Goal: Task Accomplishment & Management: Complete application form

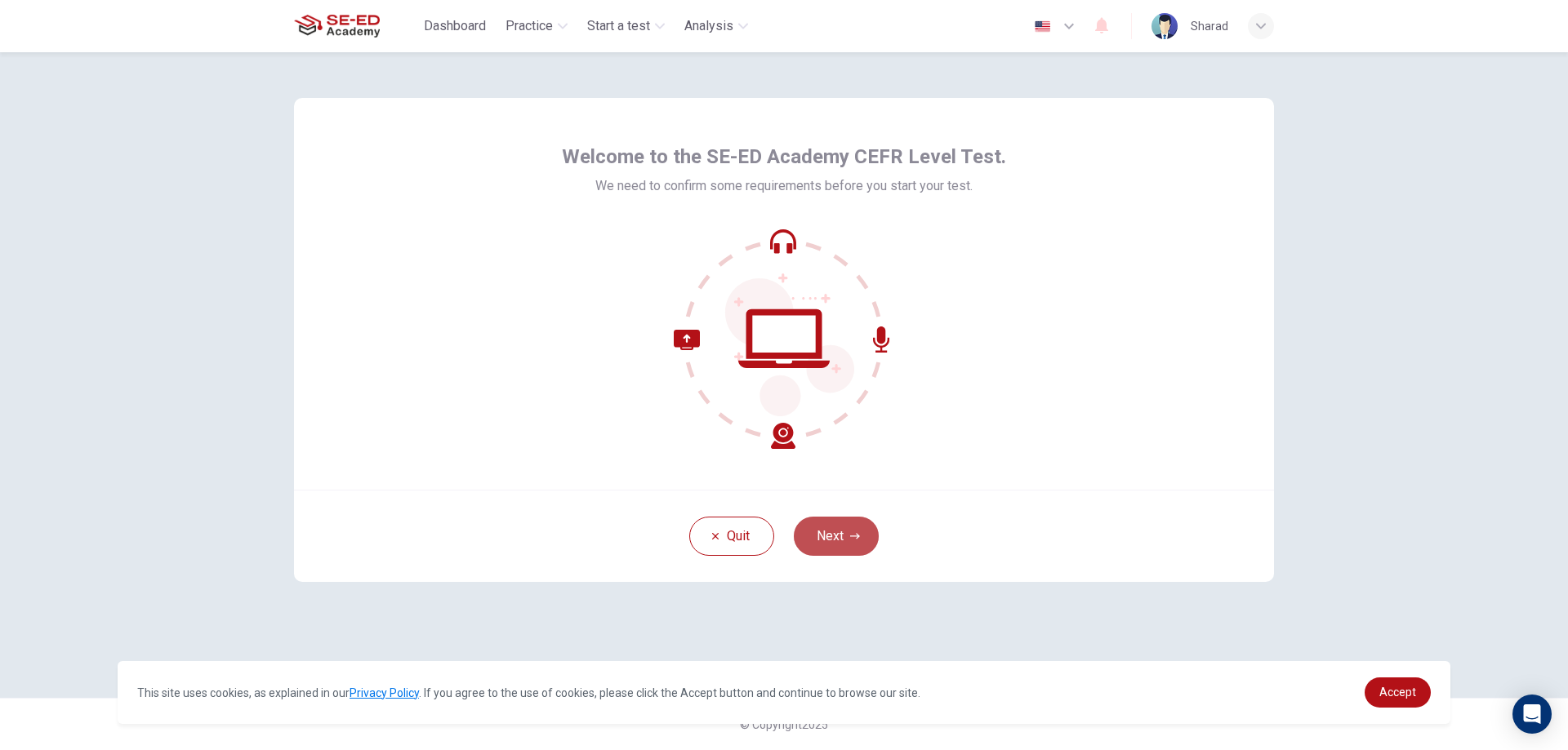
click at [848, 544] on button "Next" at bounding box center [837, 536] width 85 height 40
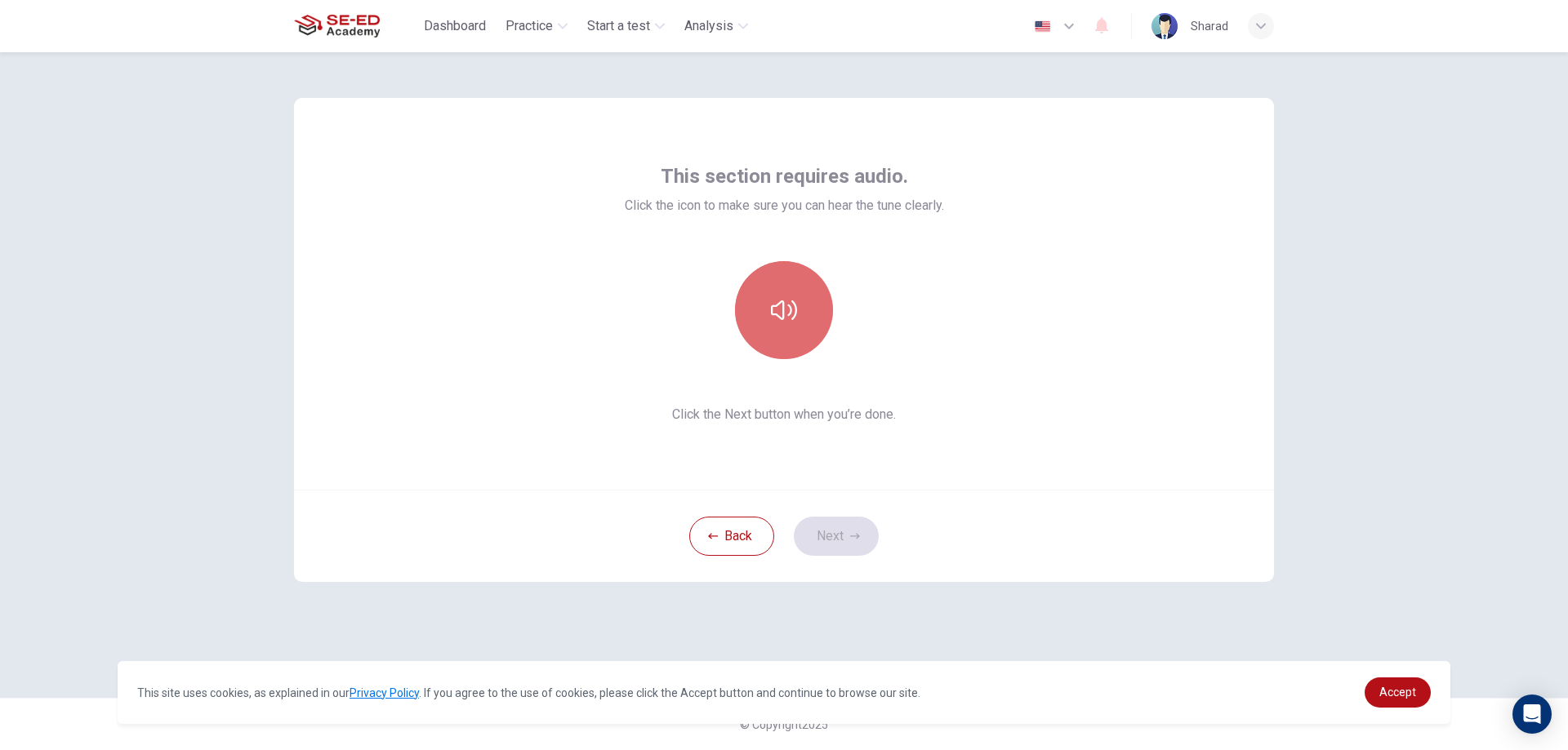
click at [776, 306] on icon "button" at bounding box center [784, 310] width 26 height 20
click at [845, 528] on button "Next" at bounding box center [837, 536] width 85 height 40
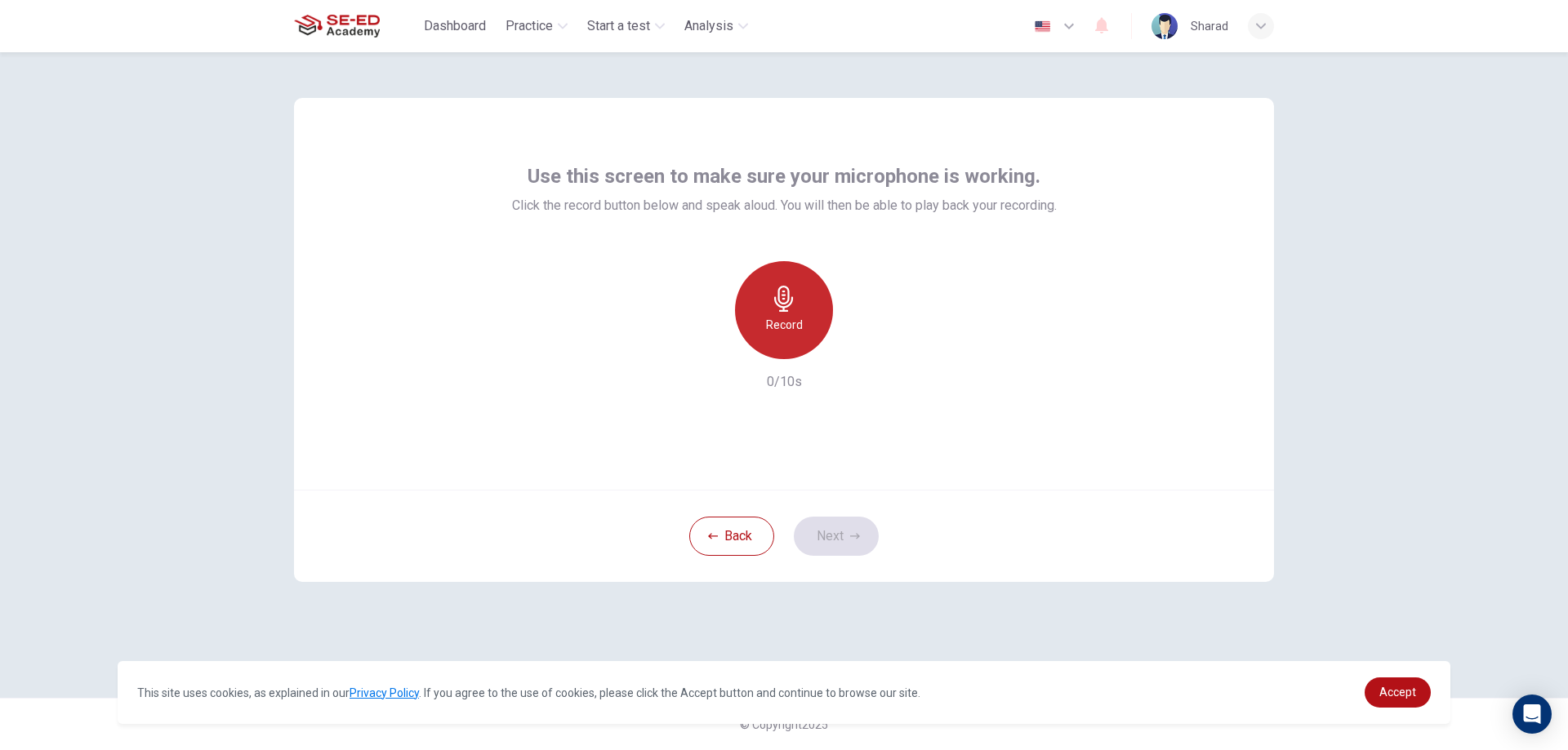
click at [793, 301] on icon "button" at bounding box center [784, 298] width 19 height 26
click at [867, 354] on div "button" at bounding box center [859, 346] width 26 height 26
click at [854, 350] on icon "button" at bounding box center [859, 346] width 16 height 16
click at [855, 349] on icon "button" at bounding box center [859, 346] width 16 height 16
click at [868, 352] on div "button" at bounding box center [859, 346] width 26 height 26
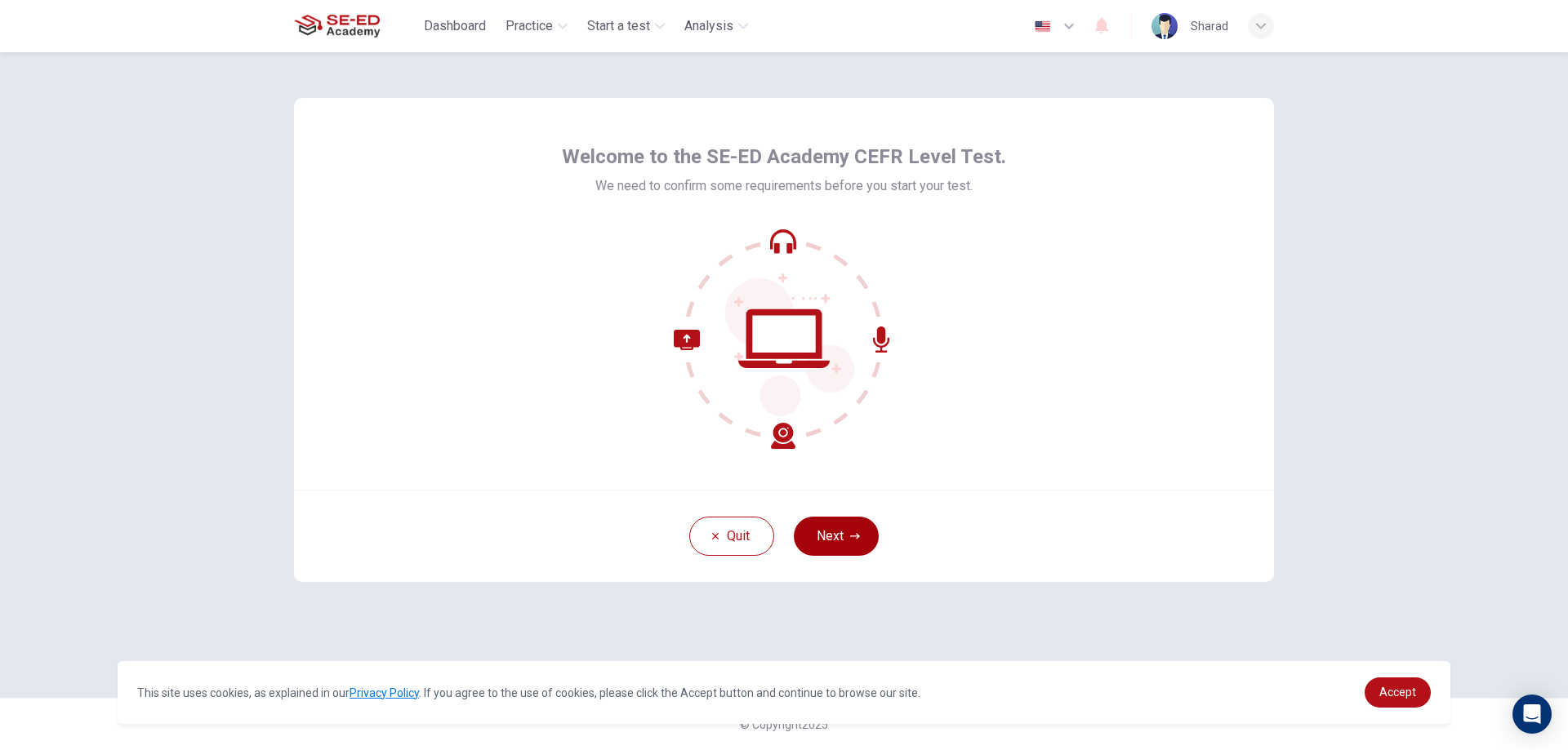
click at [839, 549] on button "Next" at bounding box center [837, 536] width 85 height 40
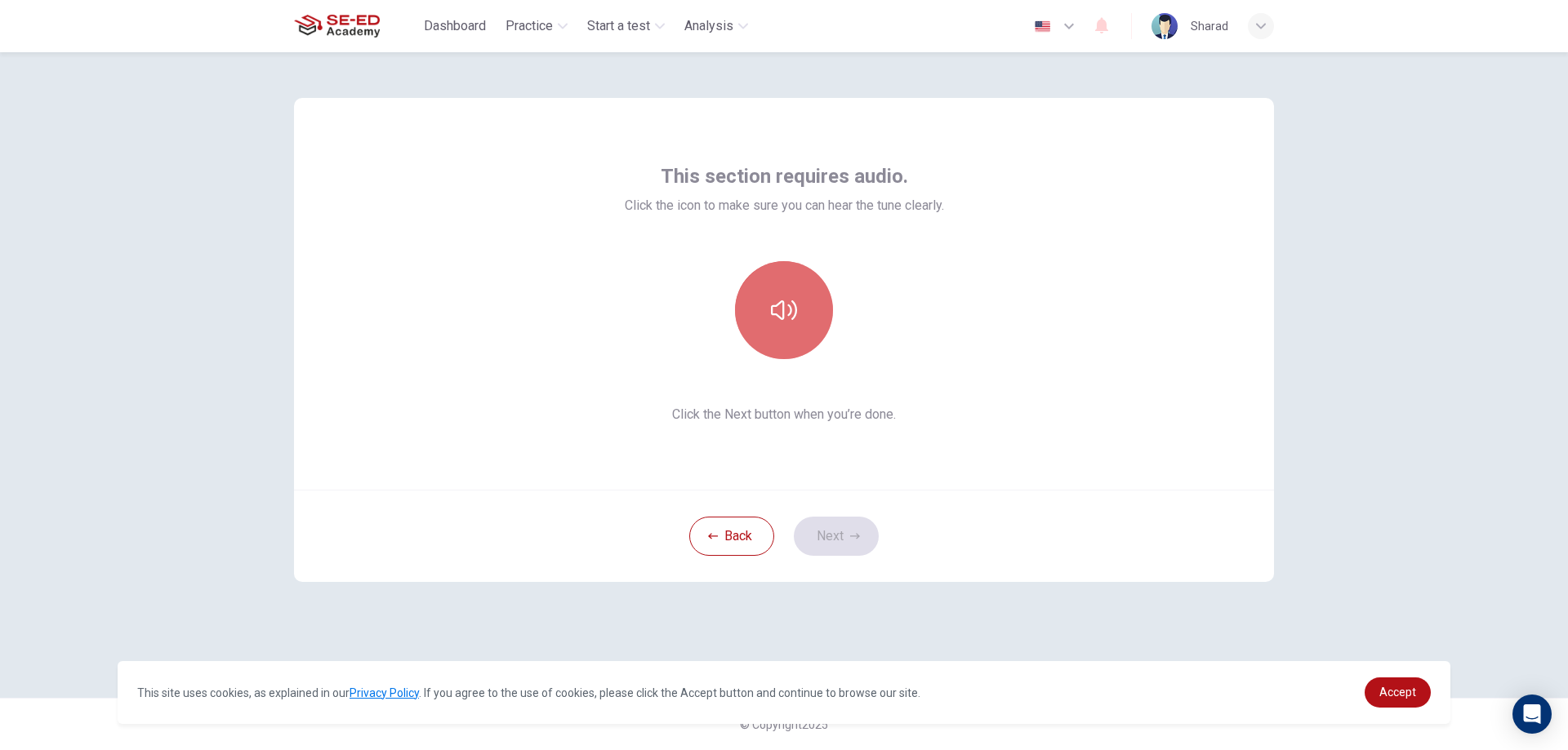
click at [786, 327] on button "button" at bounding box center [784, 310] width 98 height 98
click at [846, 552] on button "Next" at bounding box center [837, 536] width 85 height 40
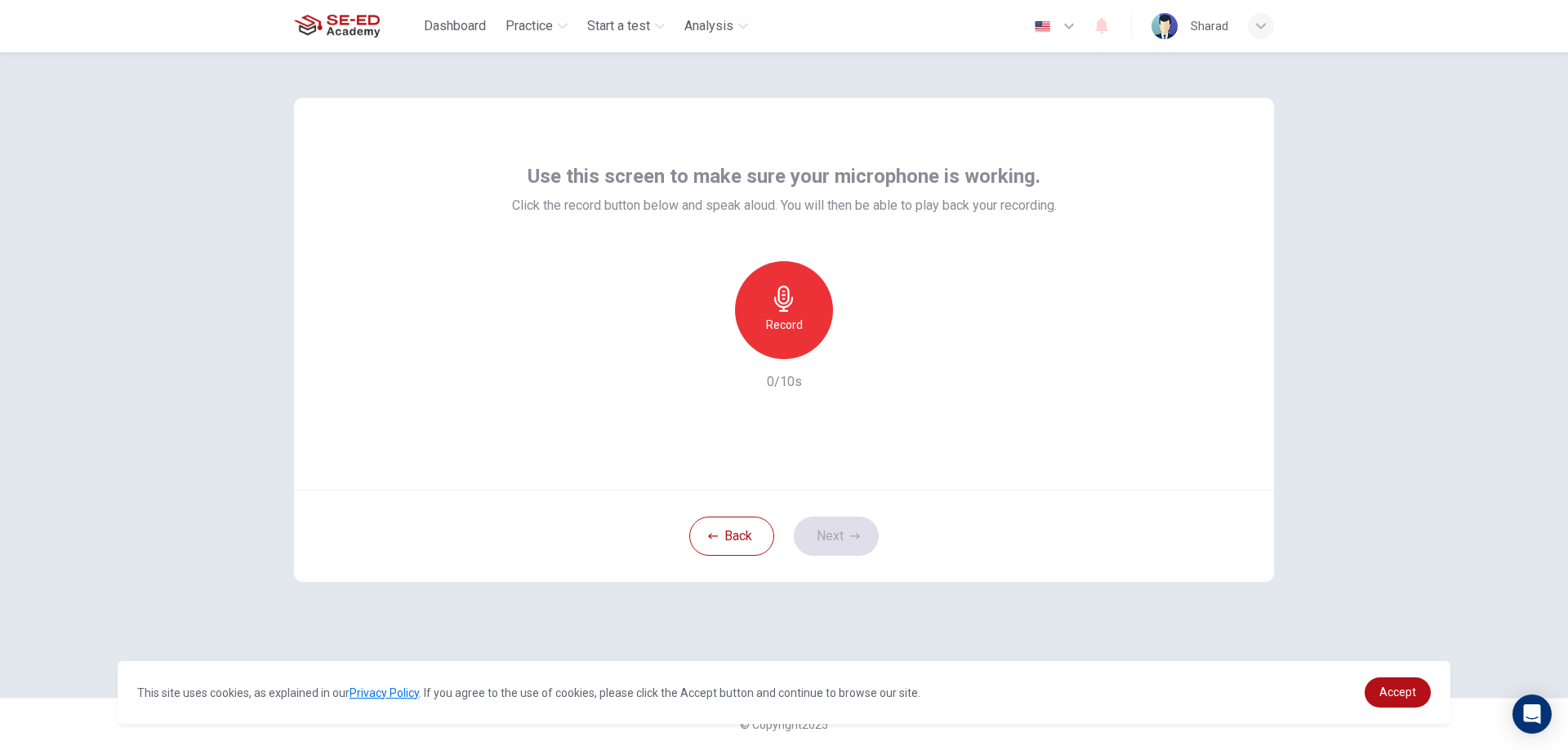
click at [757, 329] on div "Record" at bounding box center [784, 310] width 98 height 98
click at [782, 309] on icon "button" at bounding box center [784, 298] width 26 height 26
click at [859, 345] on icon "button" at bounding box center [860, 346] width 7 height 10
click at [858, 524] on button "Next" at bounding box center [837, 536] width 85 height 40
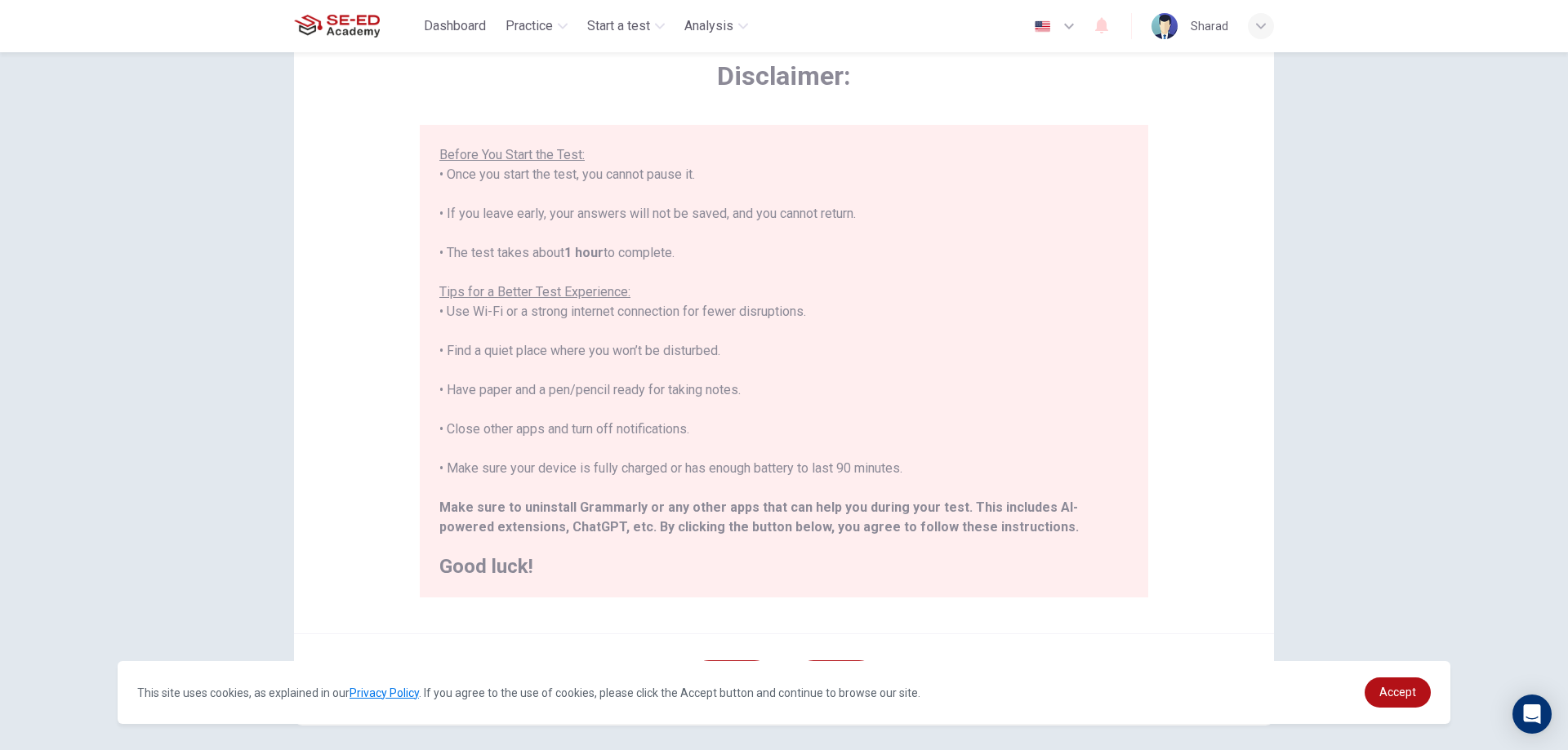
scroll to position [157, 0]
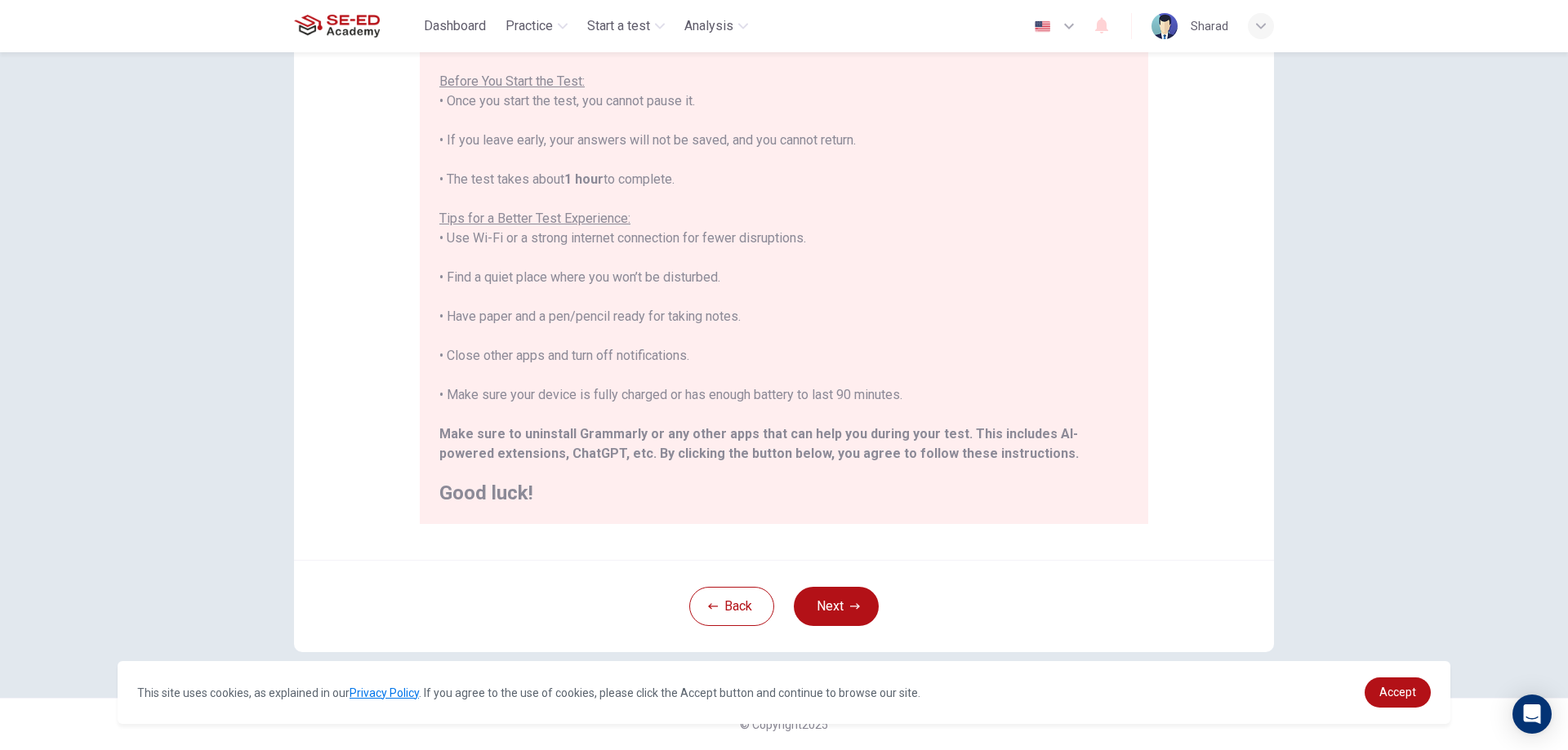
click at [840, 618] on button "Next" at bounding box center [837, 607] width 85 height 40
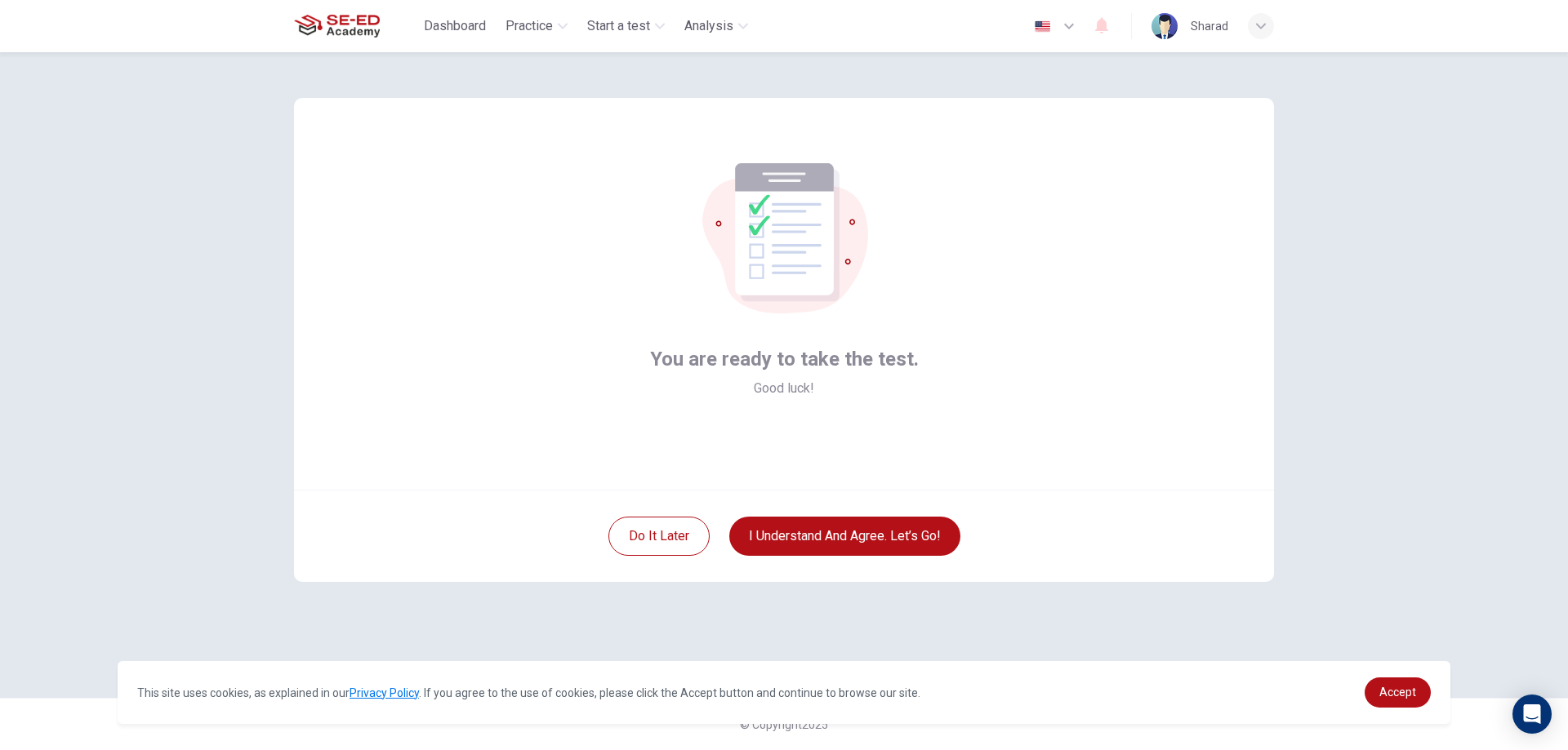
scroll to position [0, 0]
click at [891, 536] on button "I understand and agree. Let’s go!" at bounding box center [845, 536] width 231 height 40
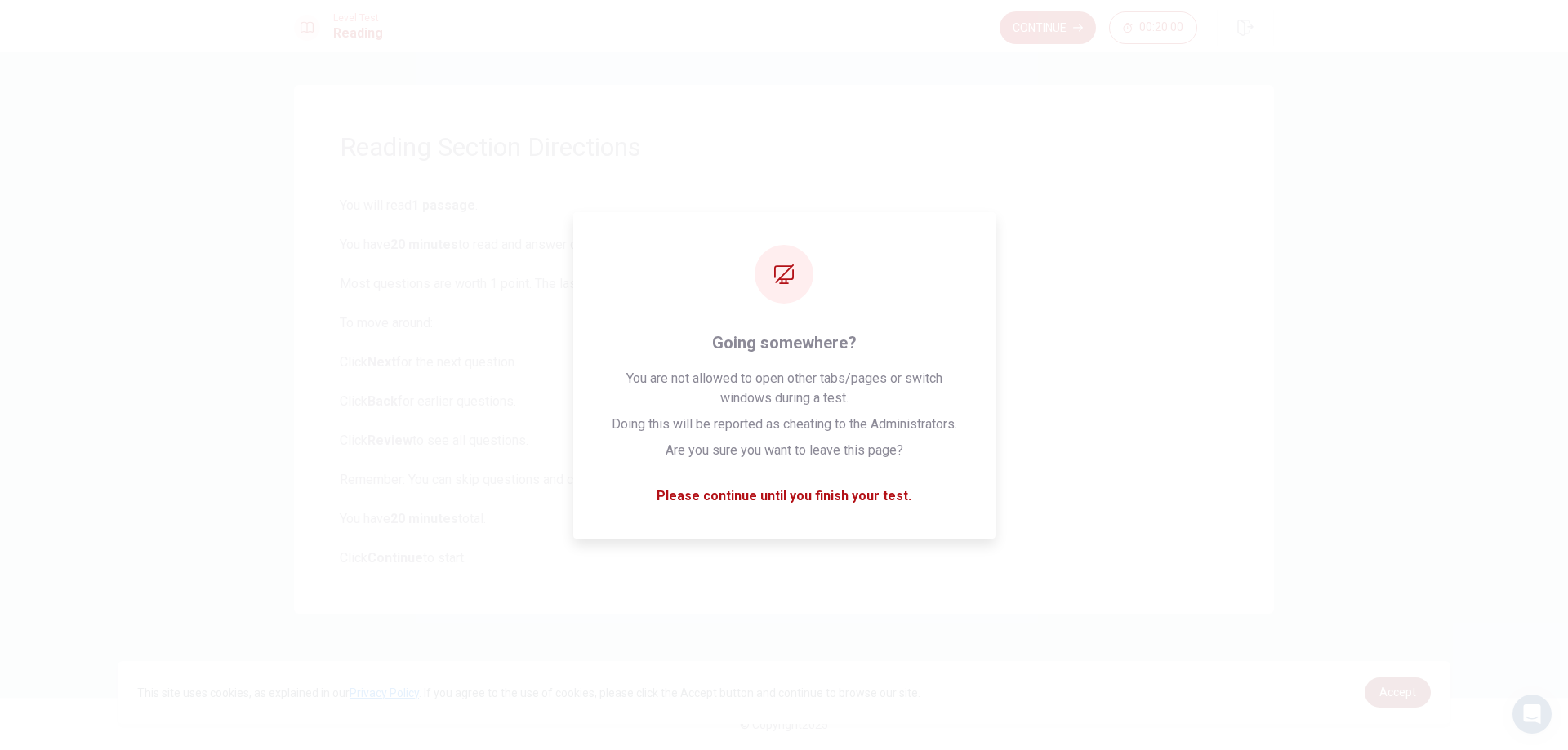
click at [1418, 690] on link "Accept" at bounding box center [1398, 693] width 66 height 31
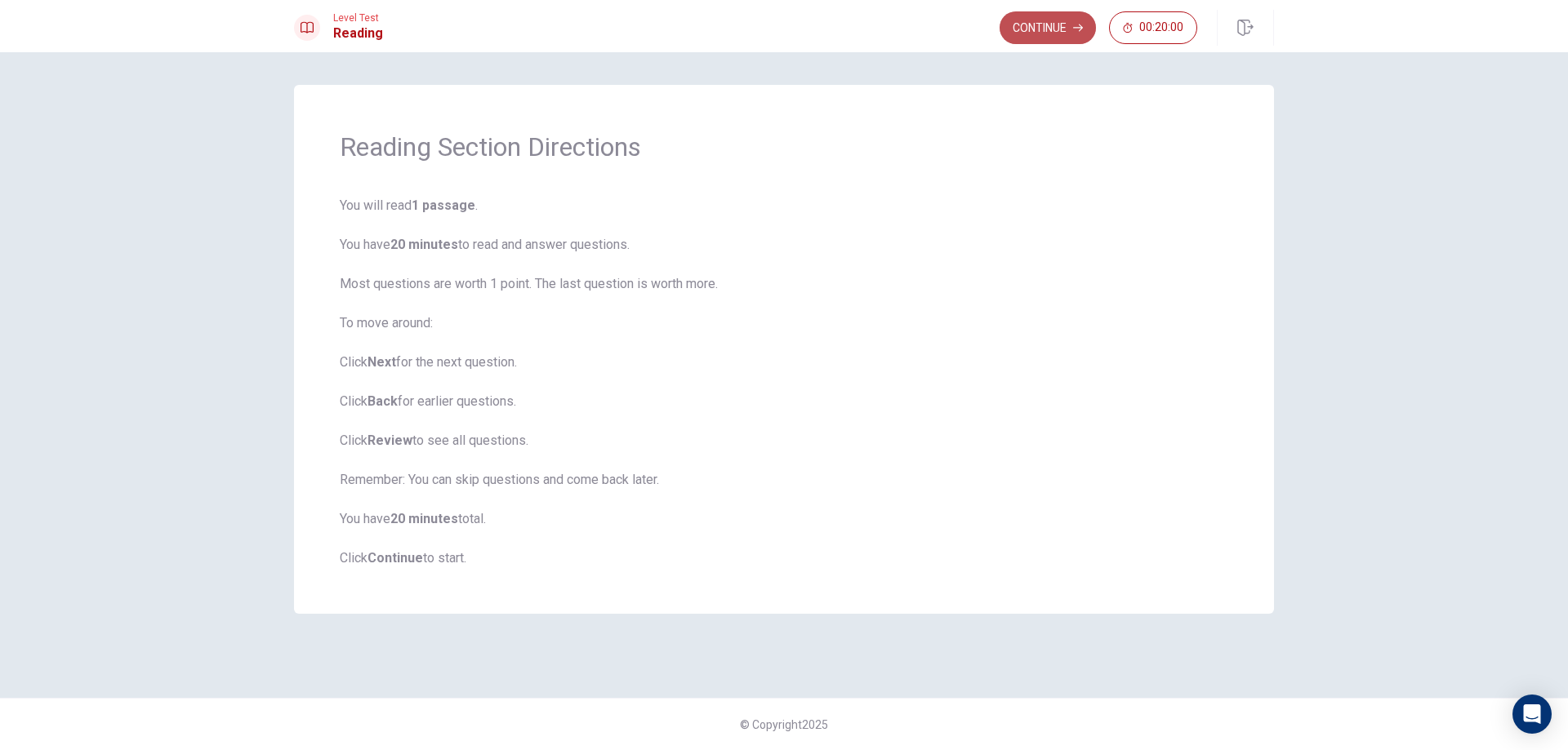
click at [1050, 25] on button "Continue" at bounding box center [1048, 28] width 96 height 32
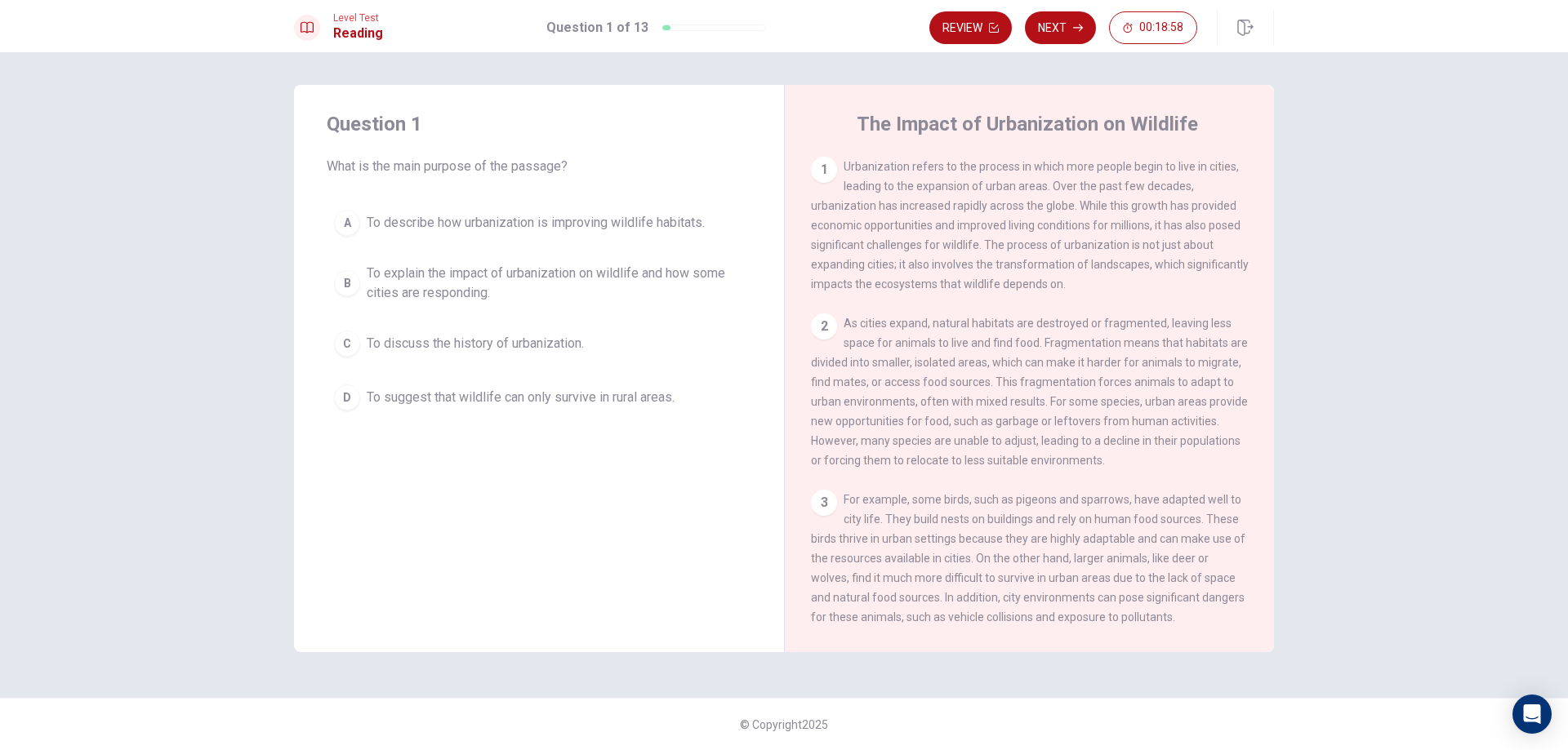
click at [343, 283] on div "B" at bounding box center [347, 283] width 26 height 26
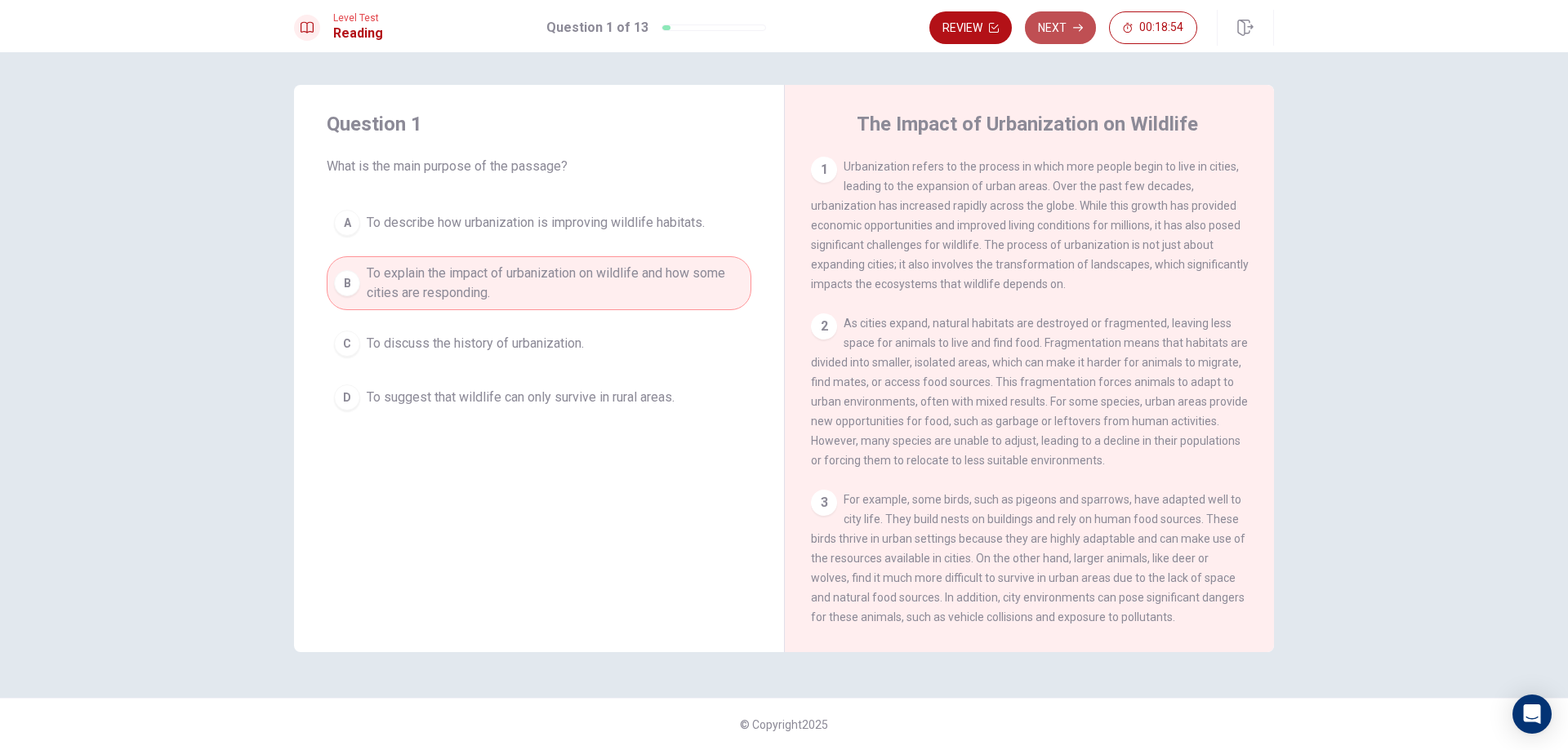
click at [1061, 32] on button "Next" at bounding box center [1060, 28] width 71 height 32
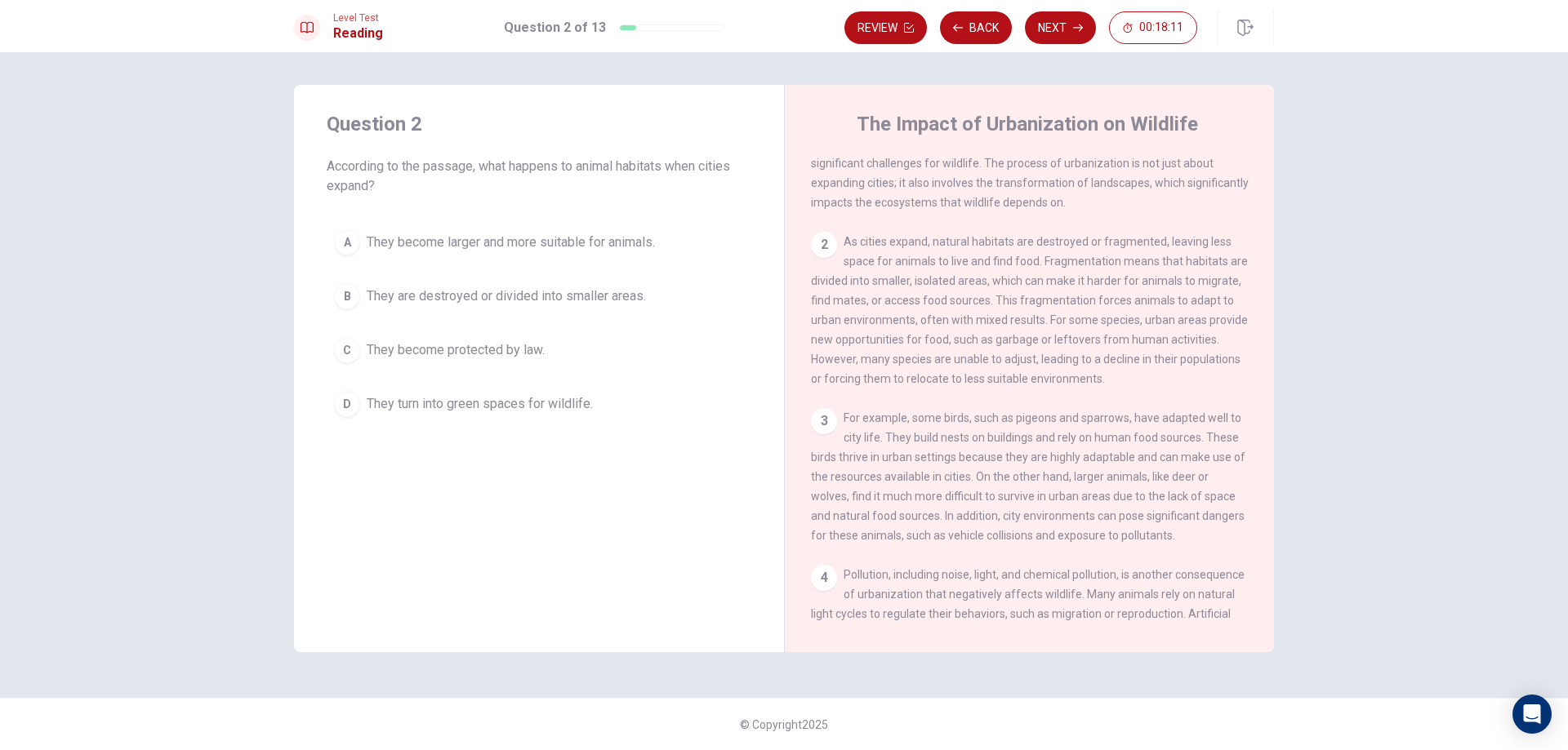
scroll to position [163, 0]
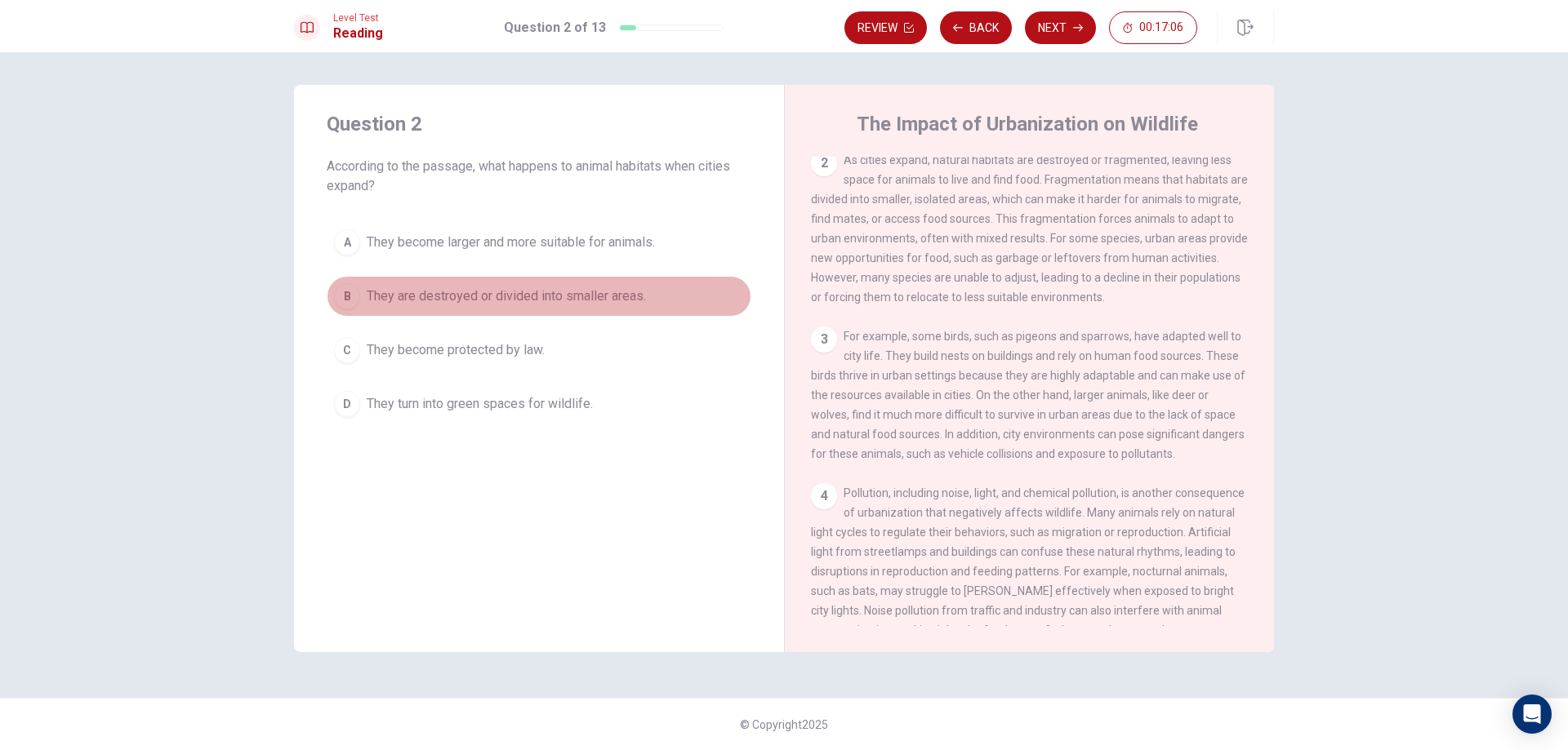
click at [349, 290] on div "B" at bounding box center [347, 296] width 26 height 26
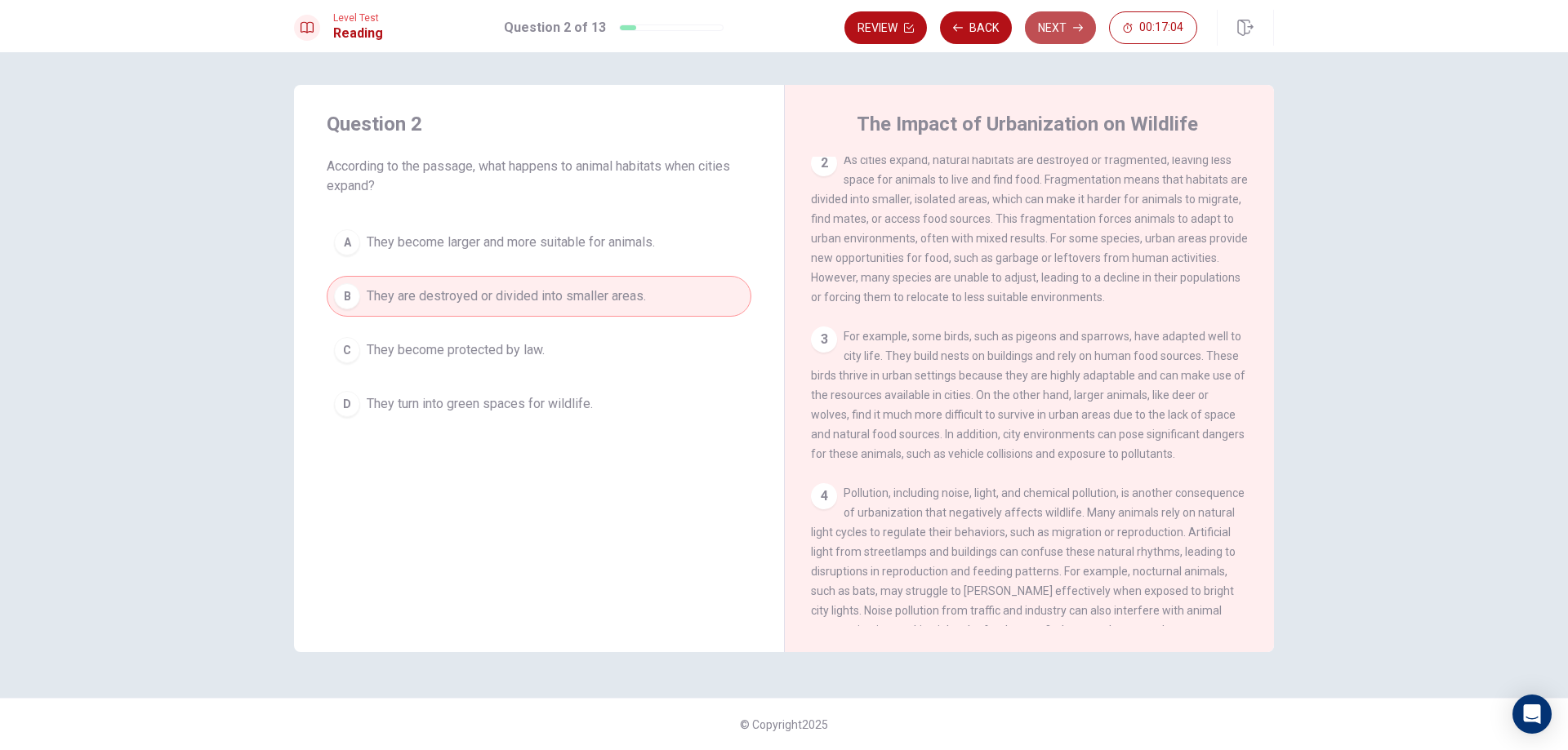
click at [1054, 40] on button "Next" at bounding box center [1060, 28] width 71 height 32
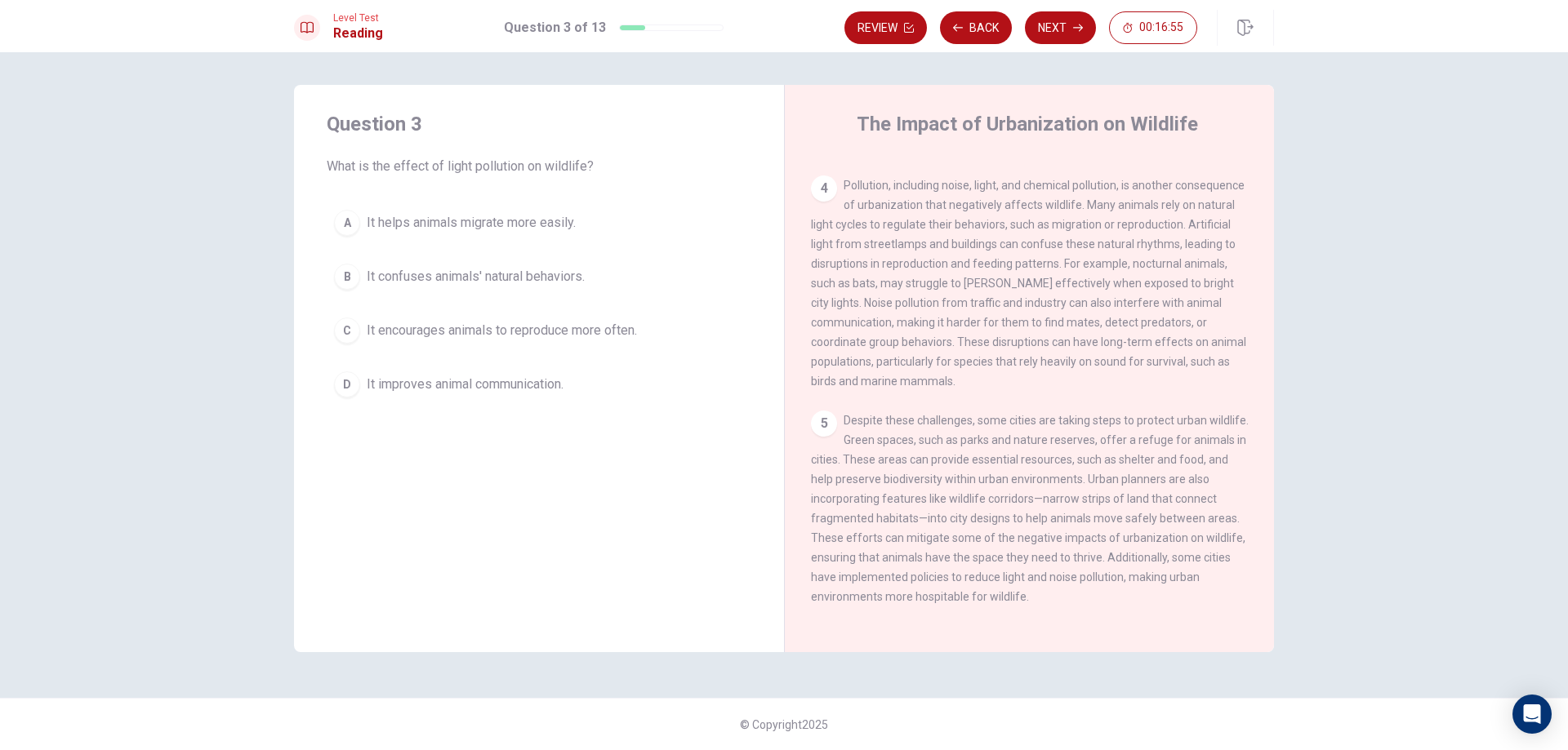
scroll to position [425, 0]
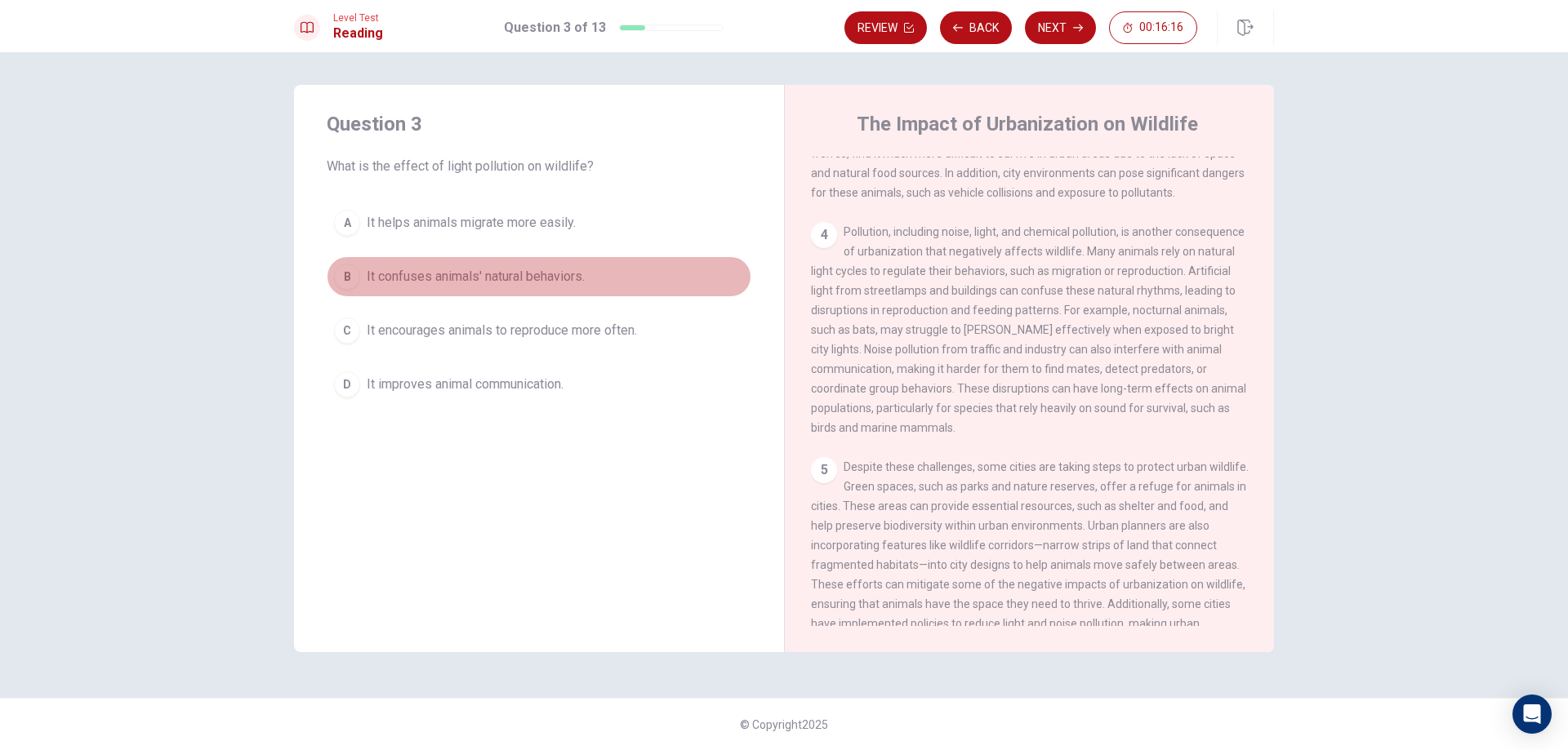
click at [408, 274] on span "It confuses animals' natural behaviors." at bounding box center [475, 277] width 218 height 20
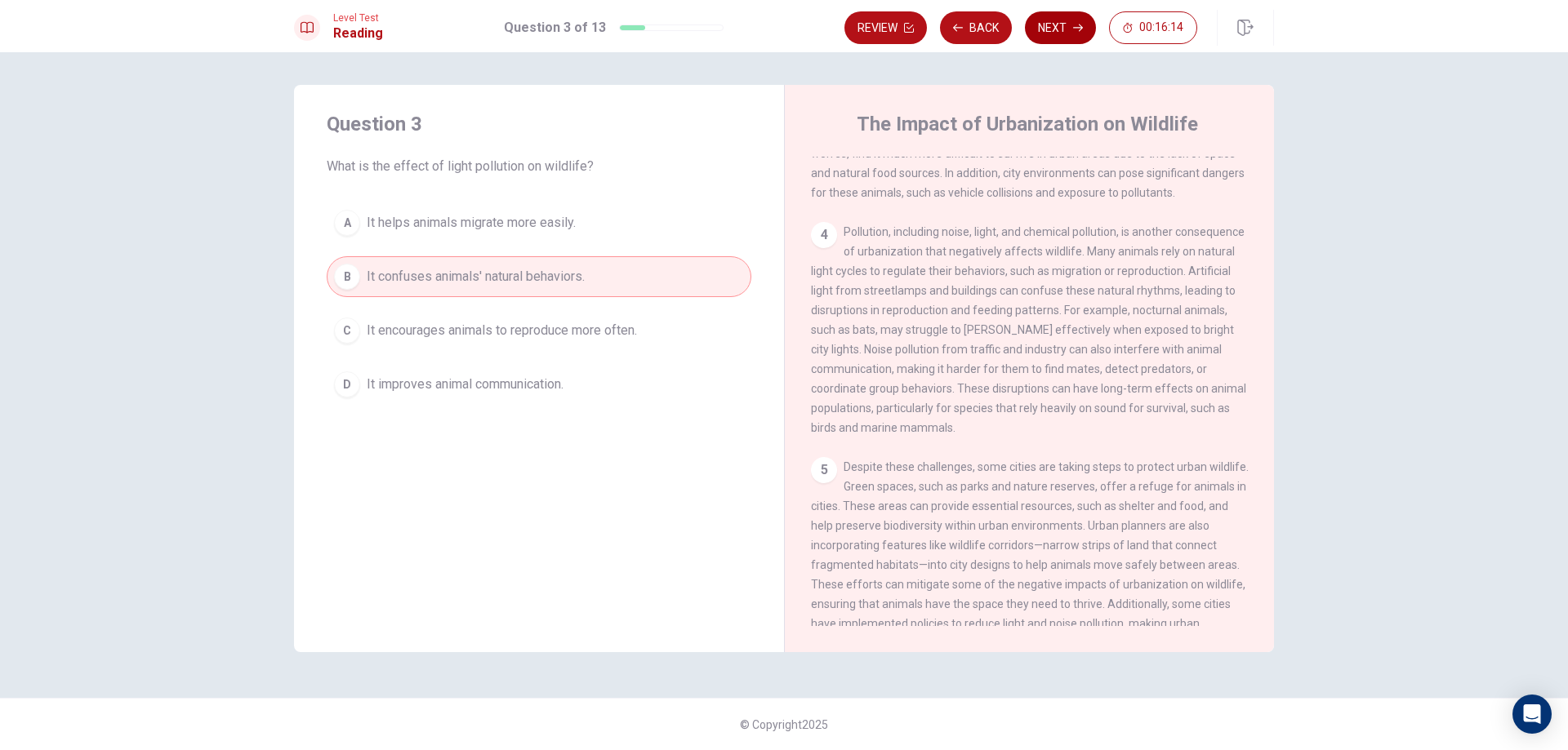
click at [1040, 25] on button "Next" at bounding box center [1060, 28] width 71 height 32
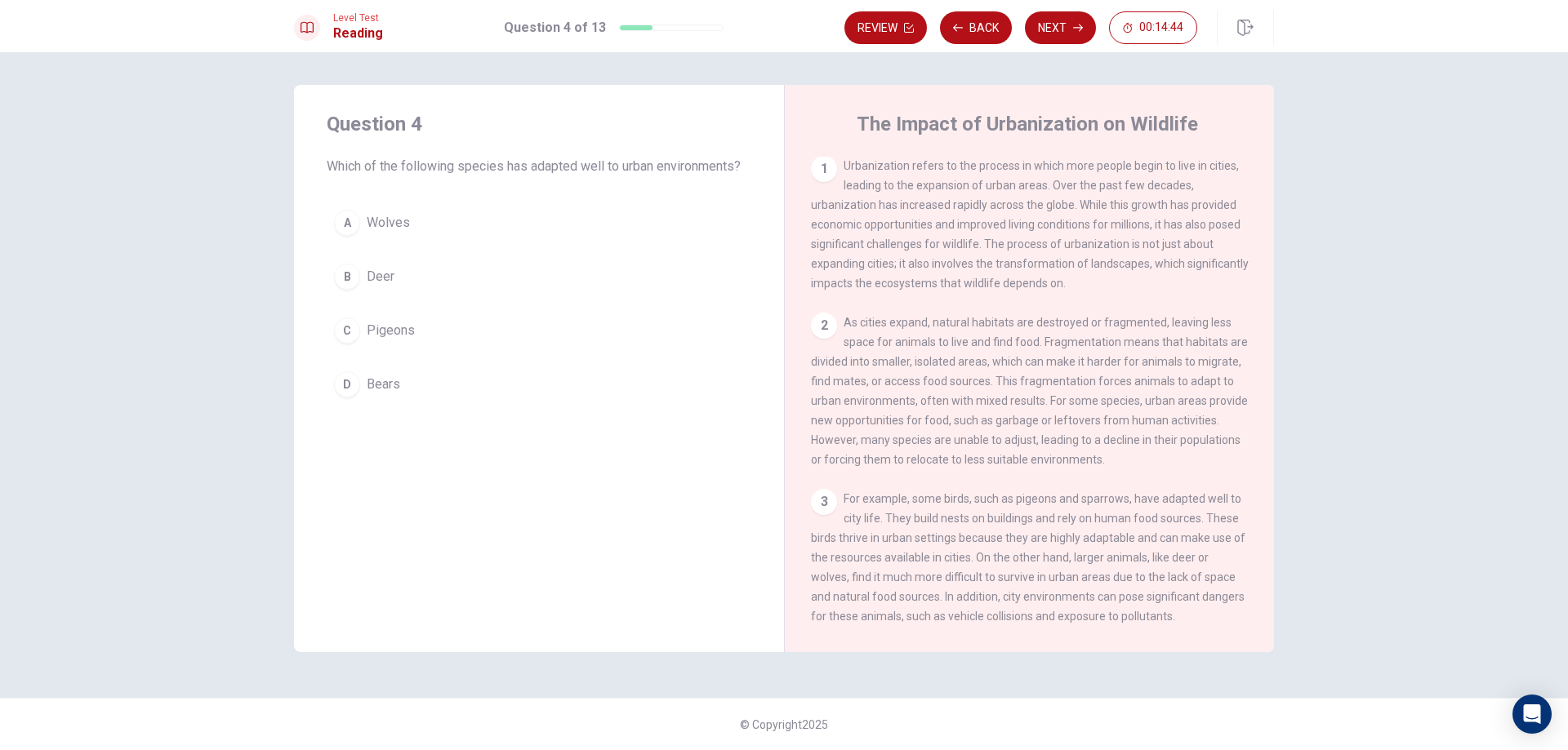
scroll to position [0, 0]
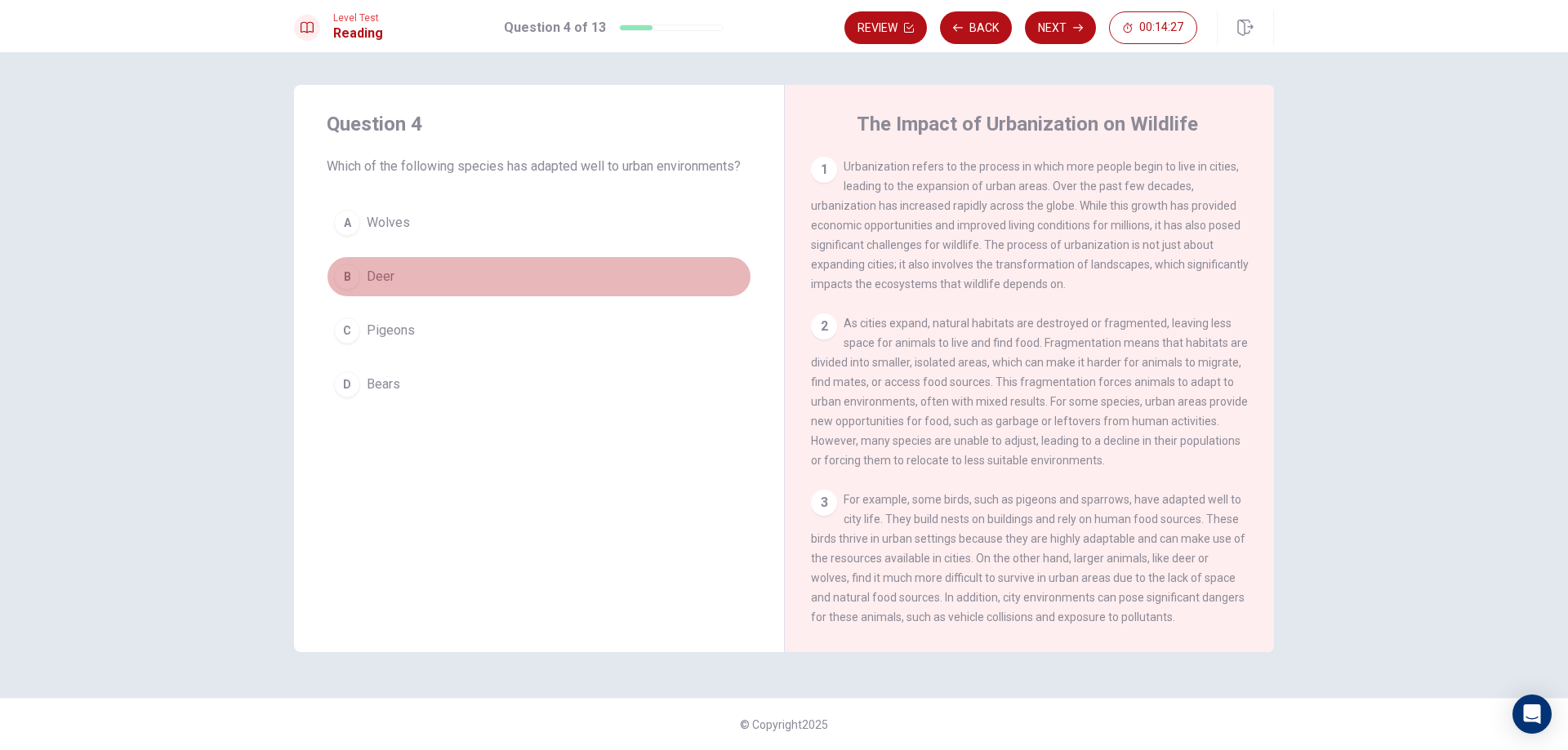
click at [348, 275] on div "B" at bounding box center [347, 277] width 26 height 26
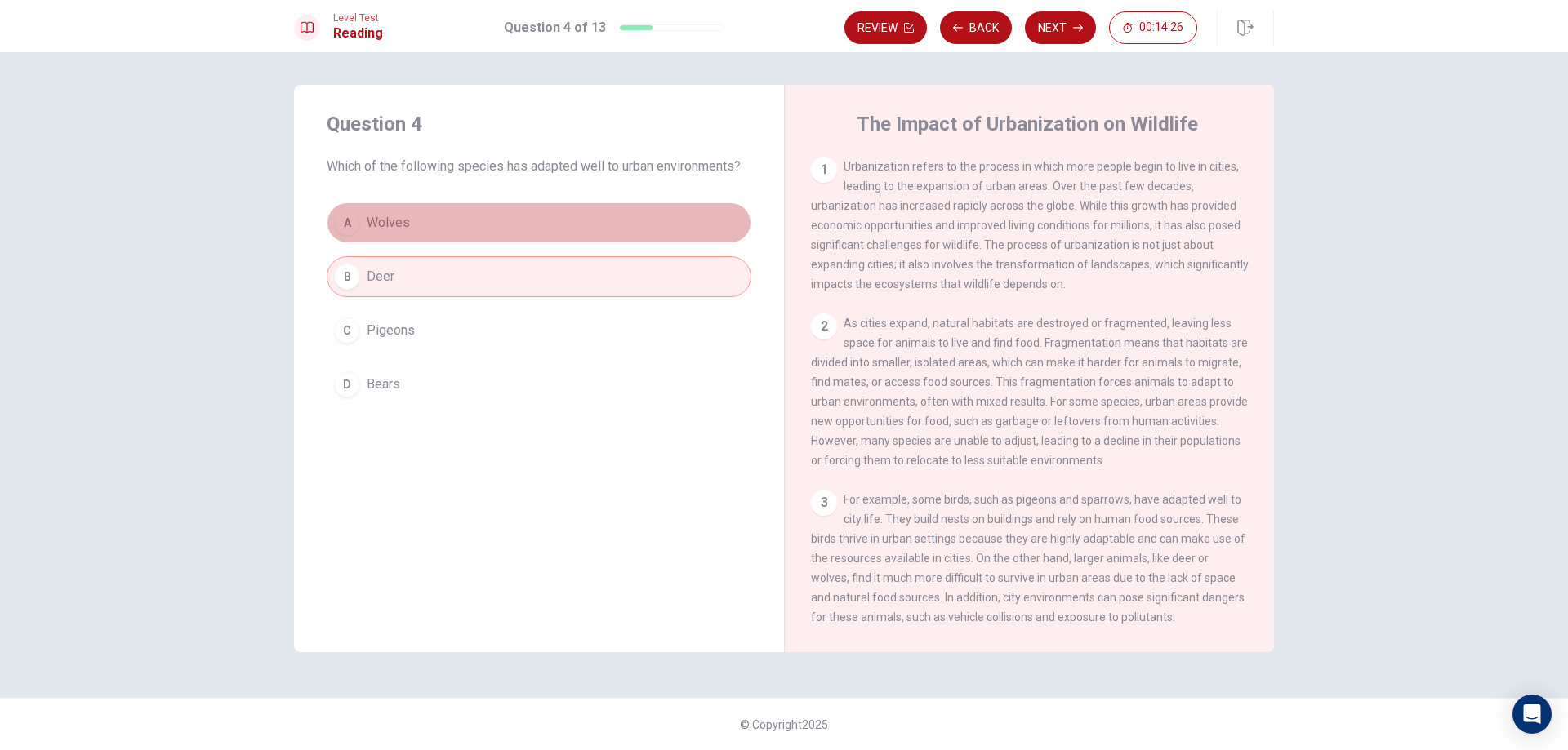
click at [345, 231] on div "A" at bounding box center [347, 223] width 26 height 26
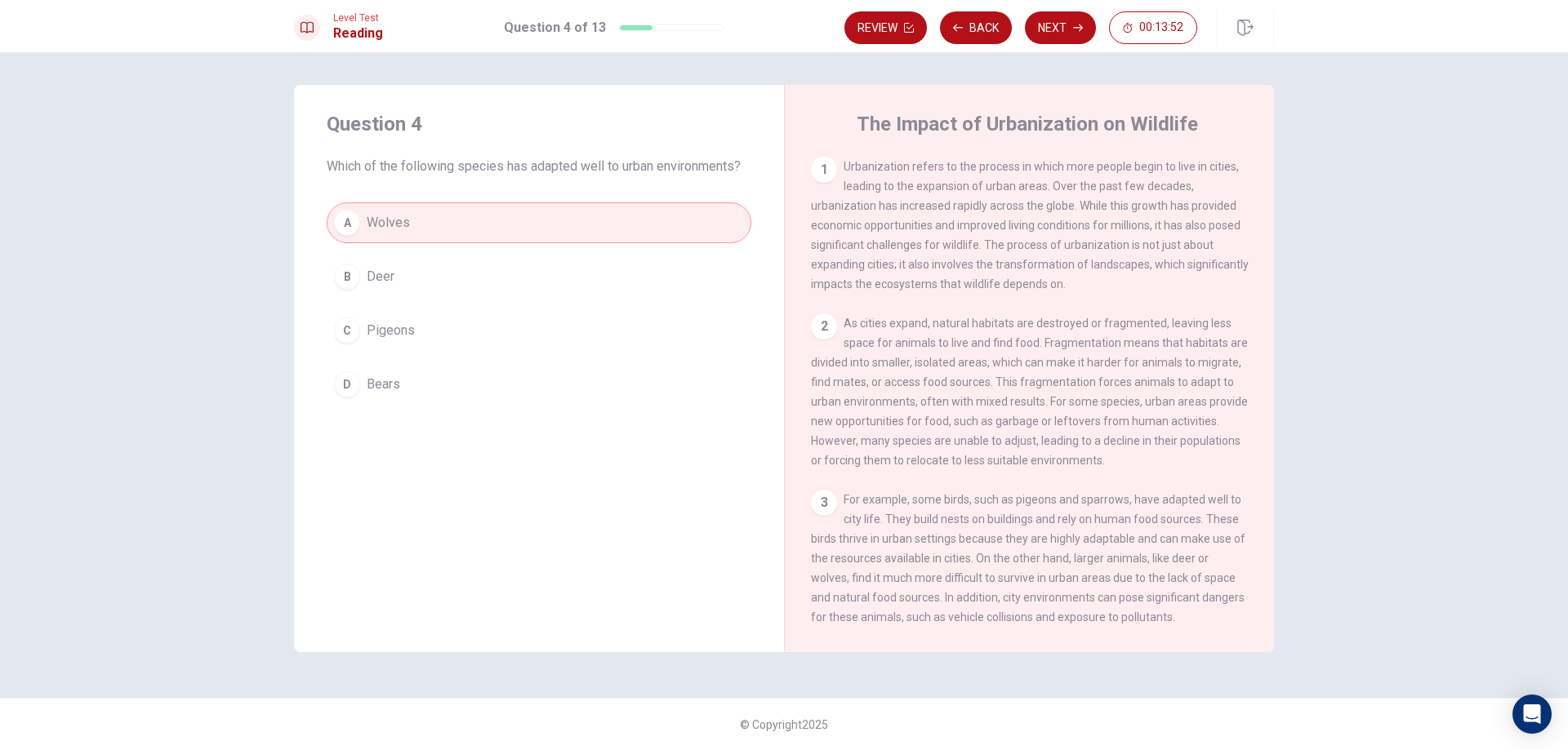
click at [463, 331] on button "C Pigeons" at bounding box center [539, 330] width 425 height 40
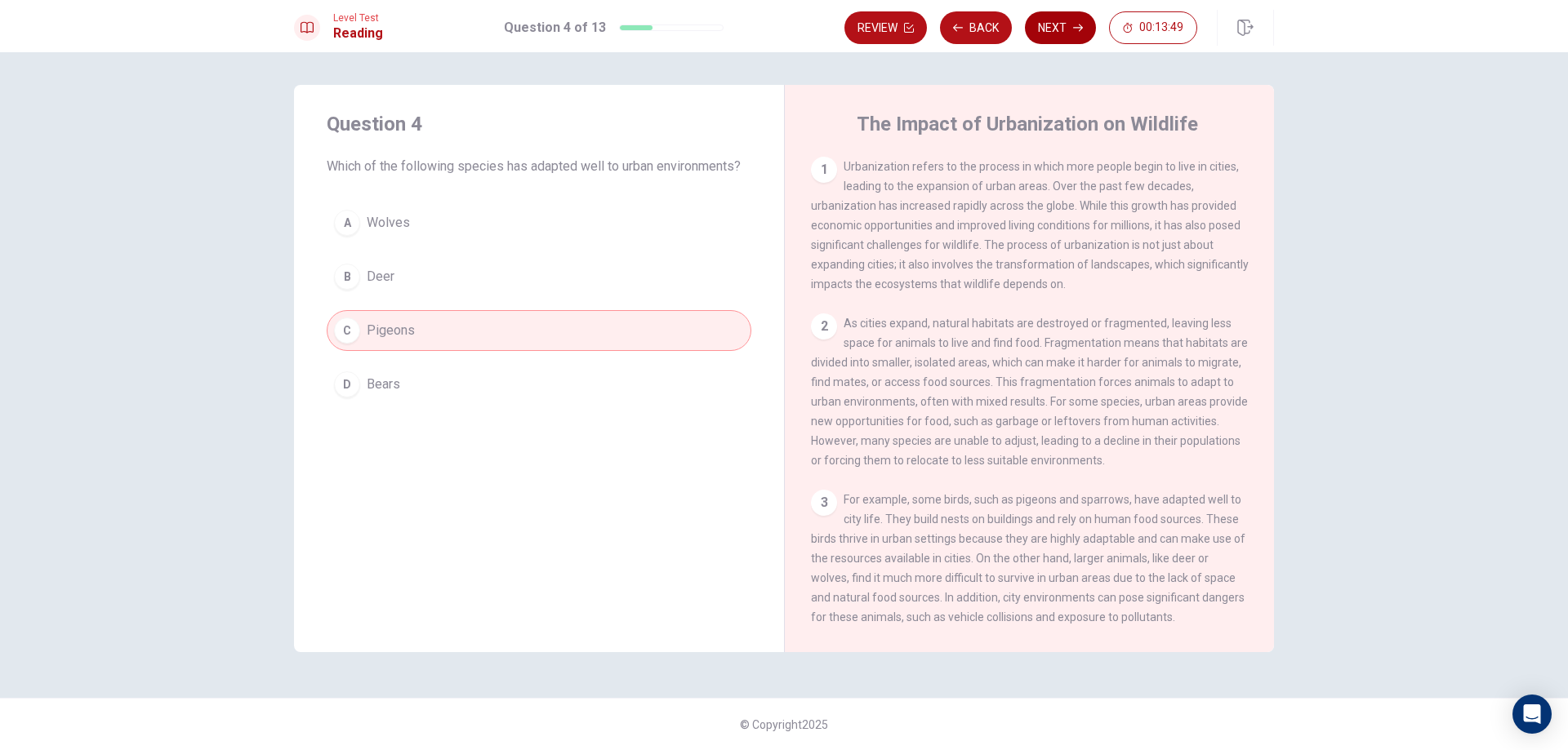
click at [1072, 33] on button "Next" at bounding box center [1060, 28] width 71 height 32
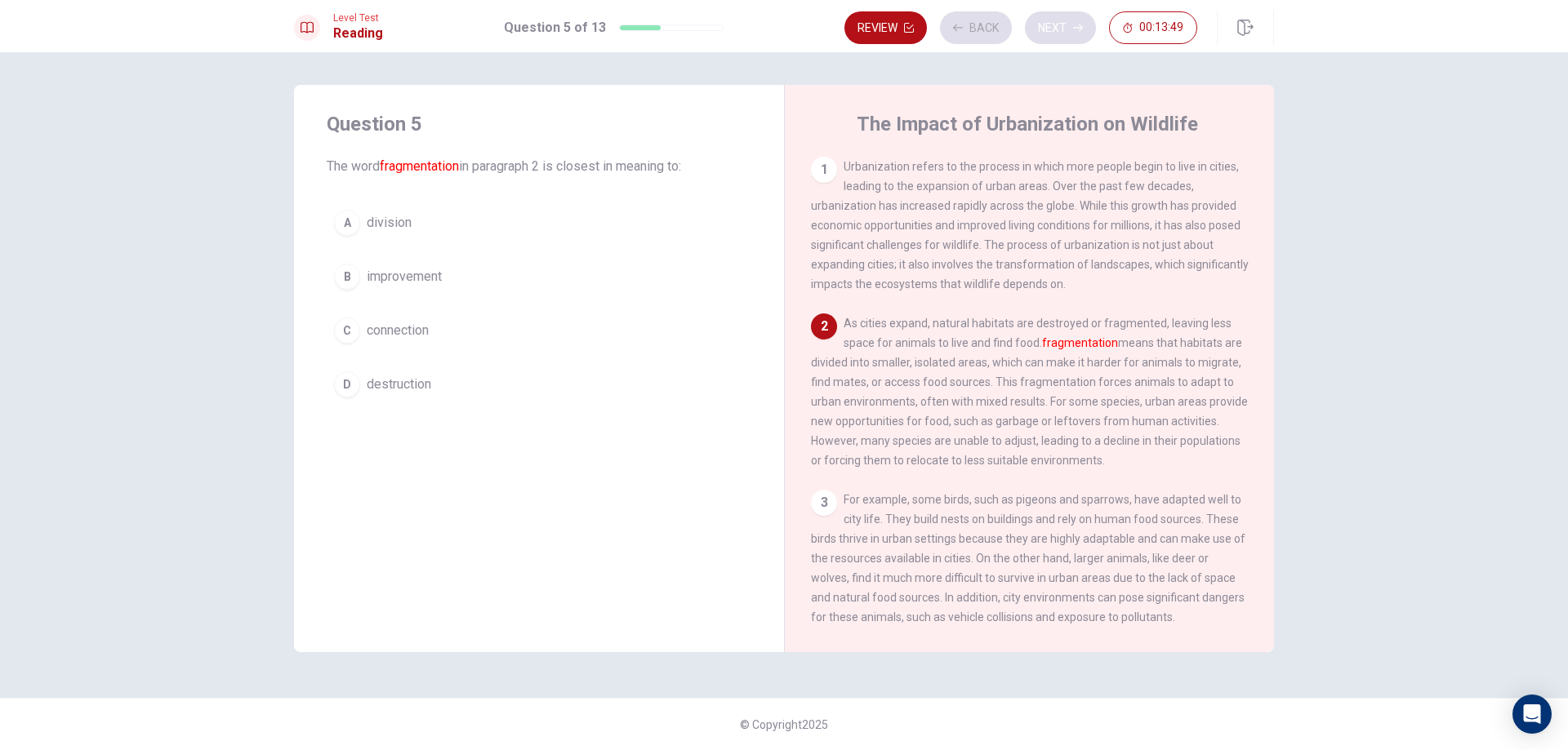
scroll to position [20, 0]
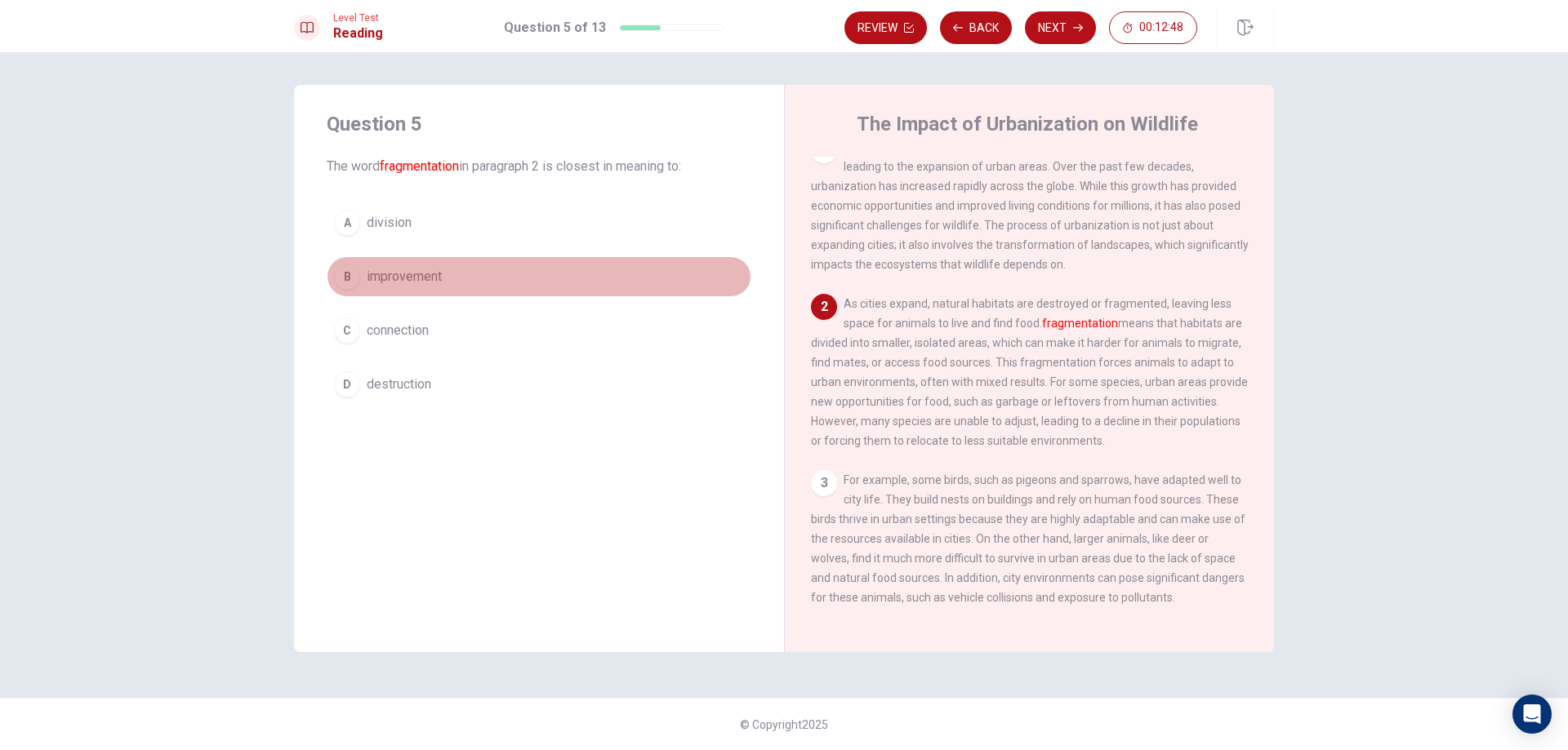
click at [431, 285] on span "improvement" at bounding box center [404, 277] width 75 height 20
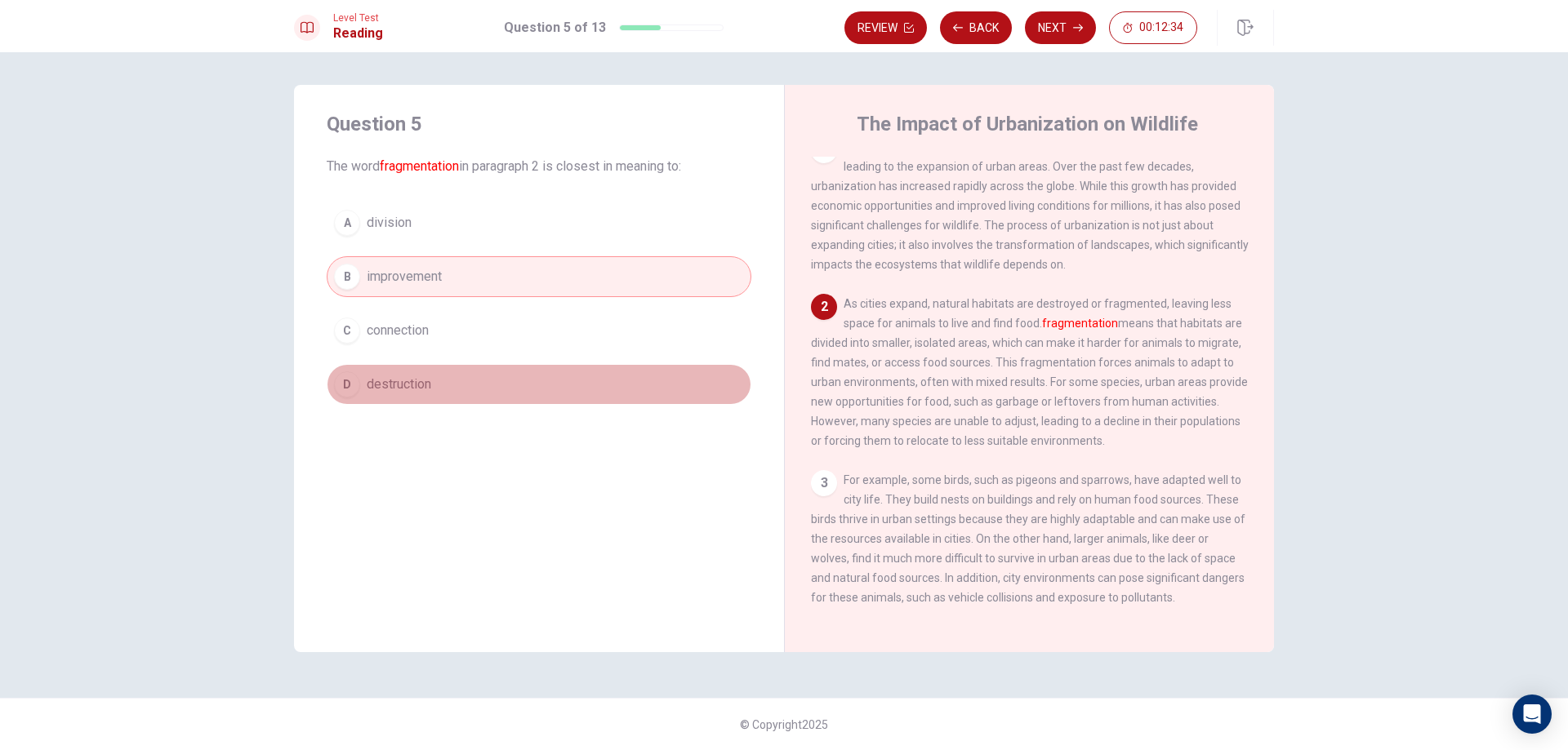
click at [639, 393] on button "D destruction" at bounding box center [539, 384] width 425 height 40
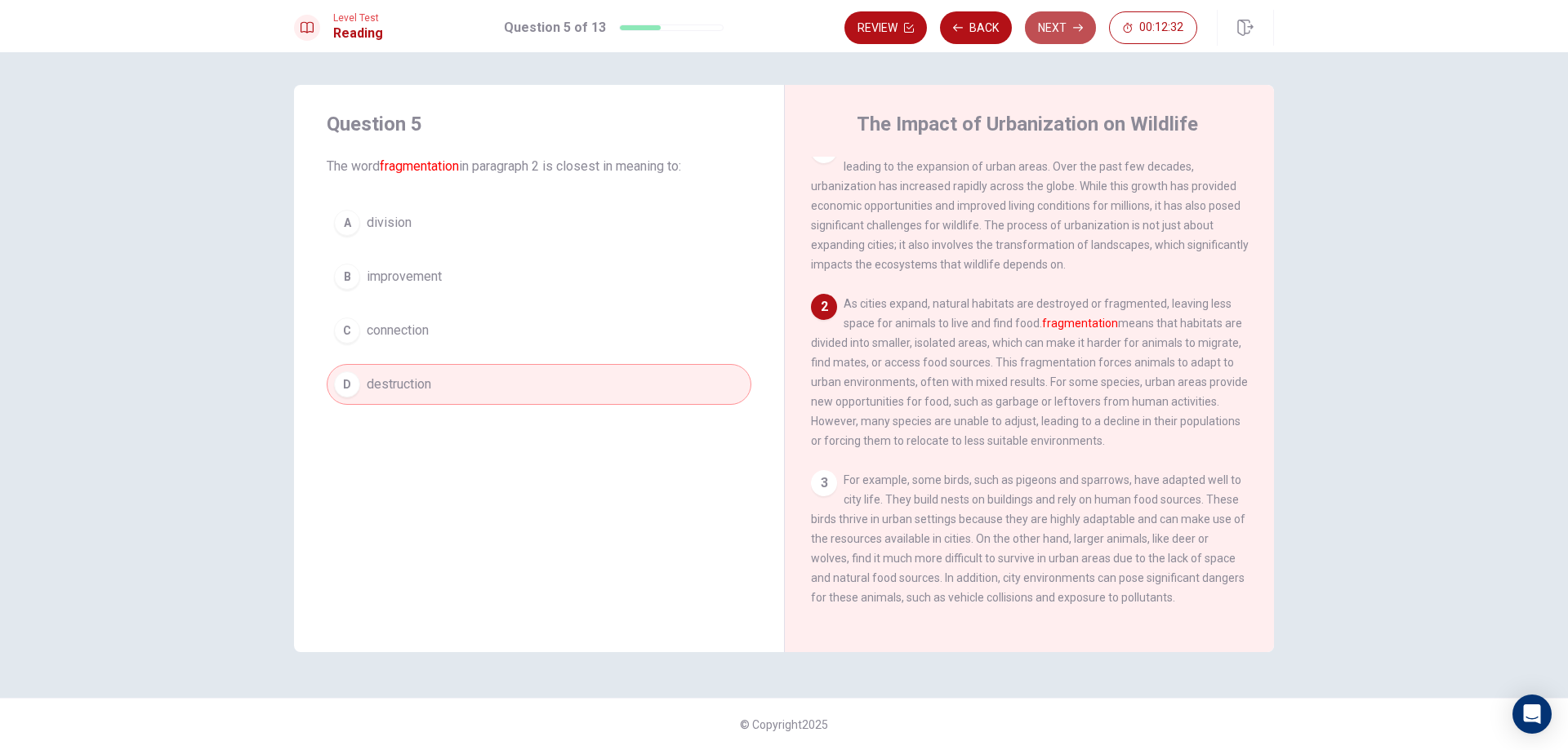
click at [1041, 25] on button "Next" at bounding box center [1060, 28] width 71 height 32
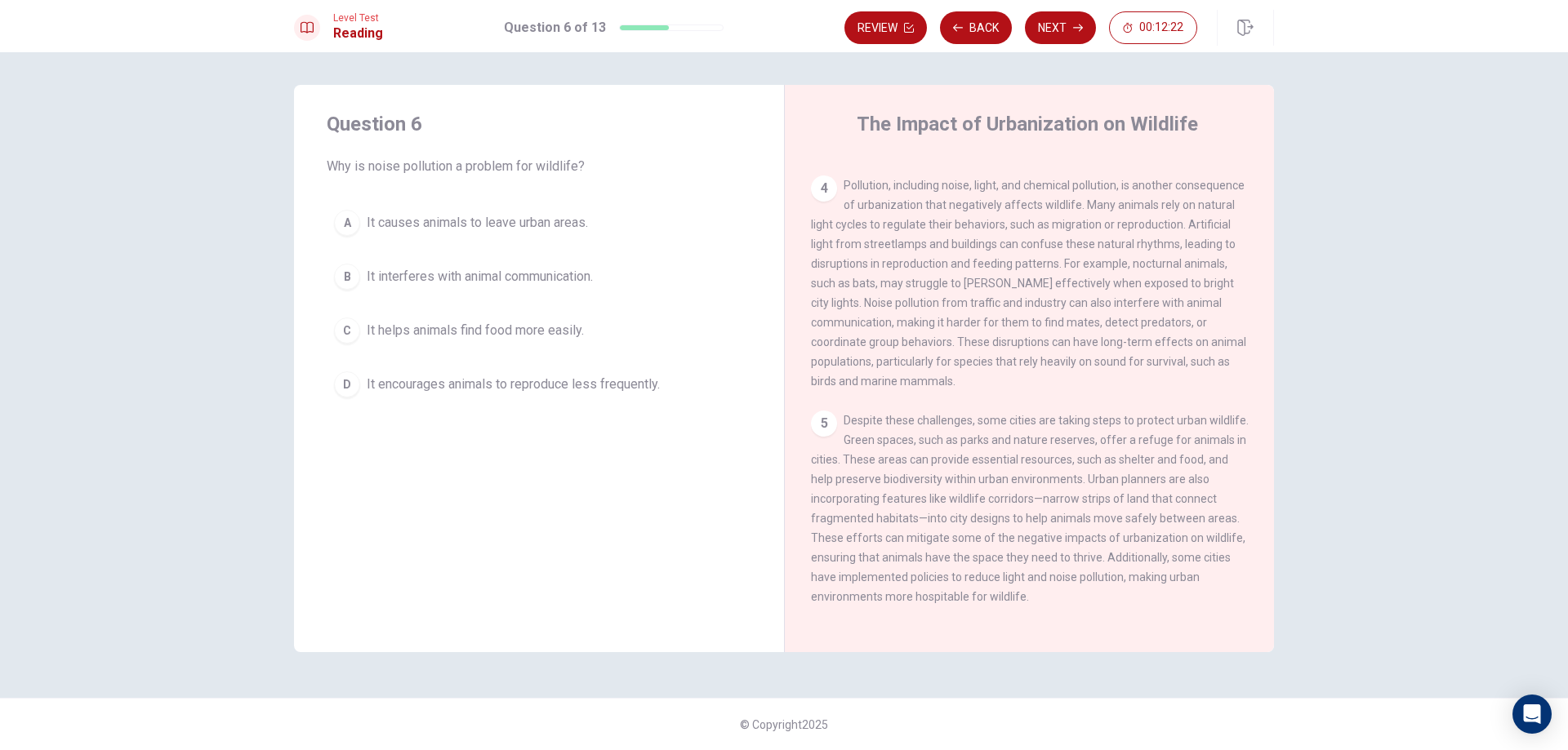
scroll to position [507, 0]
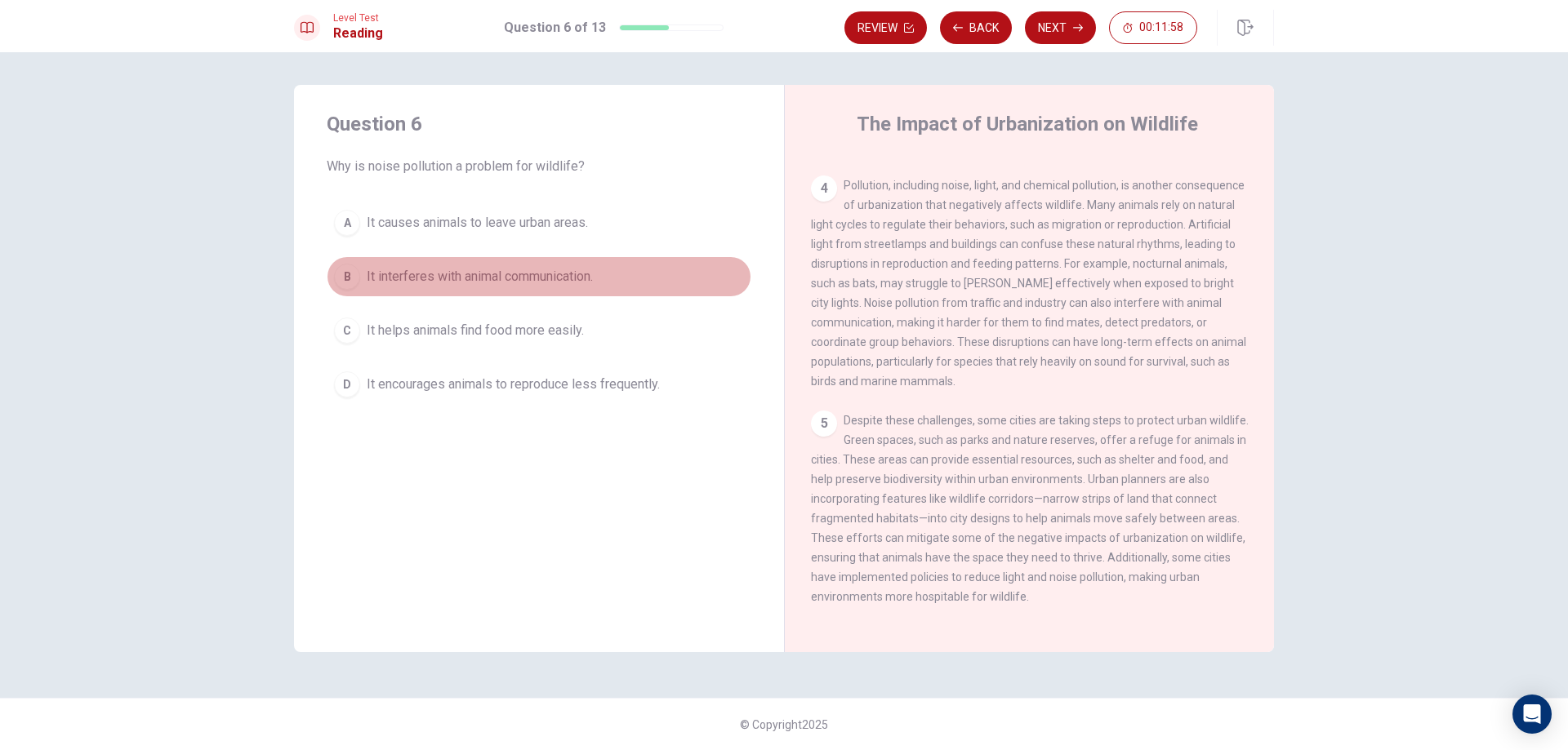
click at [479, 279] on span "It interferes with animal communication." at bounding box center [480, 277] width 226 height 20
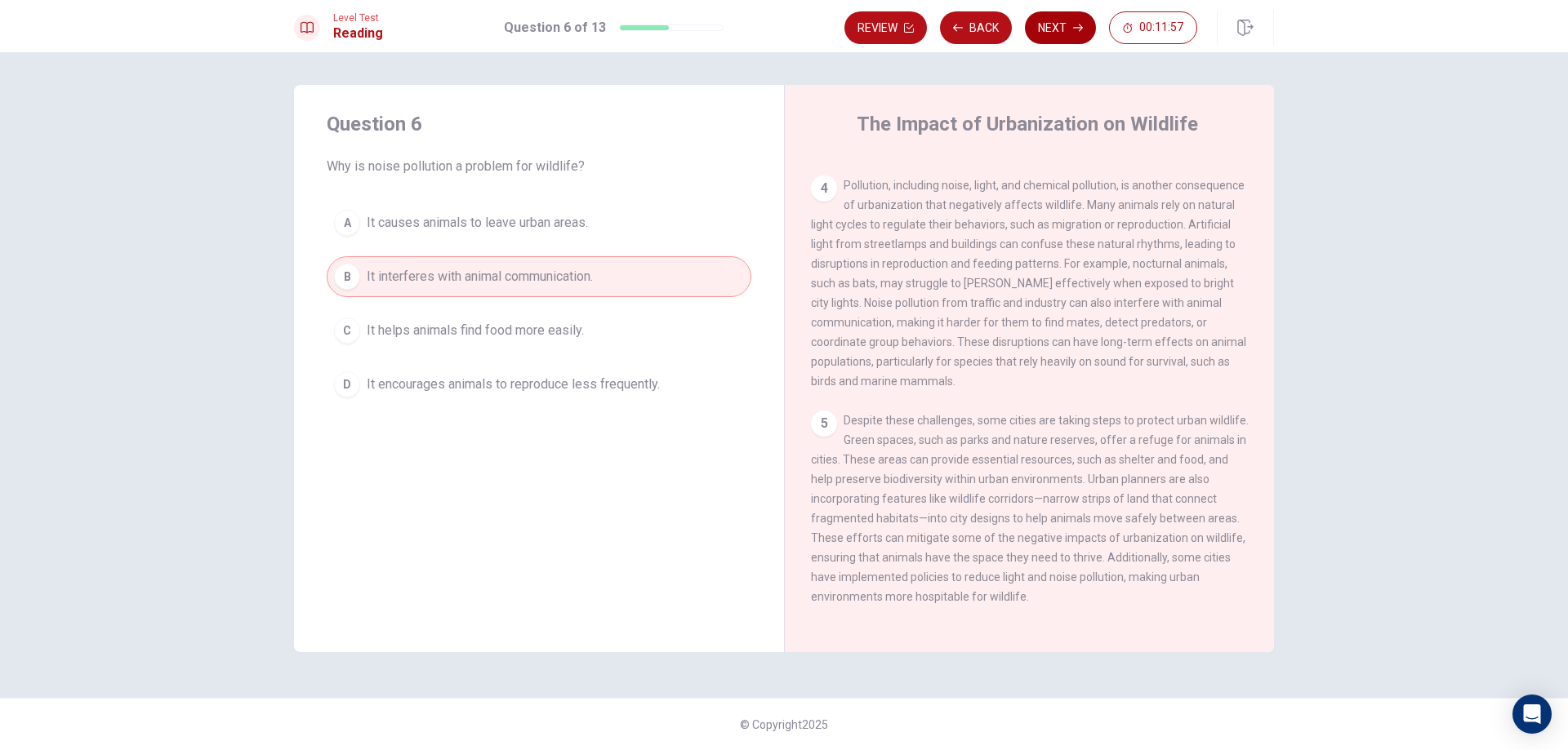
click at [1054, 31] on button "Next" at bounding box center [1060, 28] width 71 height 32
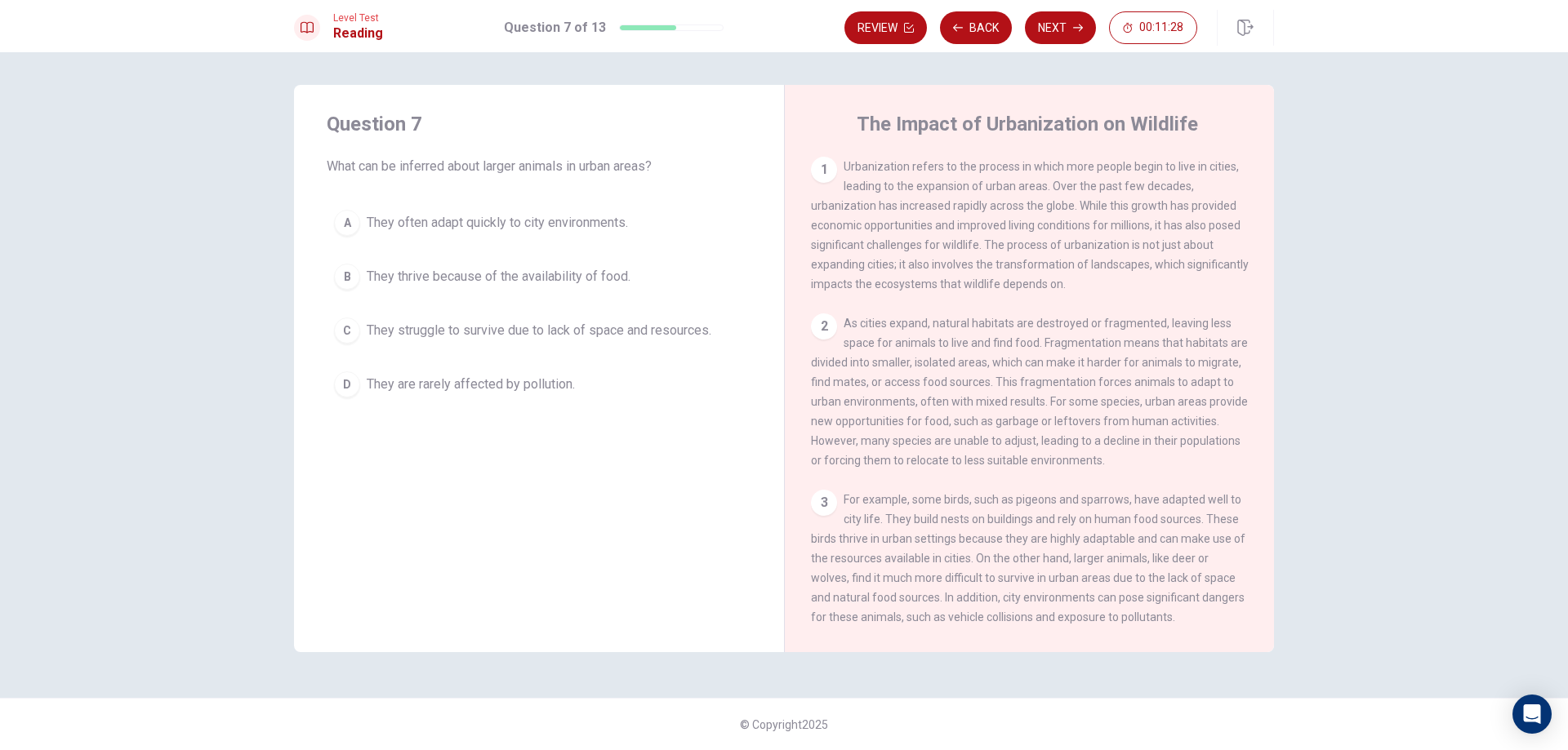
scroll to position [82, 0]
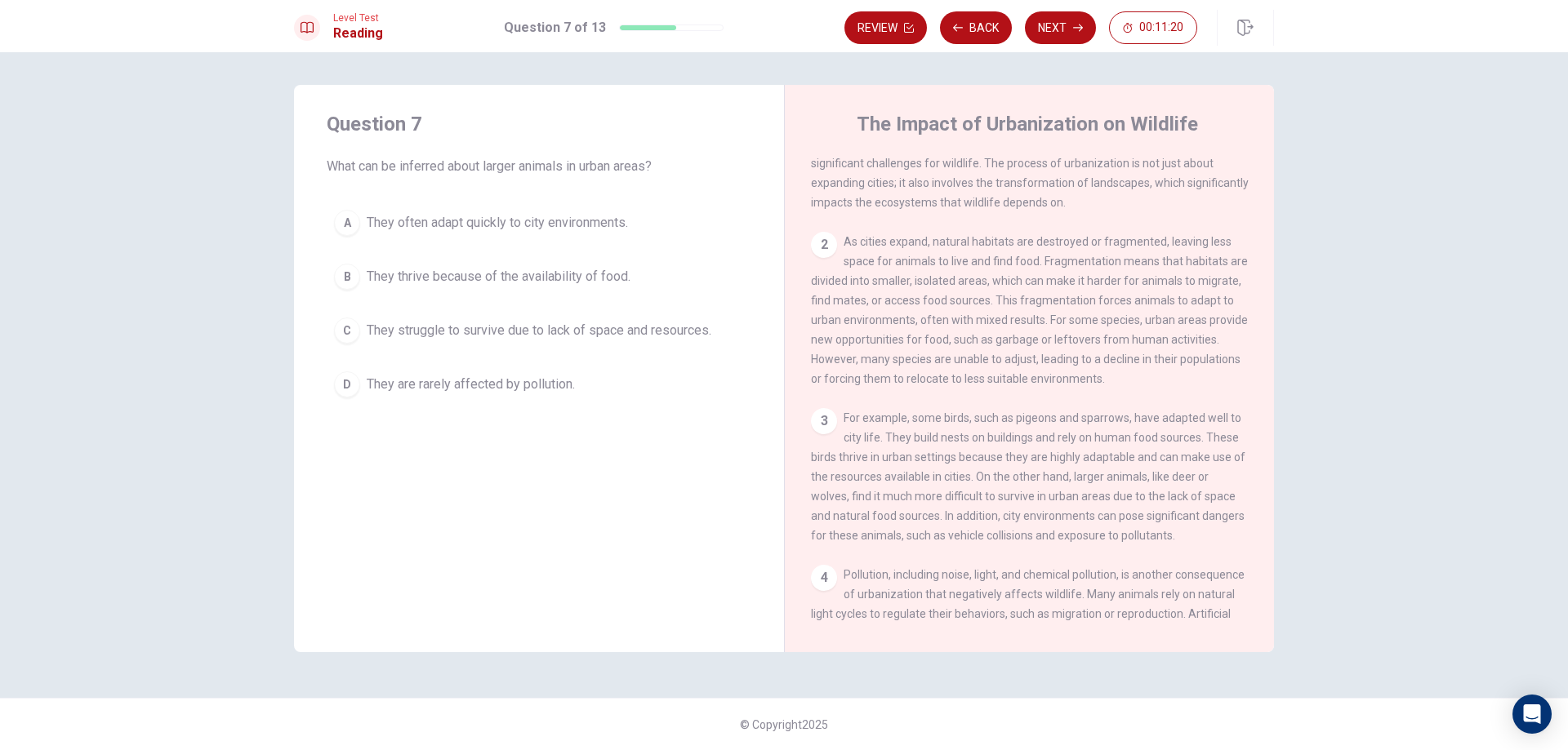
click at [660, 333] on span "They struggle to survive due to lack of space and resources." at bounding box center [539, 331] width 345 height 20
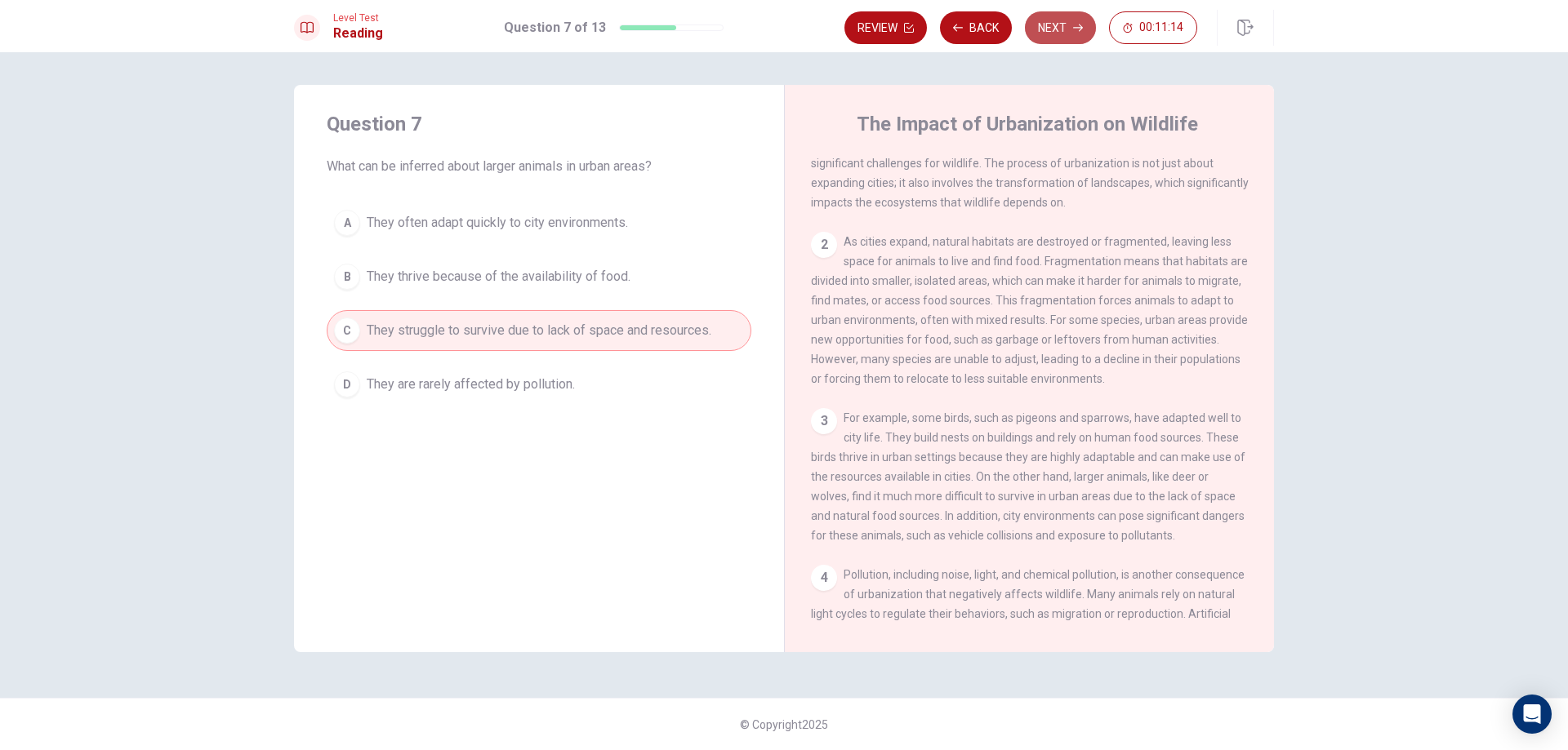
click at [1080, 22] on button "Next" at bounding box center [1060, 28] width 71 height 32
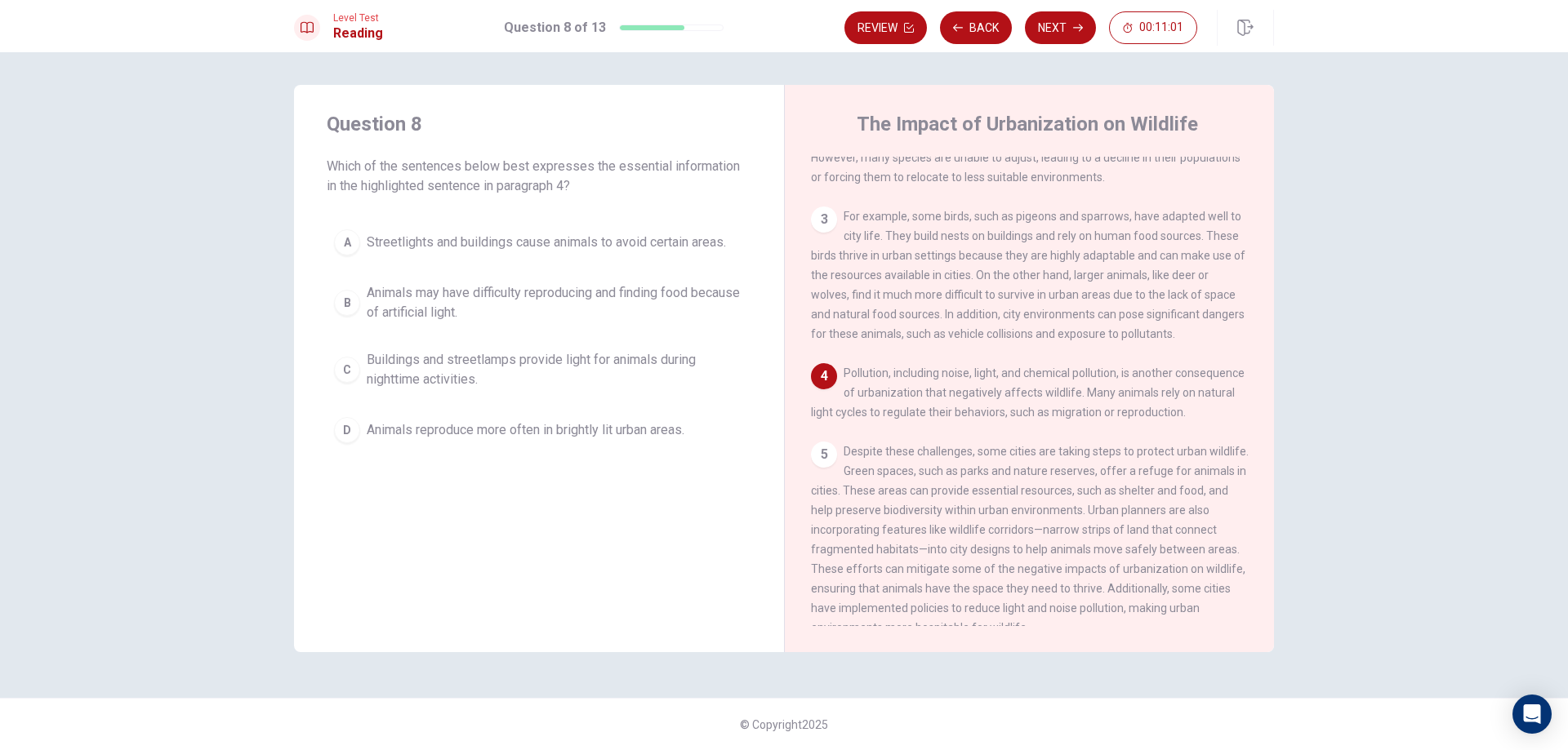
scroll to position [363, 0]
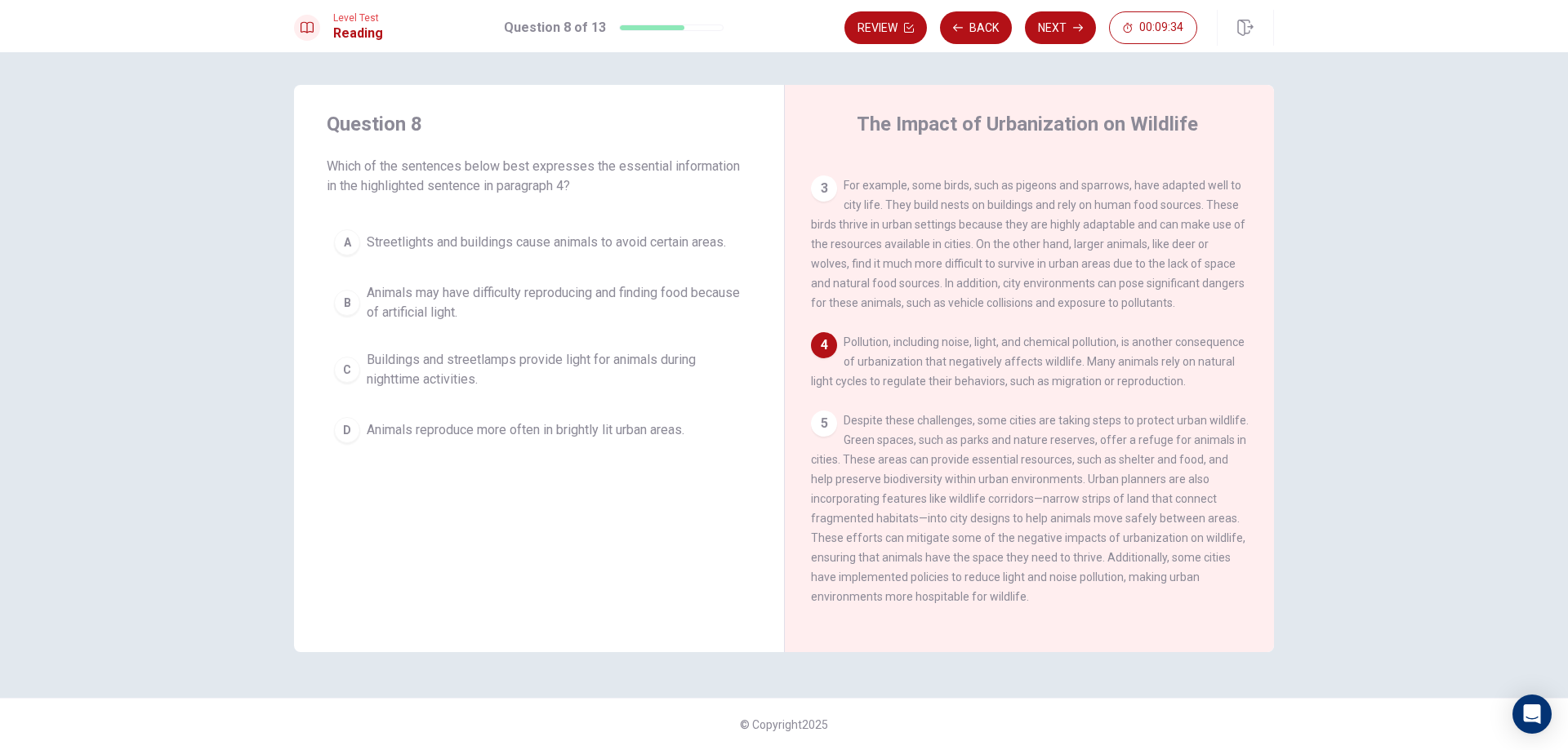
drag, startPoint x: 326, startPoint y: 357, endPoint x: 335, endPoint y: 338, distance: 21.0
click at [327, 356] on div "Question 8 Which of the sentences below best expresses the essential informatio…" at bounding box center [538, 281] width 490 height 392
click at [350, 284] on button "B Animals may have difficulty reproducing and finding food because of artificia…" at bounding box center [539, 303] width 425 height 54
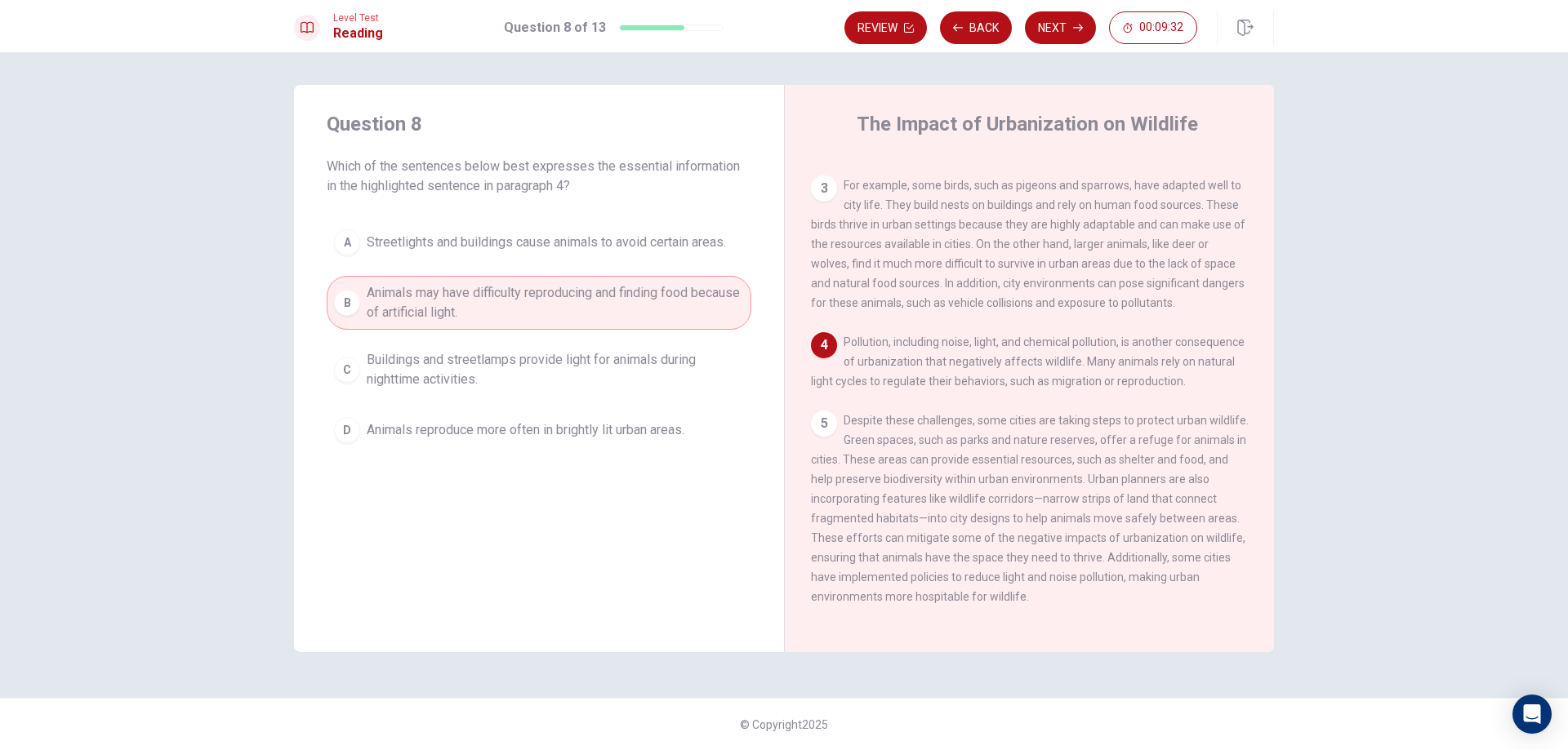
click at [1057, 40] on button "Next" at bounding box center [1060, 28] width 71 height 32
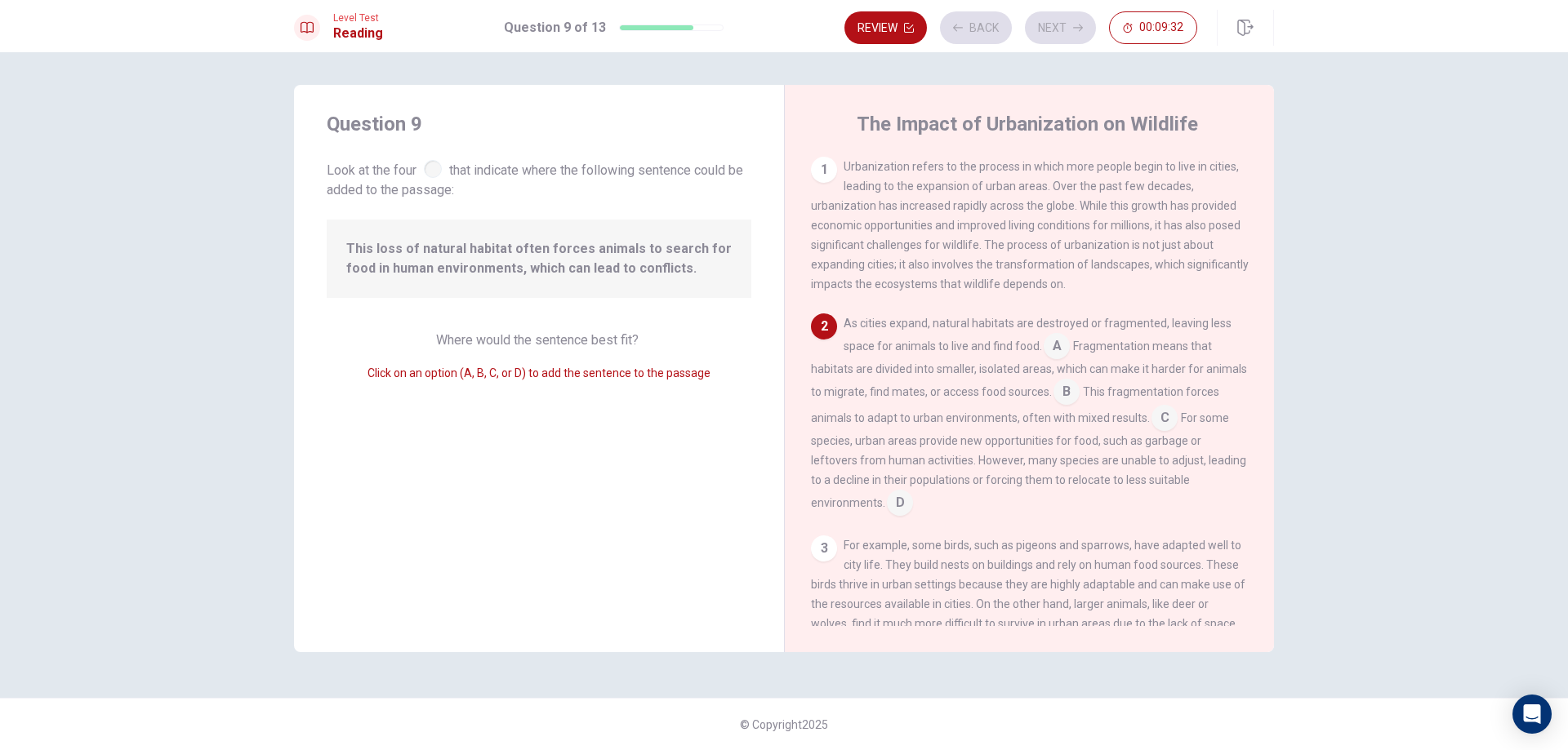
scroll to position [58, 0]
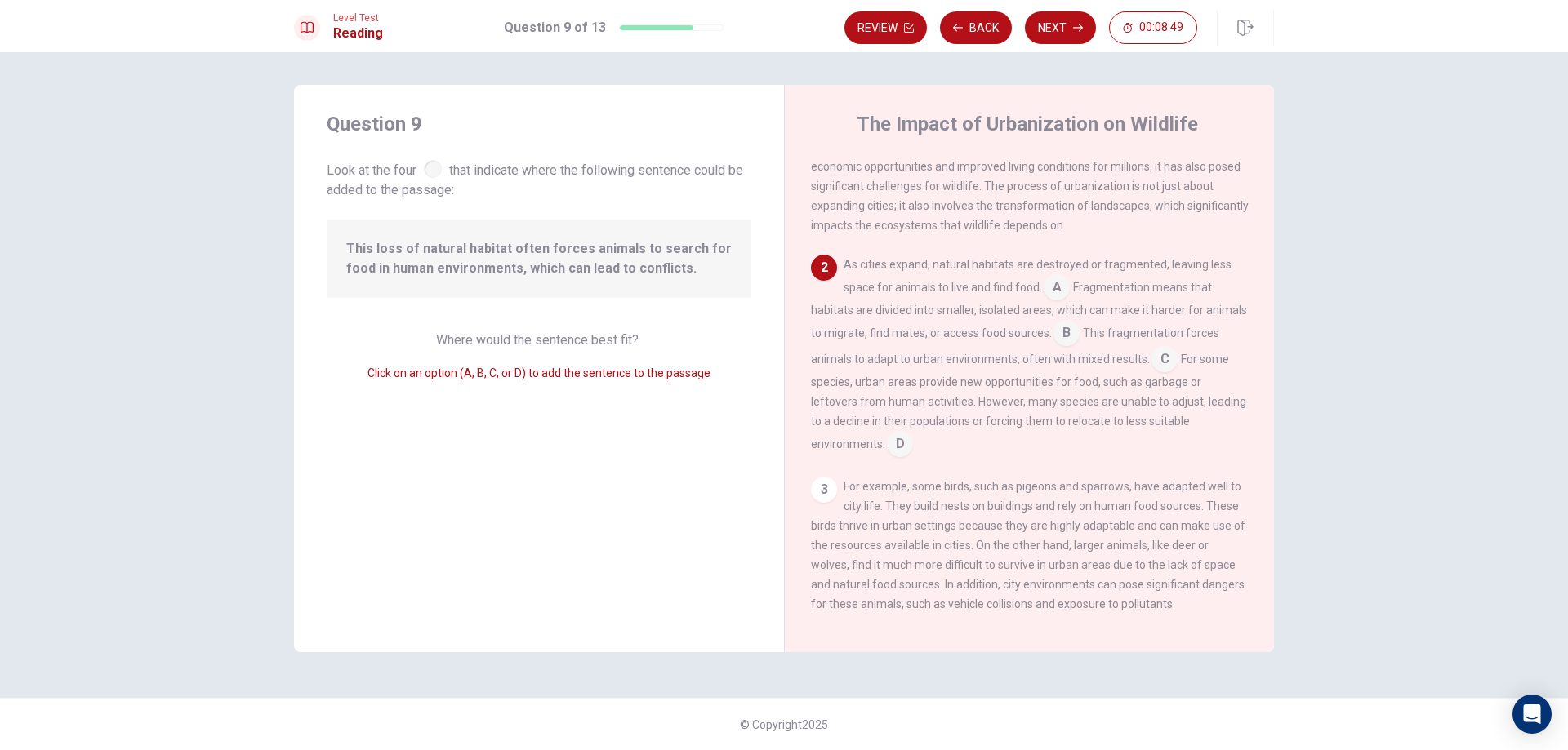
click at [1178, 365] on input at bounding box center [1165, 360] width 26 height 26
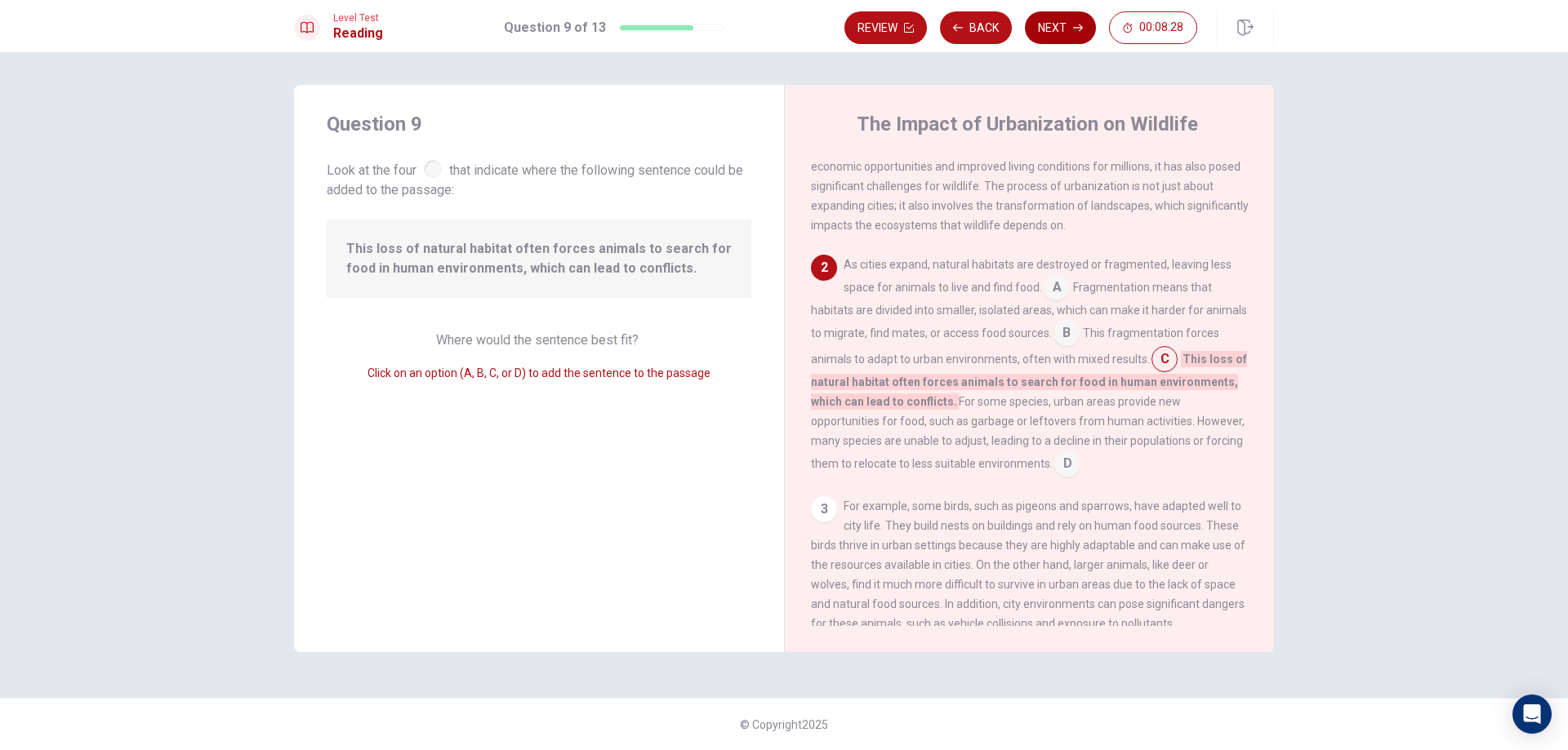
click at [1062, 19] on button "Next" at bounding box center [1060, 28] width 71 height 32
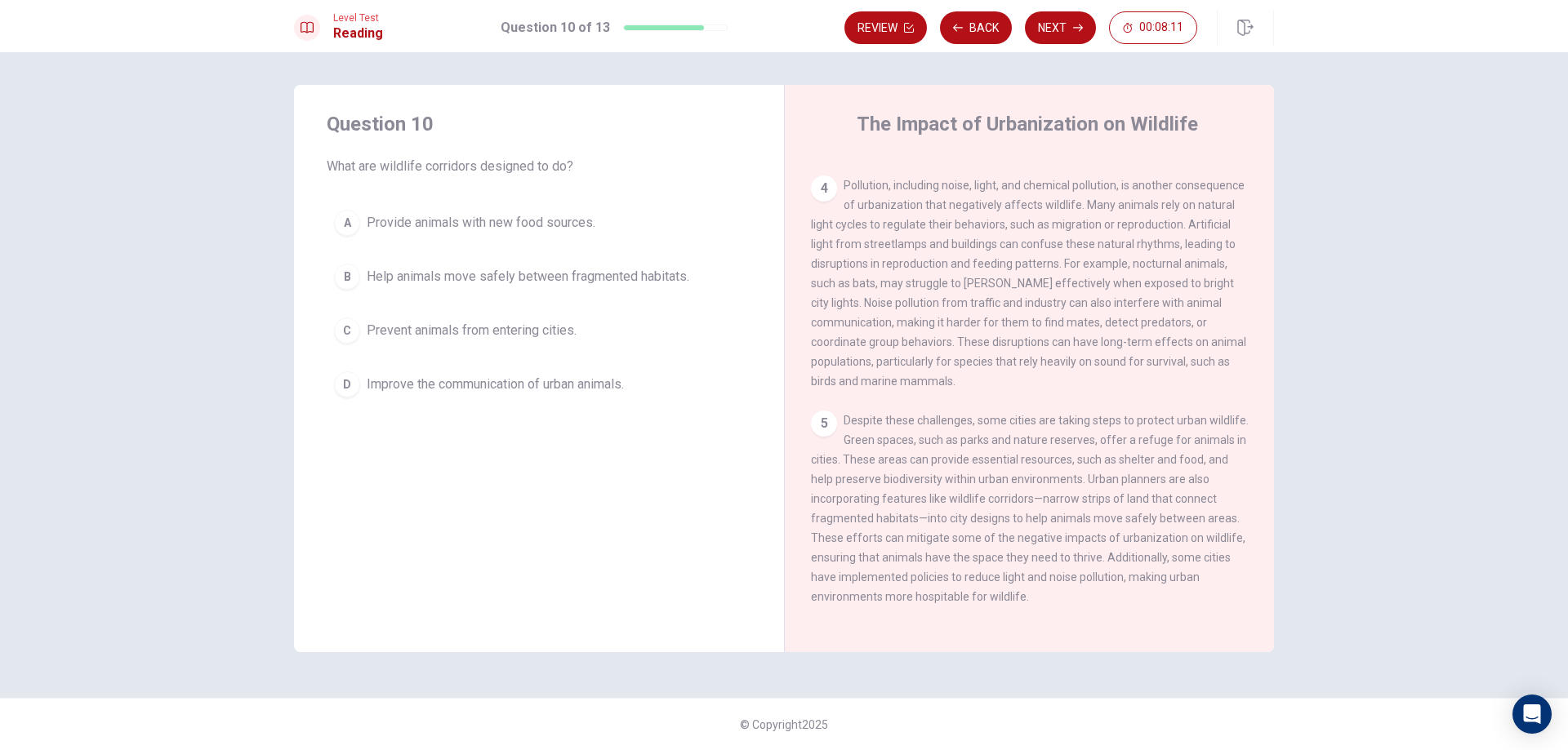
scroll to position [507, 0]
click at [356, 282] on div "B" at bounding box center [347, 277] width 26 height 26
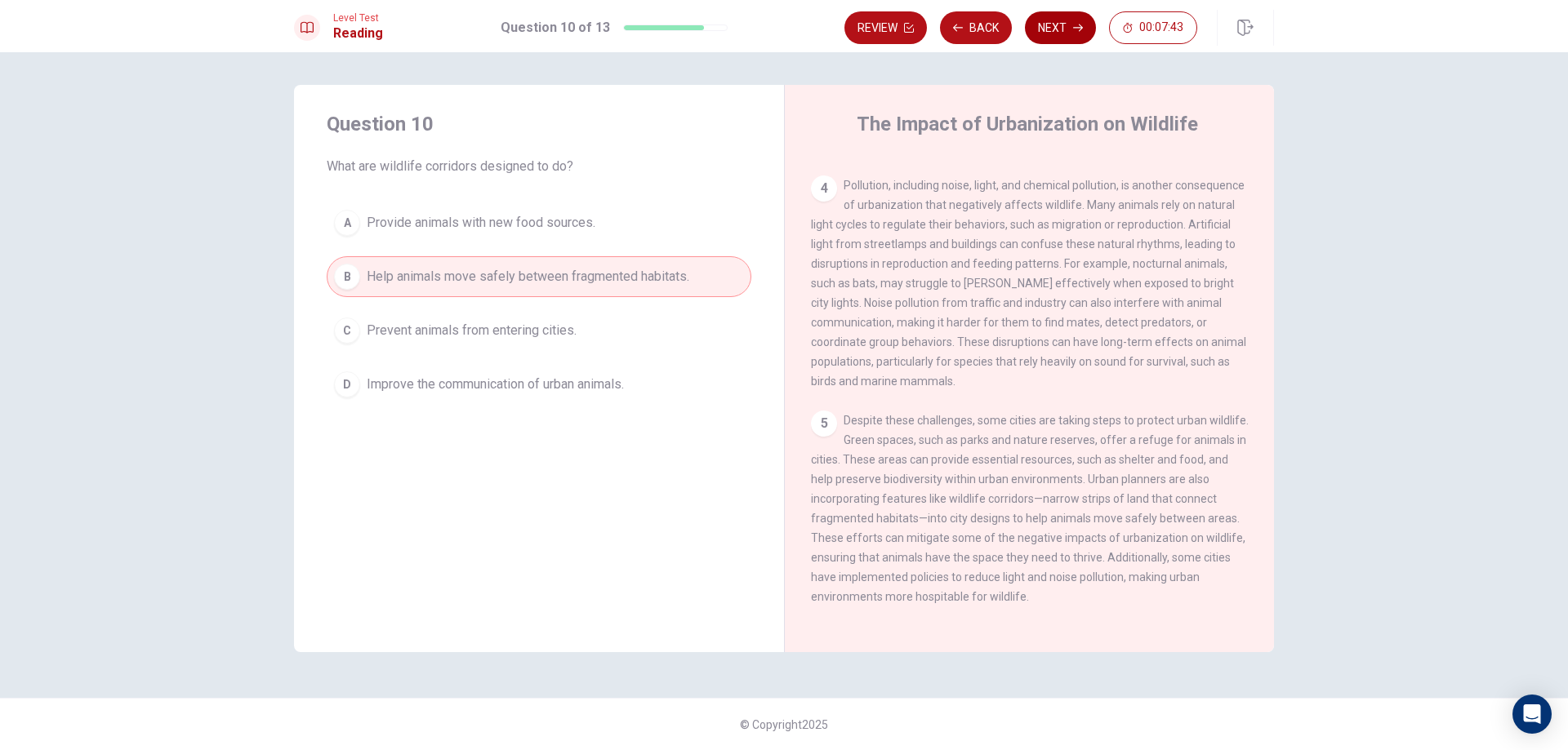
click at [1062, 17] on button "Next" at bounding box center [1060, 28] width 71 height 32
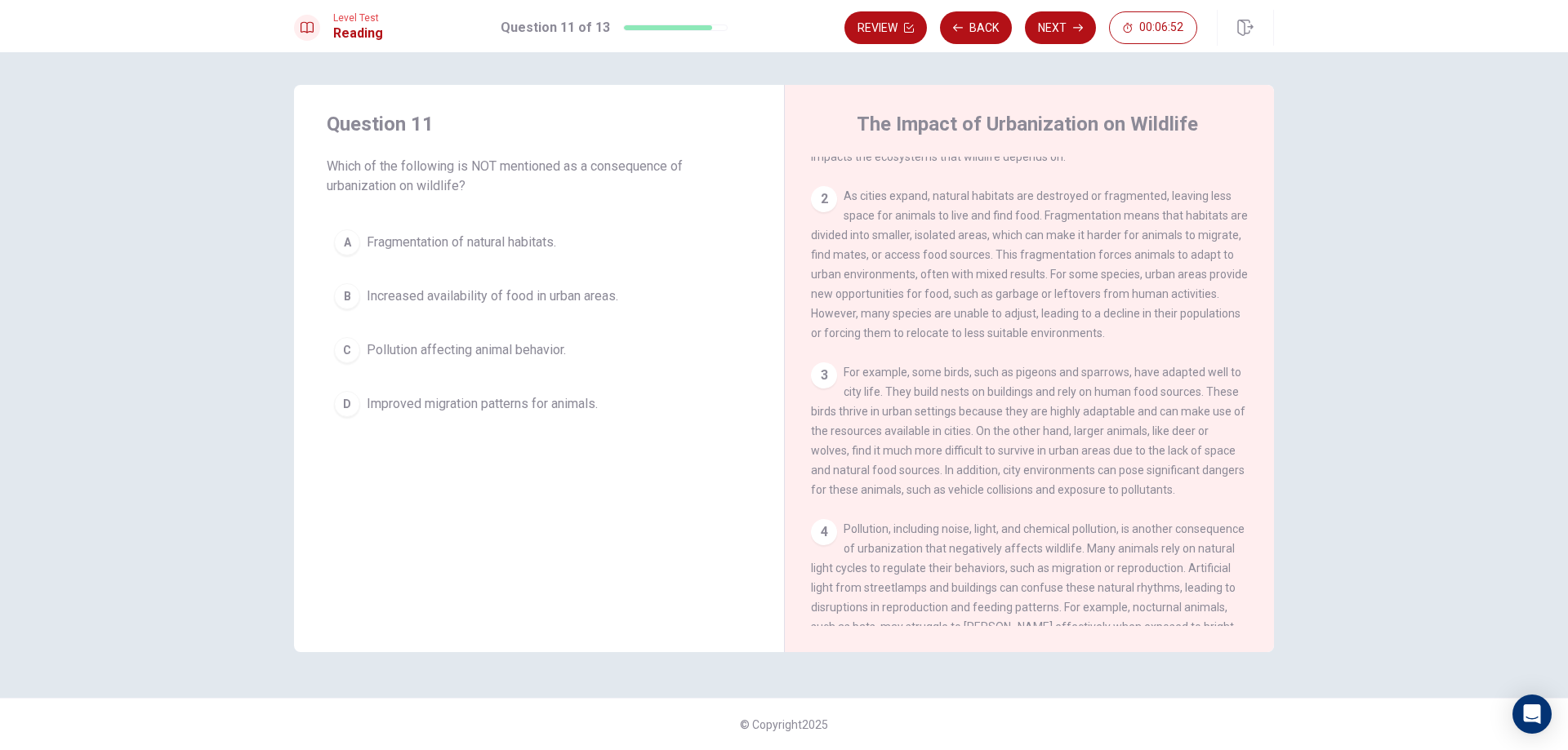
scroll to position [98, 0]
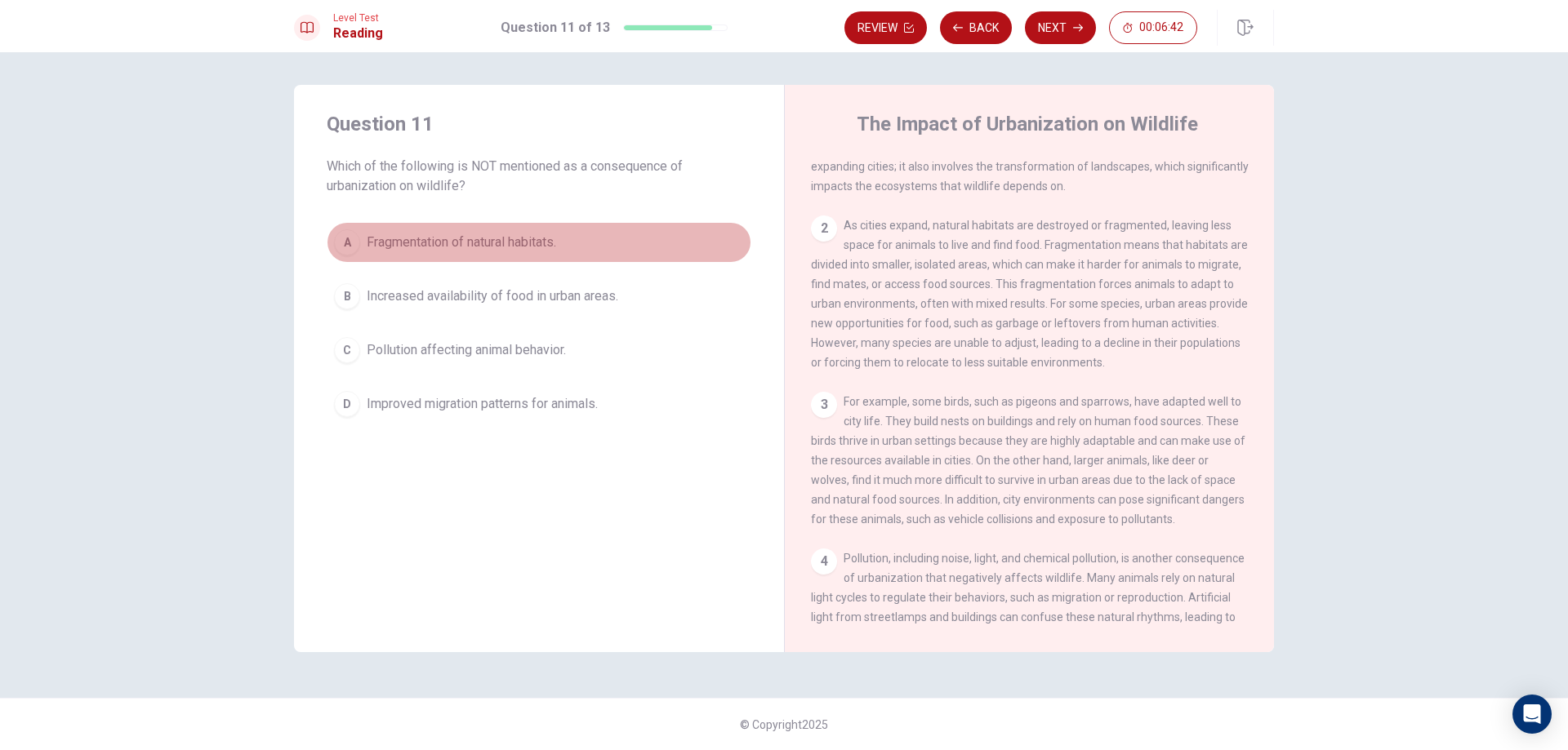
click at [363, 248] on button "A Fragmentation of natural habitats." at bounding box center [539, 242] width 425 height 40
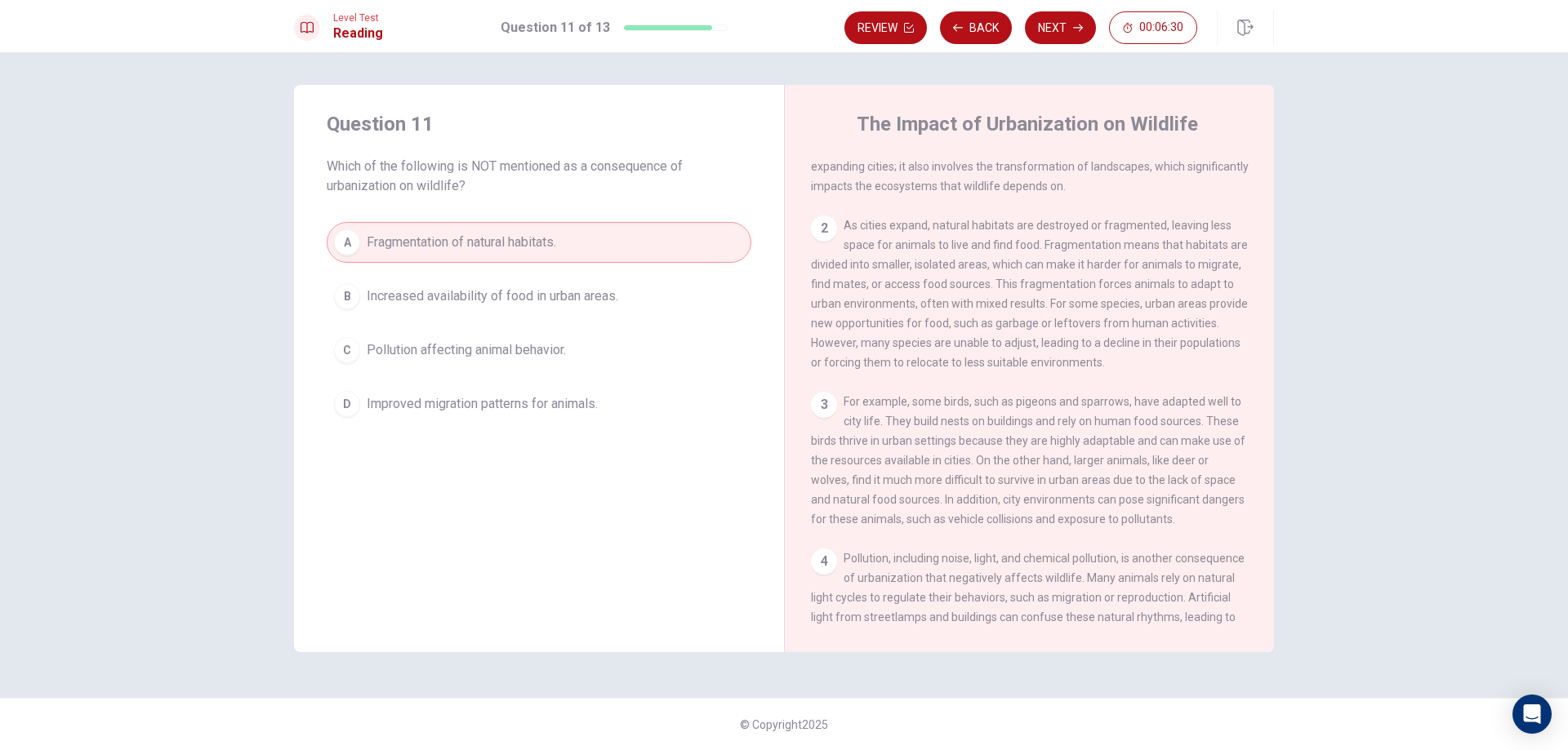
click at [570, 396] on span "Improved migration patterns for animals." at bounding box center [482, 404] width 231 height 20
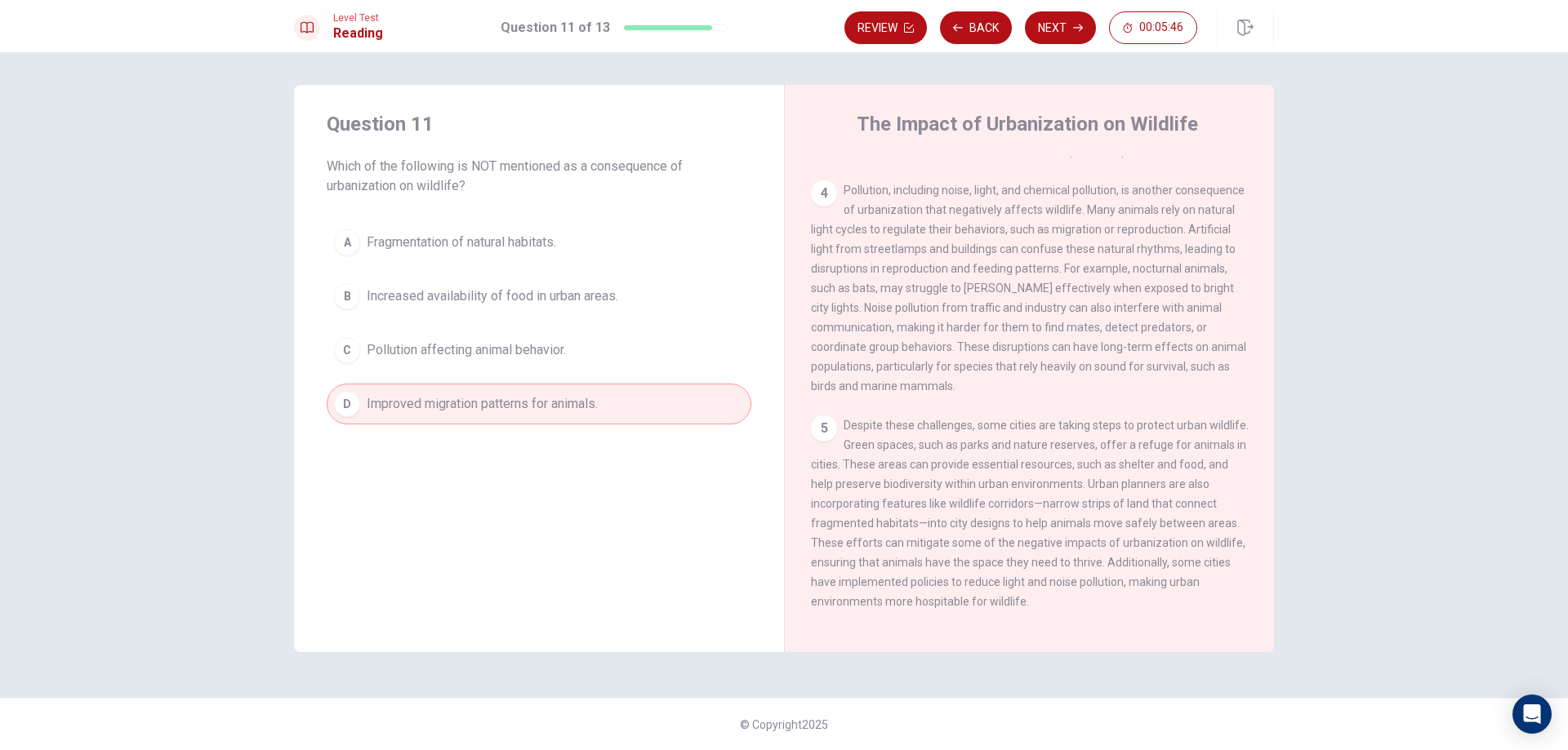
scroll to position [507, 0]
click at [1054, 35] on button "Next" at bounding box center [1060, 28] width 71 height 32
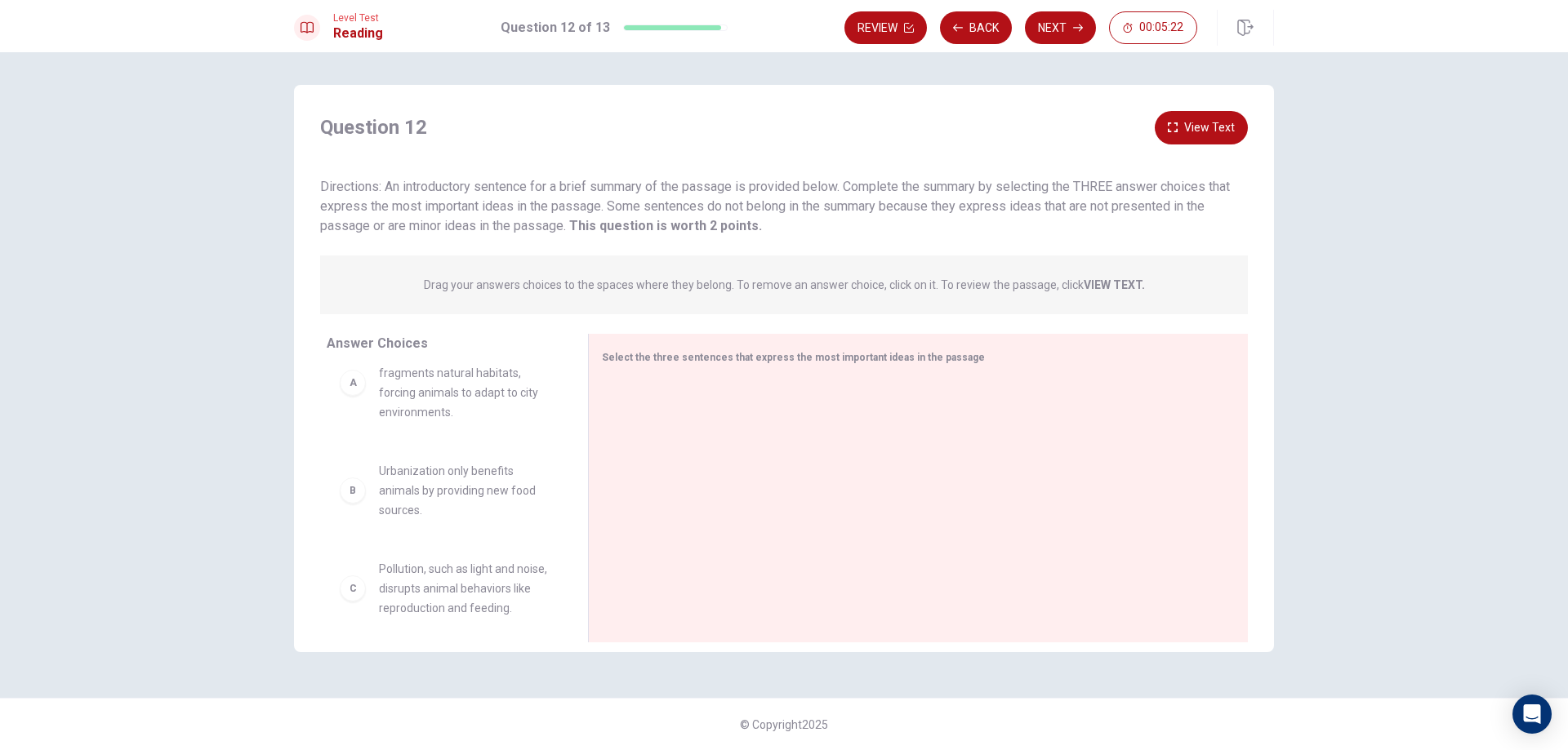
scroll to position [0, 0]
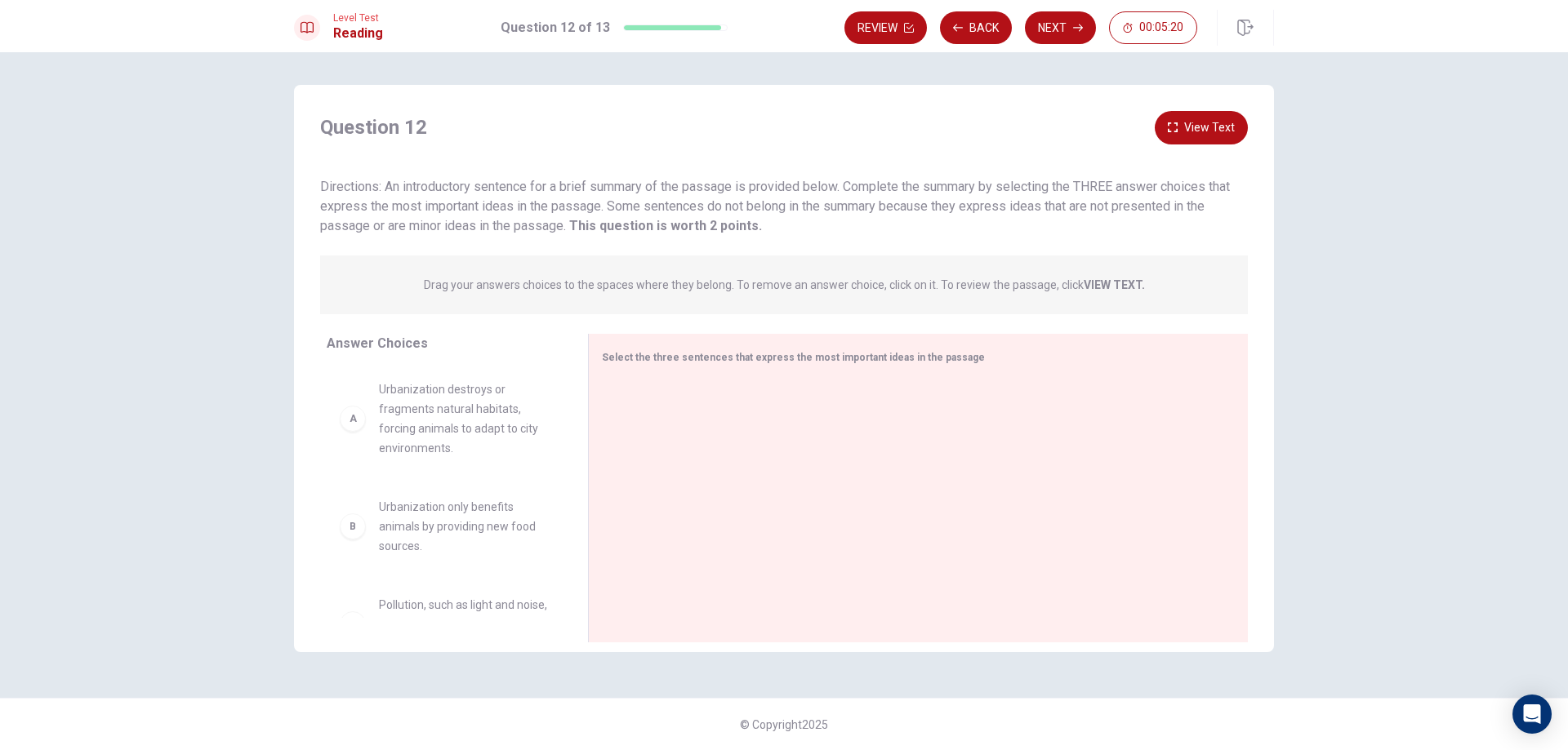
click at [366, 427] on div "A Urbanization destroys or fragments natural habitats, forcing animals to adapt…" at bounding box center [444, 419] width 209 height 78
click at [350, 427] on div "A" at bounding box center [352, 419] width 26 height 26
drag, startPoint x: 468, startPoint y: 433, endPoint x: 798, endPoint y: 426, distance: 330.1
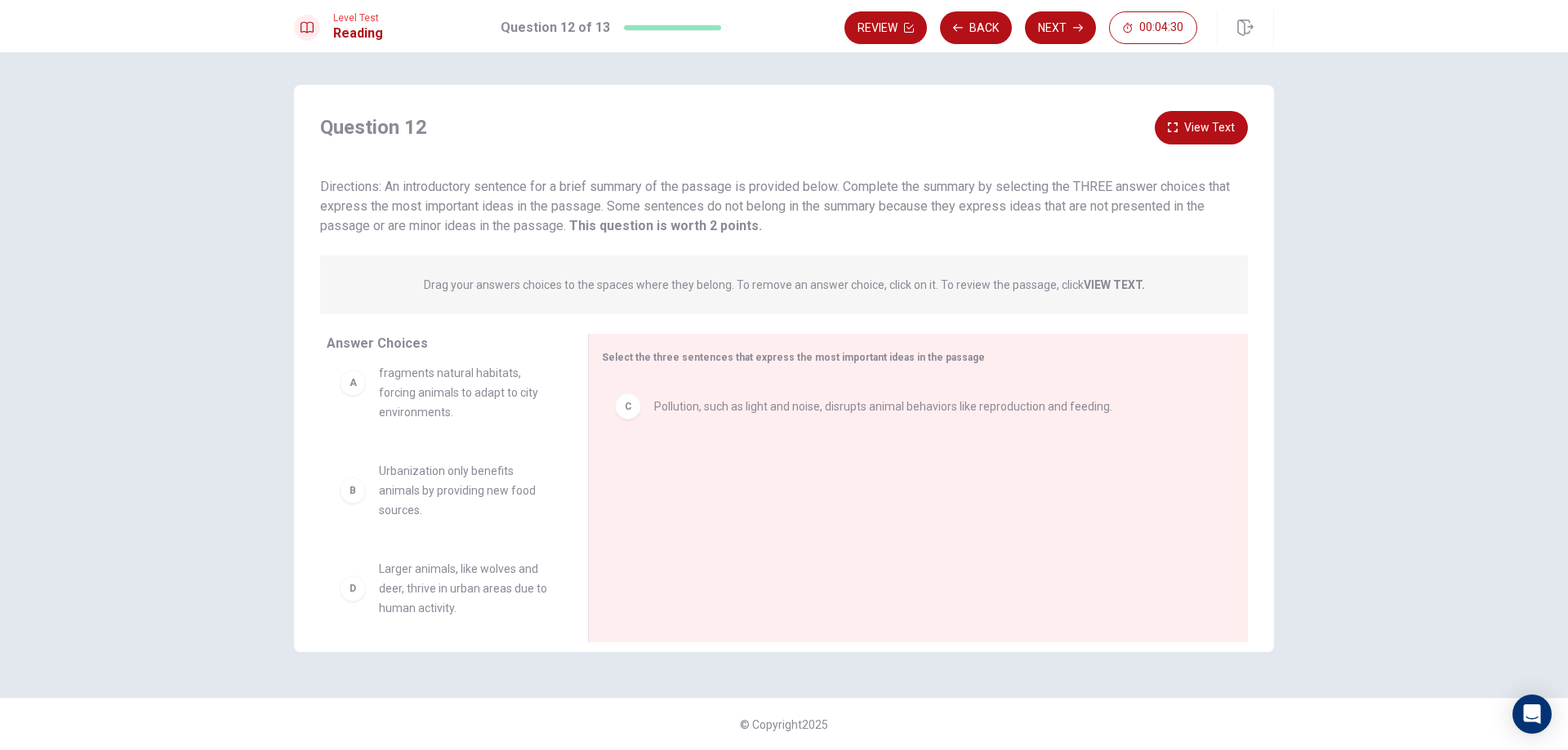
scroll to position [0, 0]
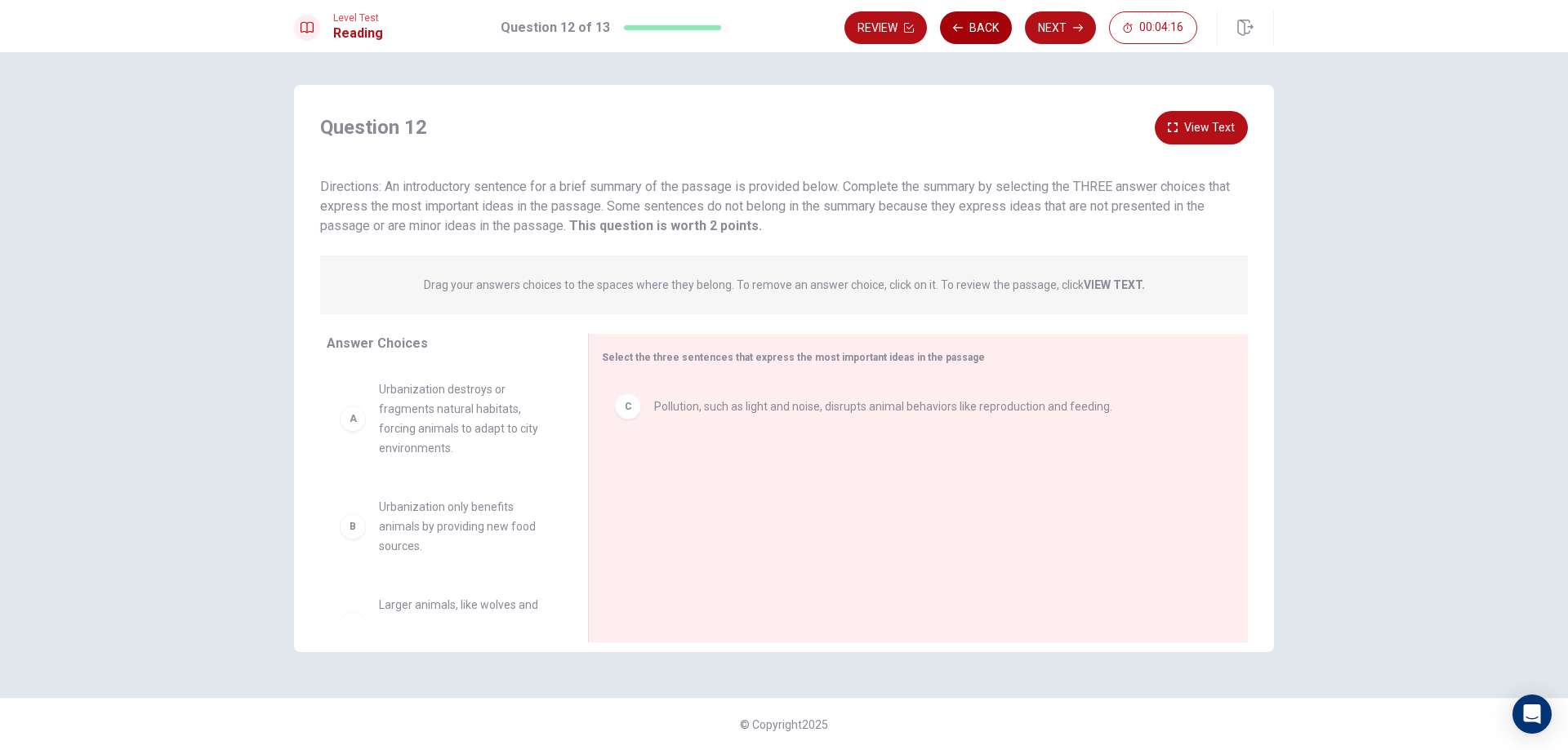
click at [996, 24] on button "Back" at bounding box center [976, 28] width 72 height 32
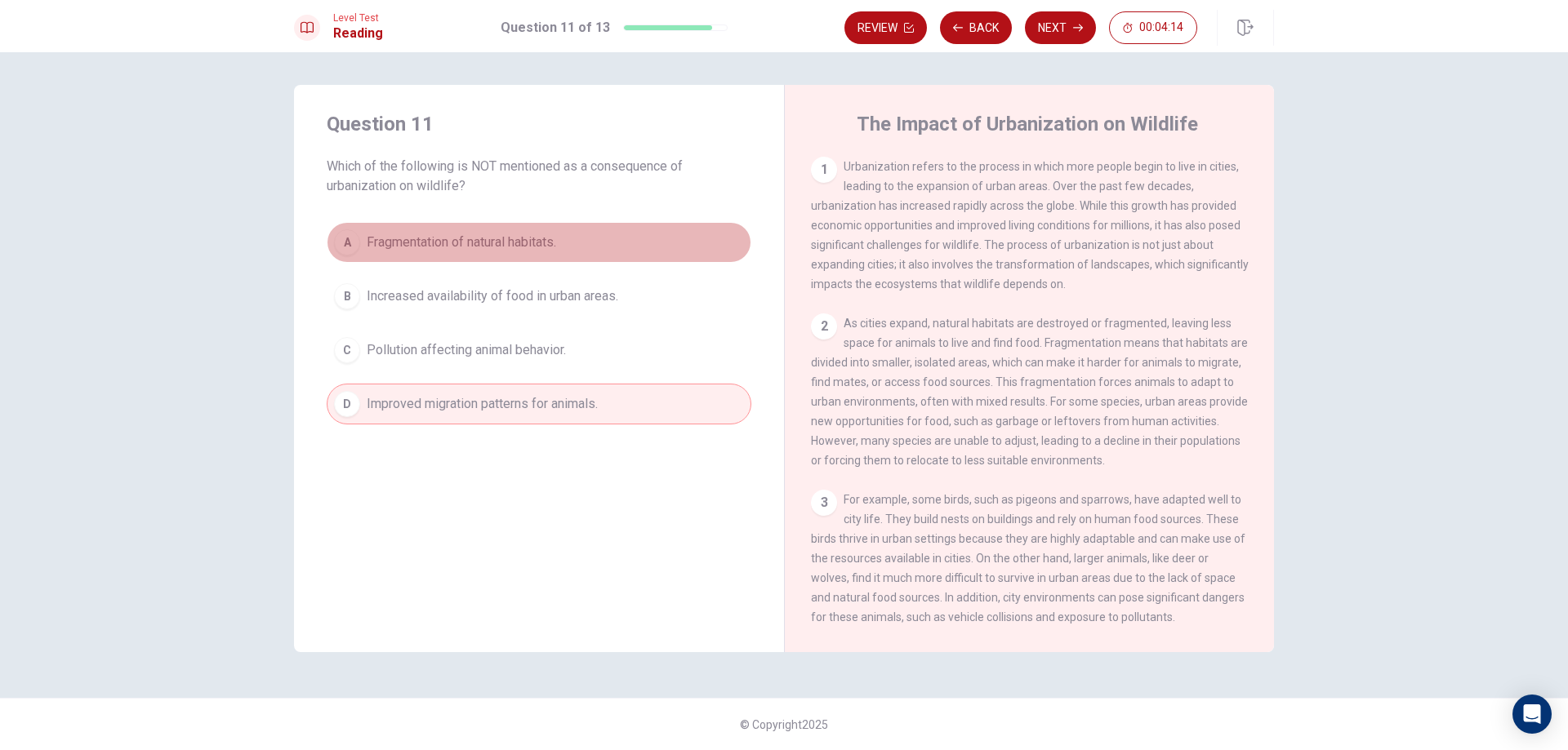
click at [569, 248] on button "A Fragmentation of natural habitats." at bounding box center [539, 242] width 425 height 40
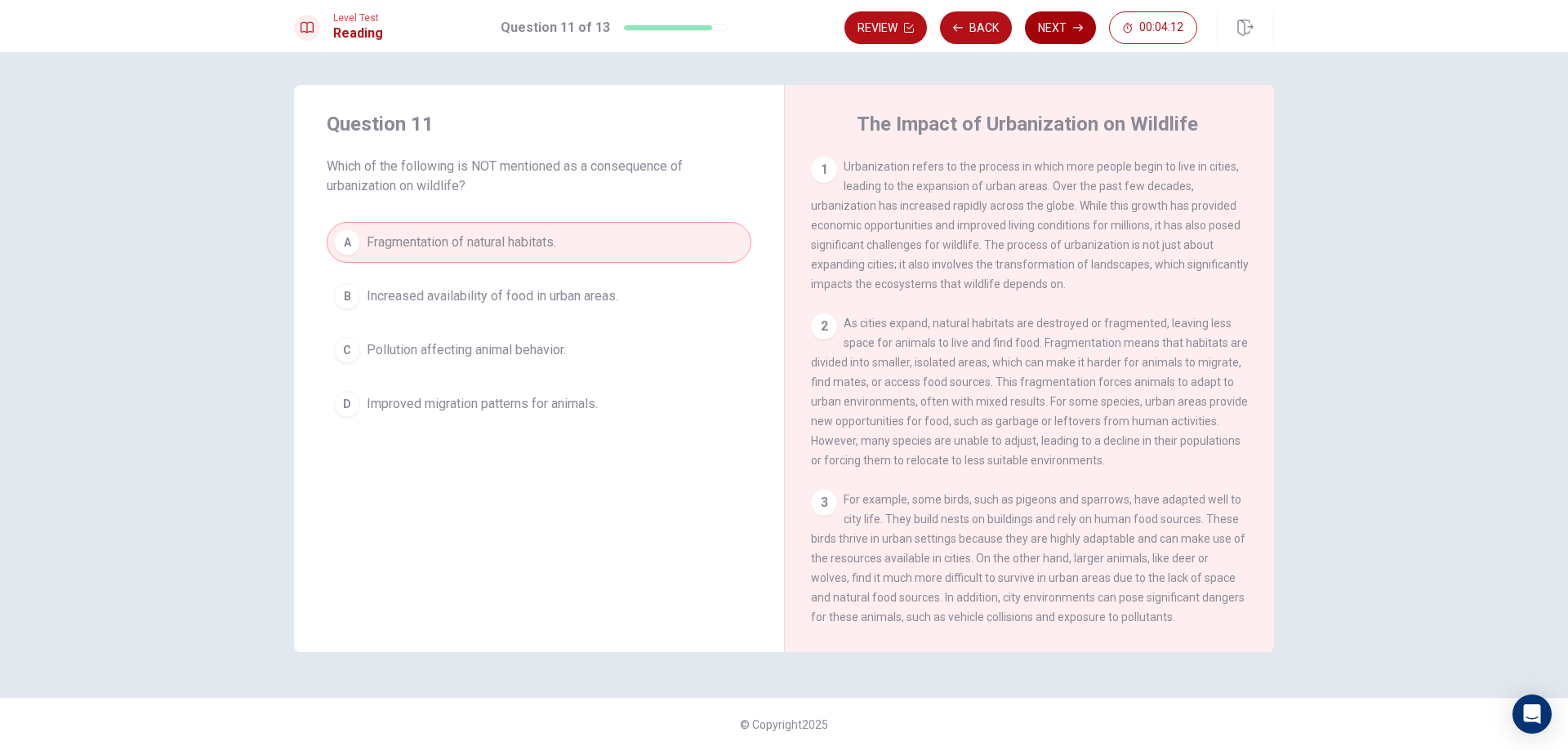
click at [1076, 33] on button "Next" at bounding box center [1060, 28] width 71 height 32
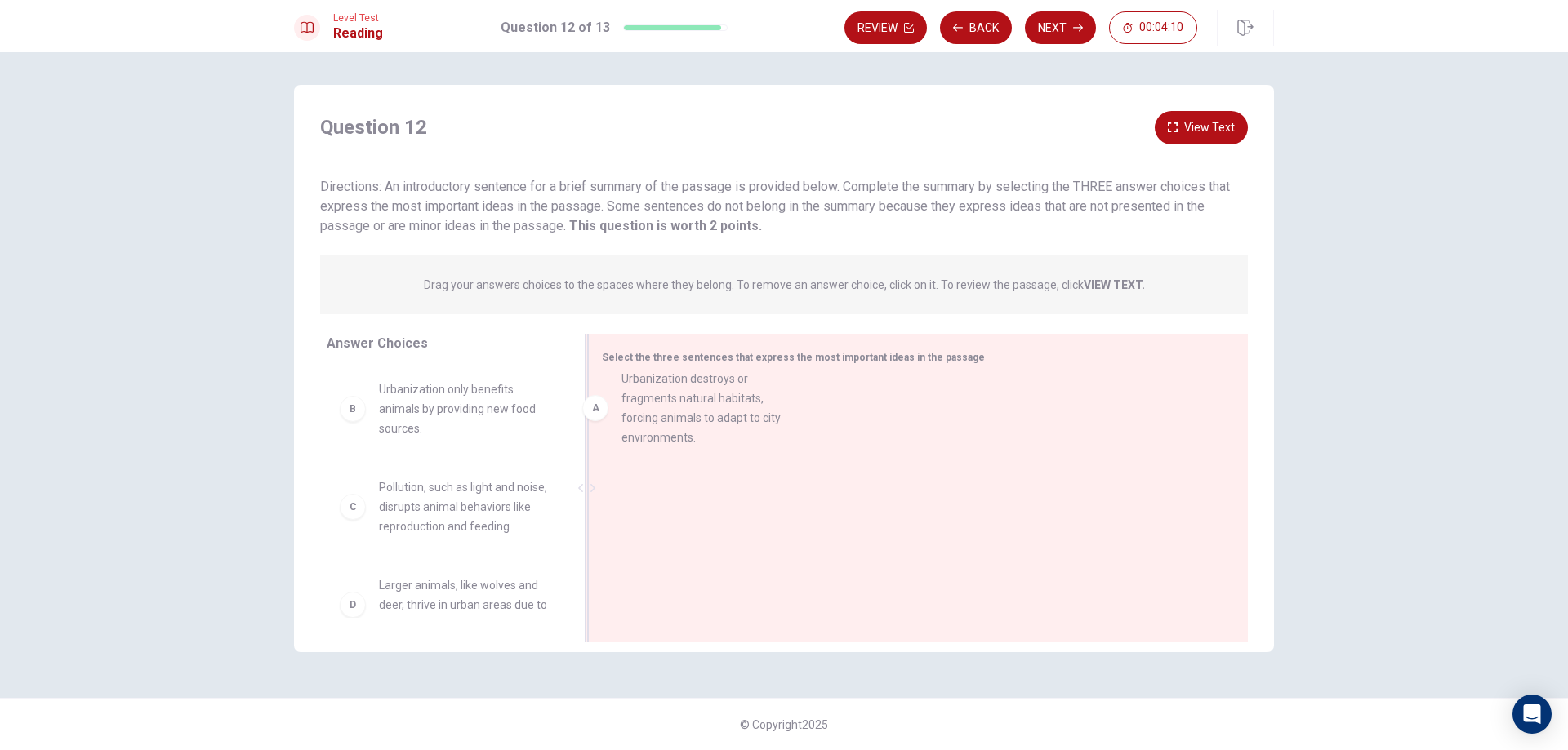
drag, startPoint x: 456, startPoint y: 437, endPoint x: 705, endPoint y: 426, distance: 249.2
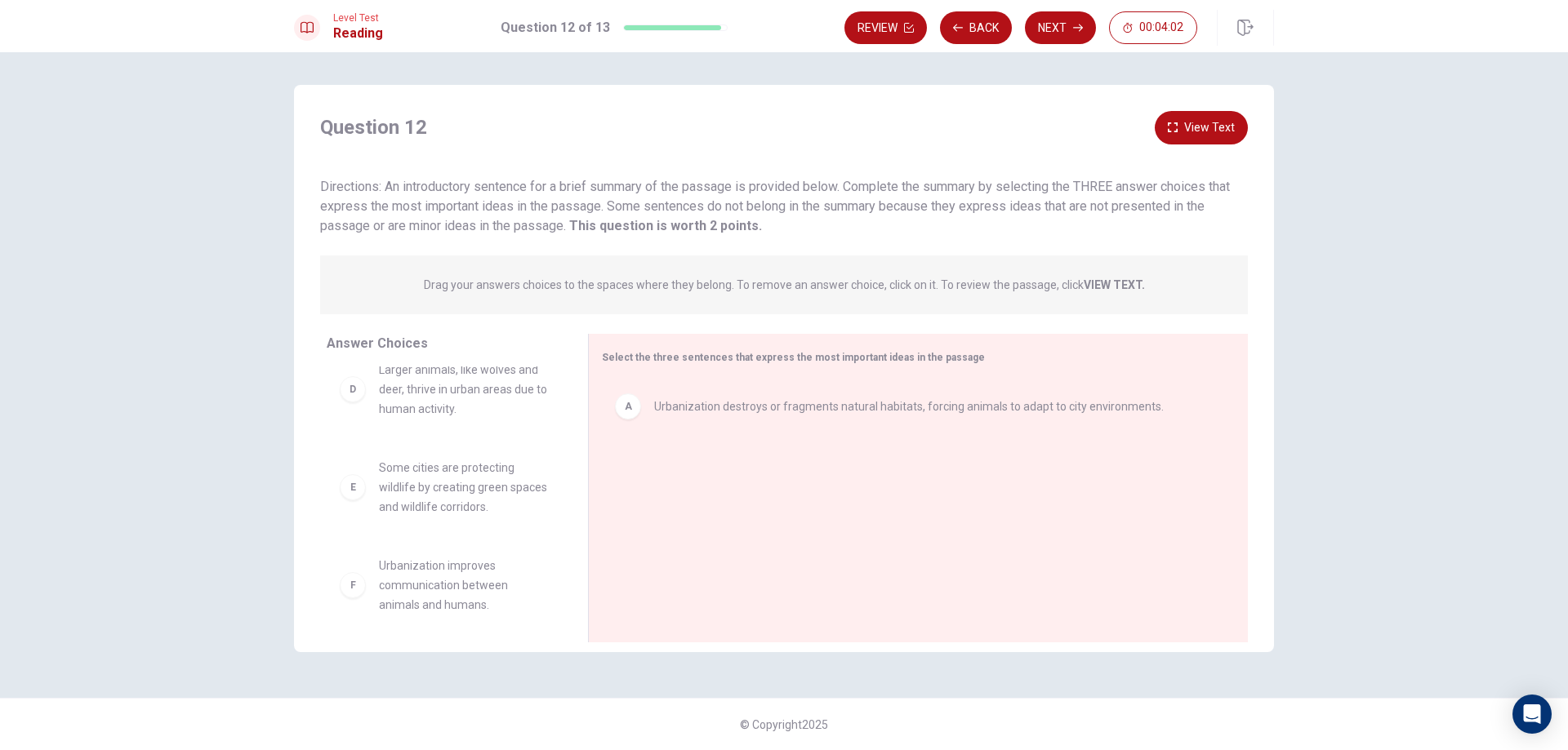
scroll to position [245, 0]
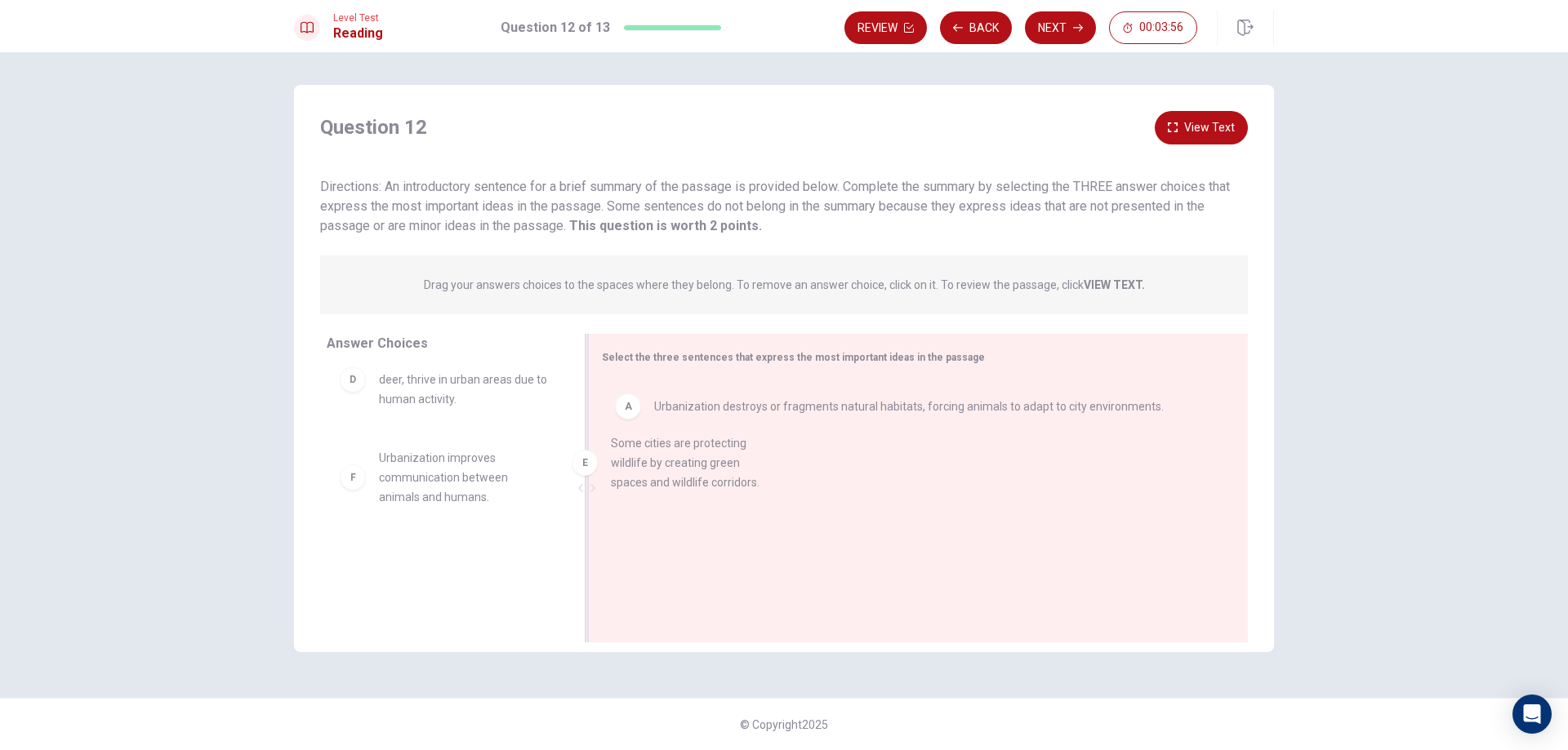
drag, startPoint x: 440, startPoint y: 487, endPoint x: 678, endPoint y: 472, distance: 238.5
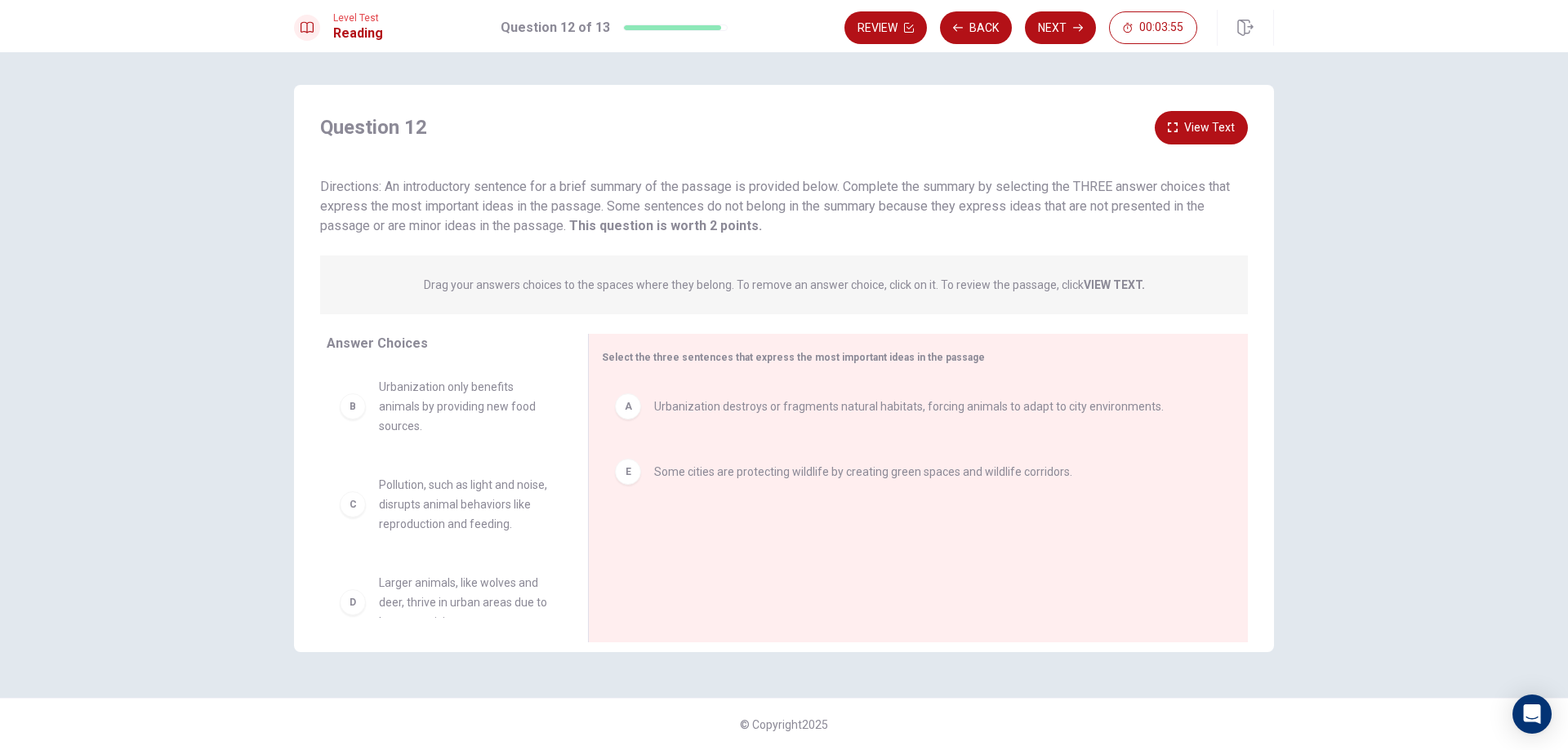
scroll to position [0, 0]
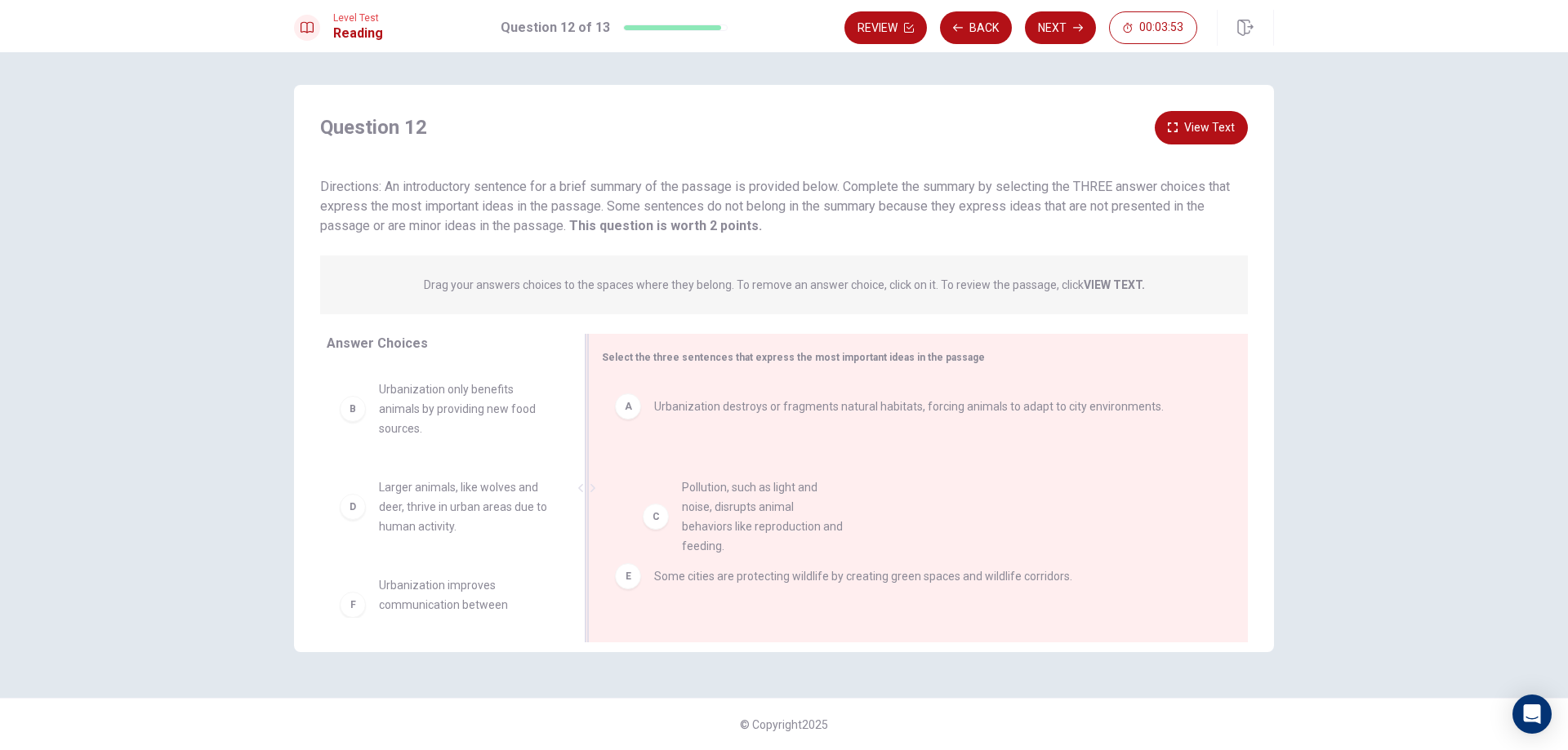
drag, startPoint x: 440, startPoint y: 525, endPoint x: 749, endPoint y: 525, distance: 309.0
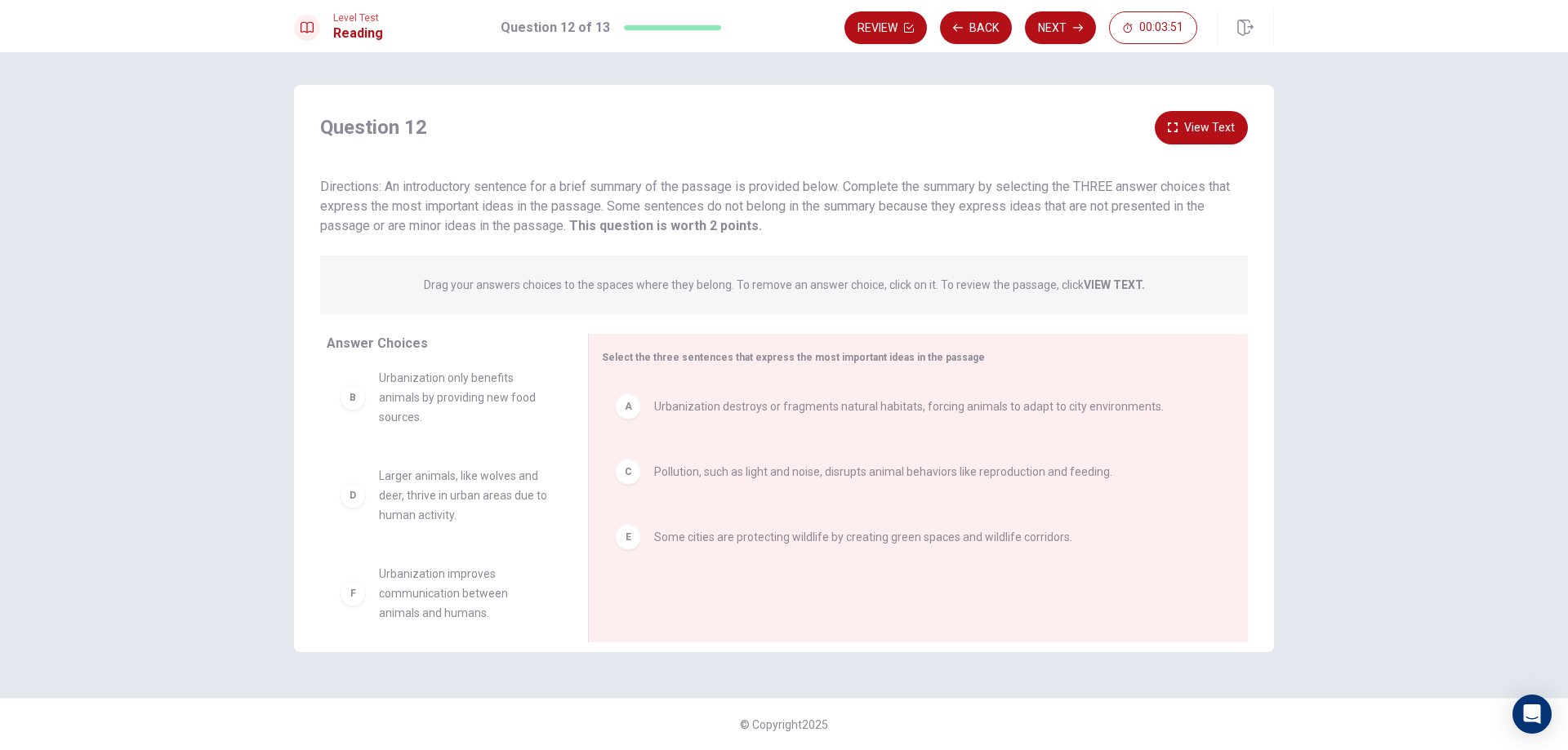
scroll to position [30, 0]
click at [1075, 21] on button "Next" at bounding box center [1060, 28] width 71 height 32
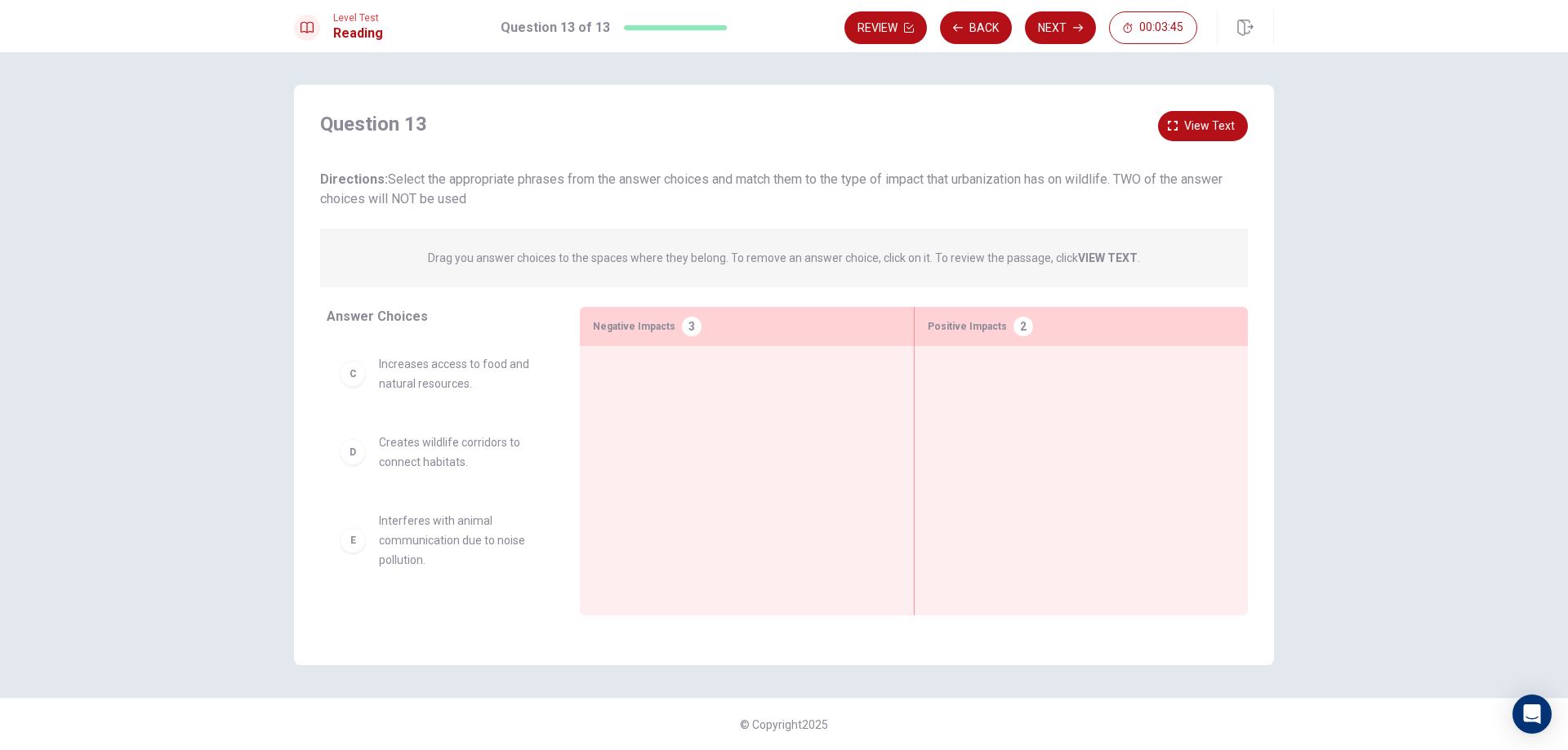
scroll to position [0, 0]
drag, startPoint x: 492, startPoint y: 392, endPoint x: 757, endPoint y: 383, distance: 265.2
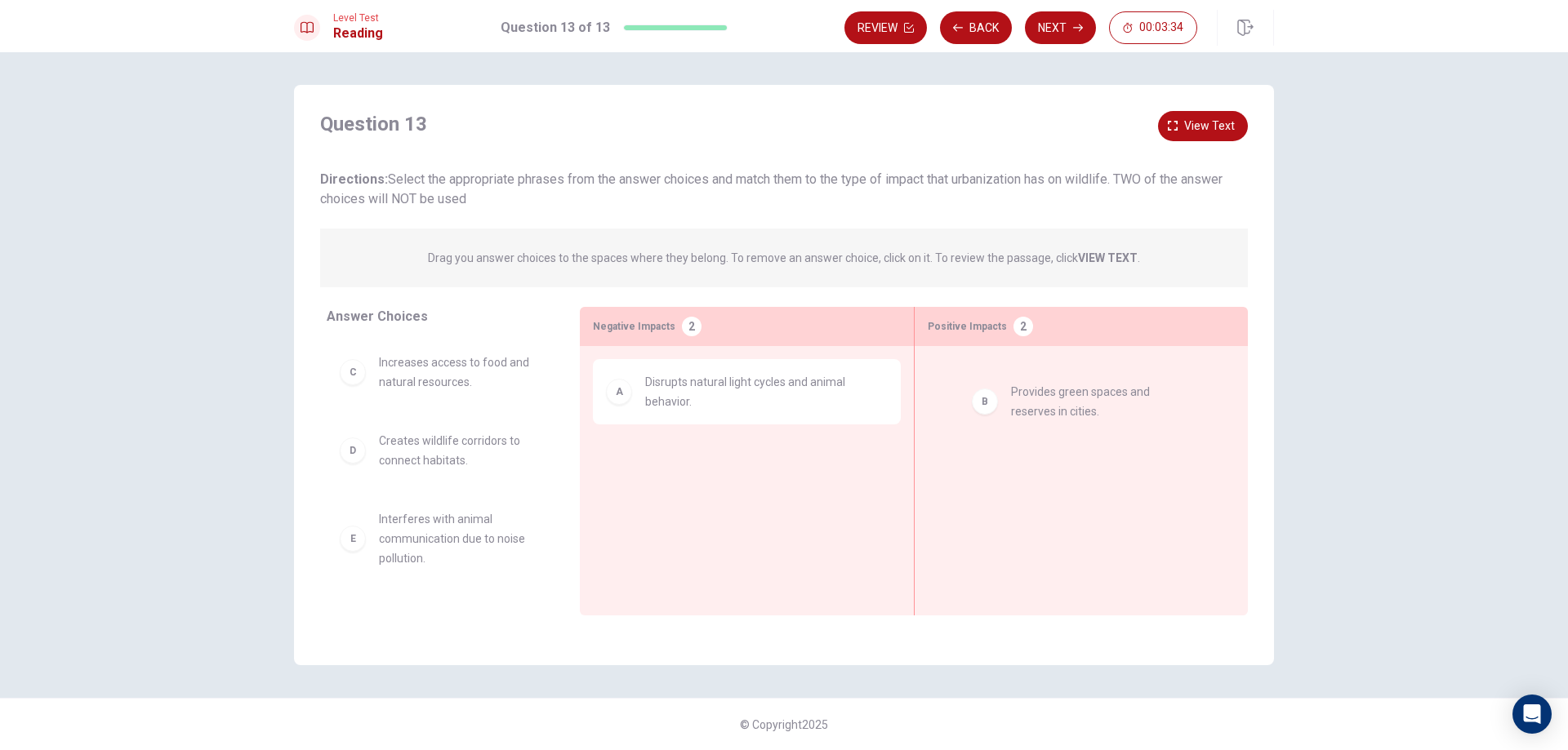
drag, startPoint x: 426, startPoint y: 403, endPoint x: 1042, endPoint y: 423, distance: 616.3
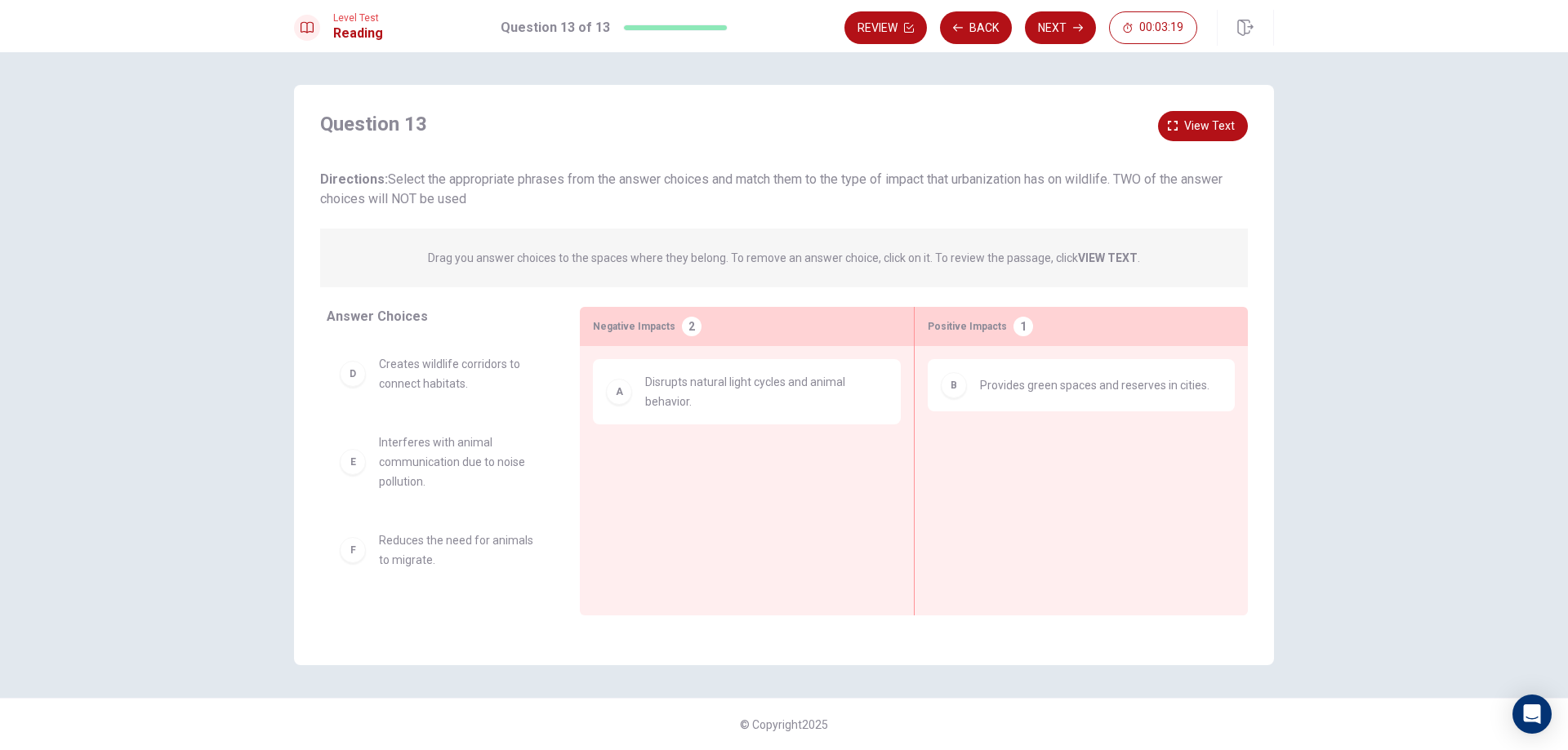
scroll to position [147, 0]
drag, startPoint x: 482, startPoint y: 560, endPoint x: 724, endPoint y: 452, distance: 265.0
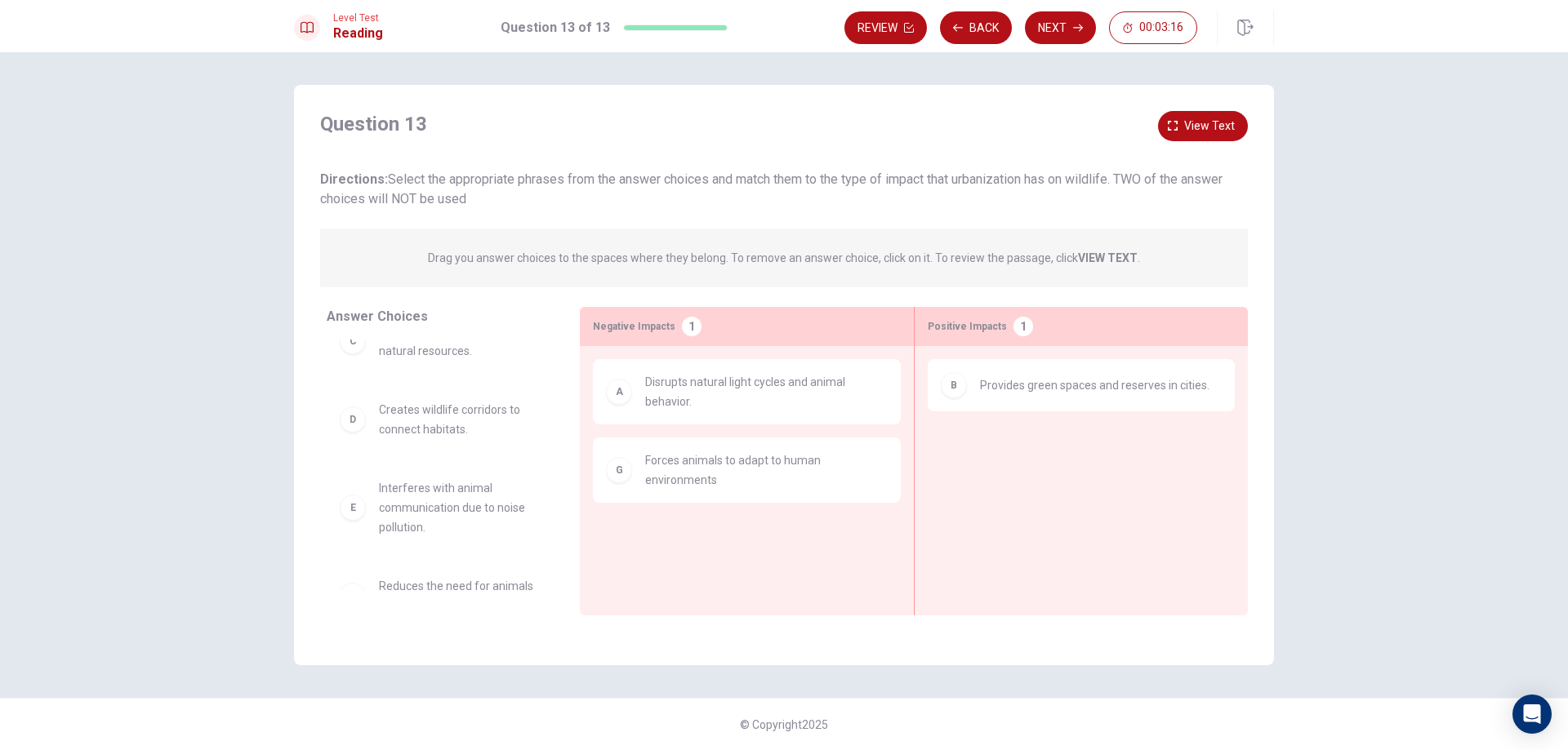
scroll to position [0, 0]
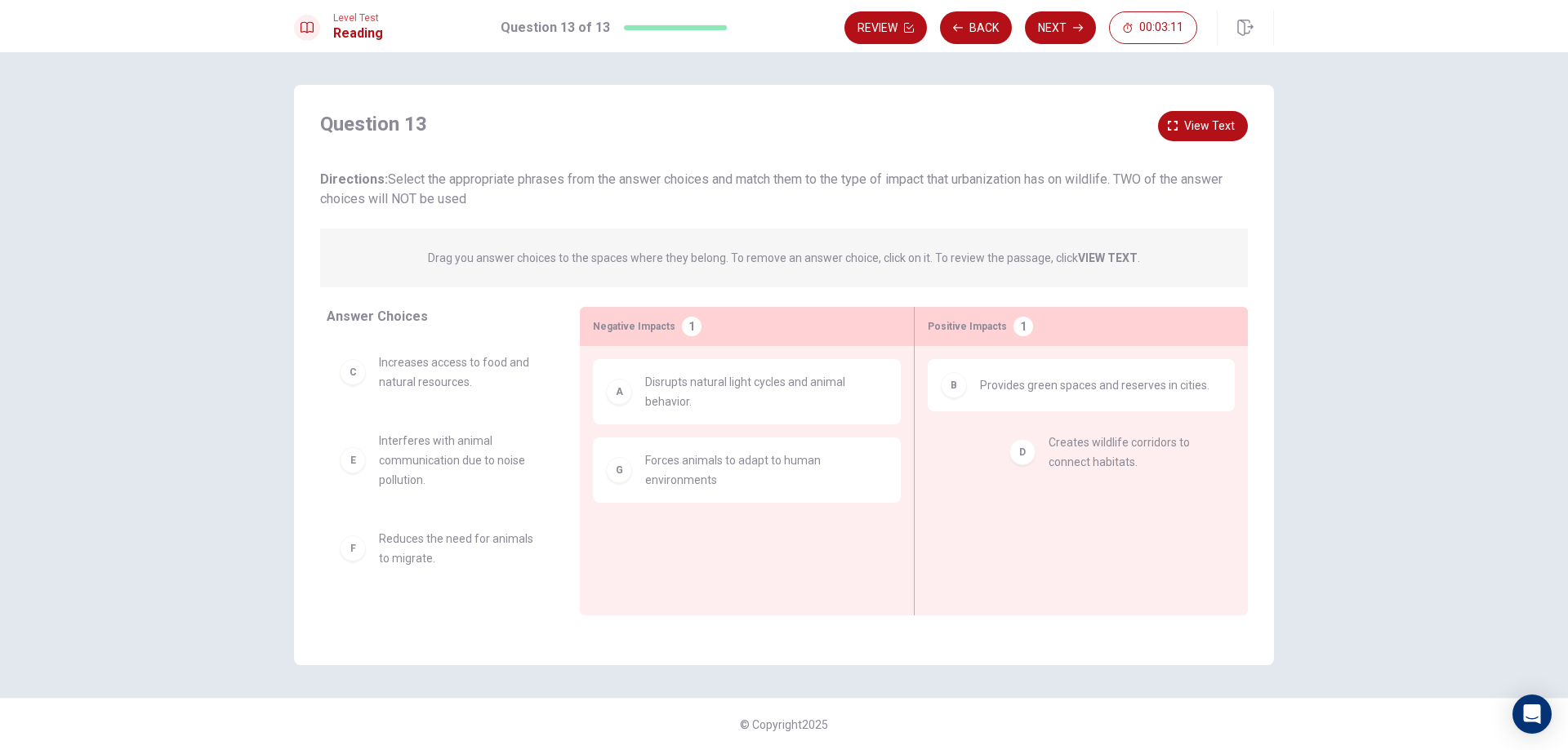
drag, startPoint x: 480, startPoint y: 462, endPoint x: 1147, endPoint y: 463, distance: 667.0
click at [1073, 40] on button "Next" at bounding box center [1060, 28] width 71 height 32
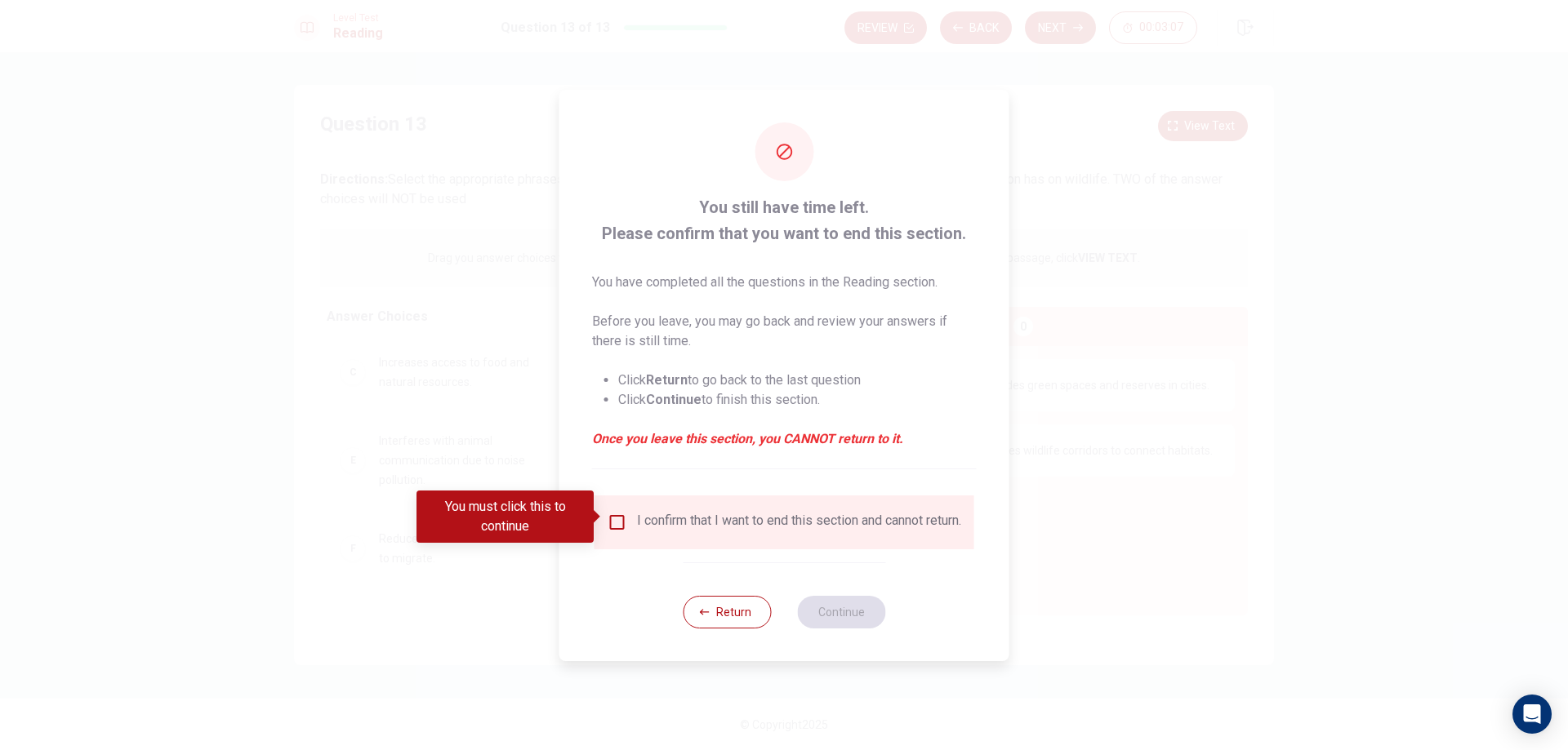
click at [1045, 206] on div at bounding box center [784, 375] width 1568 height 750
click at [618, 513] on input "You must click this to continue" at bounding box center [617, 523] width 20 height 20
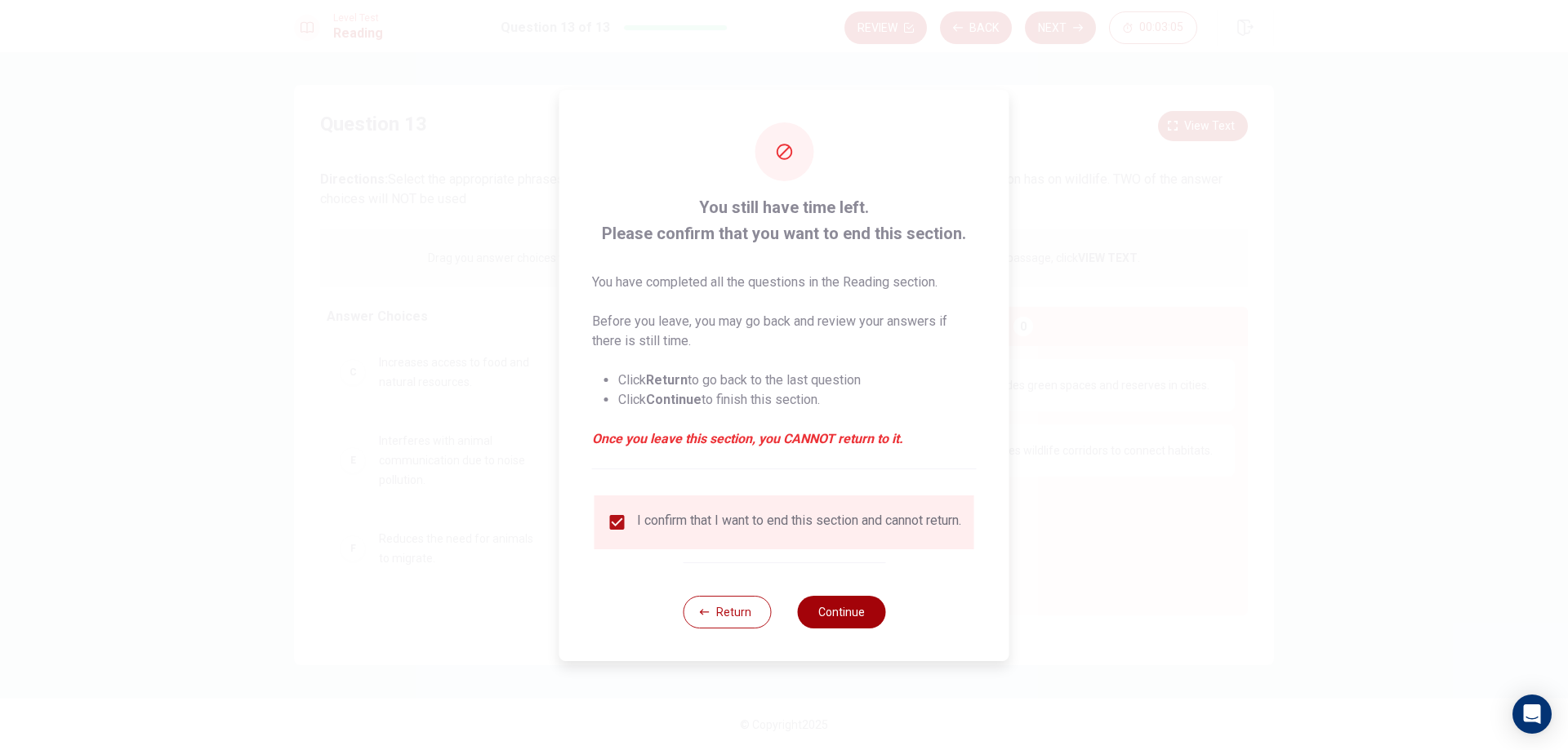
click at [828, 629] on button "Continue" at bounding box center [841, 613] width 88 height 32
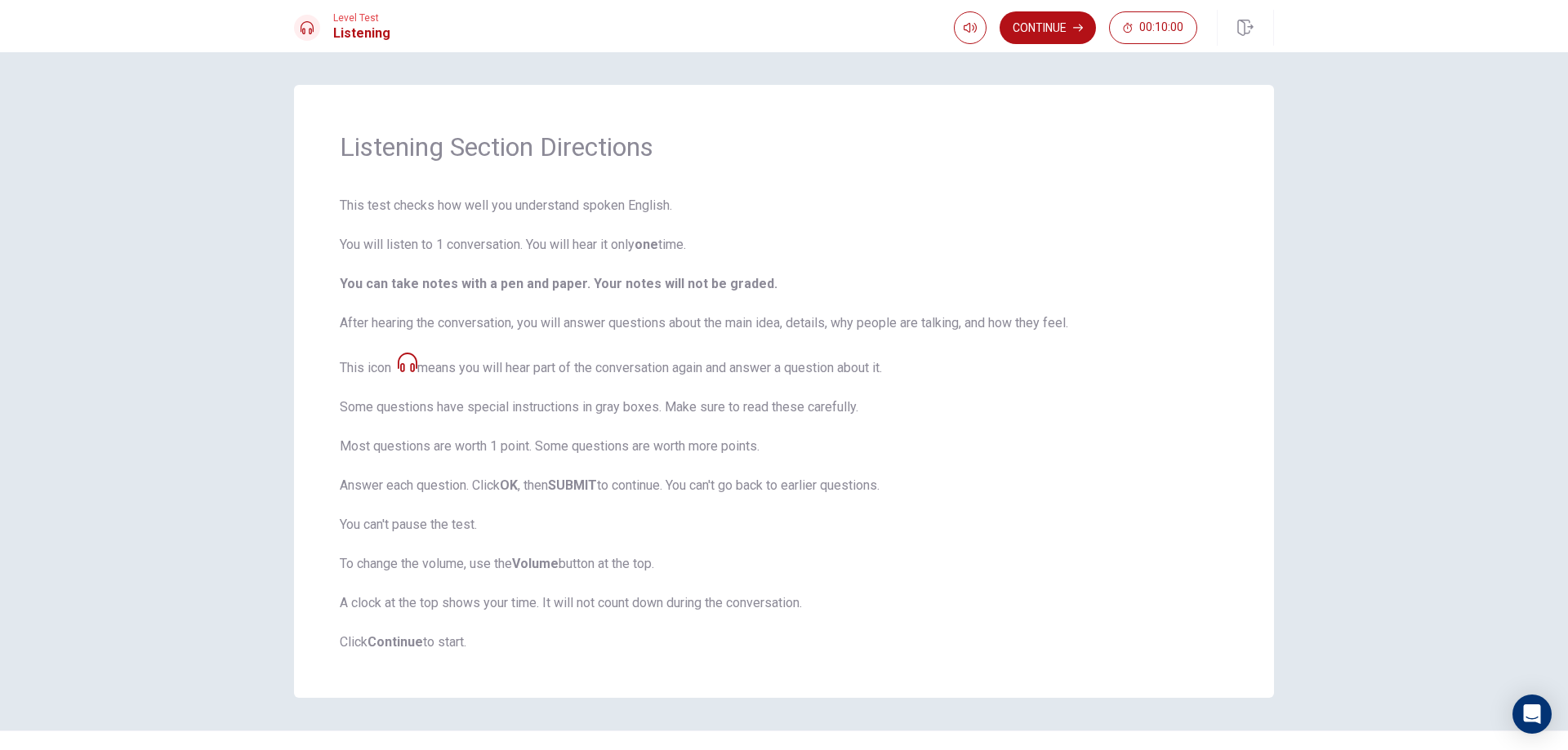
scroll to position [32, 0]
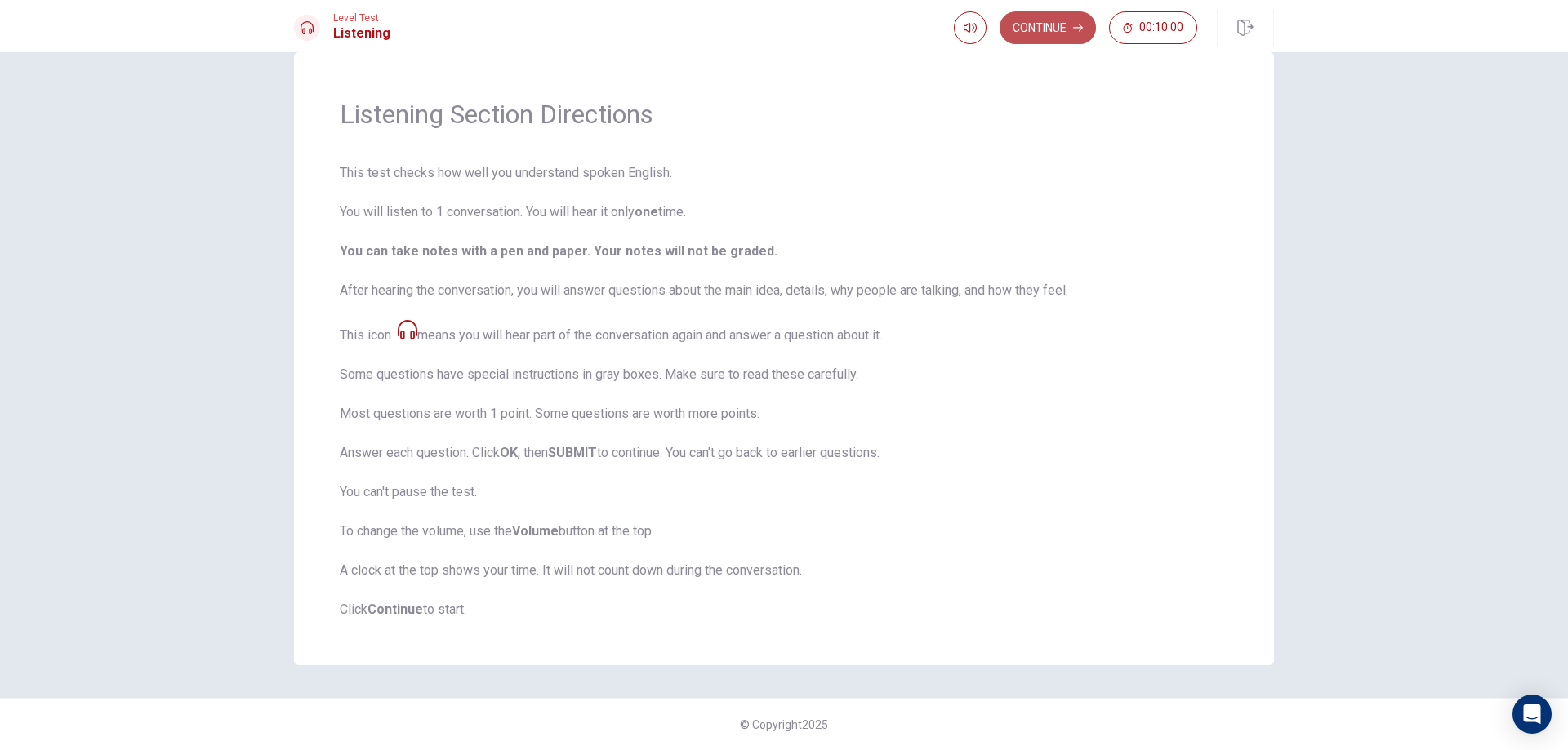
click at [1023, 31] on button "Continue" at bounding box center [1048, 28] width 96 height 32
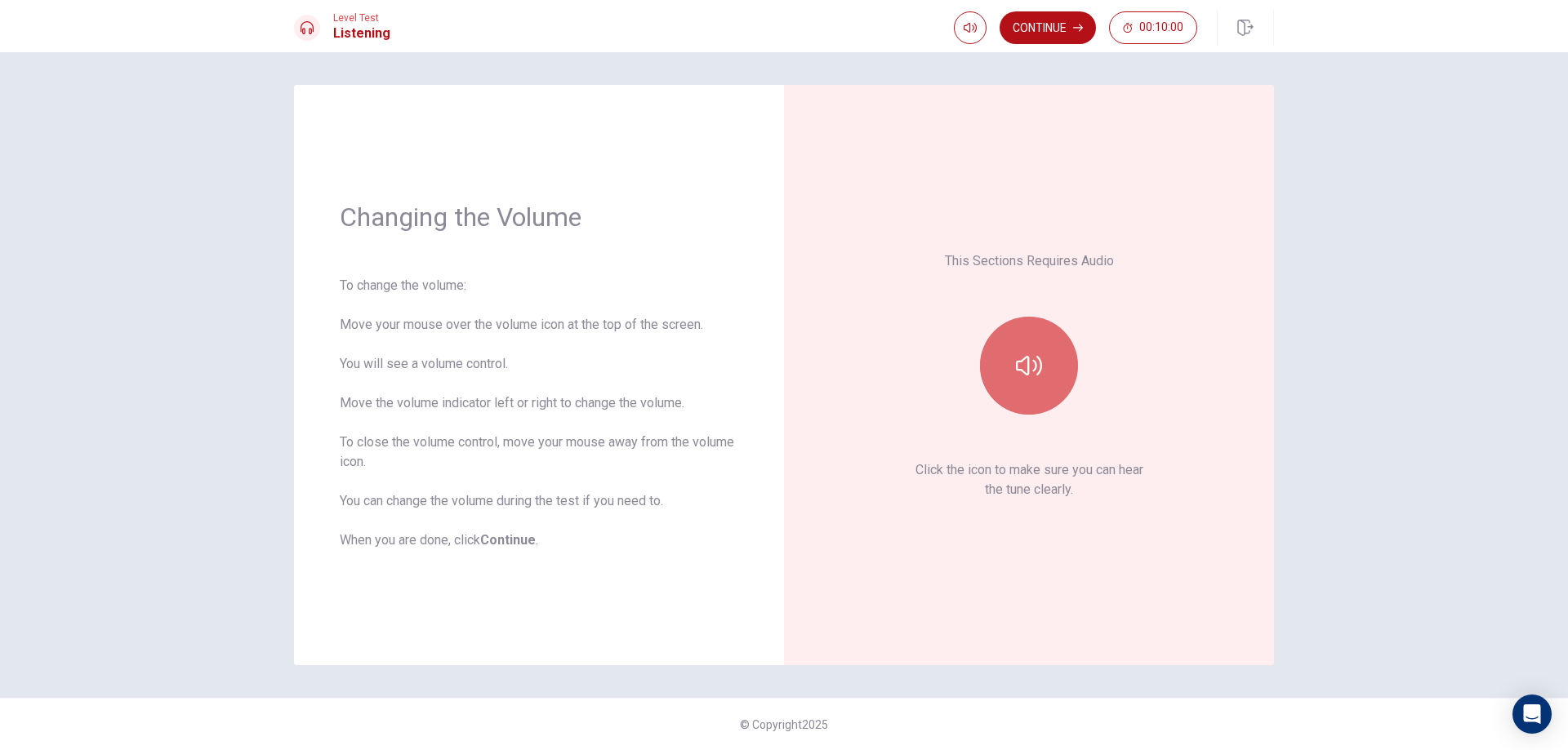
click at [1024, 351] on button "button" at bounding box center [1029, 366] width 98 height 98
click at [1054, 37] on button "Continue" at bounding box center [1048, 28] width 96 height 32
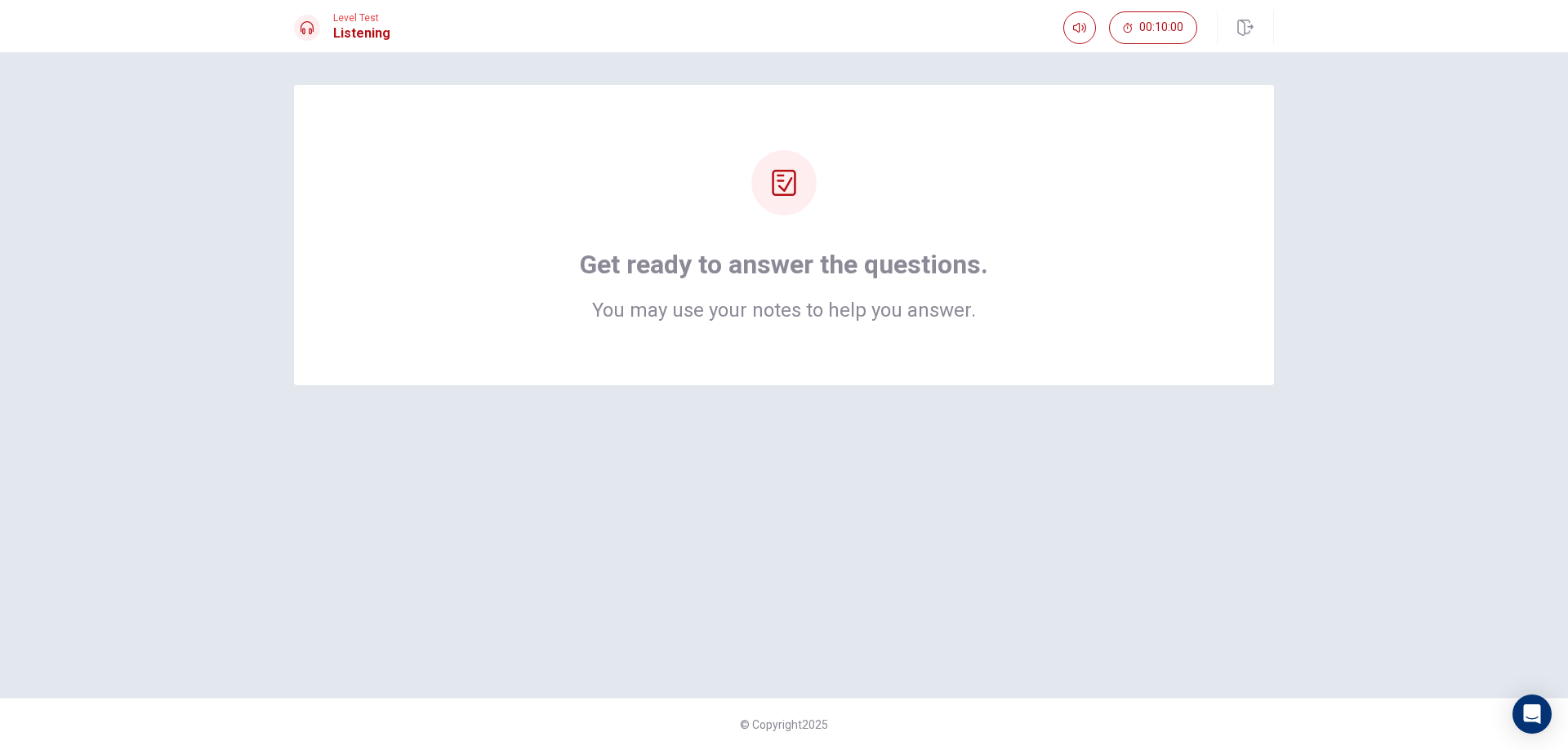
click at [934, 368] on div "Get ready to answer the questions. You may use your notes to help you answer." at bounding box center [784, 235] width 980 height 300
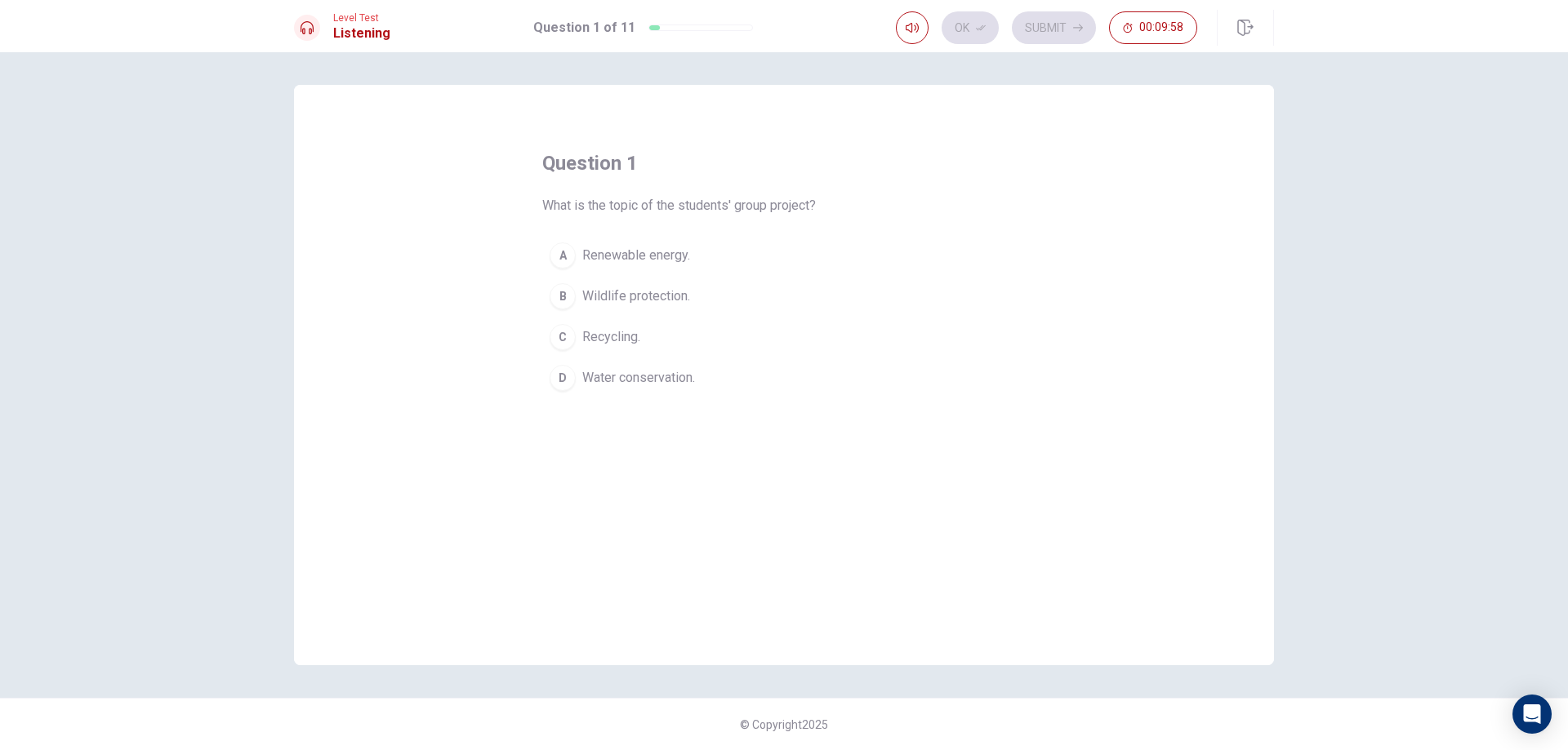
click at [669, 252] on span "Renewable energy." at bounding box center [636, 256] width 108 height 20
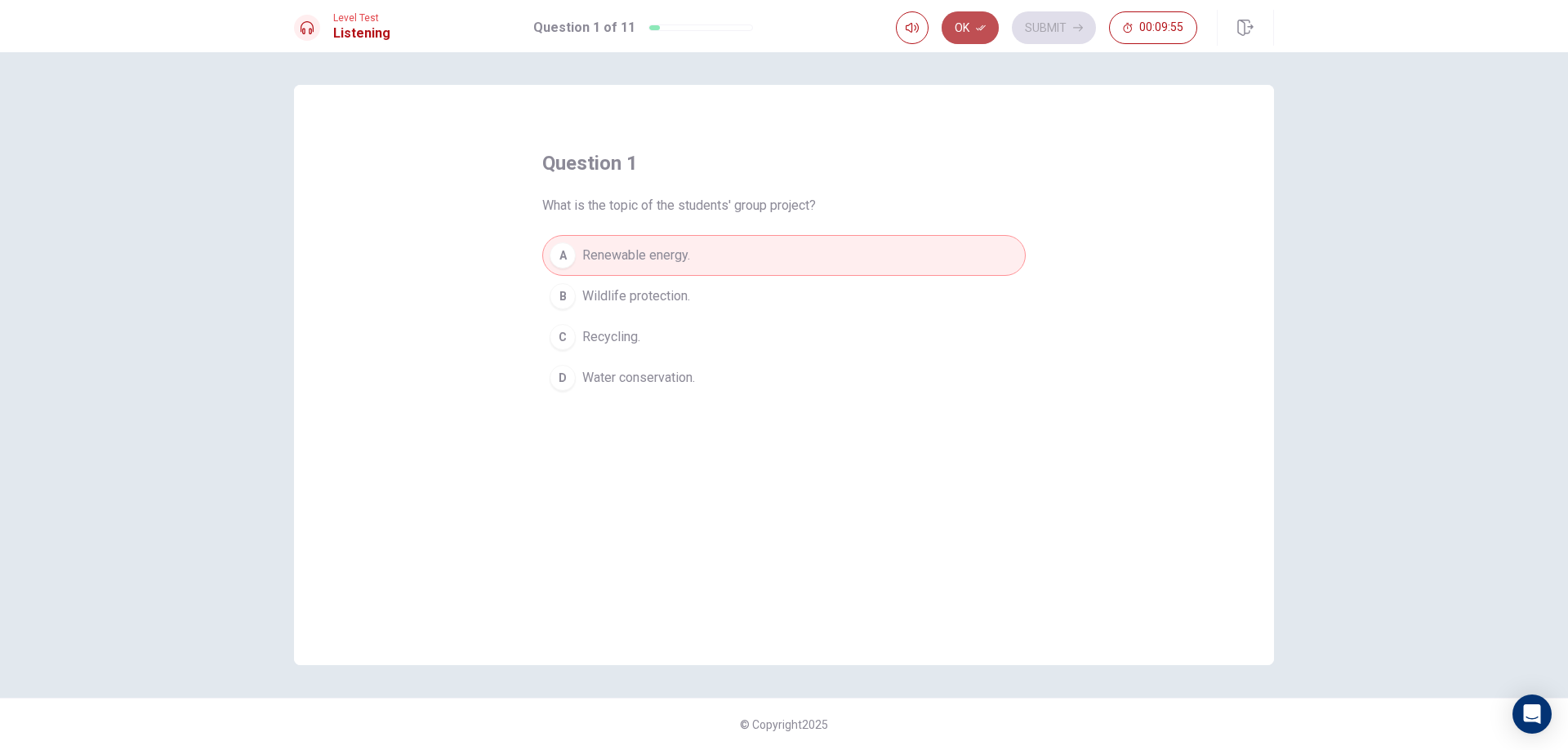
click at [973, 27] on button "Ok" at bounding box center [970, 28] width 58 height 32
click at [1056, 31] on button "Submit" at bounding box center [1054, 28] width 84 height 32
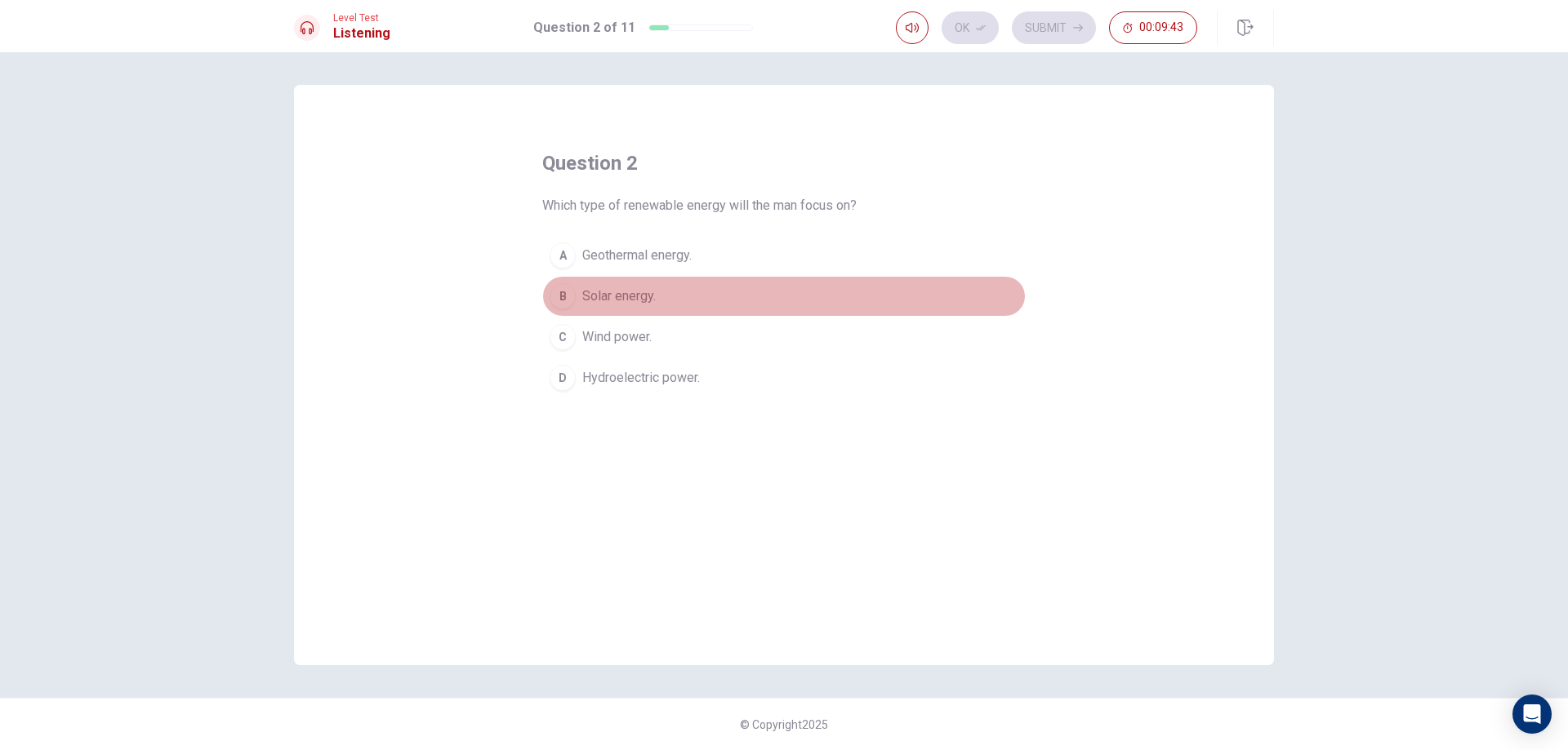
click at [588, 303] on span "Solar energy." at bounding box center [619, 296] width 74 height 20
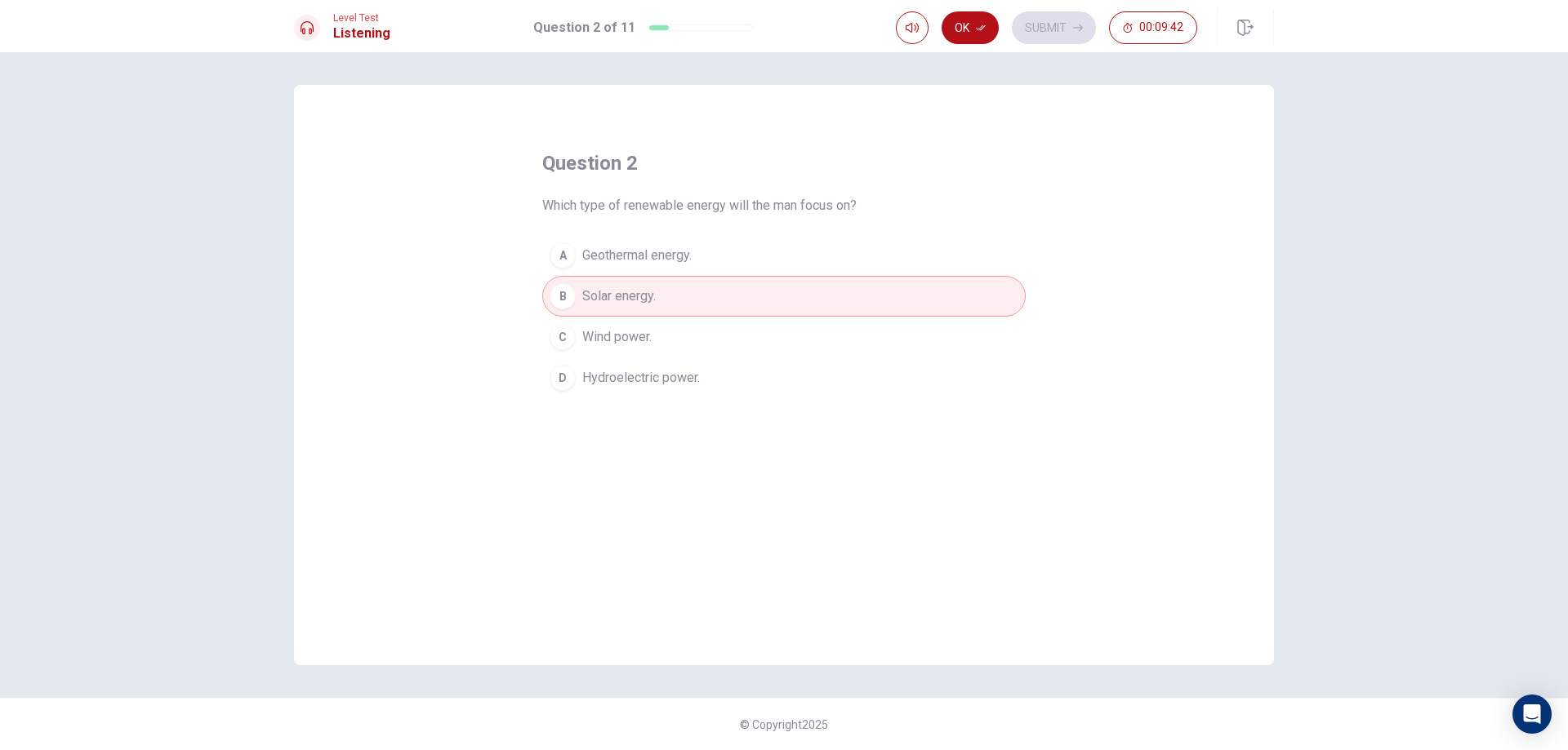
click at [625, 329] on span "Wind power." at bounding box center [616, 337] width 69 height 20
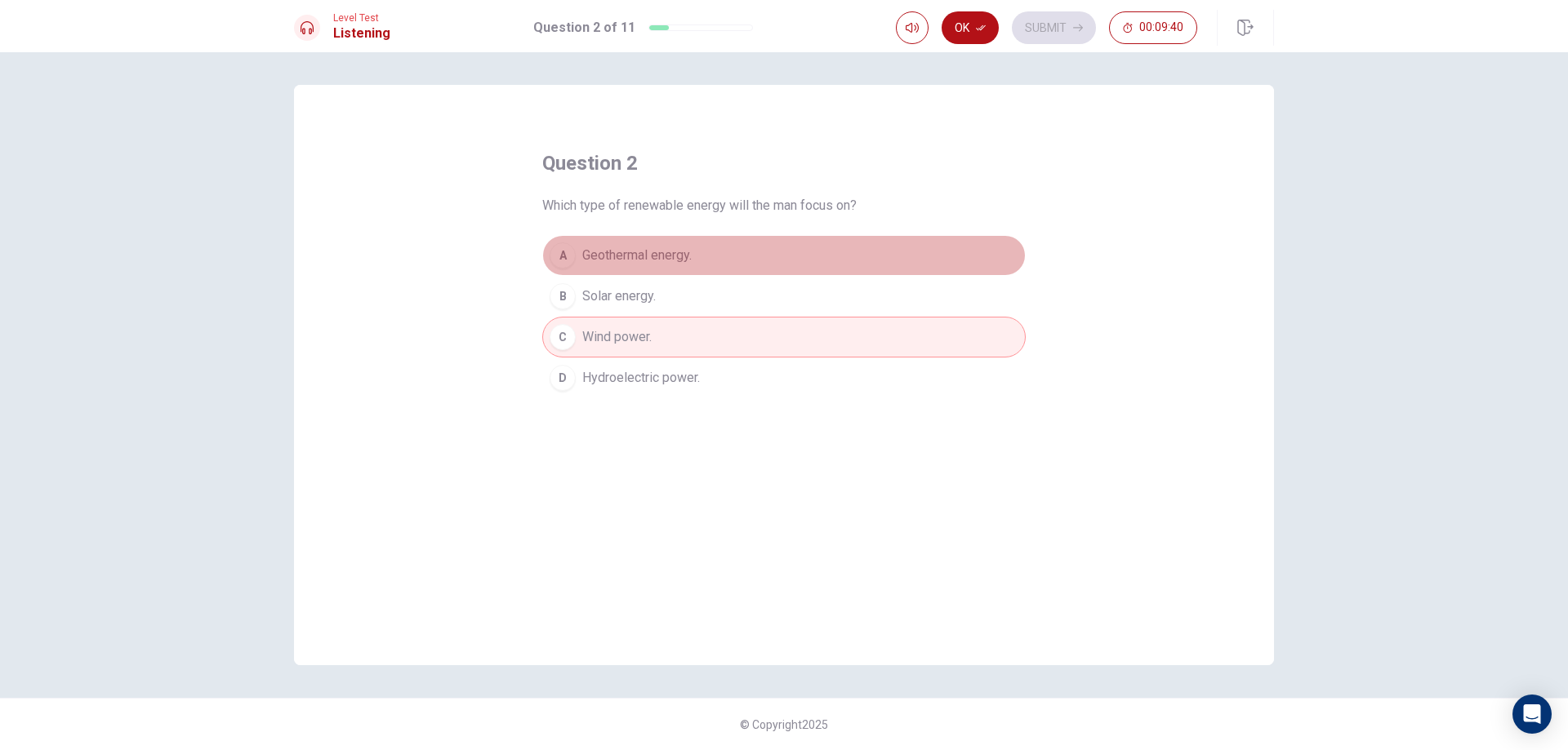
click at [682, 243] on button "A Geothermal energy." at bounding box center [784, 255] width 483 height 40
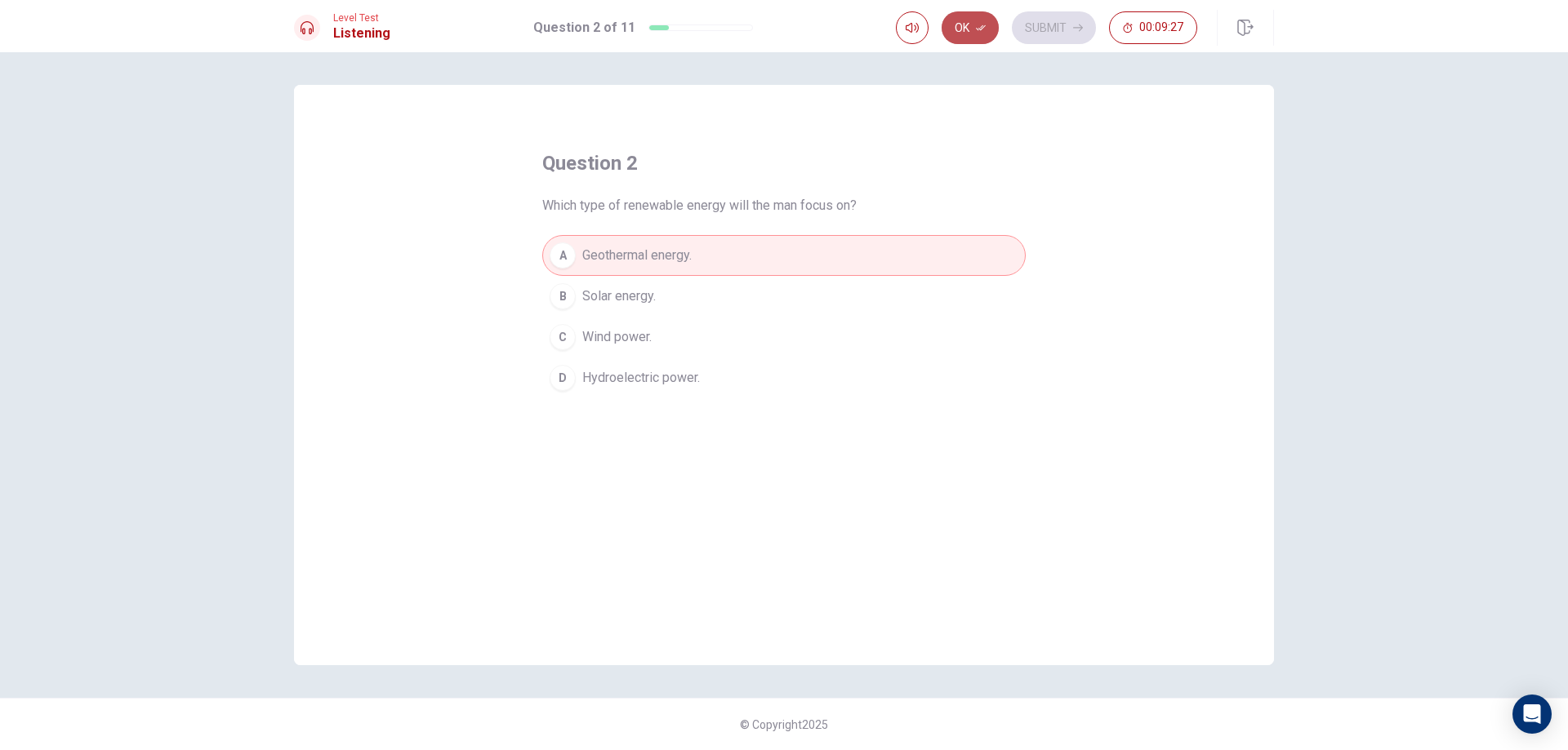
click at [980, 30] on icon "button" at bounding box center [980, 28] width 10 height 5
click at [1050, 26] on button "Submit" at bounding box center [1054, 28] width 84 height 32
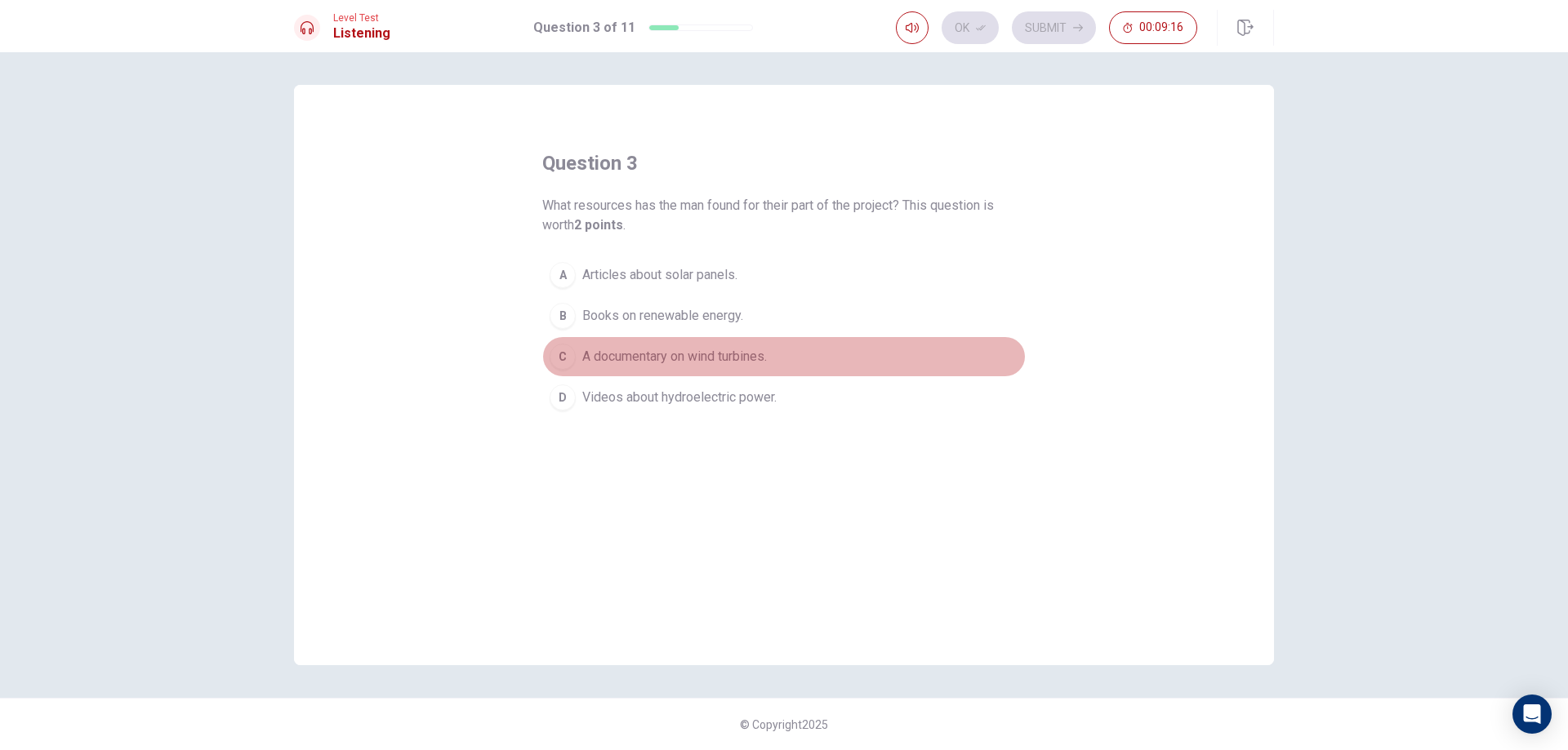
click at [563, 358] on div "C" at bounding box center [563, 357] width 26 height 26
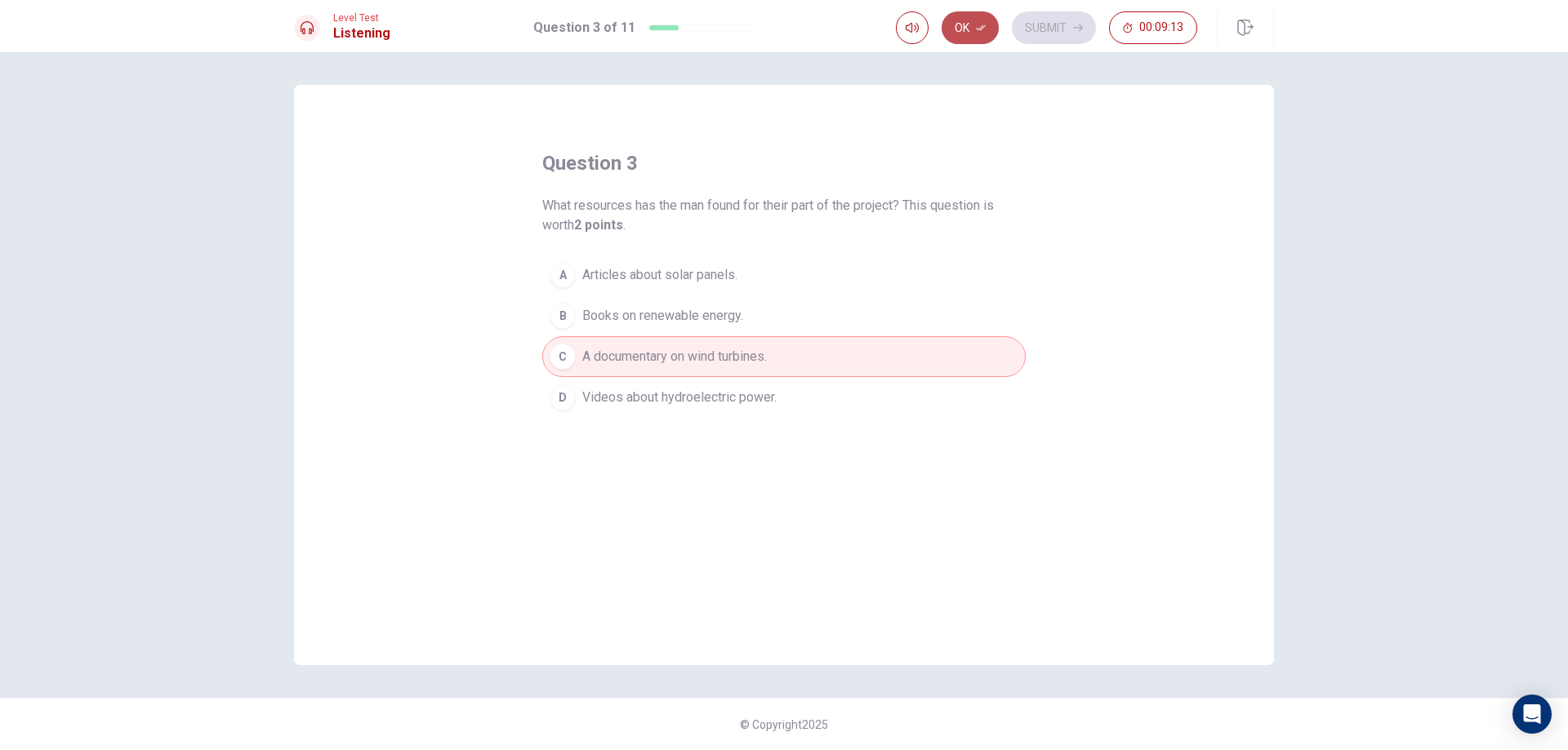
click at [984, 32] on button "Ok" at bounding box center [970, 28] width 58 height 32
click at [1061, 35] on button "Submit" at bounding box center [1054, 28] width 84 height 32
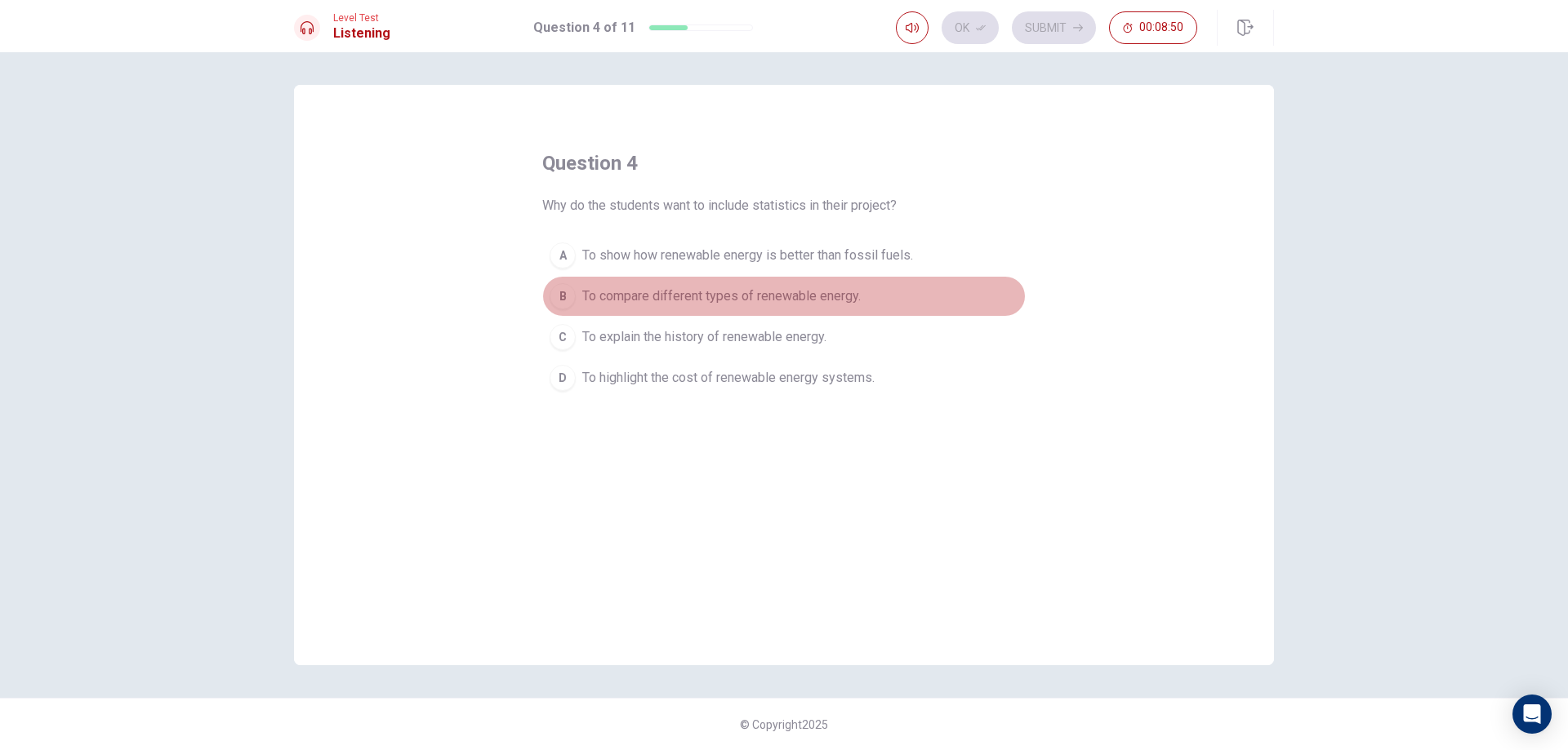
click at [822, 289] on span "To compare different types of renewable energy." at bounding box center [722, 296] width 279 height 20
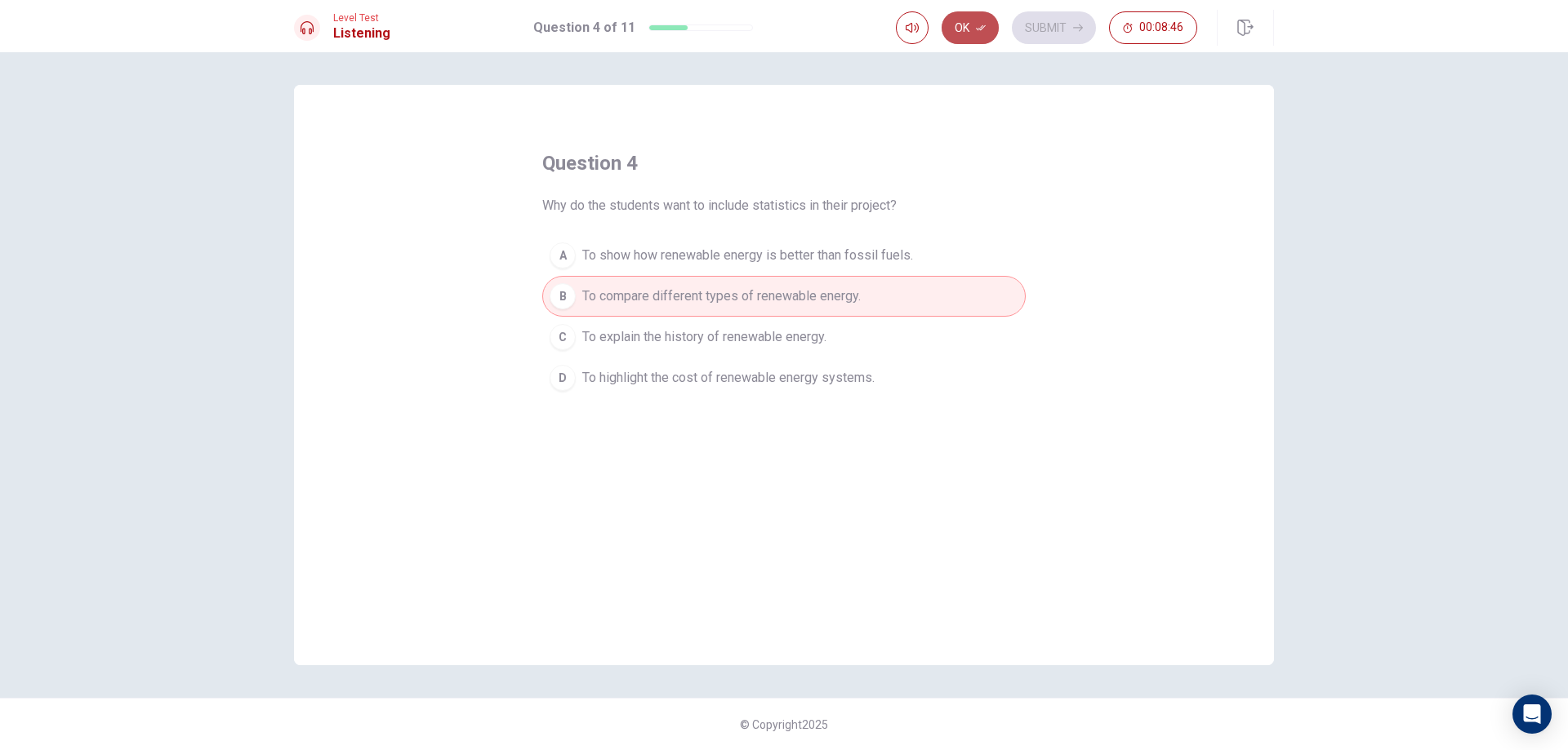
click at [992, 19] on button "Ok" at bounding box center [970, 28] width 58 height 32
click at [1041, 31] on button "Submit" at bounding box center [1054, 28] width 84 height 32
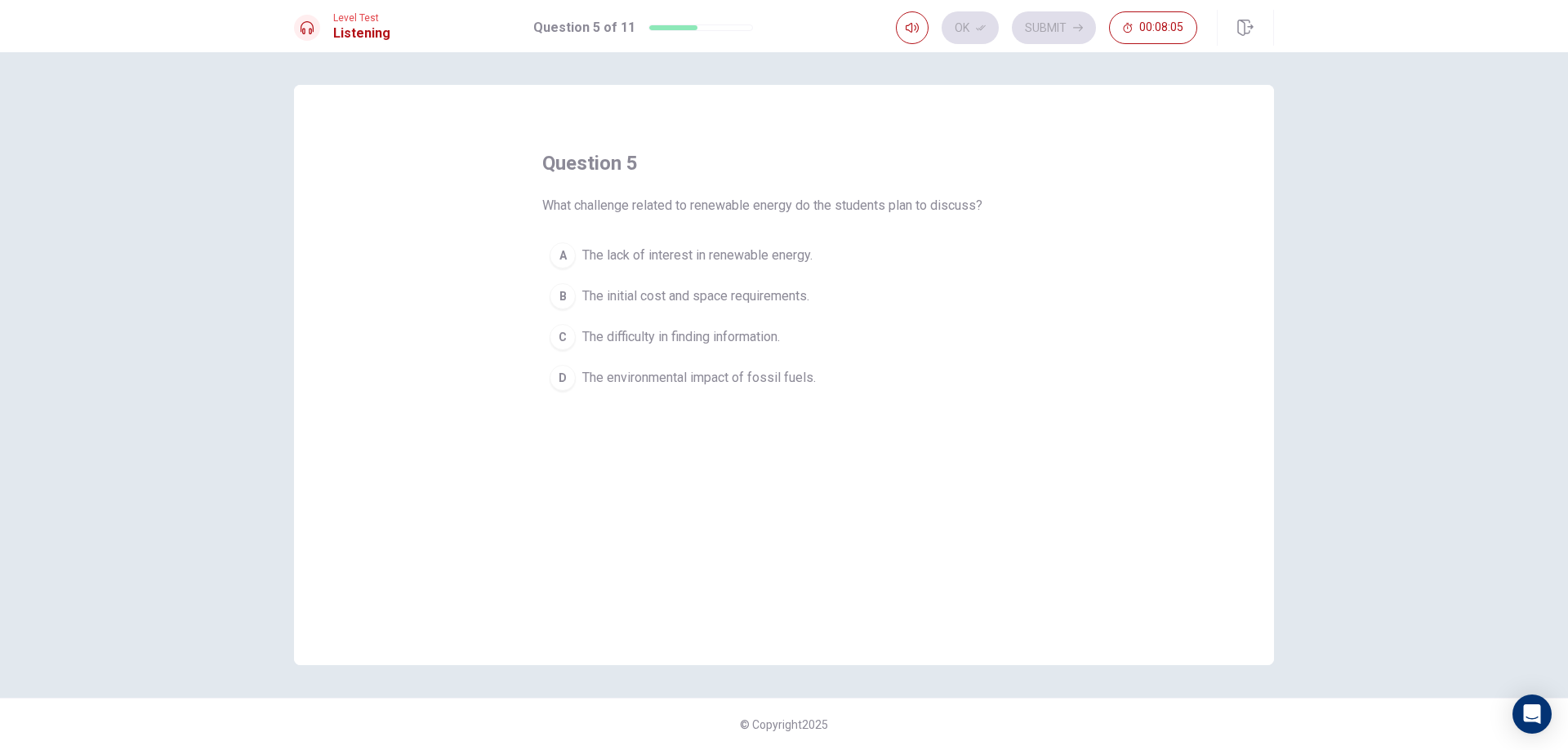
click at [755, 262] on span "The lack of interest in renewable energy." at bounding box center [697, 256] width 230 height 20
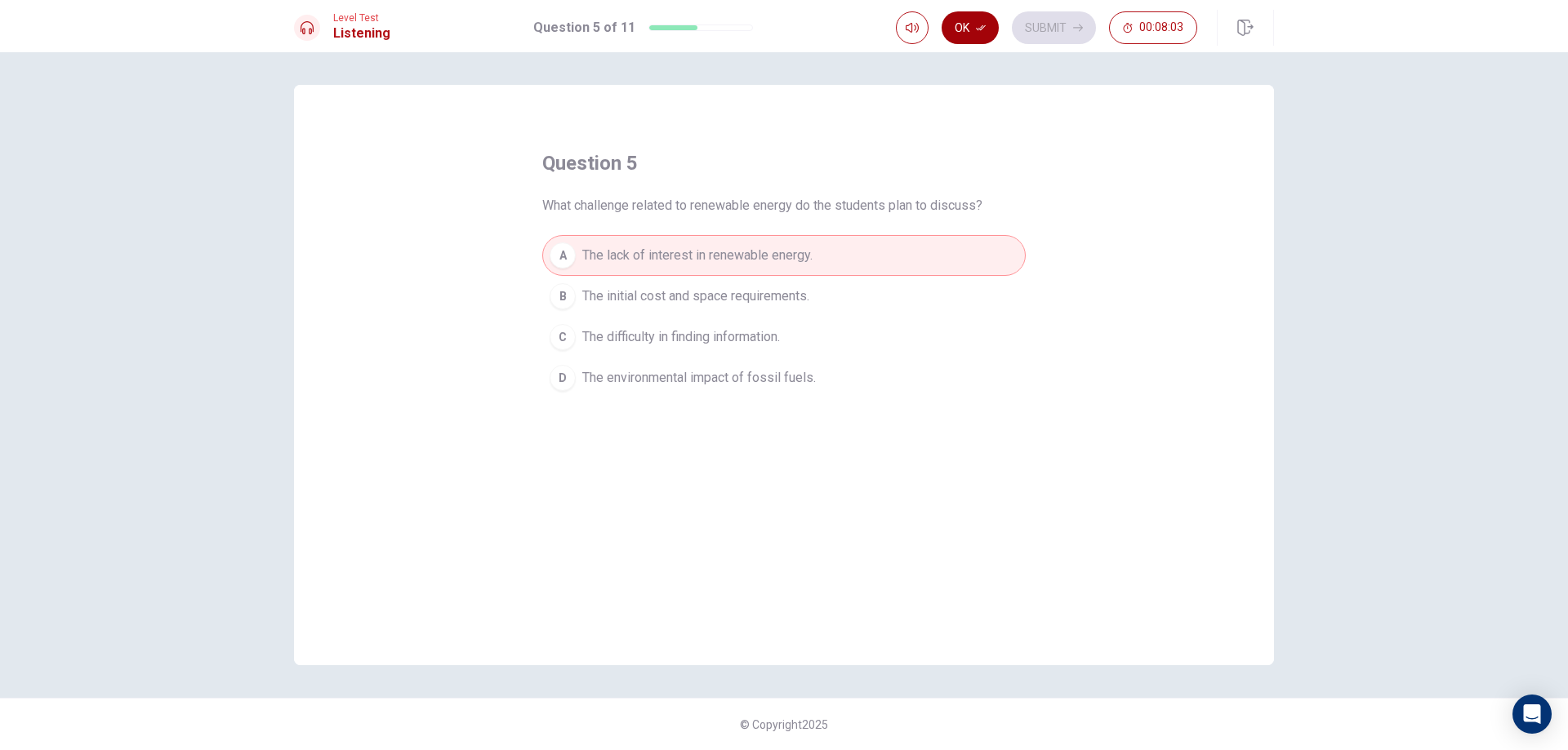
click at [978, 36] on button "Ok" at bounding box center [970, 28] width 58 height 32
click at [1037, 34] on button "Submit" at bounding box center [1054, 28] width 84 height 32
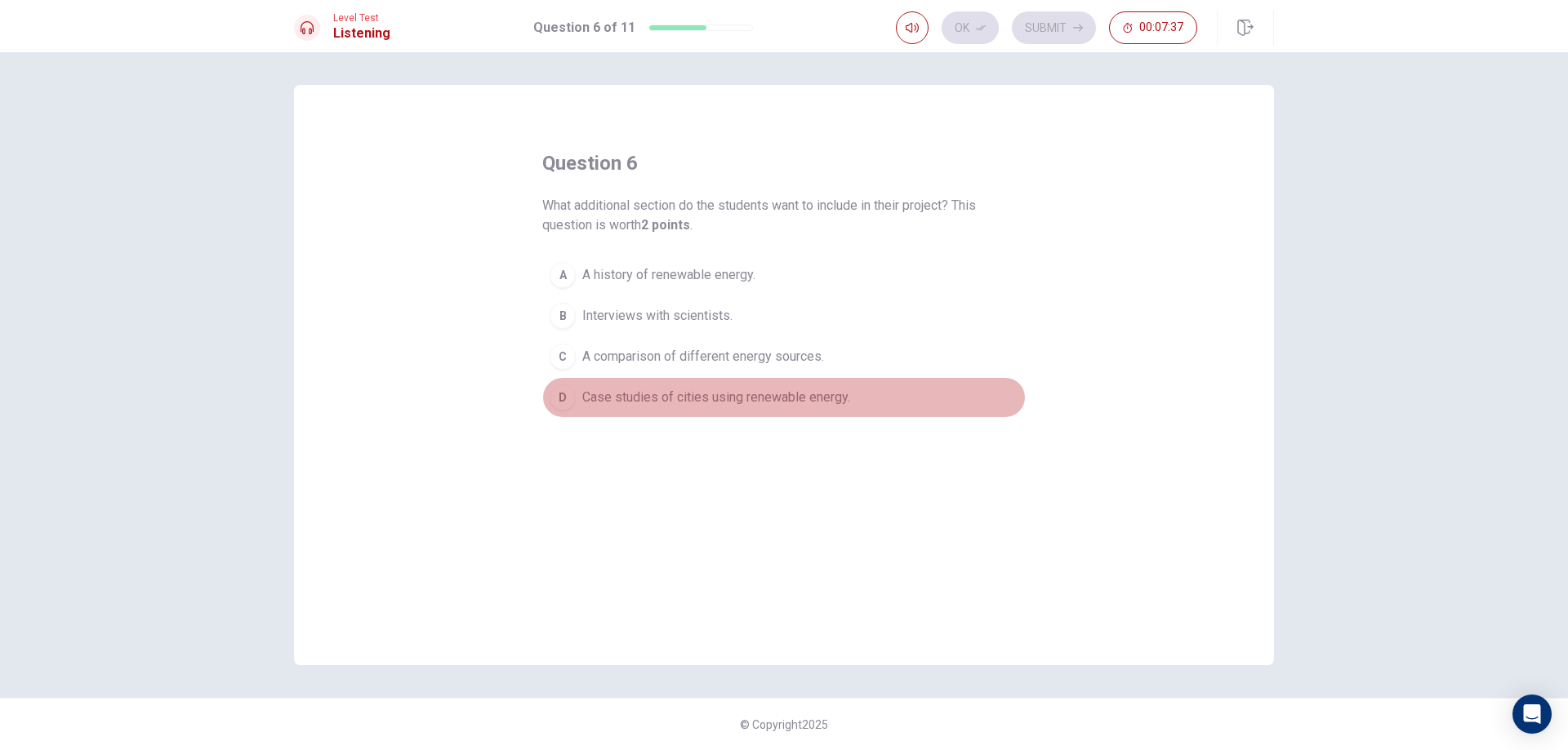
click at [755, 410] on button "D Case studies of cities using renewable energy." at bounding box center [784, 397] width 483 height 40
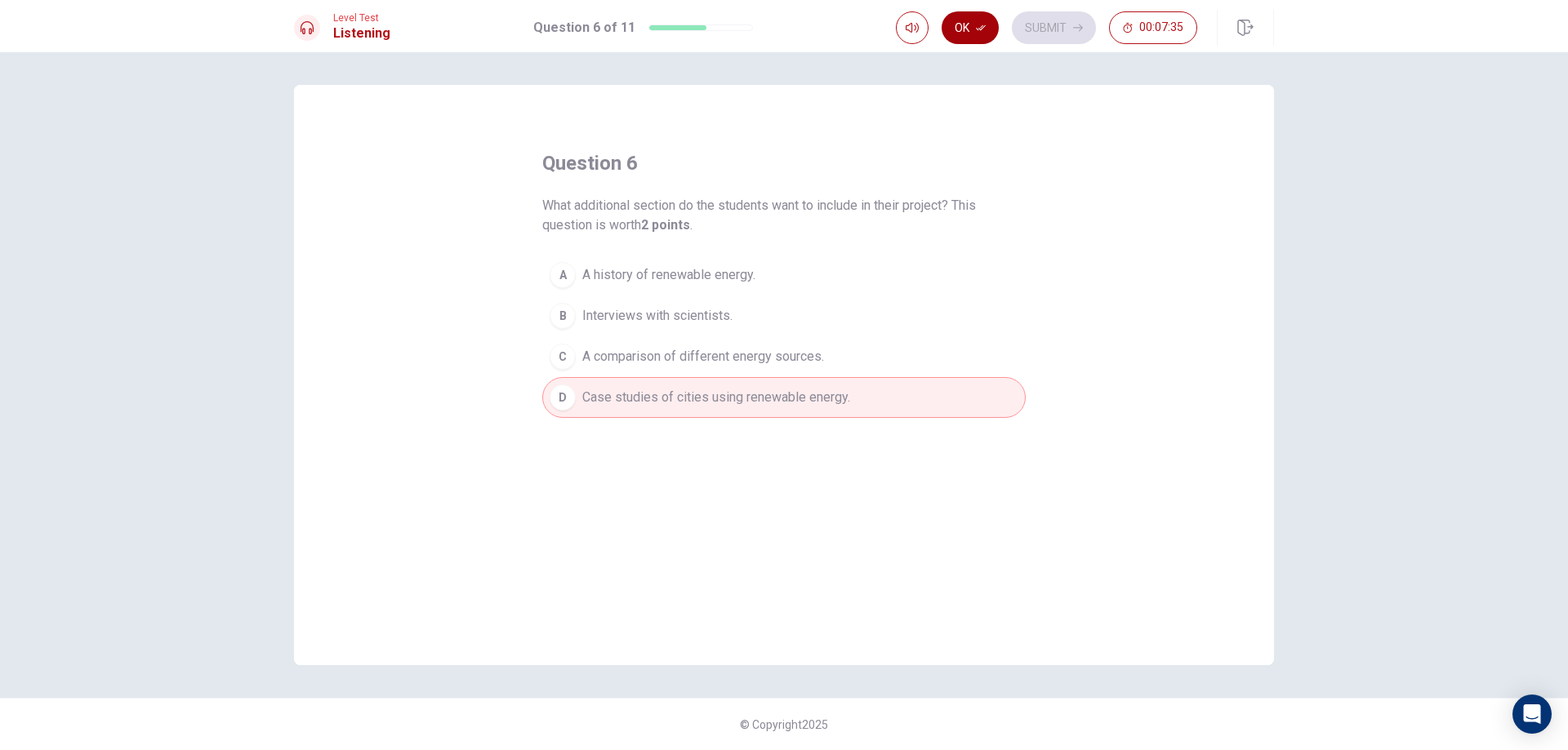
click at [968, 26] on button "Ok" at bounding box center [970, 28] width 58 height 32
click at [1035, 27] on button "Submit" at bounding box center [1054, 28] width 84 height 32
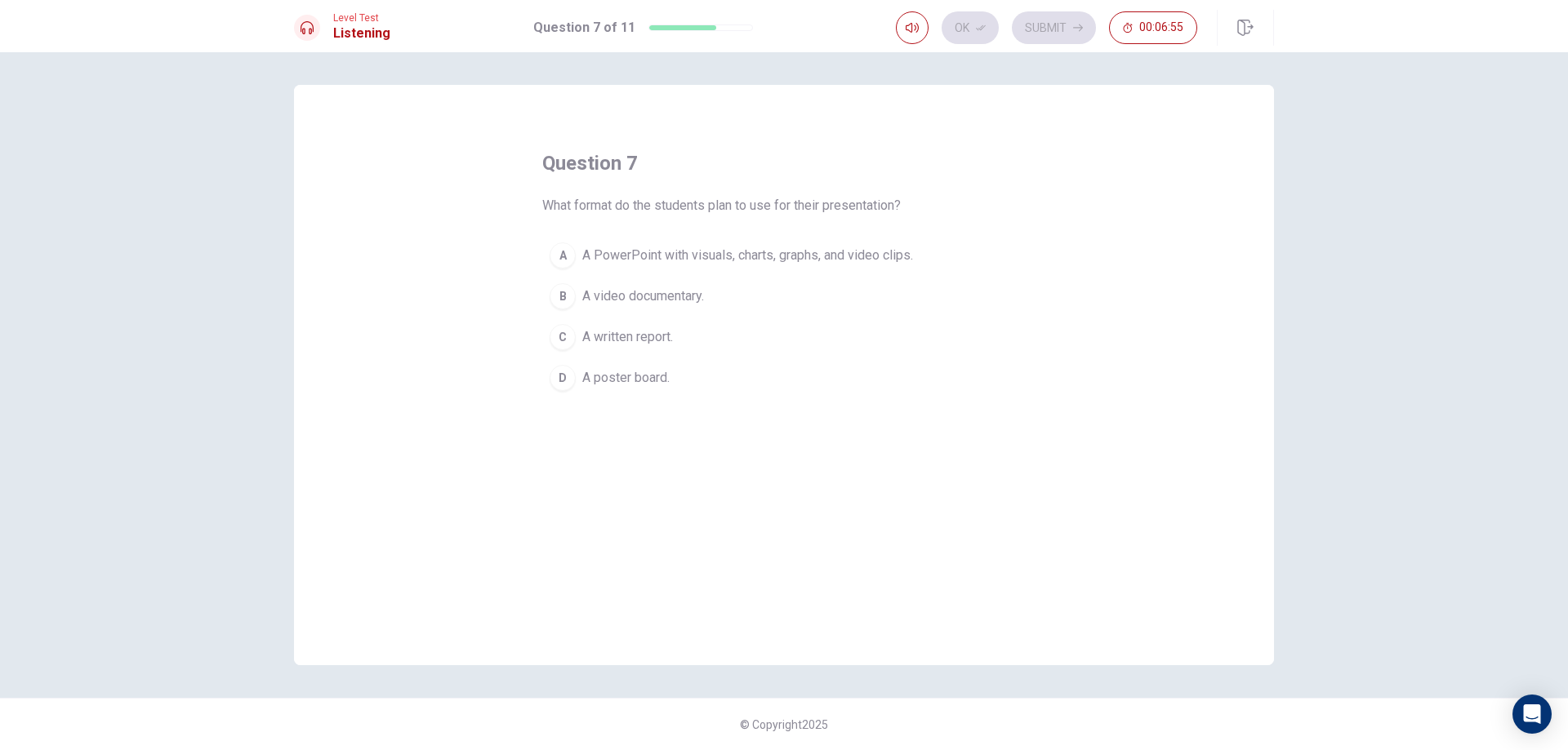
click at [886, 263] on span "A PowerPoint with visuals, charts, graphs, and video clips." at bounding box center [748, 256] width 331 height 20
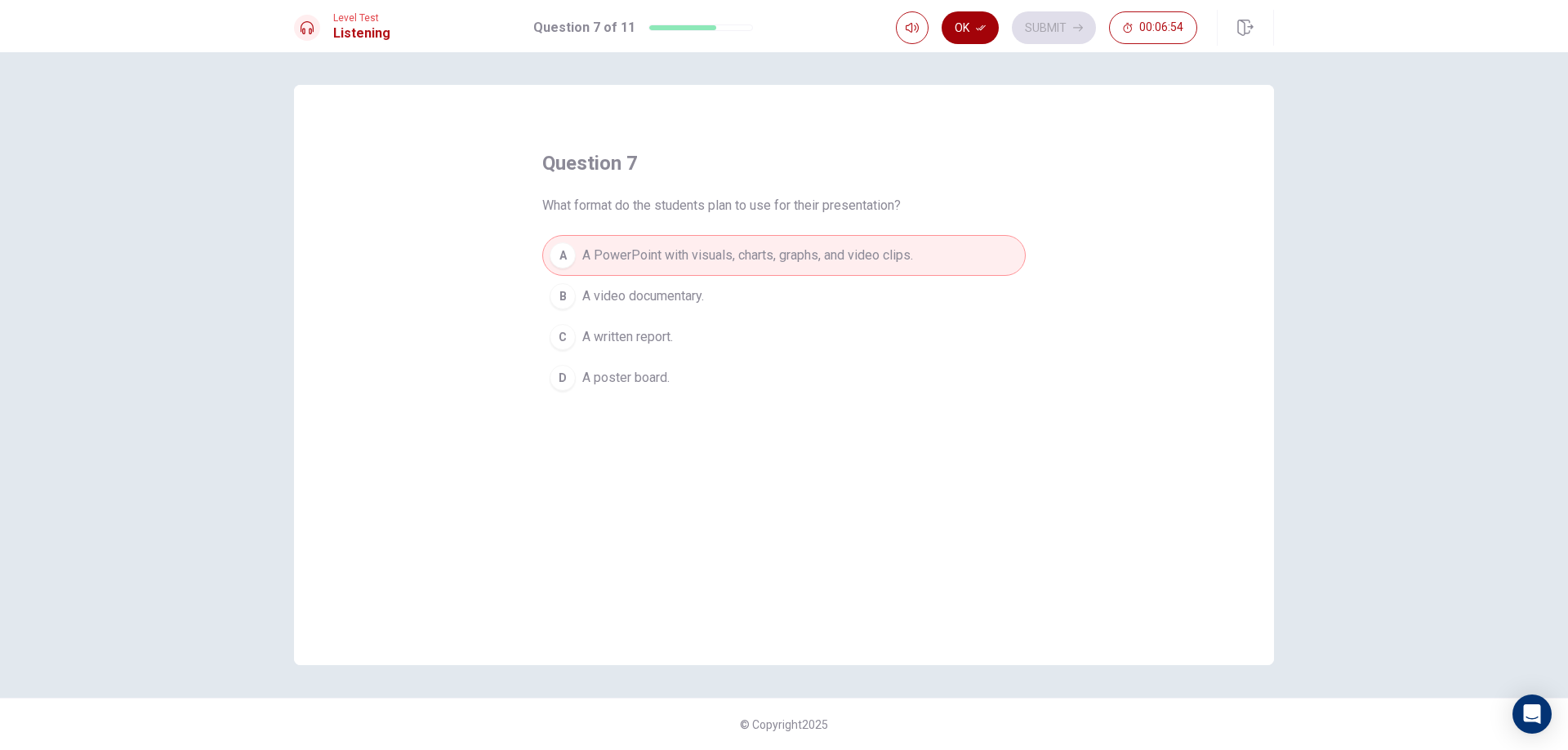
click at [965, 15] on button "Ok" at bounding box center [970, 28] width 58 height 32
click at [1053, 30] on button "Submit" at bounding box center [1054, 28] width 84 height 32
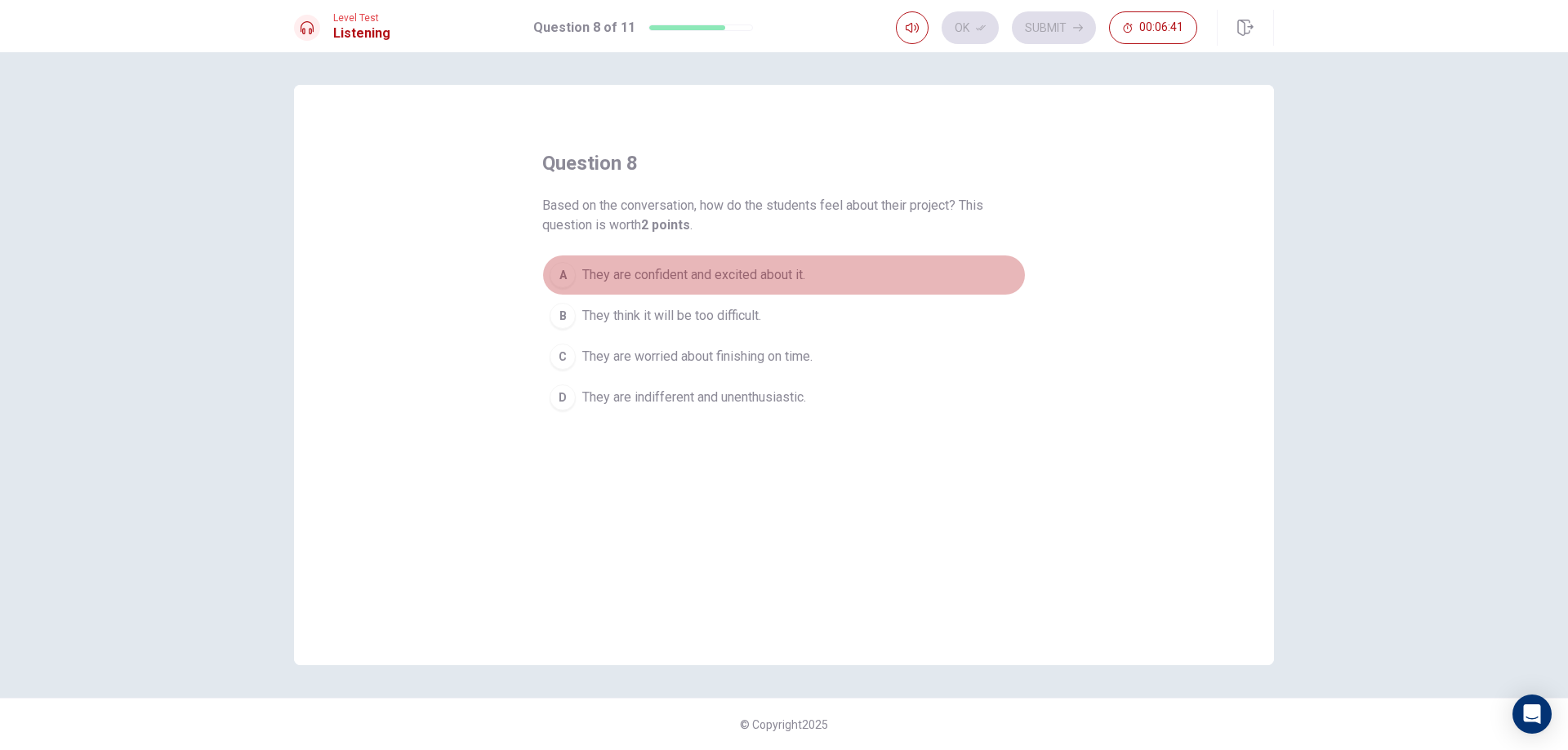
click at [757, 276] on span "They are confident and excited about it." at bounding box center [694, 275] width 223 height 20
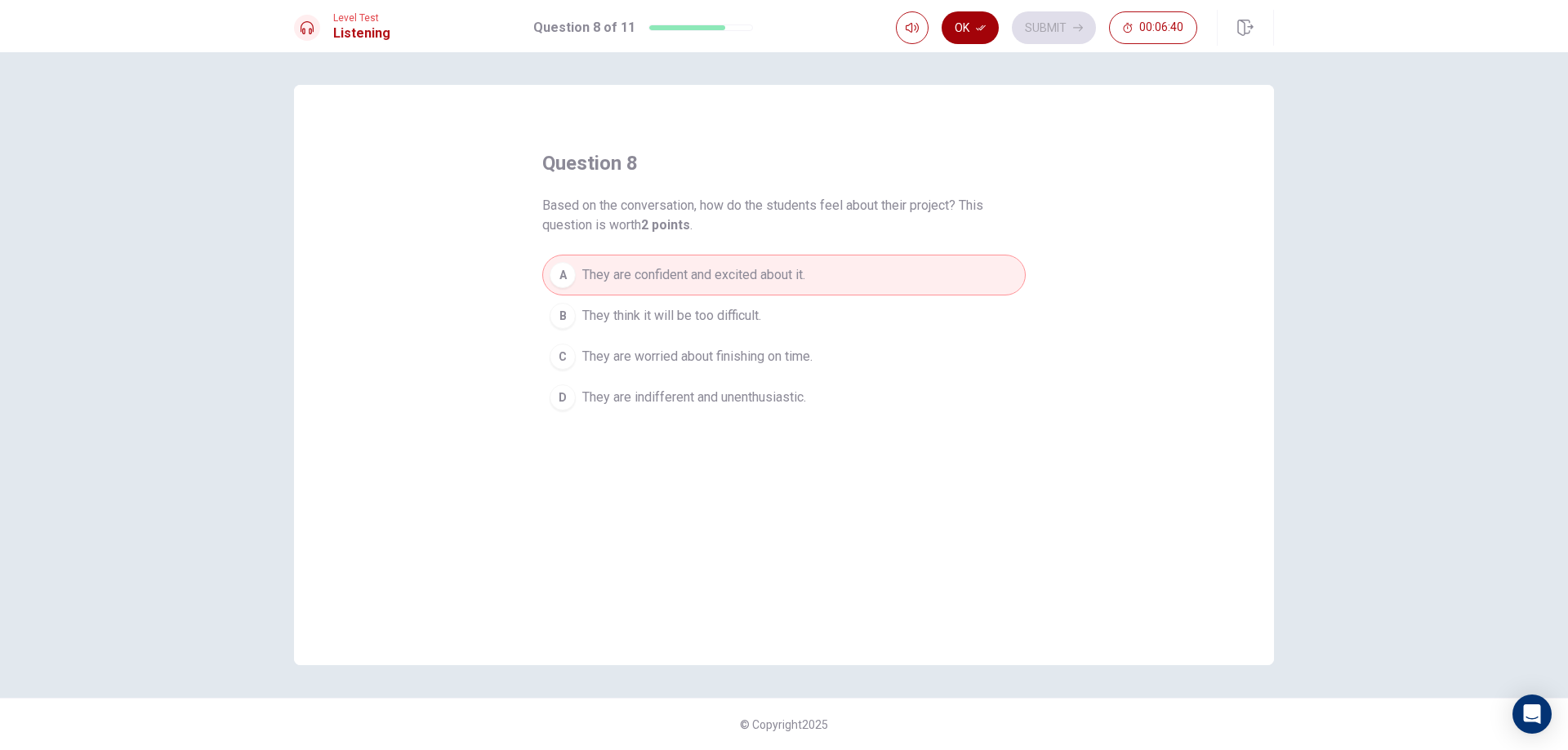
click at [968, 40] on button "Ok" at bounding box center [970, 28] width 58 height 32
click at [1081, 40] on button "Submit" at bounding box center [1054, 28] width 84 height 32
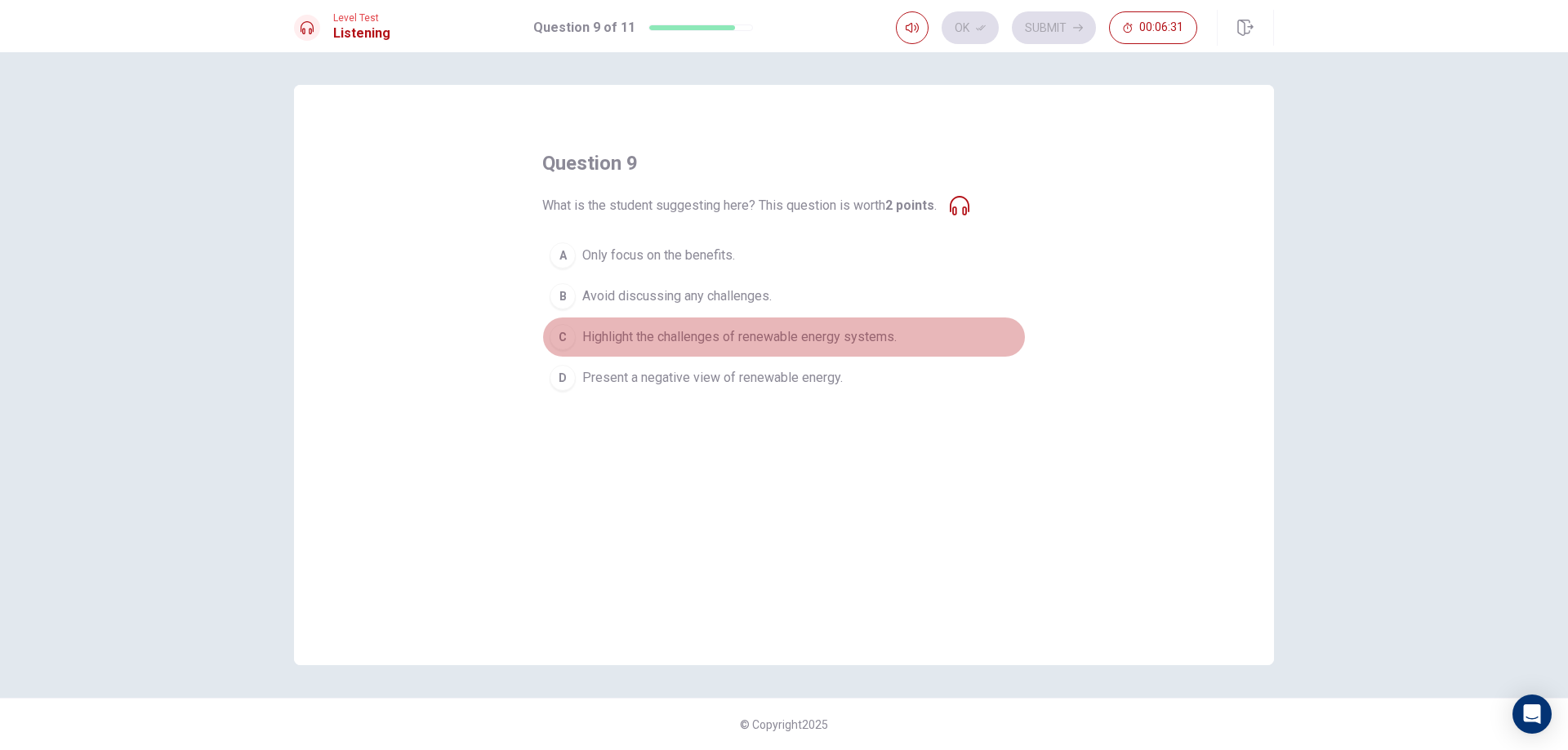
click at [697, 345] on span "Highlight the challenges of renewable energy systems." at bounding box center [740, 337] width 314 height 20
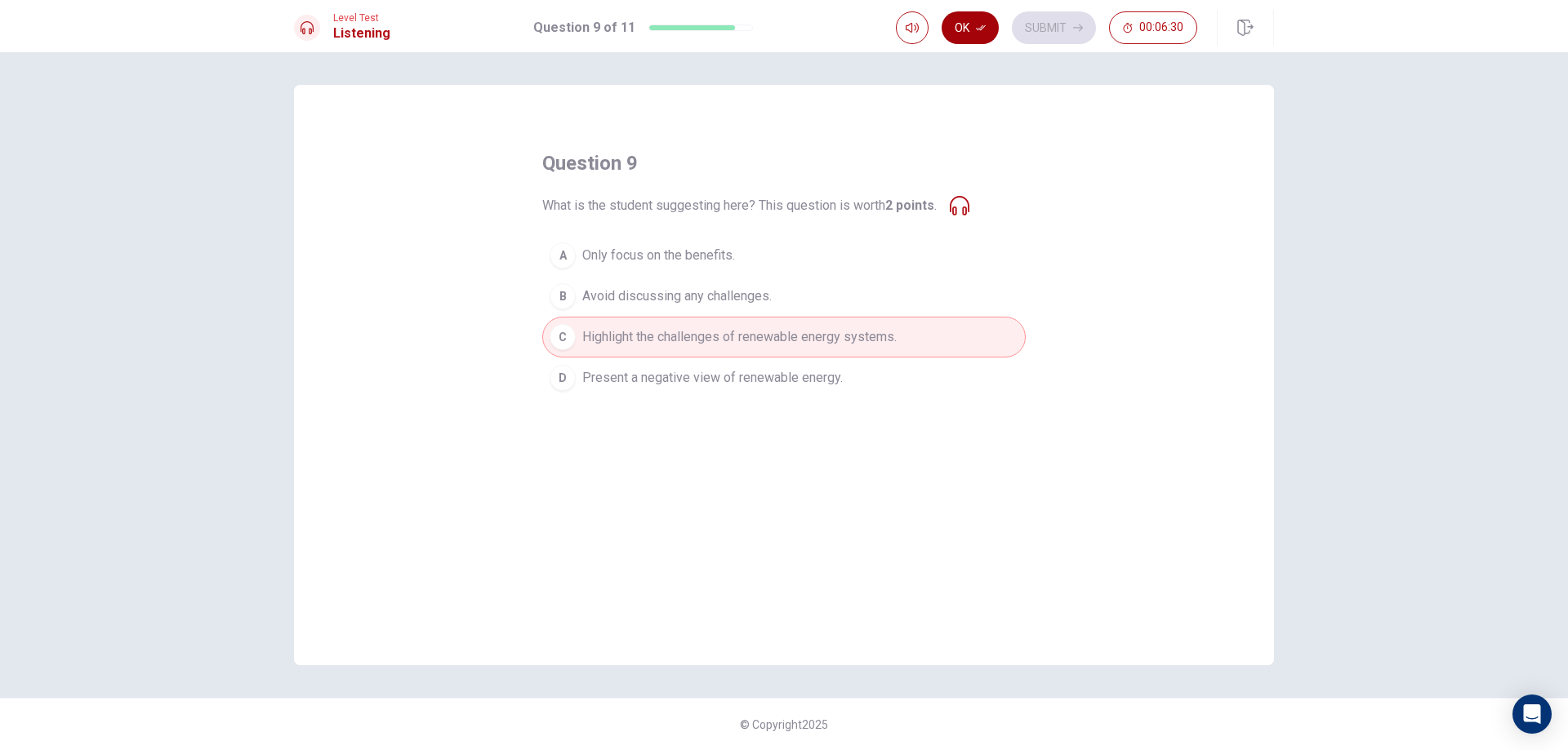
click at [988, 28] on button "Ok" at bounding box center [970, 28] width 58 height 32
click at [1038, 31] on button "Submit" at bounding box center [1054, 28] width 84 height 32
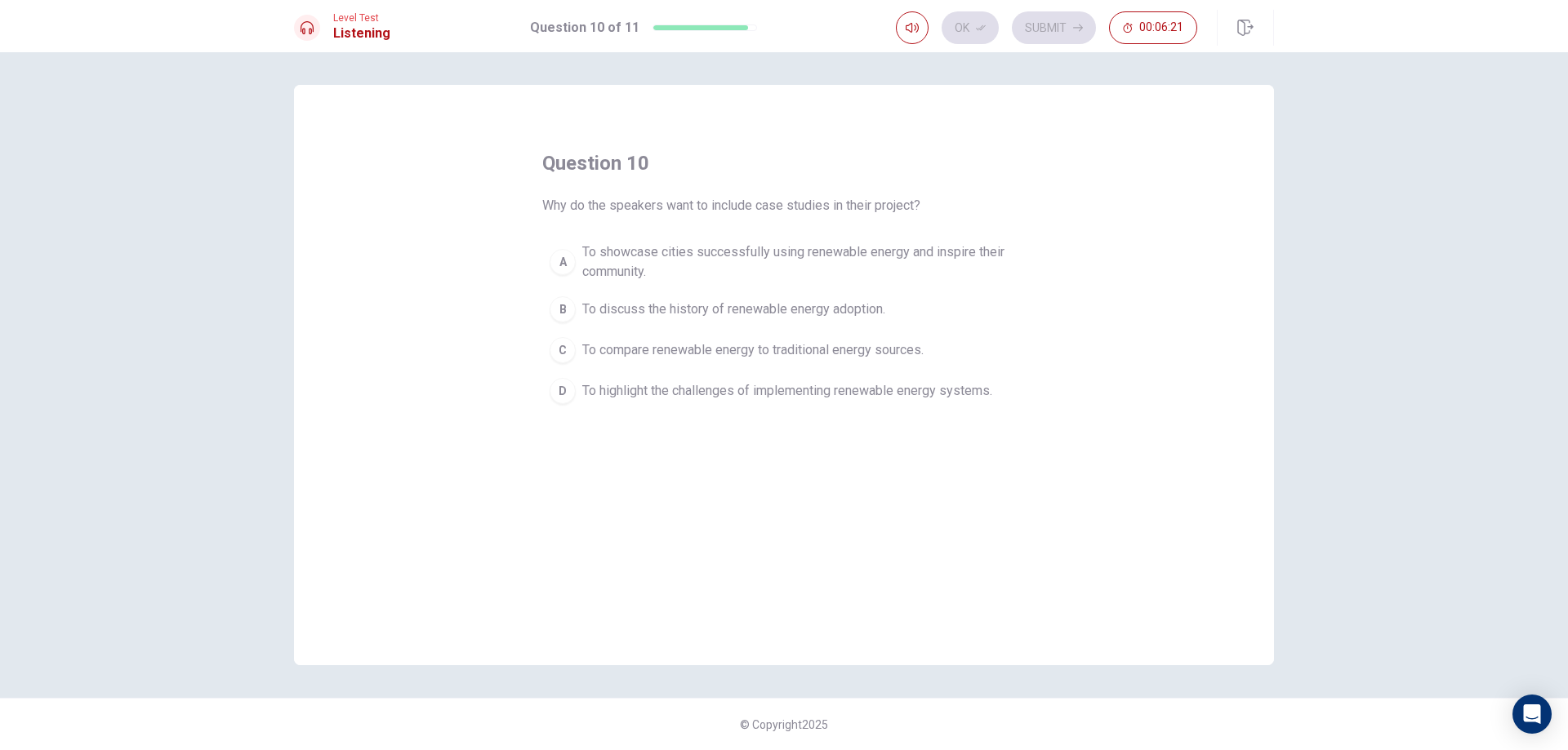
click at [716, 260] on span "To showcase cities successfully using renewable energy and inspire their commun…" at bounding box center [800, 262] width 436 height 40
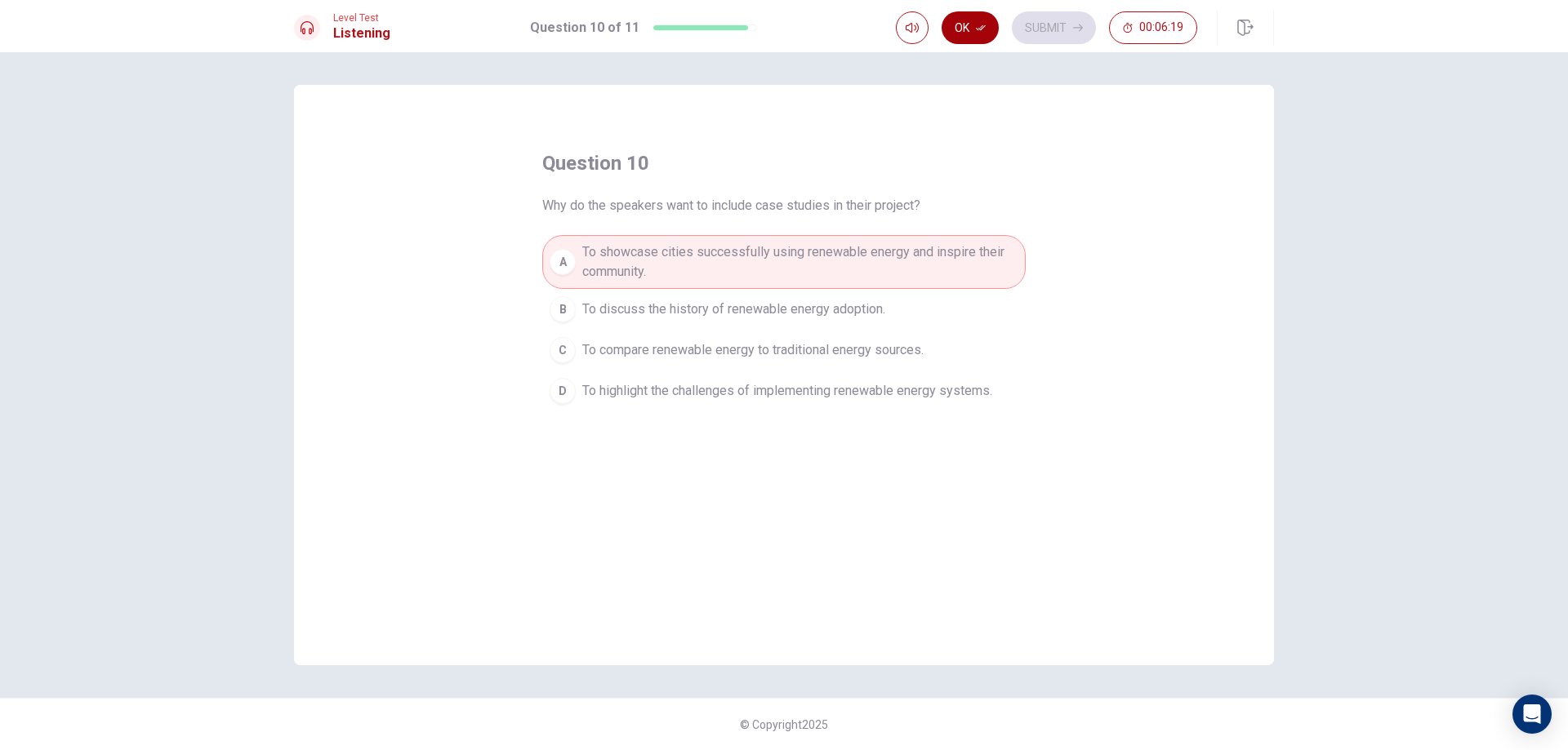
click at [991, 37] on button "Ok" at bounding box center [970, 28] width 58 height 32
click at [1042, 29] on button "Submit" at bounding box center [1054, 28] width 84 height 32
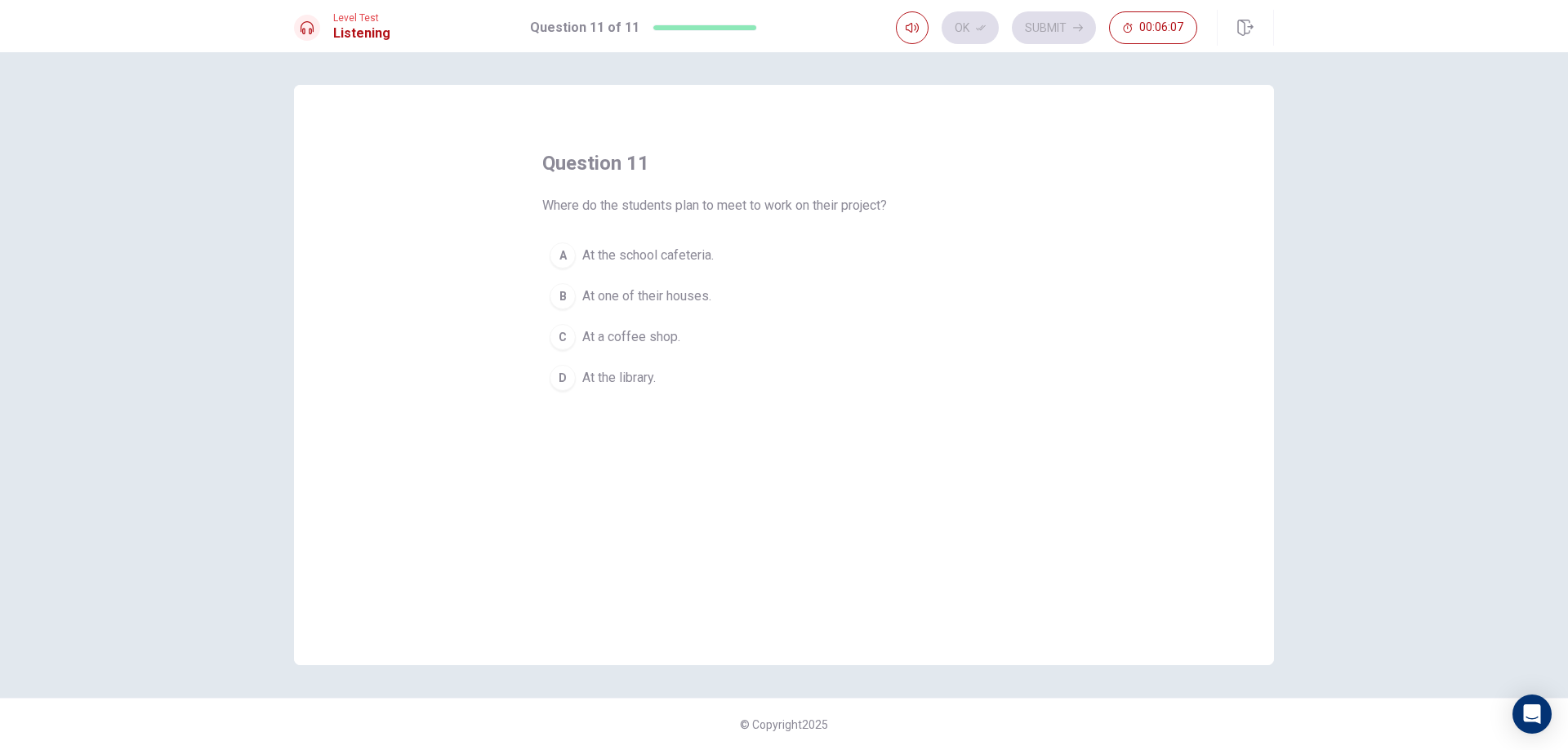
click at [573, 381] on div "D" at bounding box center [563, 377] width 26 height 26
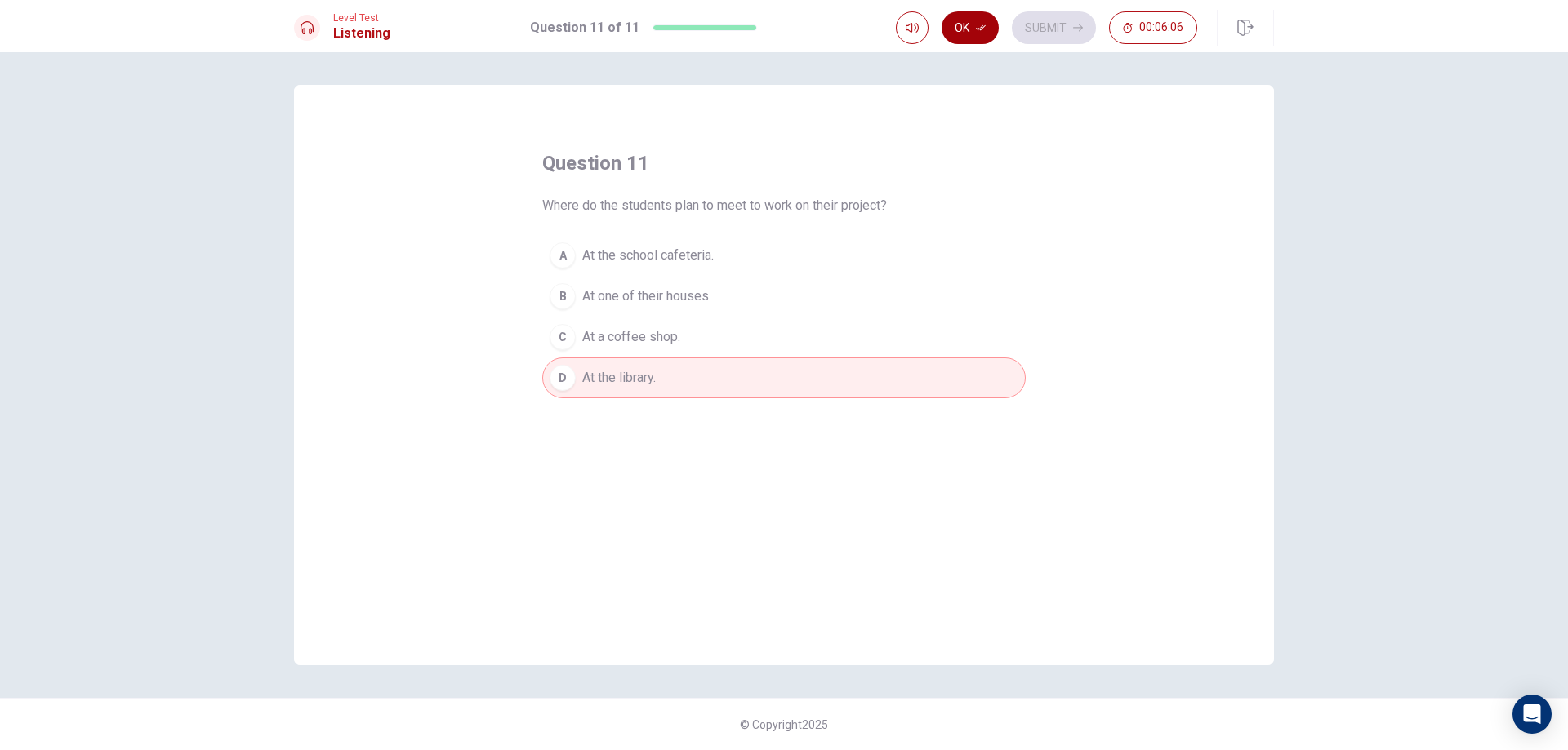
click at [988, 27] on button "Ok" at bounding box center [970, 28] width 58 height 32
click at [1045, 31] on button "Submit" at bounding box center [1054, 28] width 84 height 32
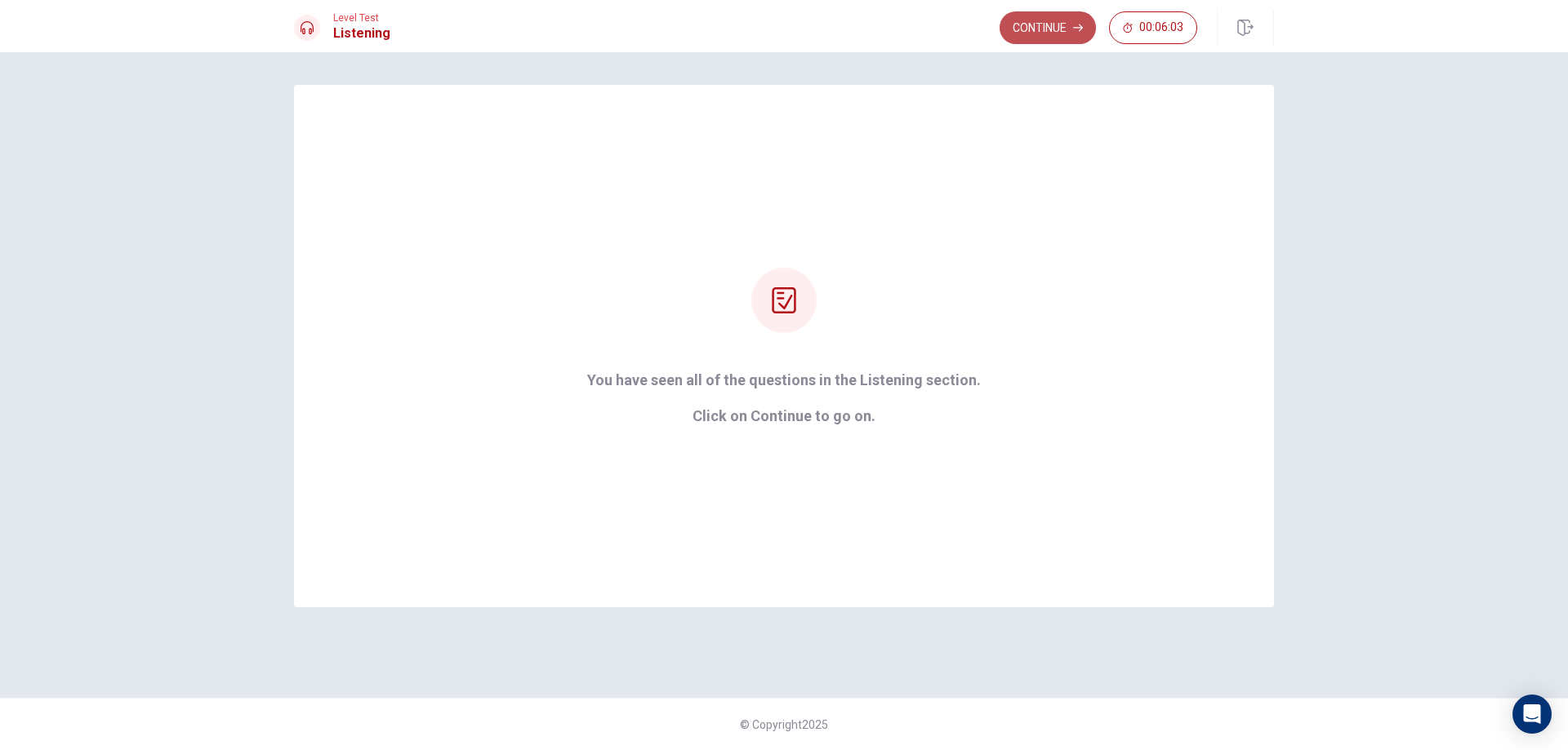
click at [1029, 36] on button "Continue" at bounding box center [1048, 28] width 96 height 32
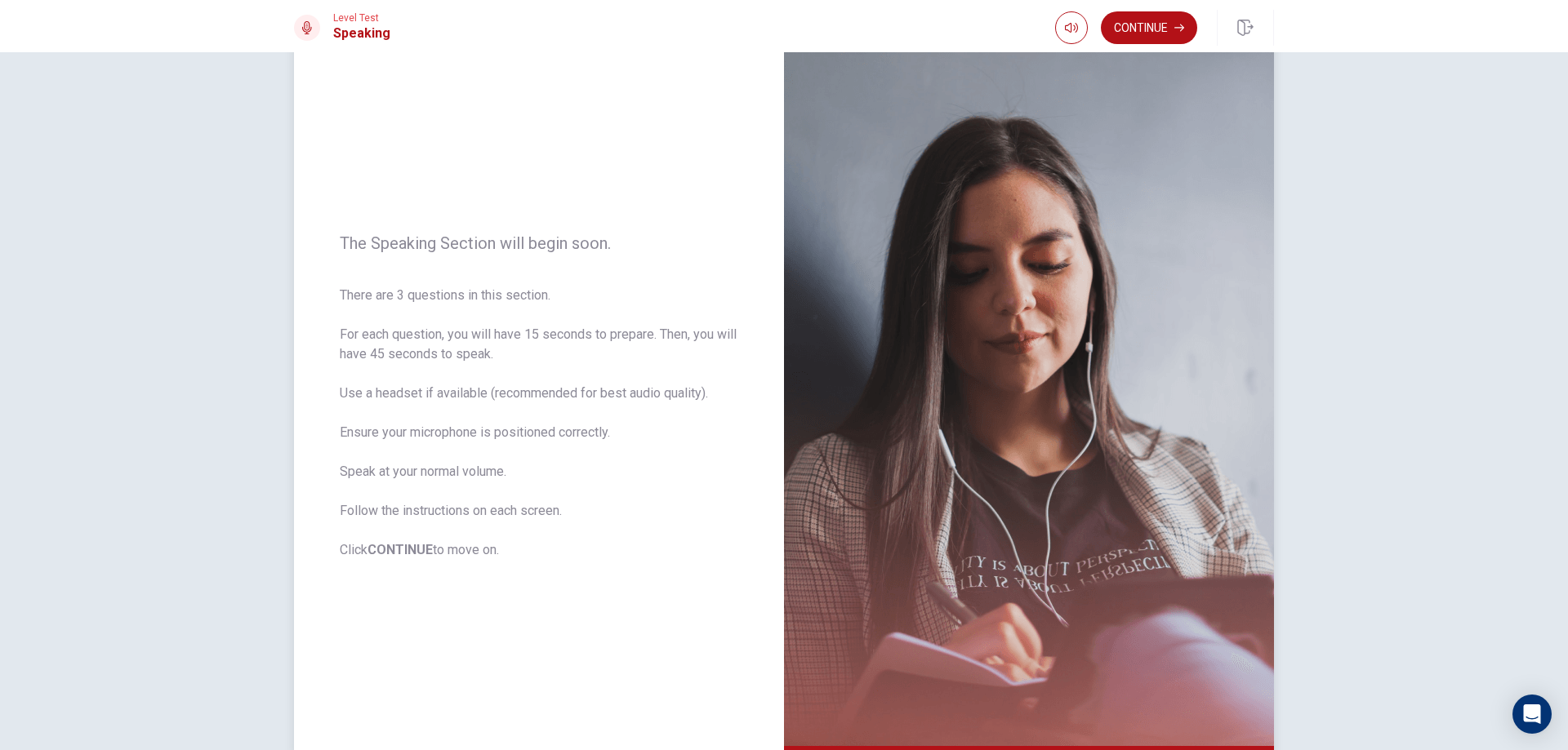
scroll to position [82, 0]
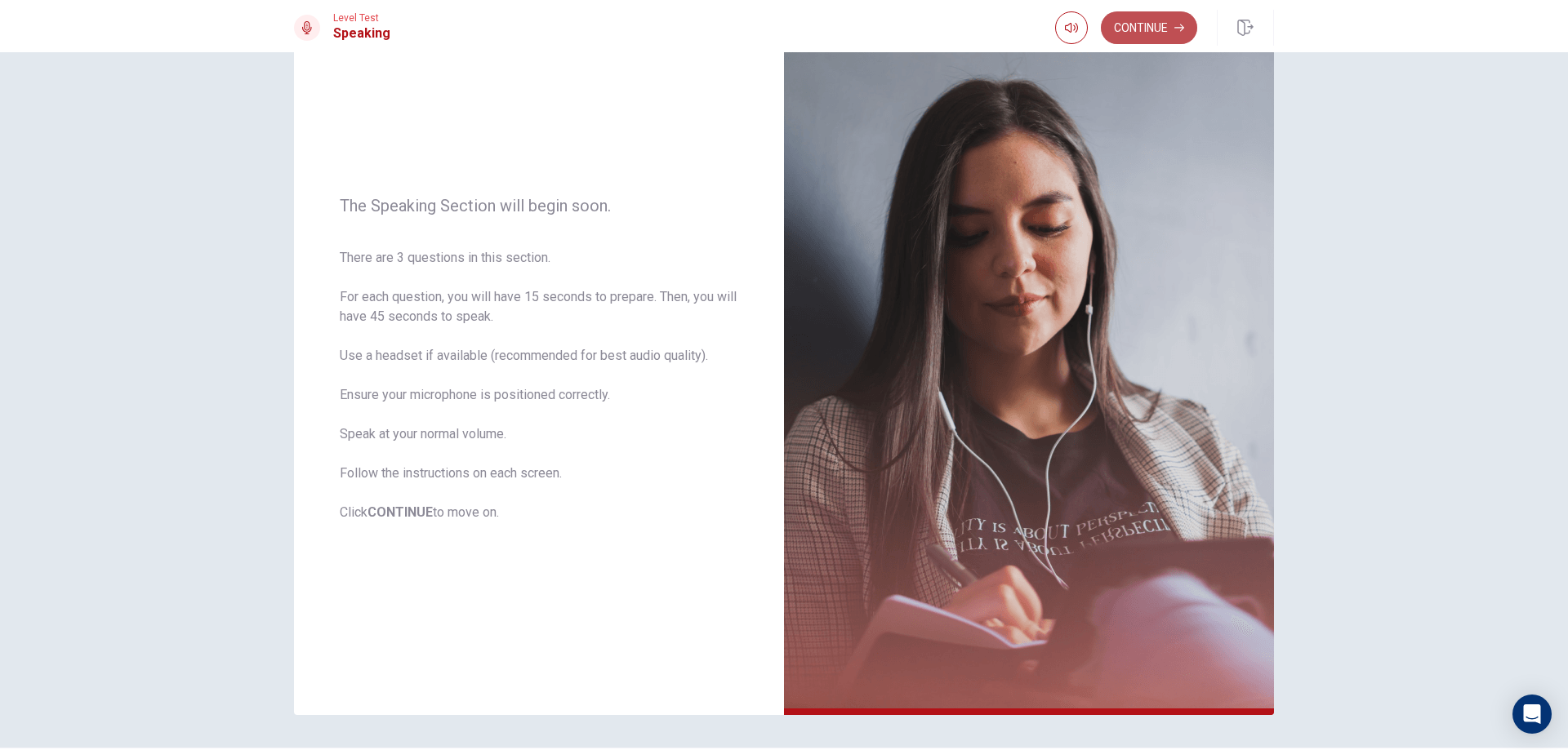
click at [1146, 28] on button "Continue" at bounding box center [1148, 28] width 96 height 32
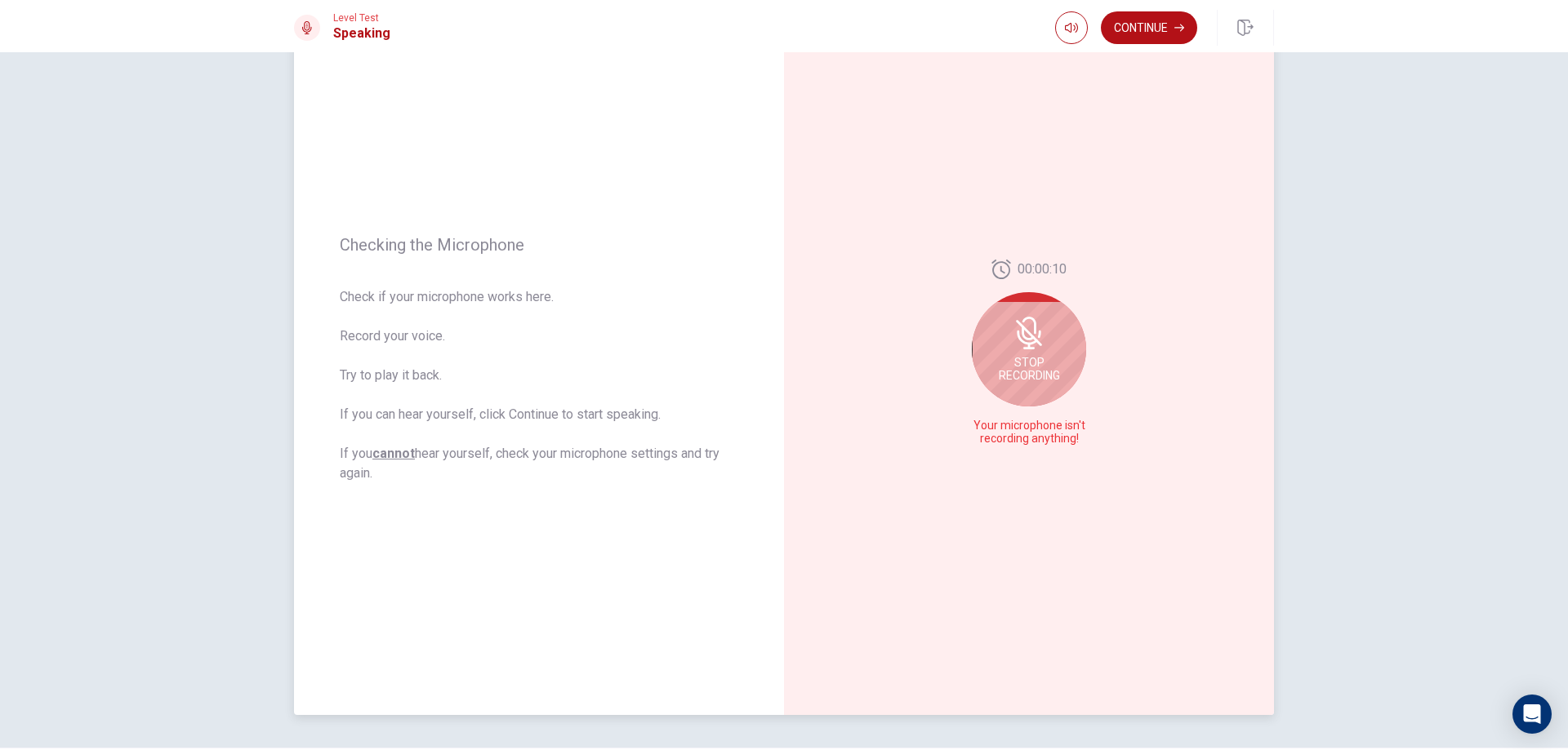
click at [1046, 348] on div "Stop Recording" at bounding box center [1029, 349] width 114 height 114
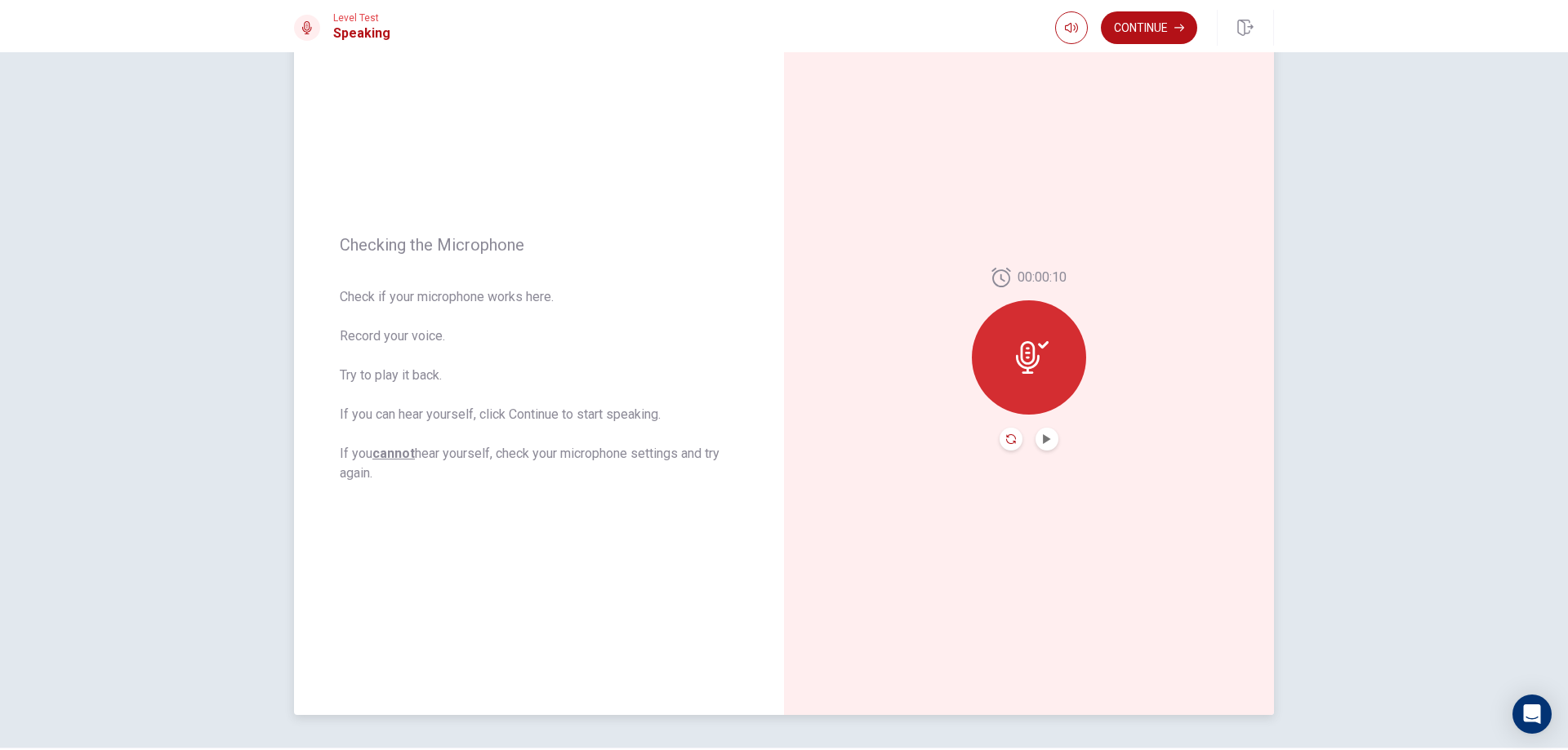
click at [1010, 444] on icon "Record Again" at bounding box center [1011, 439] width 10 height 10
click at [1040, 356] on icon at bounding box center [1029, 352] width 32 height 32
click at [1044, 435] on icon "Play Audio" at bounding box center [1047, 439] width 10 height 10
click at [1014, 446] on button "Record Again" at bounding box center [1011, 438] width 22 height 22
click at [1038, 384] on span "Stop Recording" at bounding box center [1030, 388] width 61 height 26
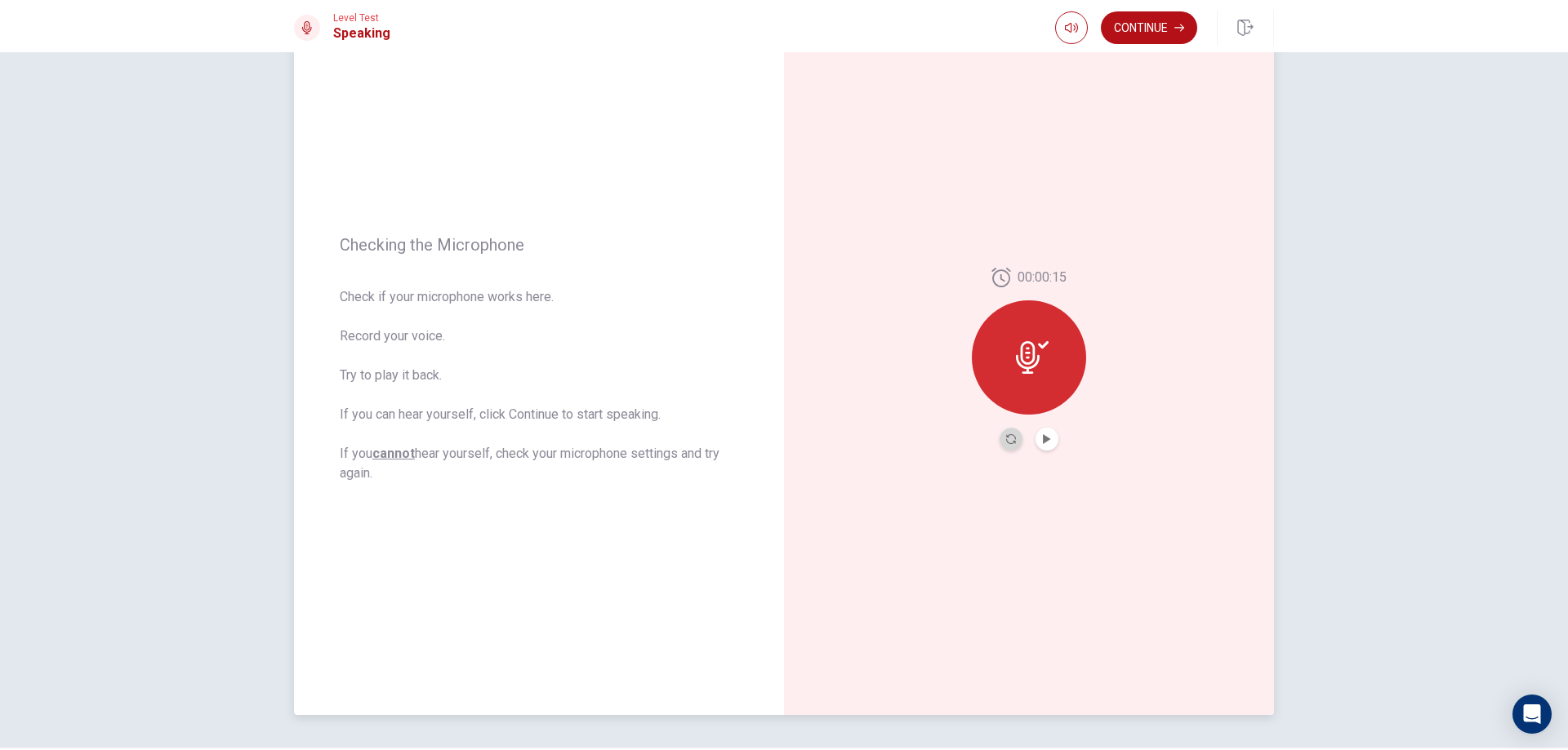
click at [1010, 447] on button "Record Again" at bounding box center [1011, 438] width 22 height 22
click at [1024, 347] on icon at bounding box center [1029, 352] width 23 height 32
click at [1033, 447] on div at bounding box center [1029, 438] width 58 height 22
click at [1046, 447] on button "Play Audio" at bounding box center [1047, 438] width 22 height 22
click at [1160, 24] on button "Continue" at bounding box center [1148, 28] width 96 height 32
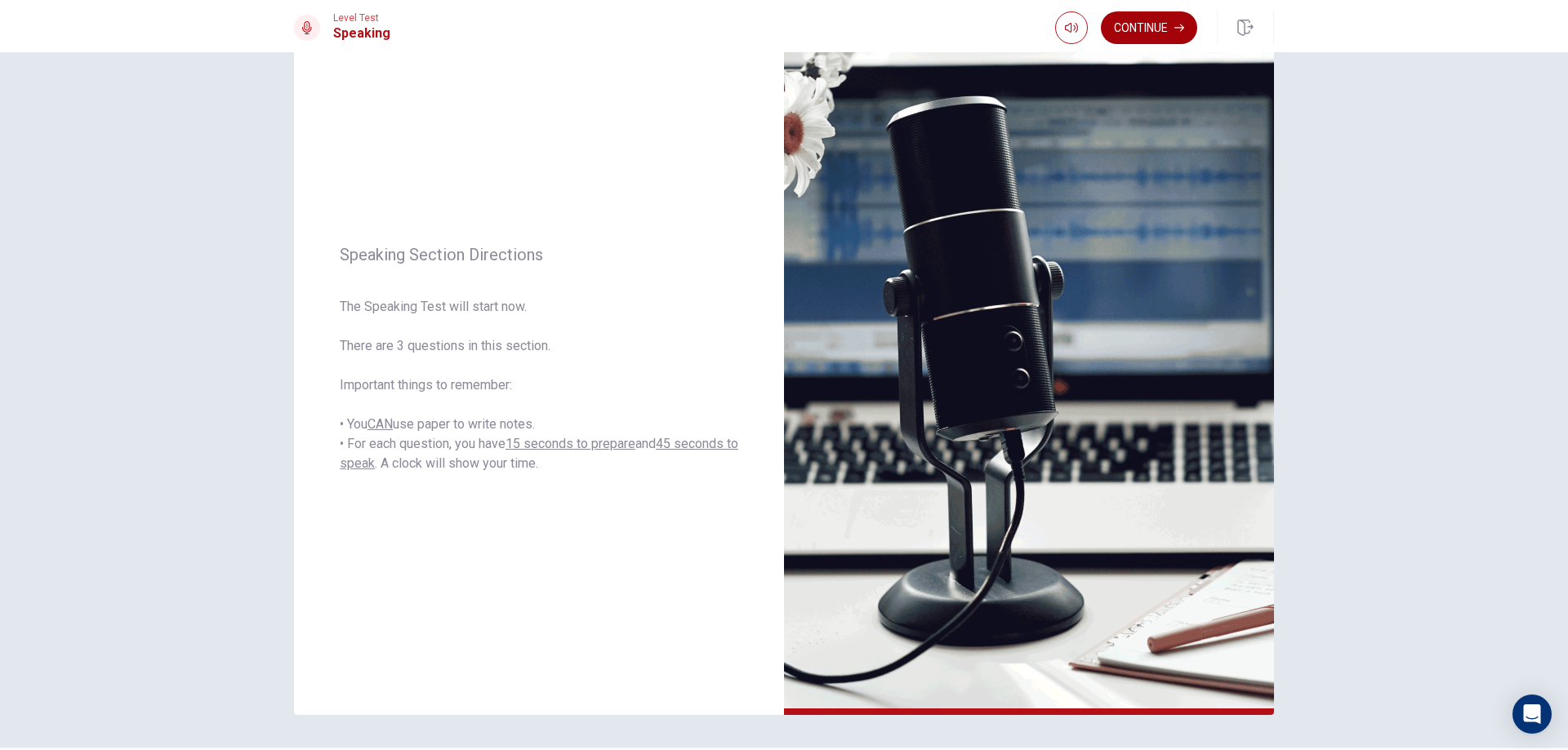
click at [1171, 17] on button "Continue" at bounding box center [1148, 28] width 96 height 32
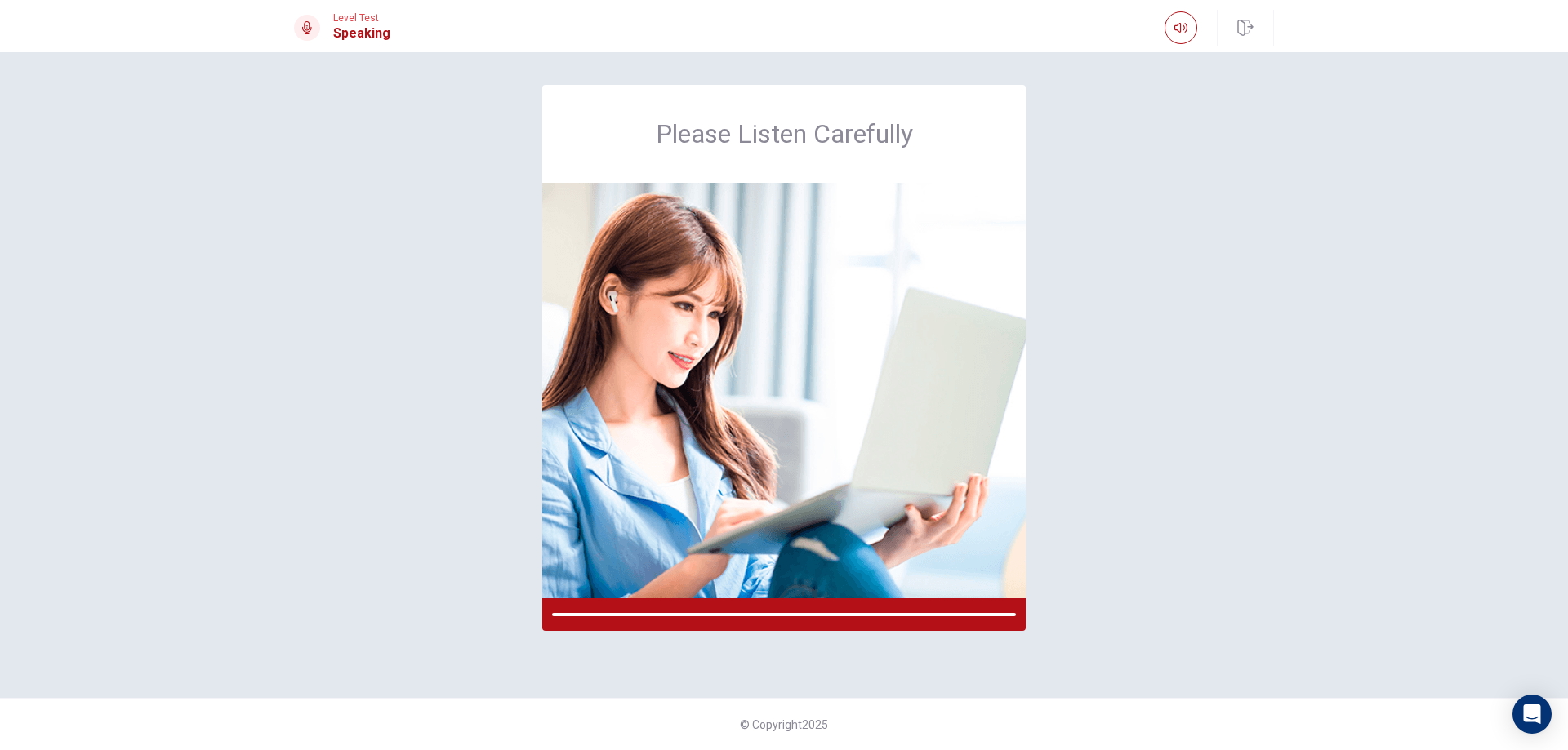
scroll to position [0, 0]
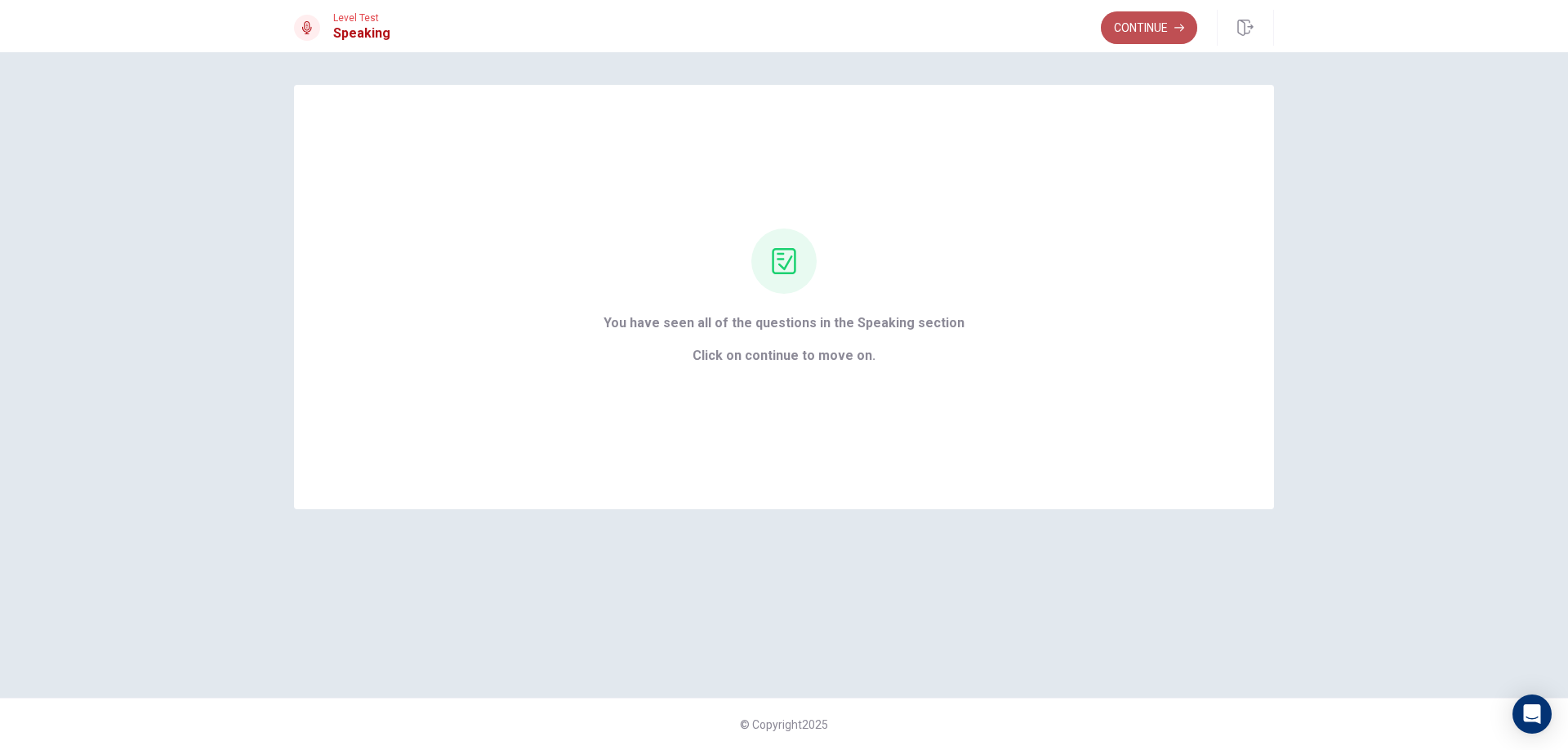
click at [1166, 33] on button "Continue" at bounding box center [1148, 28] width 96 height 32
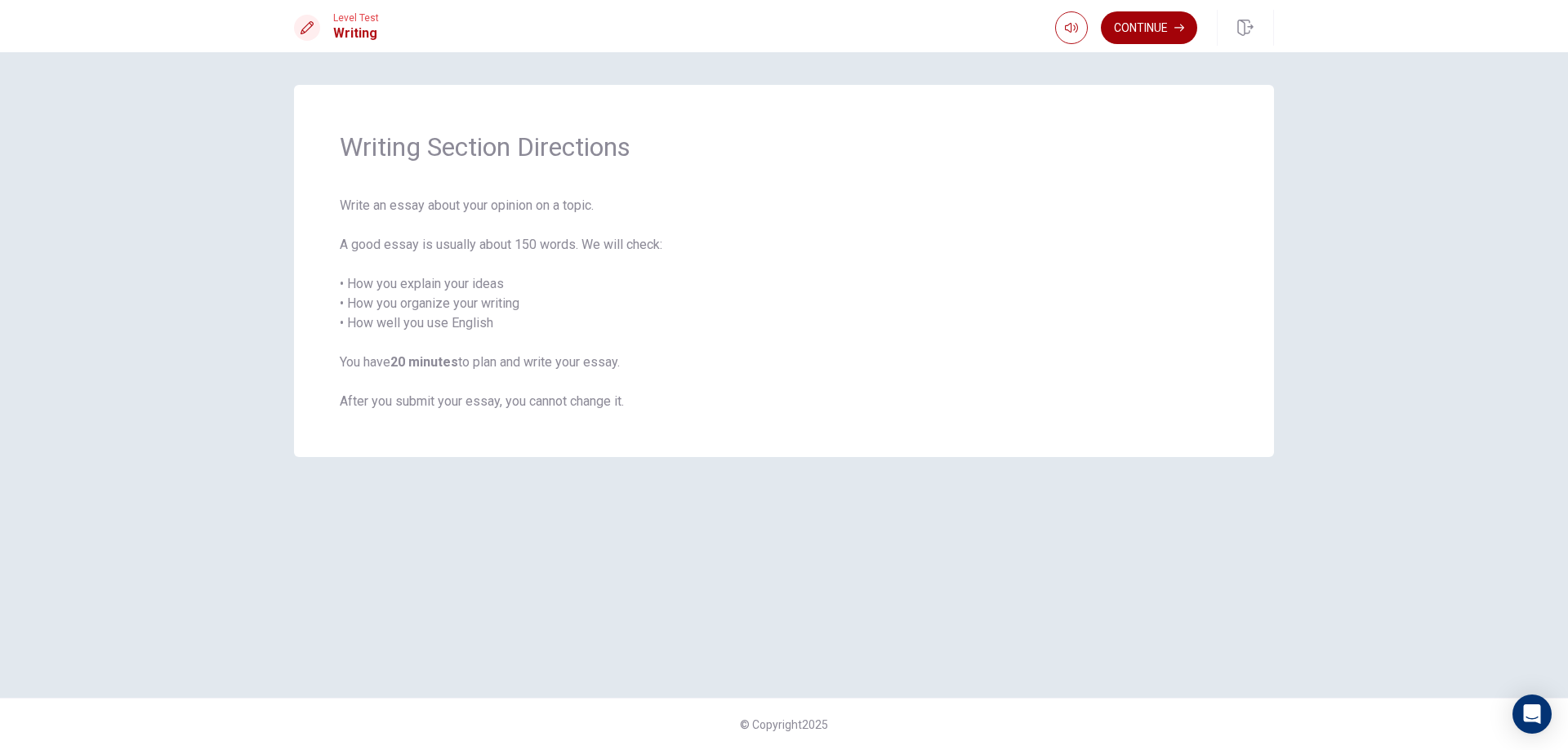
click at [1152, 33] on button "Continue" at bounding box center [1148, 28] width 96 height 32
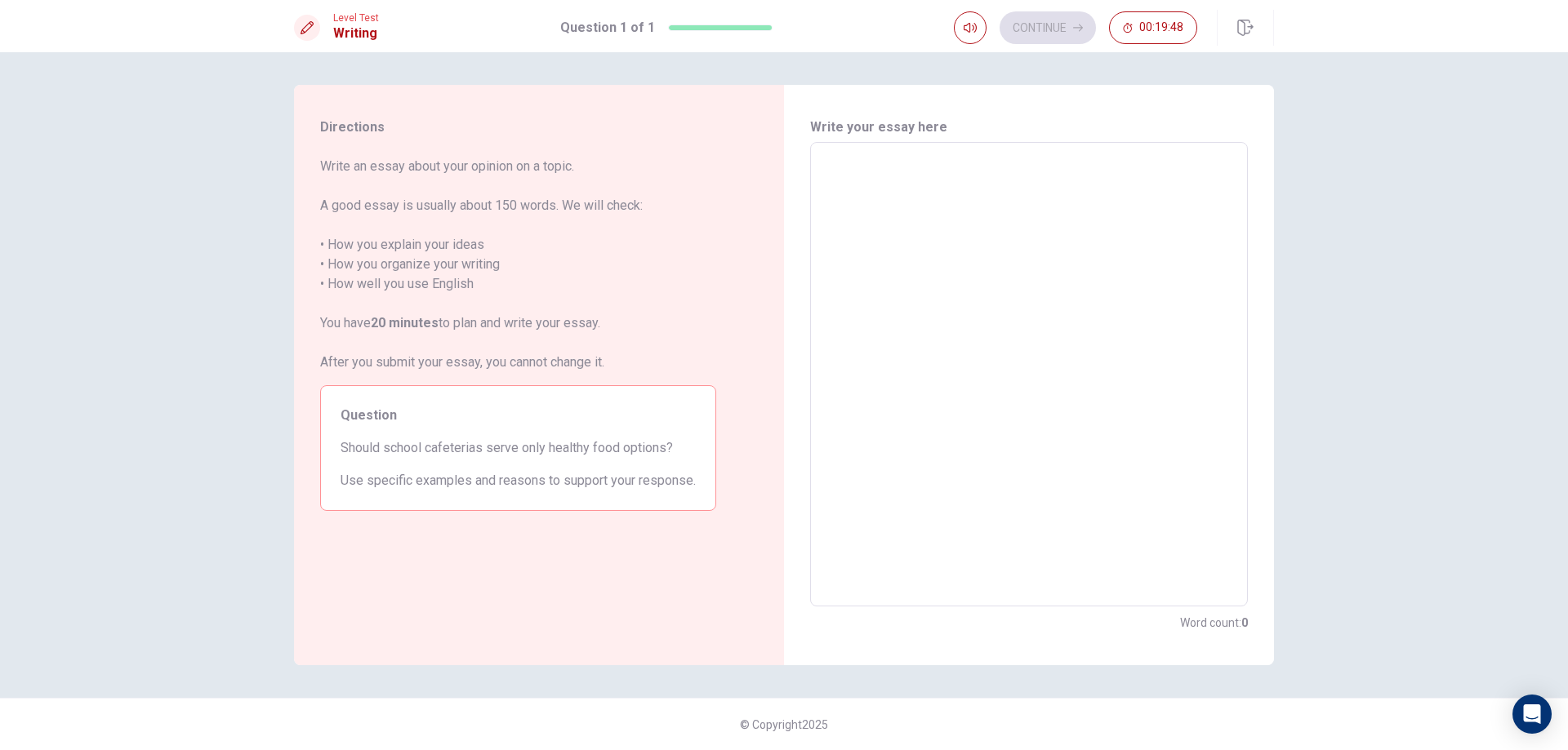
click at [916, 180] on textarea at bounding box center [1029, 375] width 415 height 437
type textarea "s"
type textarea "x"
type textarea "sc"
type textarea "x"
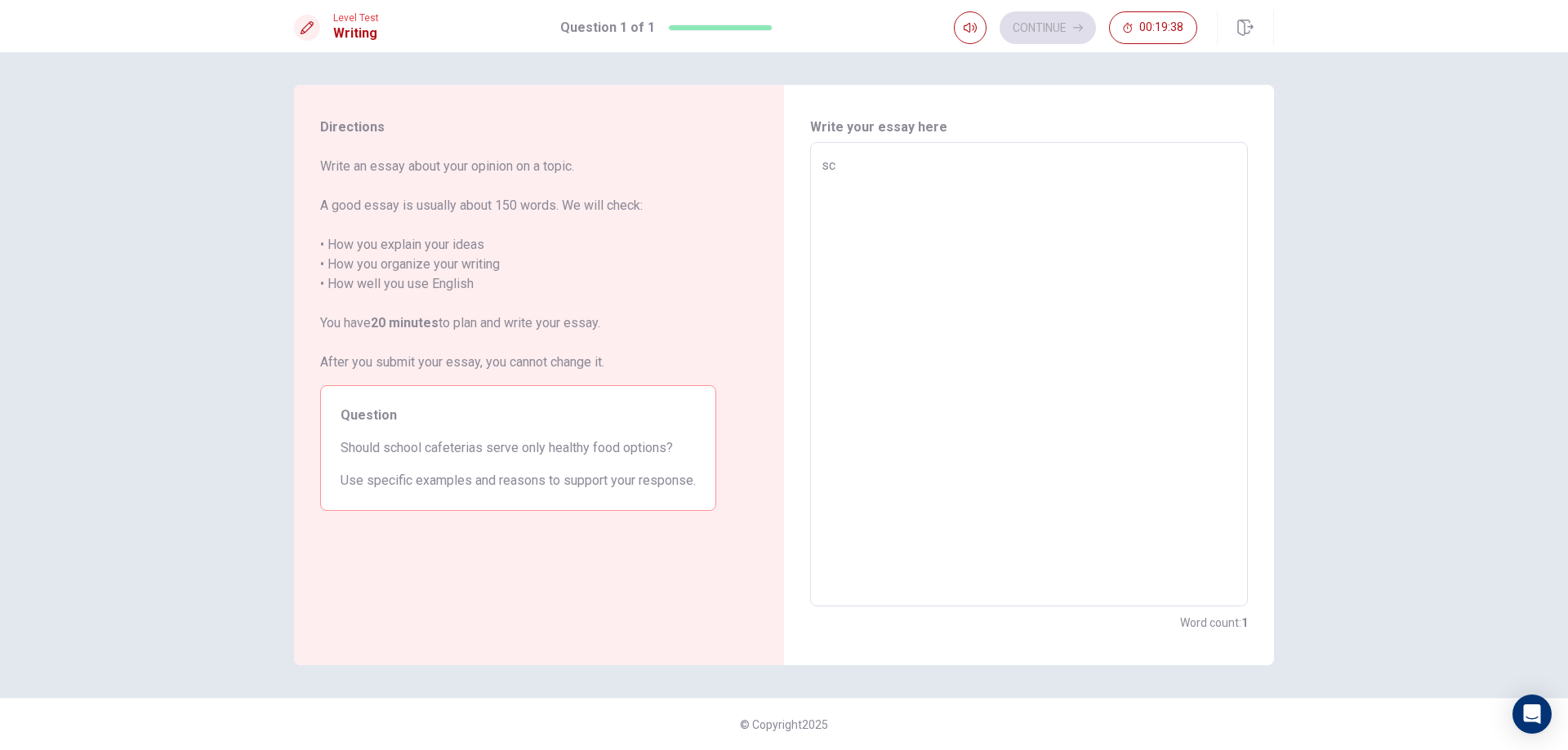
type textarea "sch"
type textarea "x"
type textarea "scho"
type textarea "x"
type textarea "schoo"
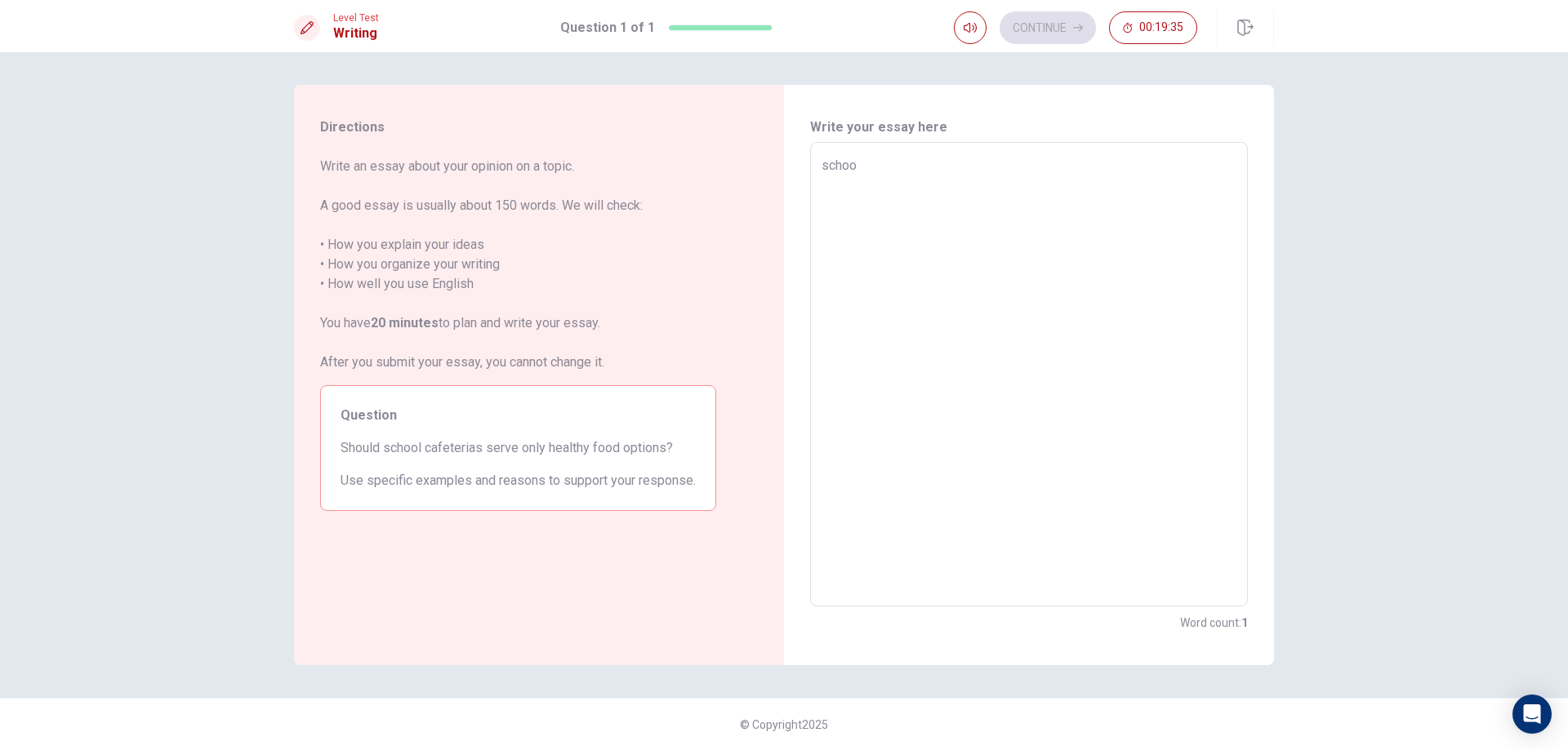
type textarea "x"
type textarea "school"
type textarea "x"
type textarea "school"
type textarea "x"
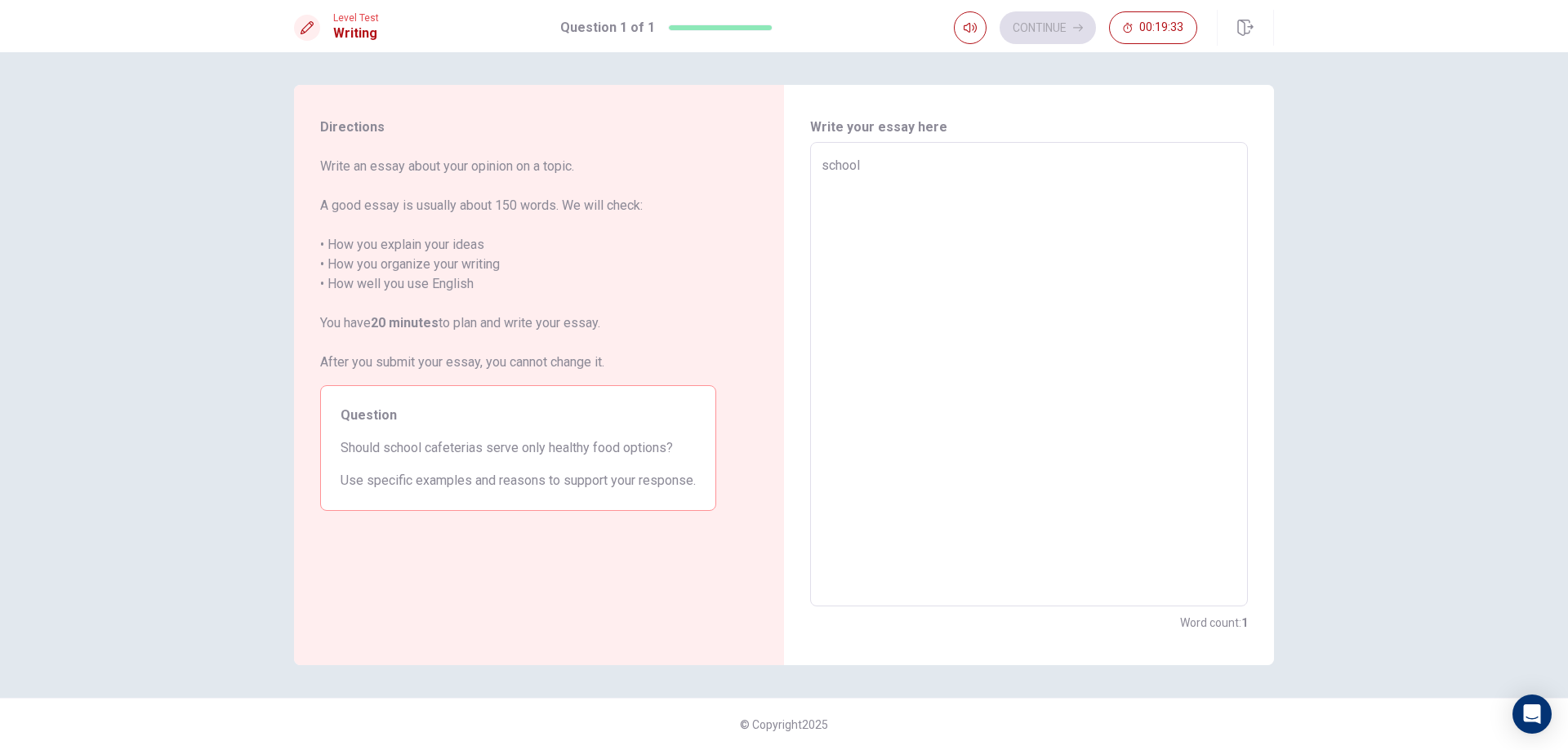
type textarea "school i"
type textarea "x"
type textarea "school is"
type textarea "x"
type textarea "school is"
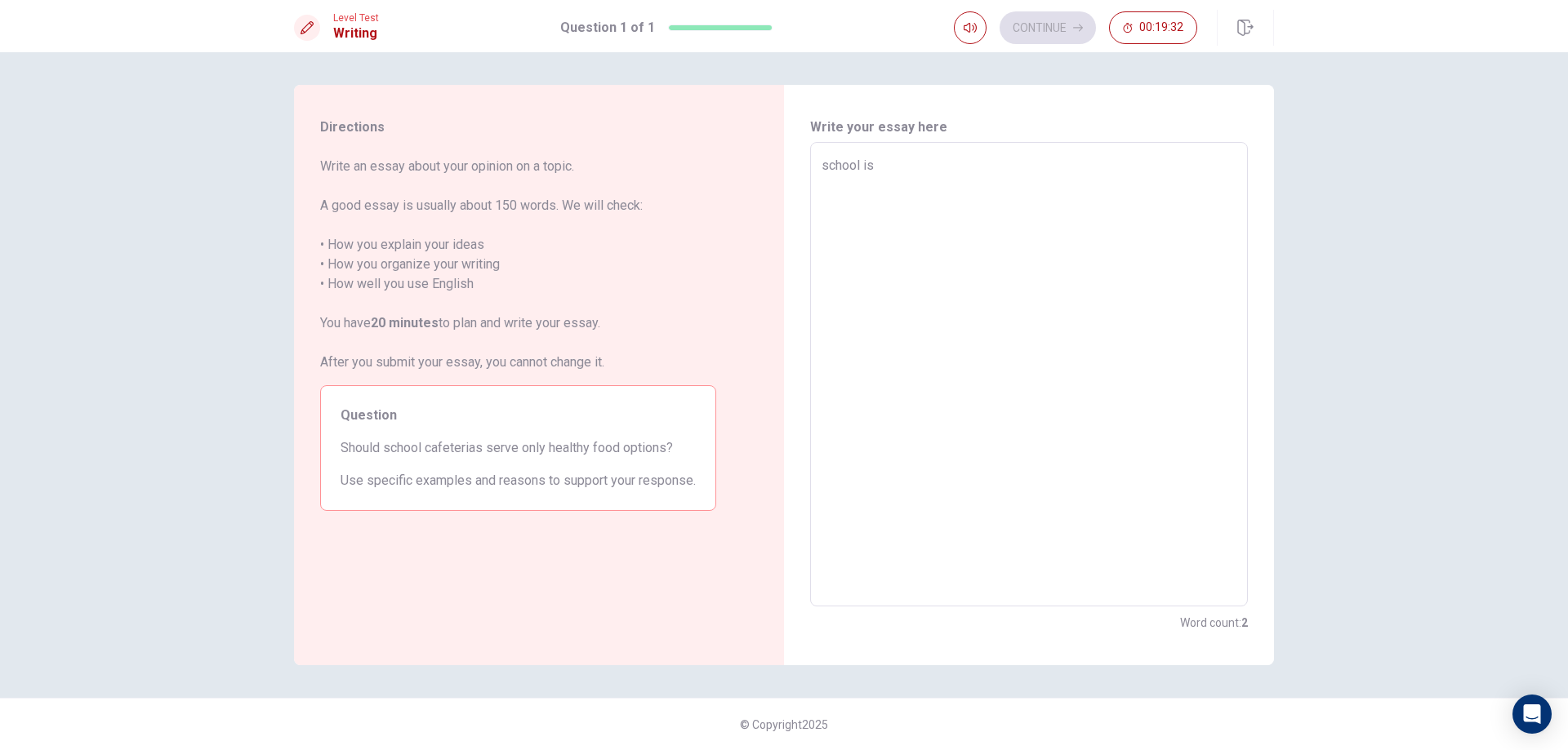
type textarea "x"
type textarea "school is t"
type textarea "x"
type textarea "school is th"
type textarea "x"
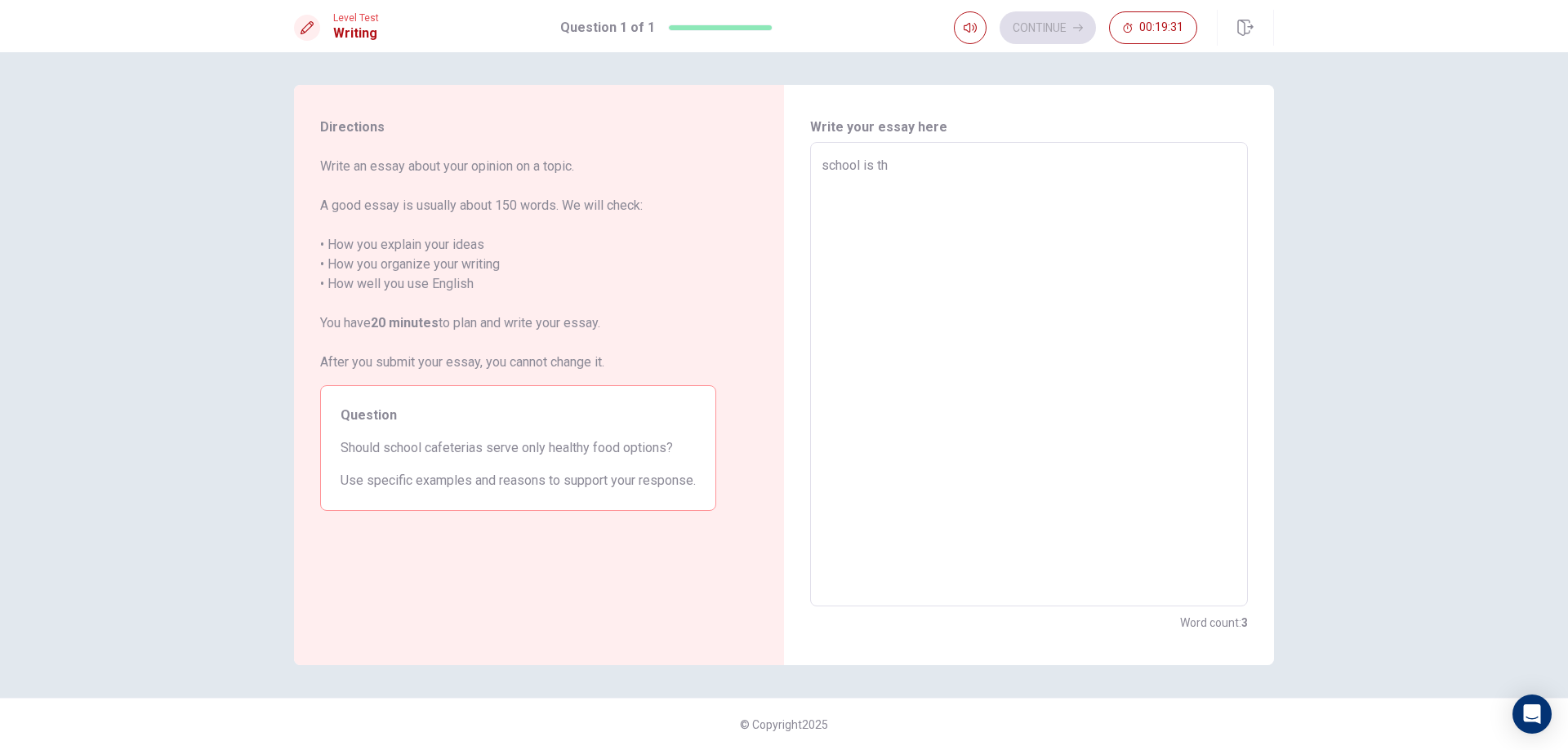
type textarea "school is the"
type textarea "x"
type textarea "school is the"
type textarea "x"
type textarea "school is the p"
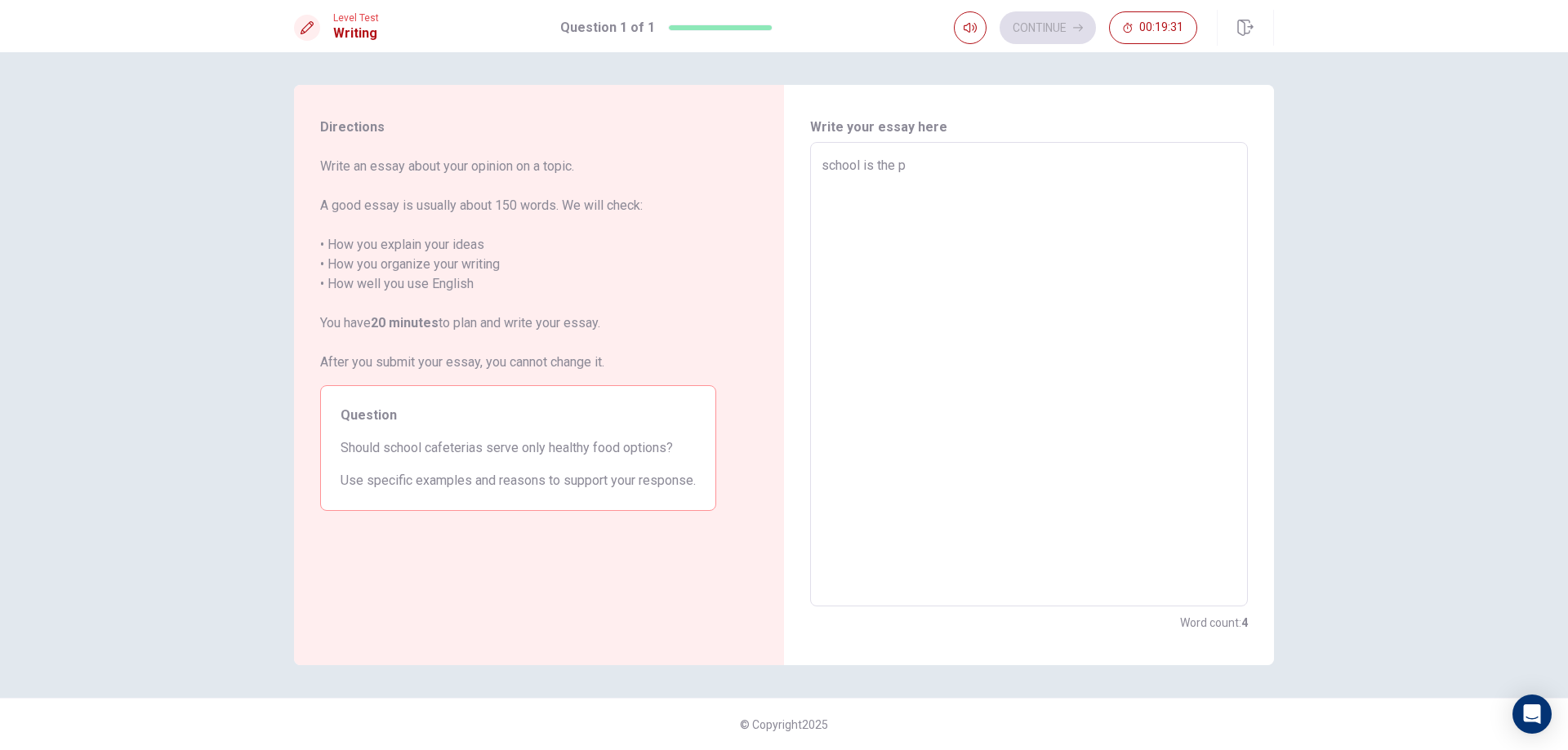
type textarea "x"
type textarea "school is the pl"
type textarea "x"
type textarea "school is the pla"
type textarea "x"
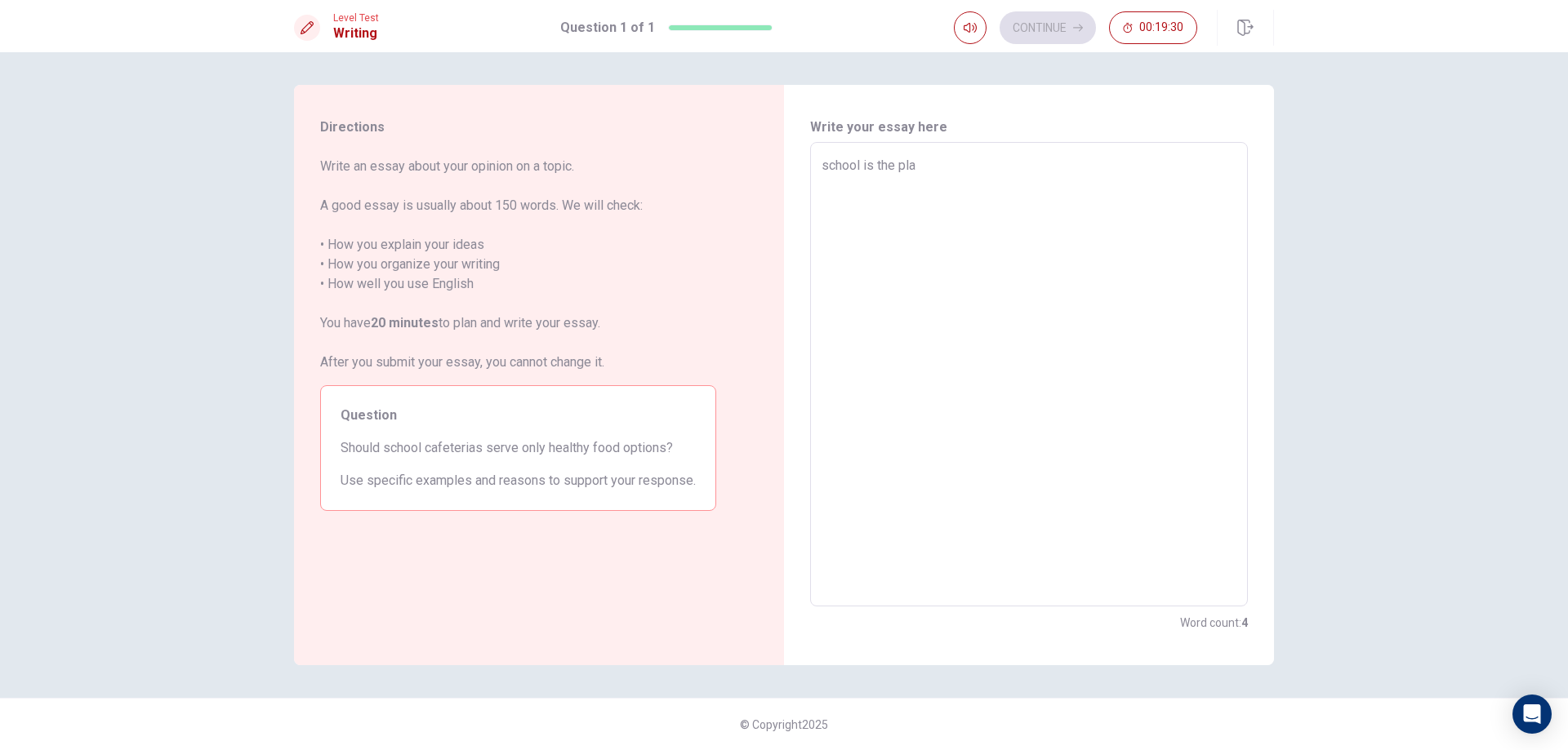
type textarea "school is the plac"
type textarea "x"
type textarea "school is the place"
type textarea "x"
type textarea "school is the place"
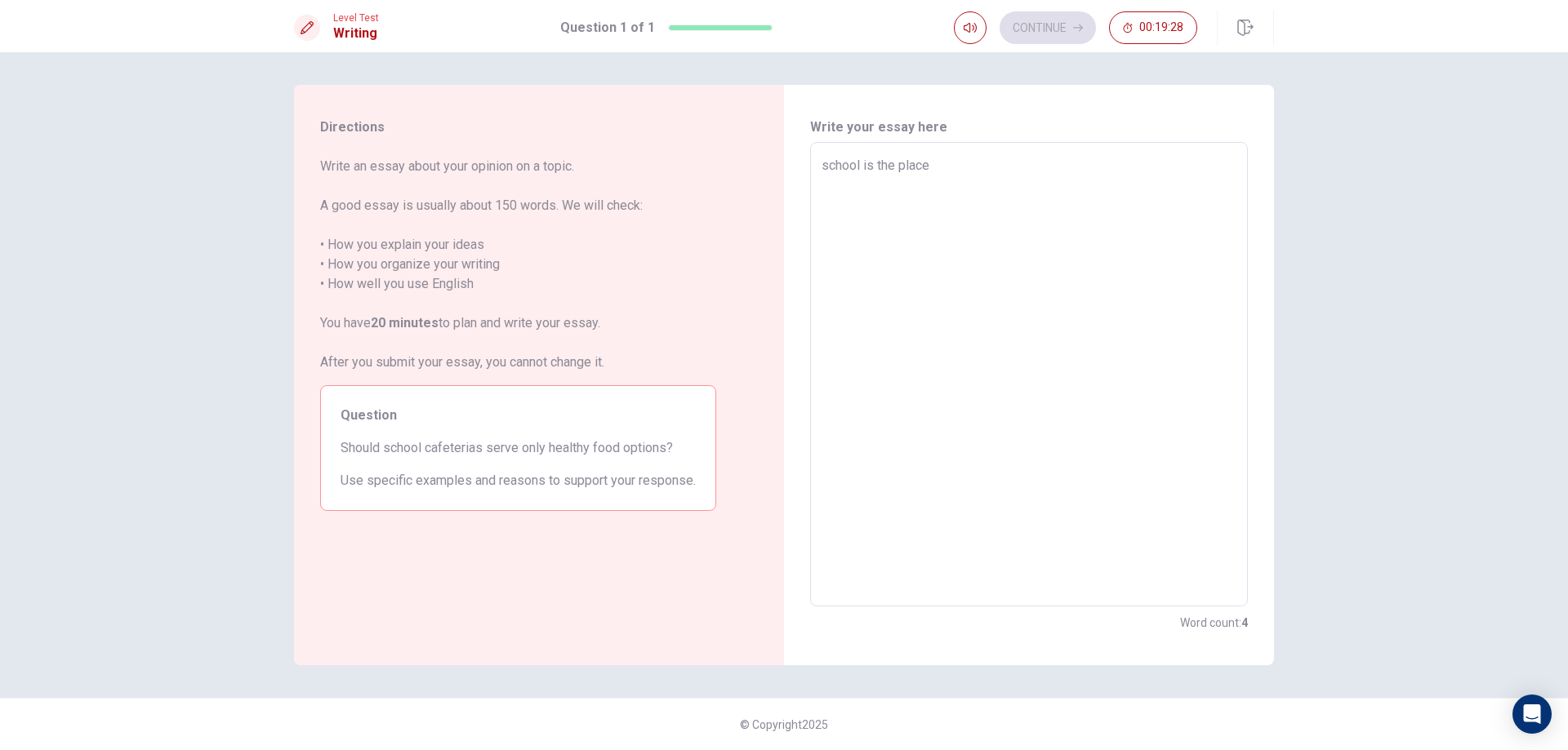
type textarea "x"
type textarea "school is the place t"
type textarea "x"
type textarea "school is the place th"
type textarea "x"
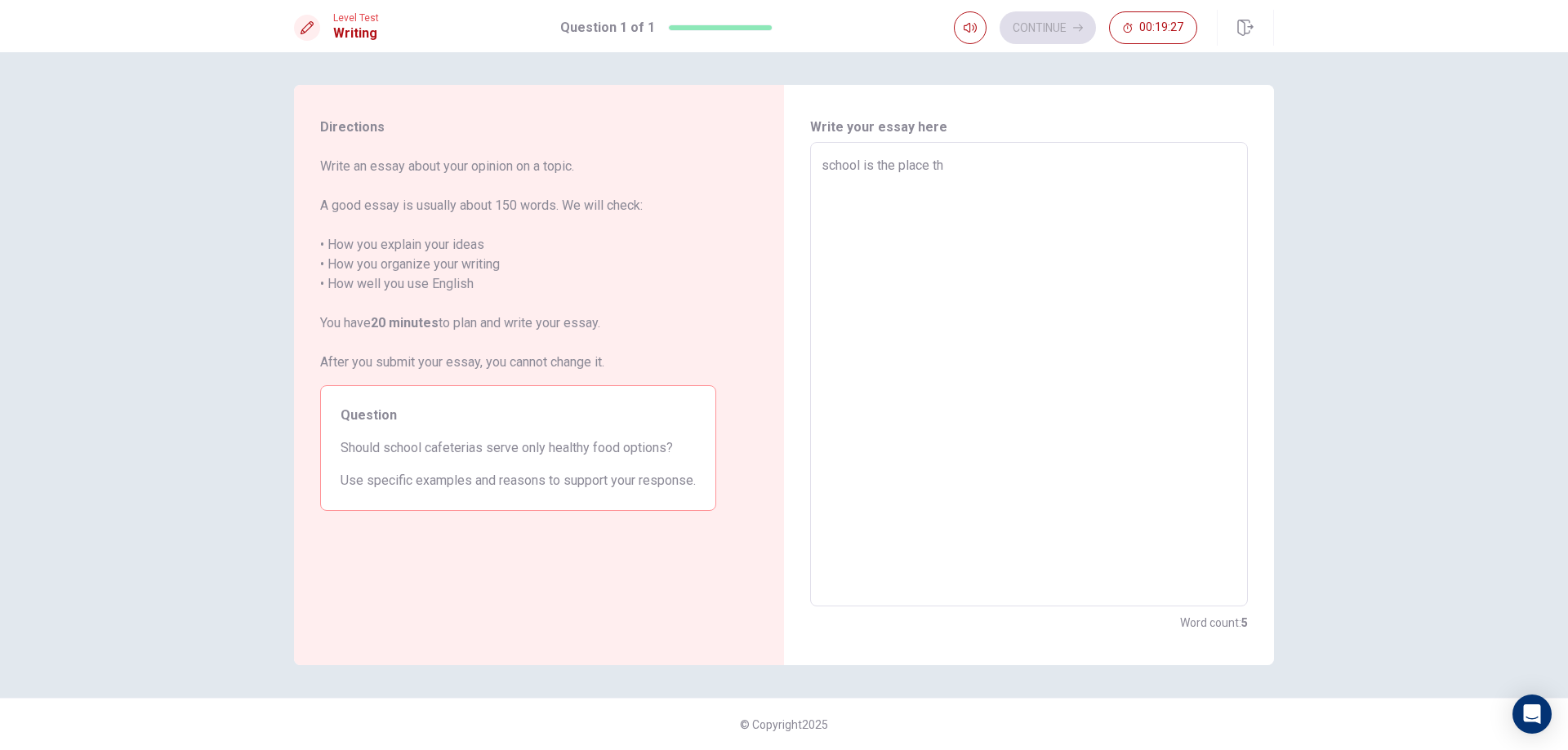
type textarea "school is the place tha"
type textarea "x"
type textarea "school is the place that"
type textarea "x"
type textarea "school is the place that"
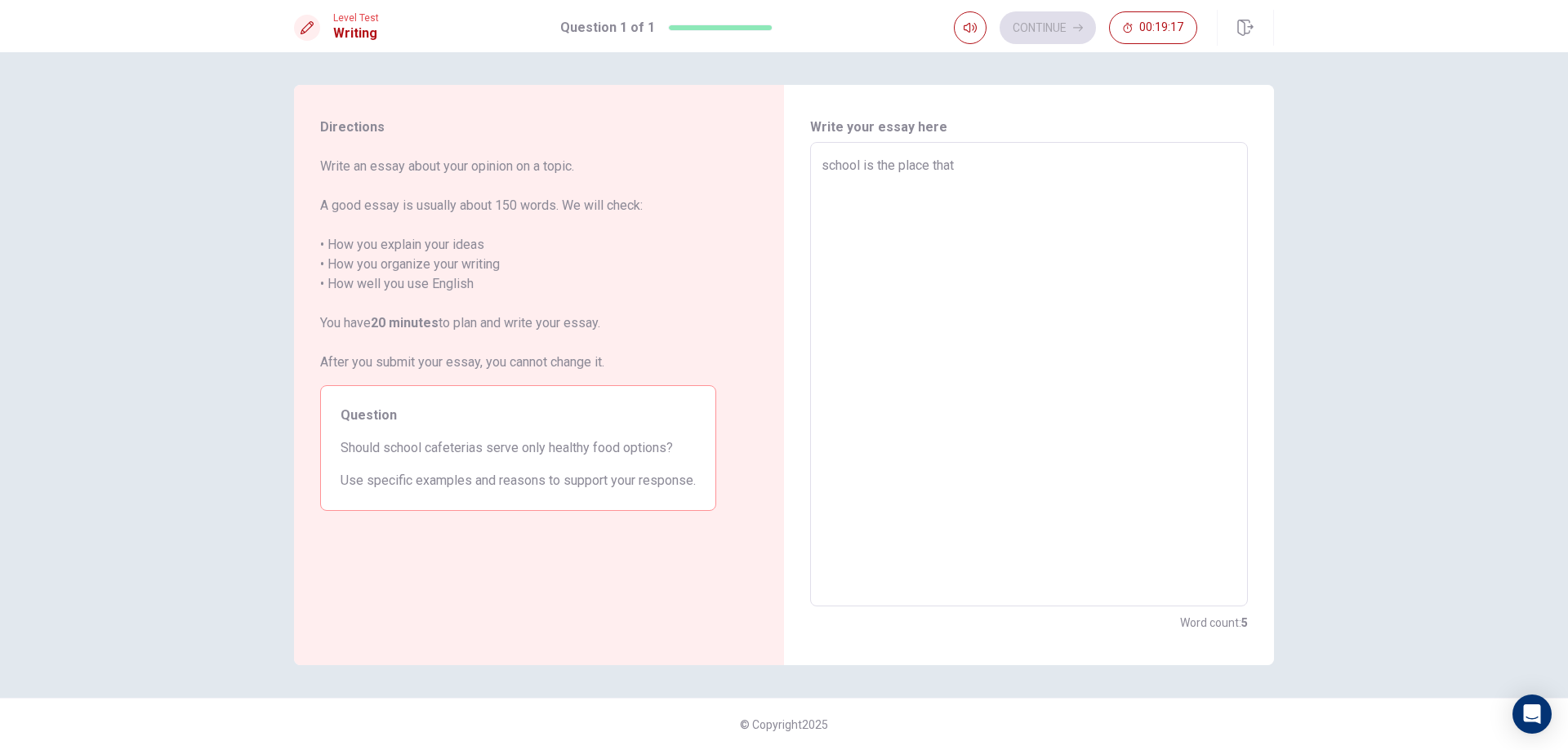
type textarea "x"
type textarea "school is the place that p"
type textarea "x"
type textarea "school is the place that pe"
type textarea "x"
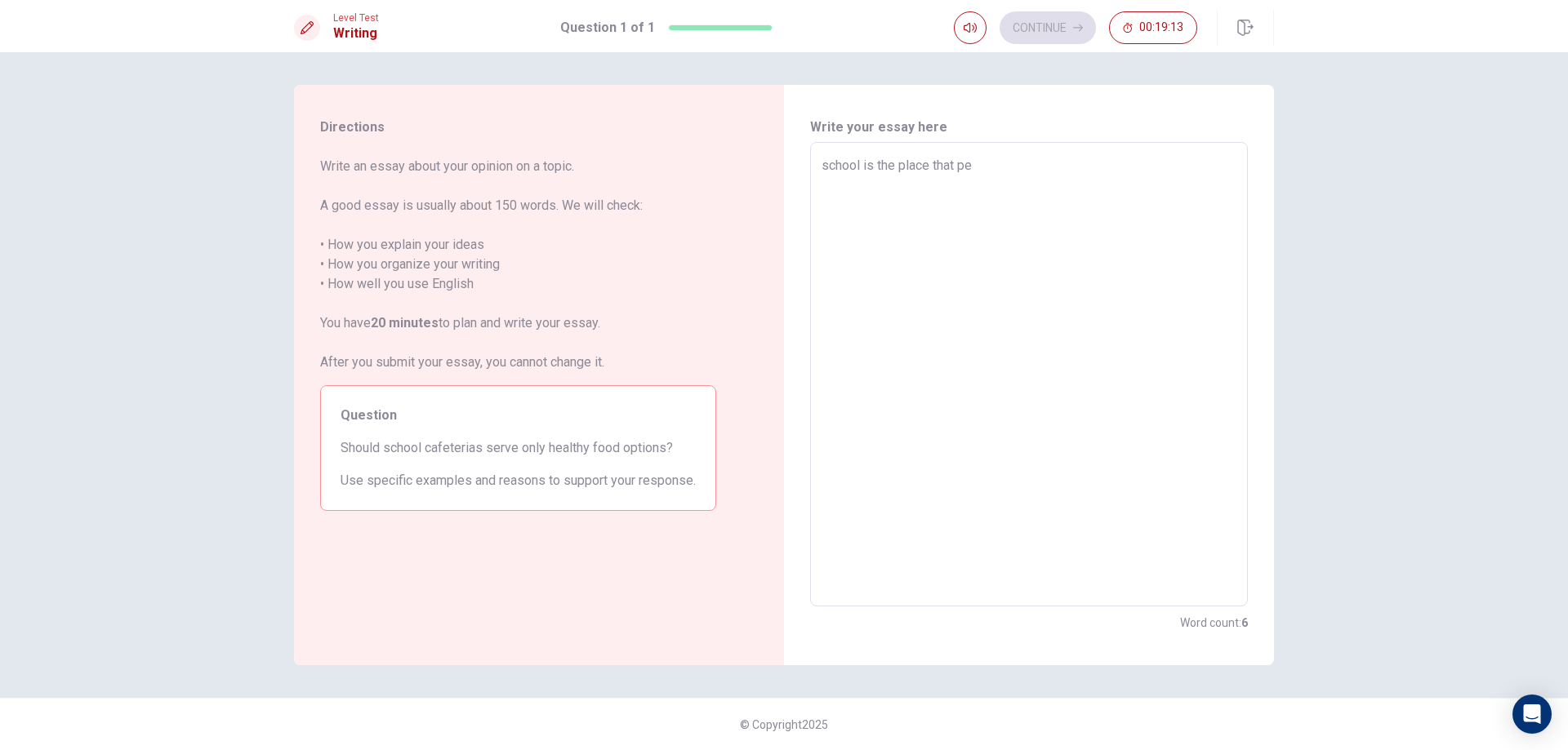
type textarea "school is the place that per"
type textarea "x"
type textarea "school is the place that pere"
type textarea "x"
type textarea "school is the place that peren"
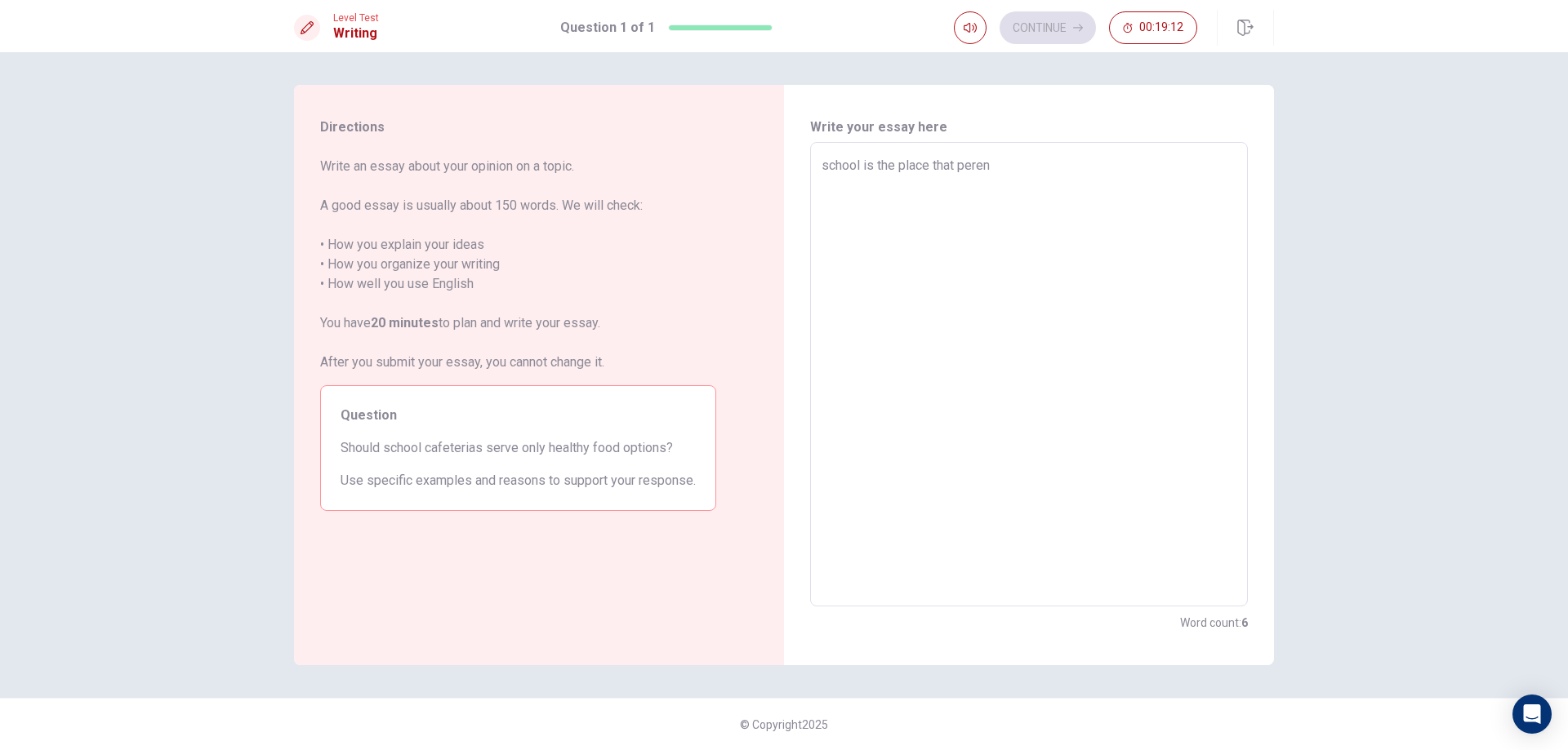
type textarea "x"
type textarea "school is the place that perent"
type textarea "x"
type textarea "school is the place that perents"
type textarea "x"
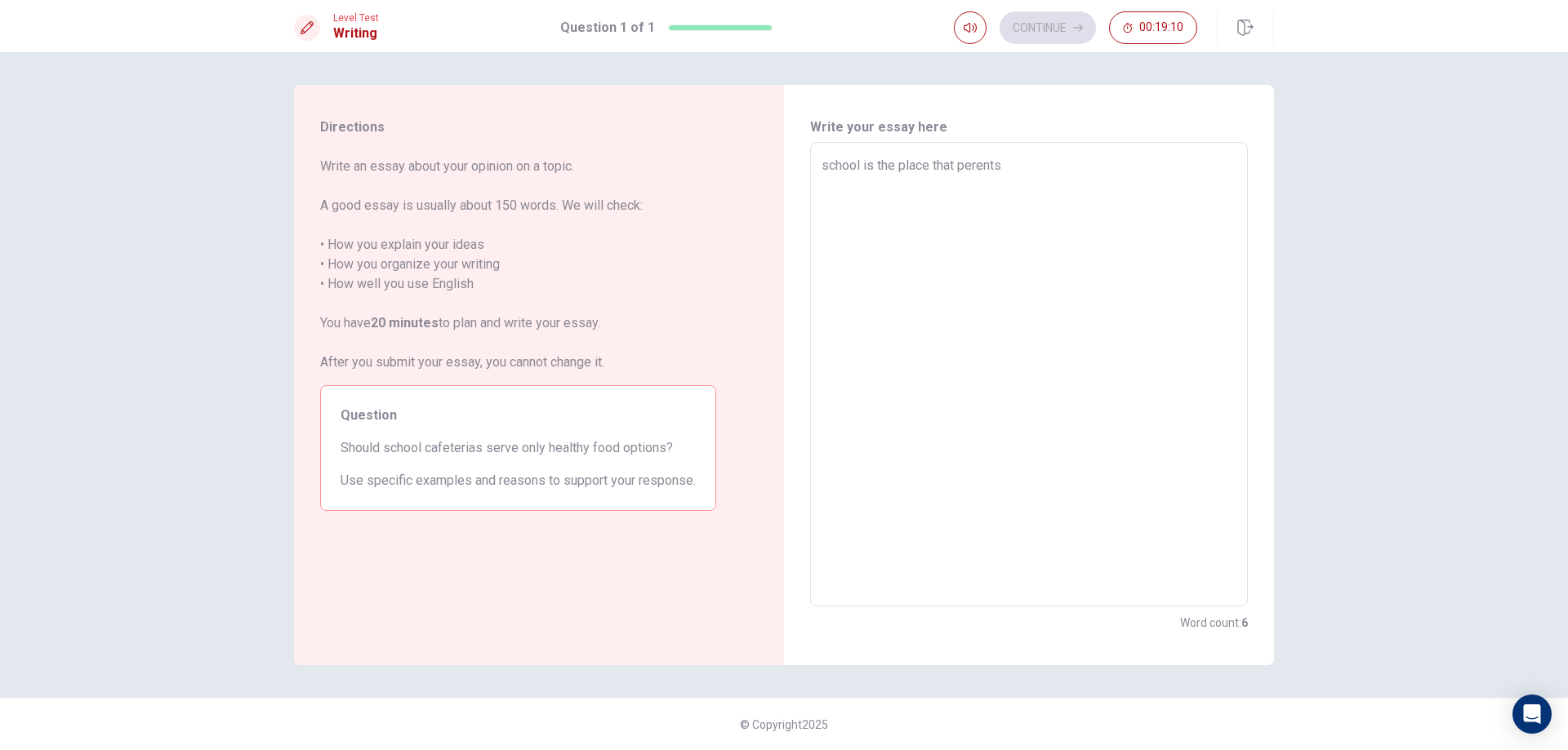
type textarea "school is the place that perents"
type textarea "x"
type textarea "school is the place that perents a"
type textarea "x"
type textarea "school is the place that perents ar"
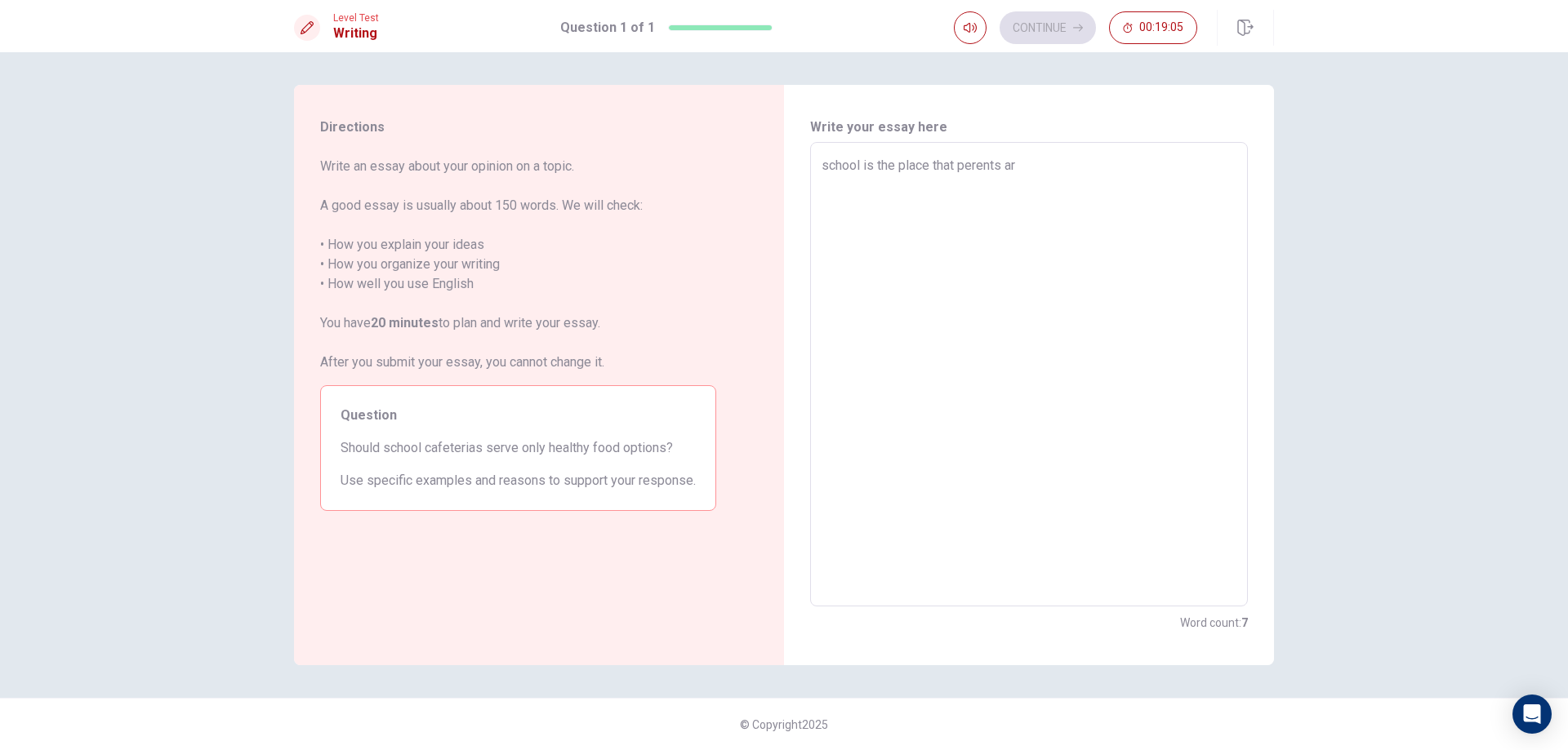
type textarea "x"
type textarea "school is the place that perents are"
type textarea "x"
type textarea "school is the place that perents are"
type textarea "x"
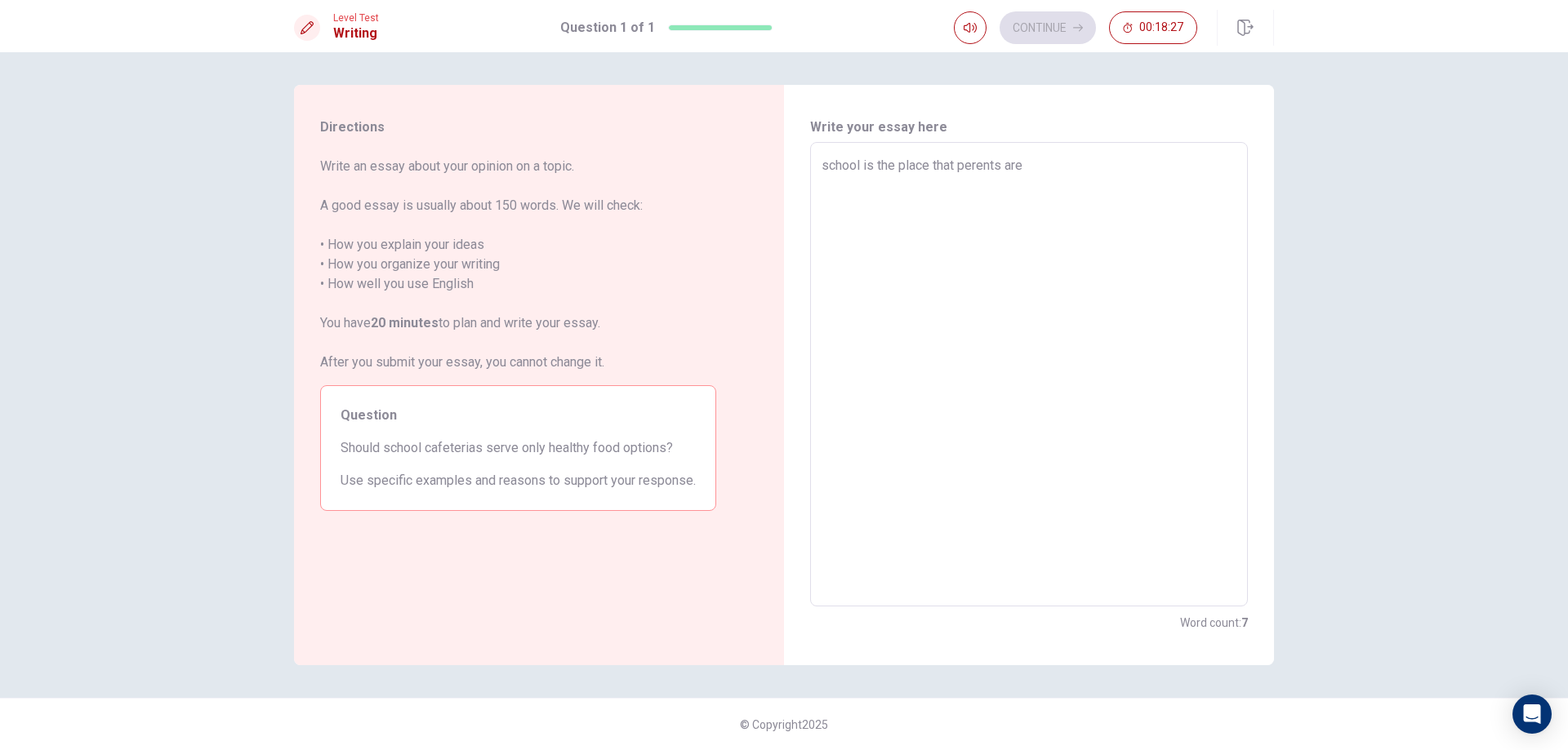
type textarea "school is the place that perents are t"
type textarea "x"
type textarea "school is the place that perents are tr"
type textarea "x"
type textarea "school is the place that perents are tru"
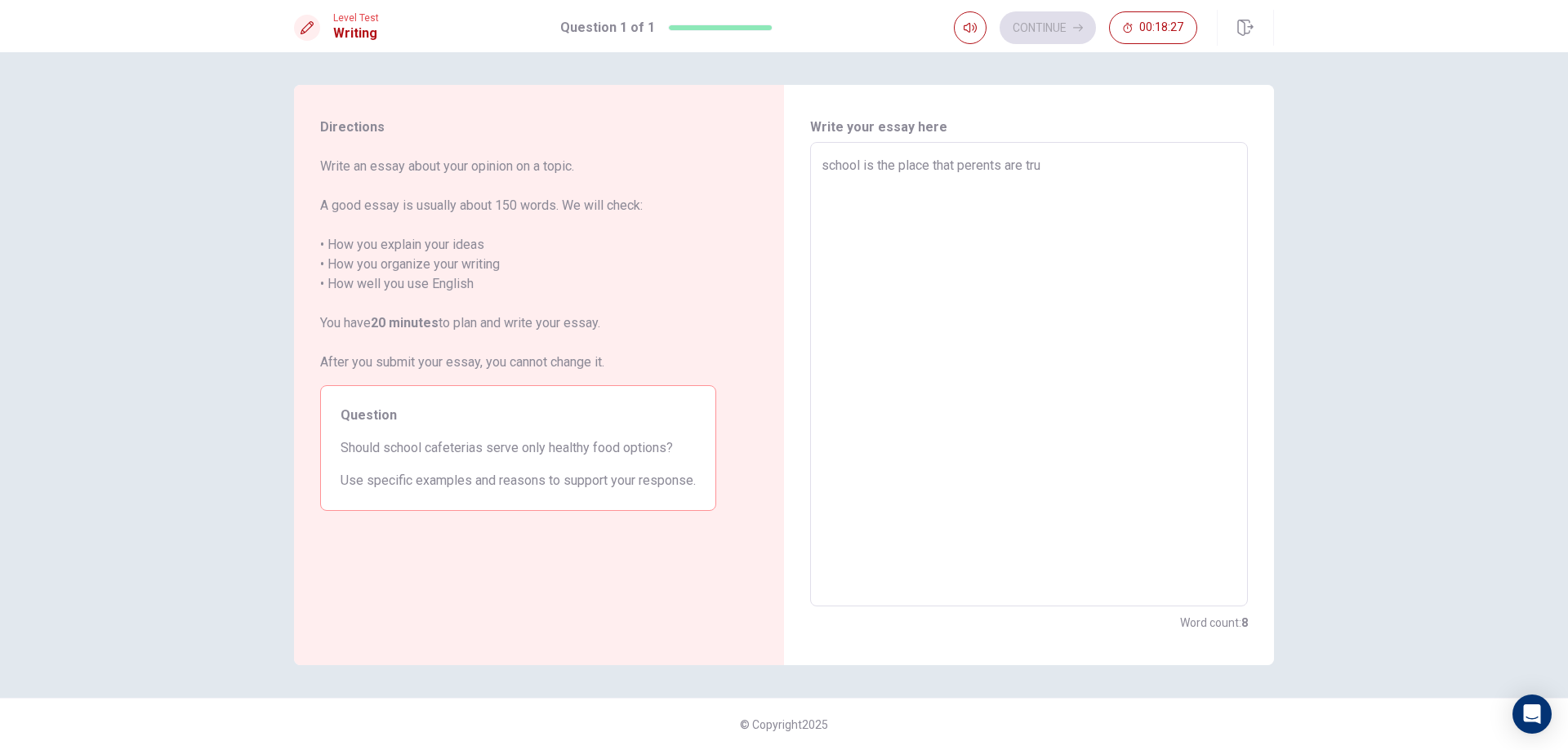
type textarea "x"
type textarea "school is the place that perents are trus"
type textarea "x"
type textarea "school is the place that perents are trust"
type textarea "x"
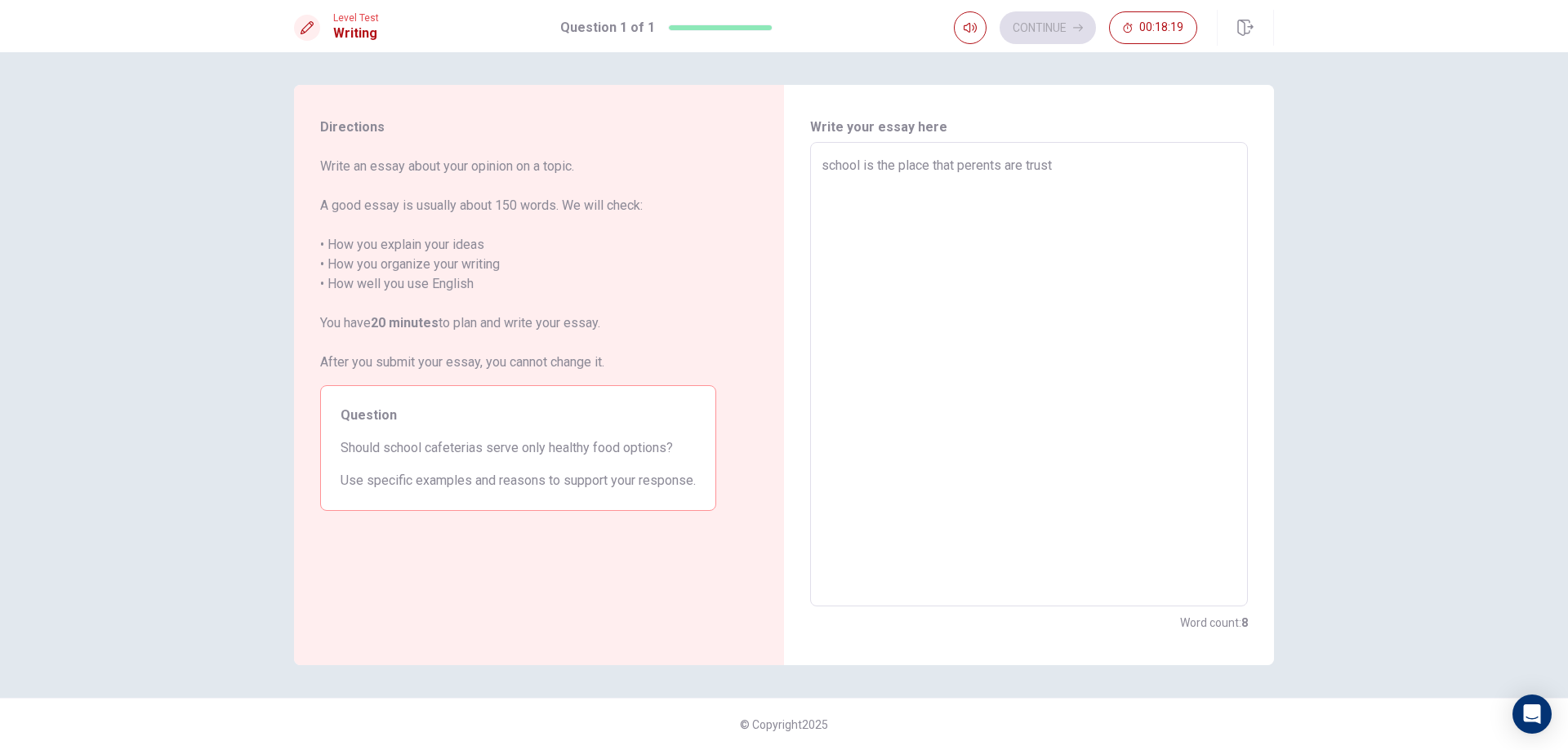
type textarea "school is the place that perents are trust"
type textarea "x"
type textarea "school is the place that perents are trust a"
type textarea "x"
type textarea "school is the place that perents are trust an"
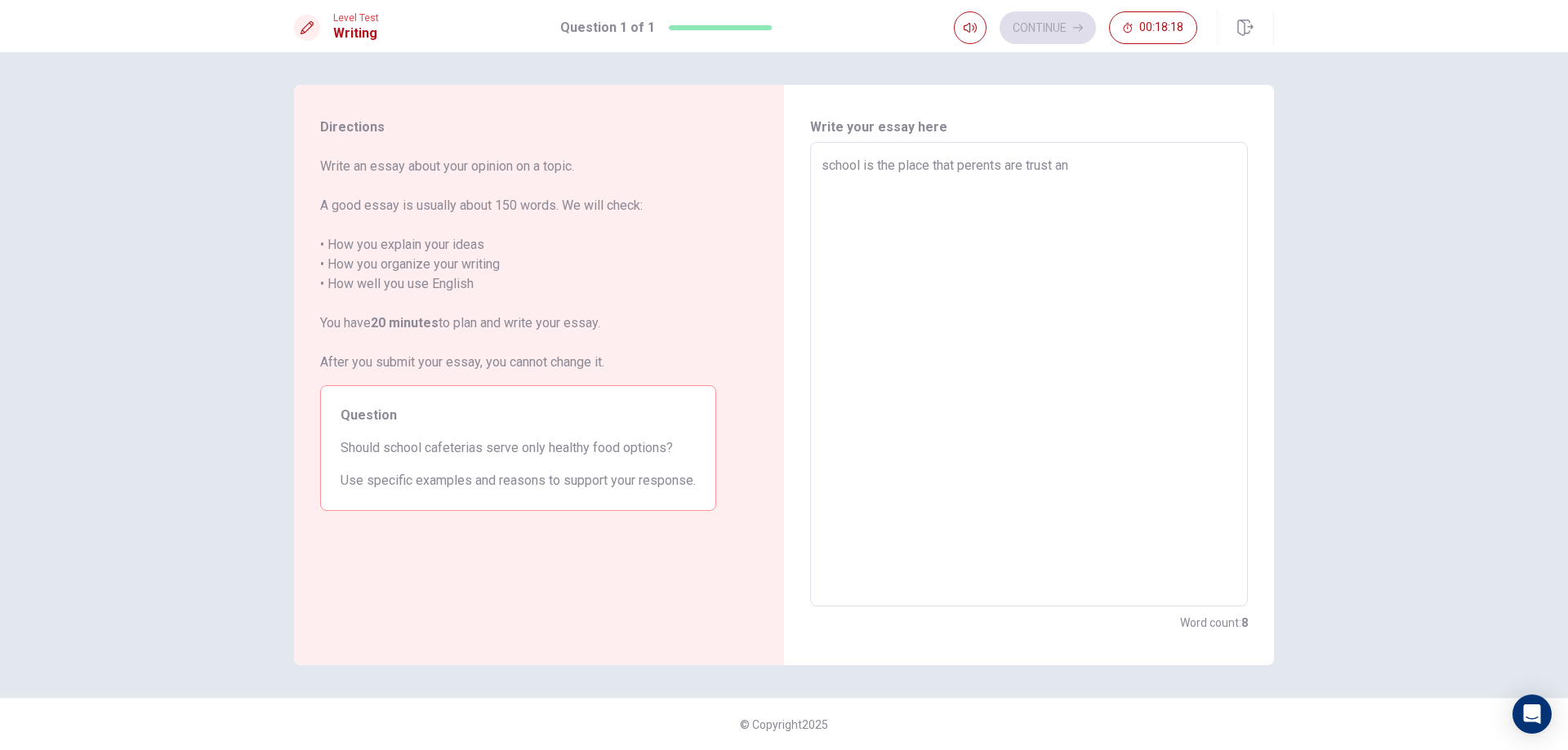
type textarea "x"
type textarea "school is the place that perents are trust and"
type textarea "x"
type textarea "school is the place that perents are trust and"
type textarea "x"
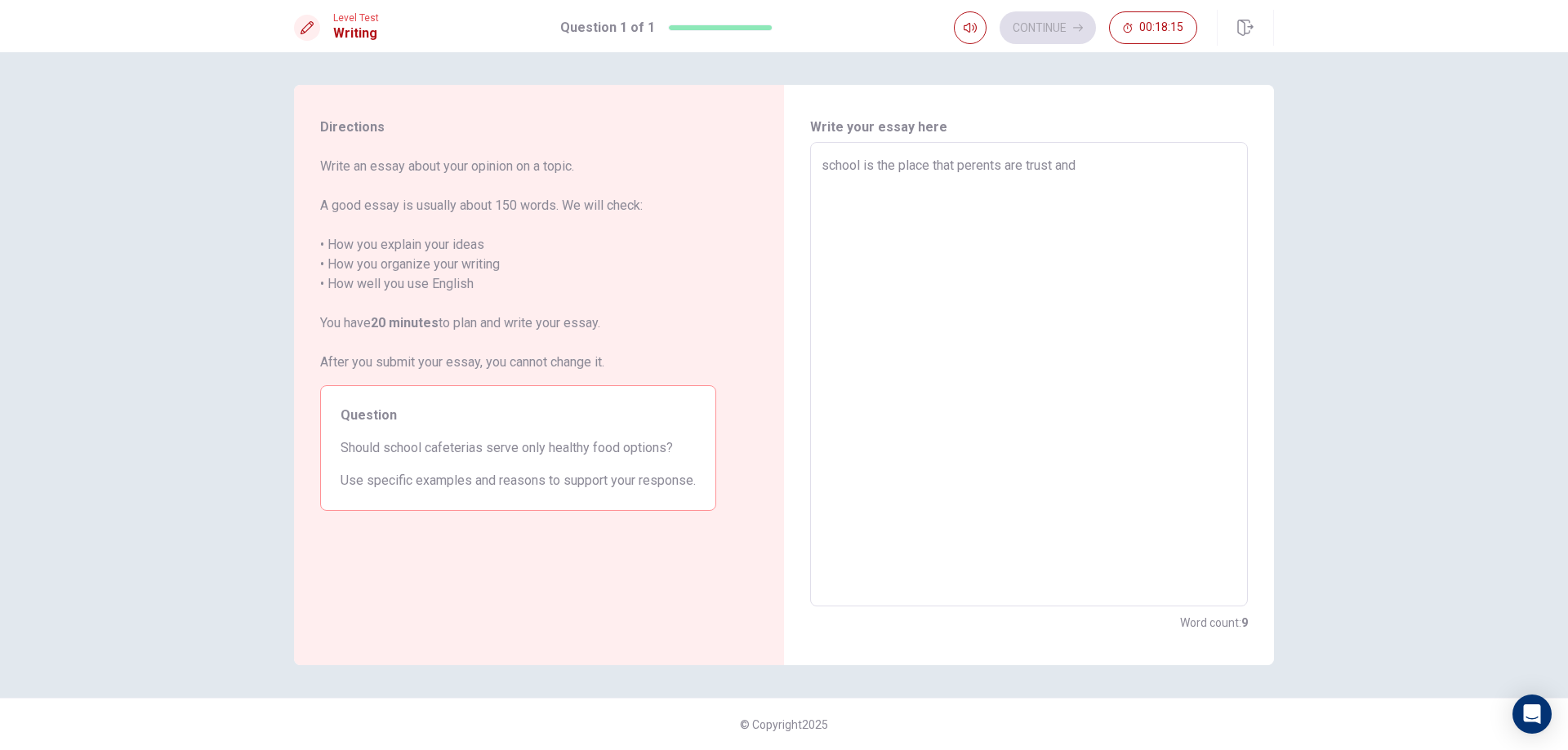
type textarea "school is the place that perents are trust and b"
type textarea "x"
type textarea "school is the place that perents are trust and be"
type textarea "x"
type textarea "school is the place that perents are trust and bel"
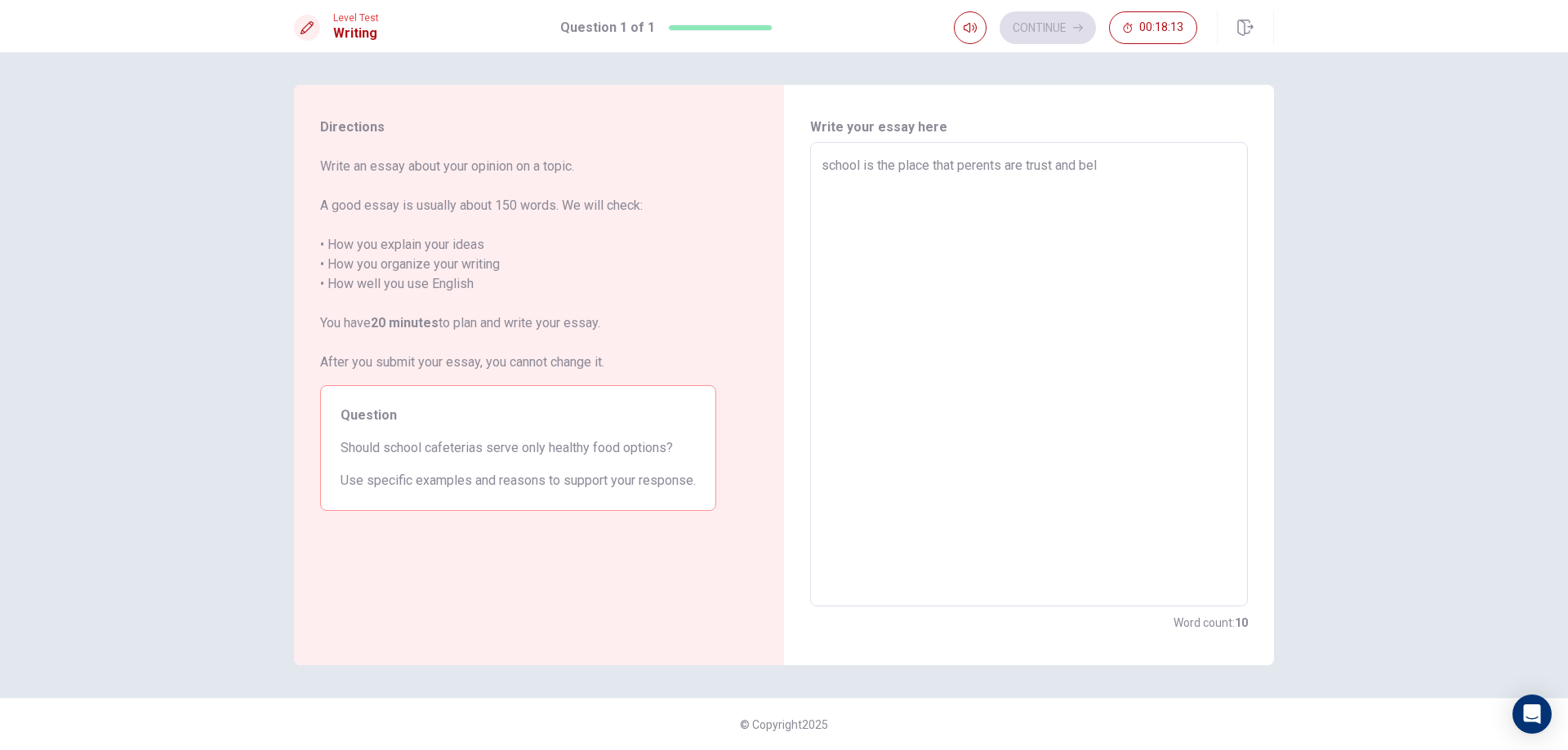
type textarea "x"
type textarea "school is the place that perents are trust and beli"
type textarea "x"
type textarea "school is the place that perents are trust and beliv"
type textarea "x"
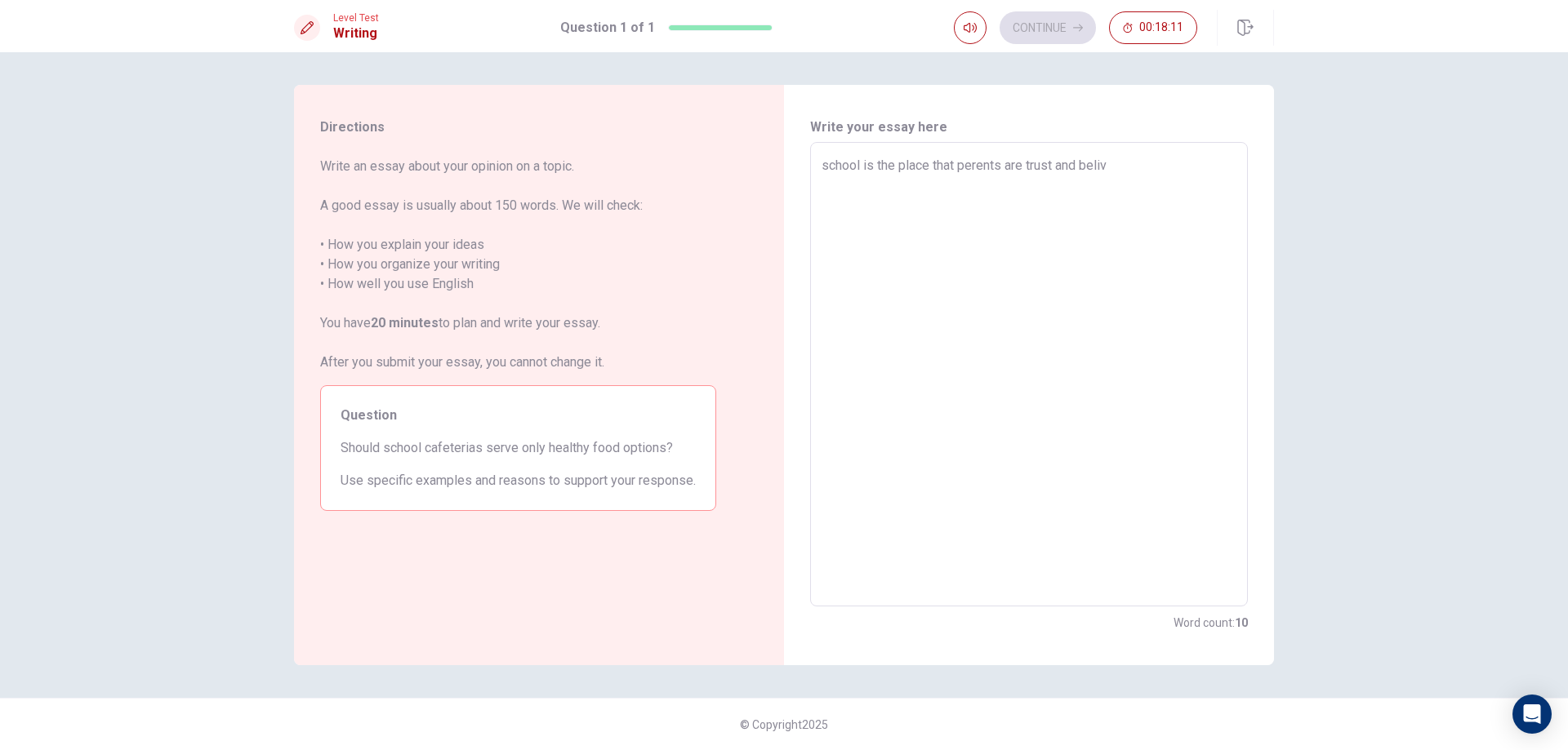
type textarea "school is the place that perents are trust and belive"
type textarea "x"
type textarea "school is the place that perents are trust and belive"
type textarea "x"
type textarea "school is the place that perents are trust and belive t"
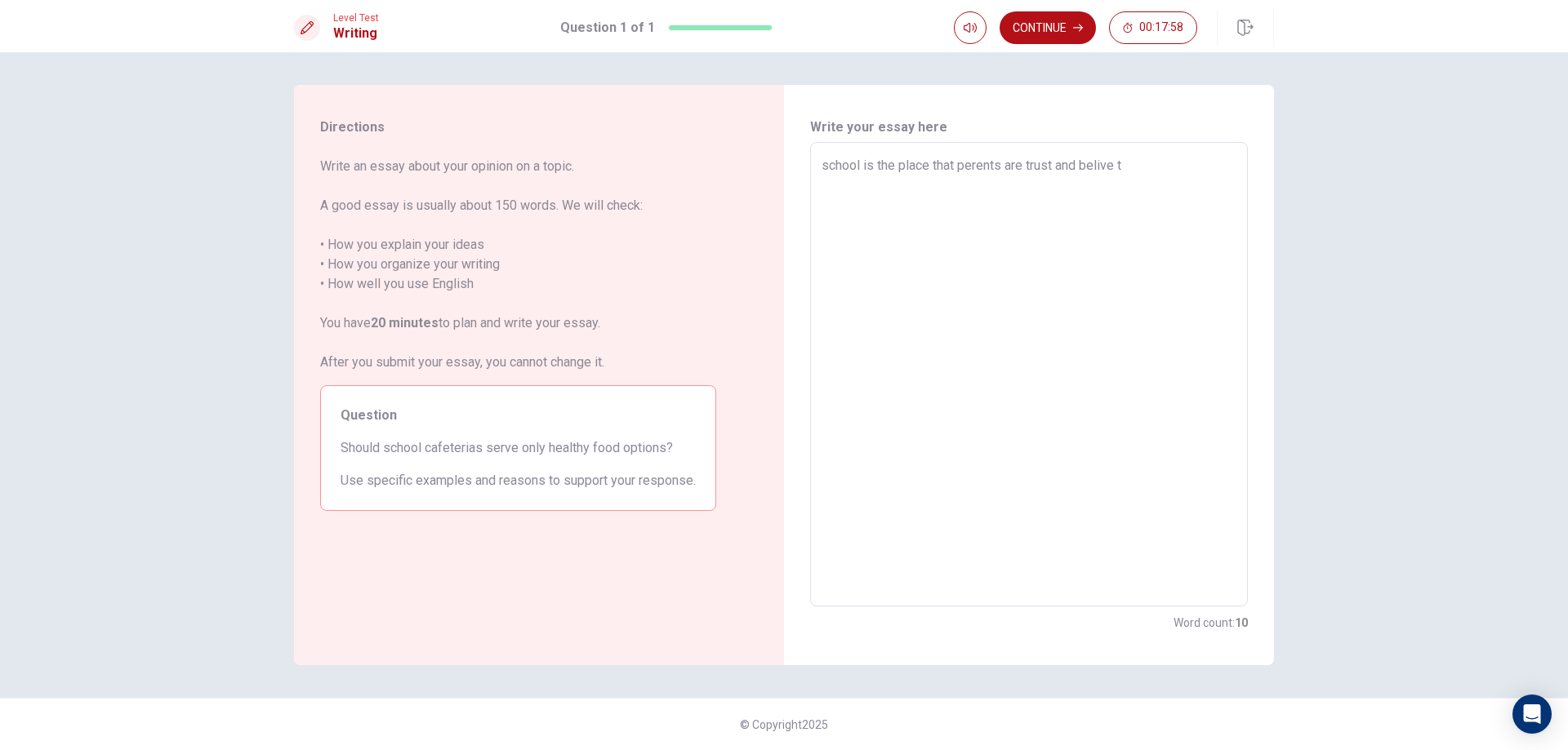
type textarea "x"
type textarea "school is the place that perents are trust and belive th"
type textarea "x"
type textarea "school is the place that perents are trust and belive tha"
type textarea "x"
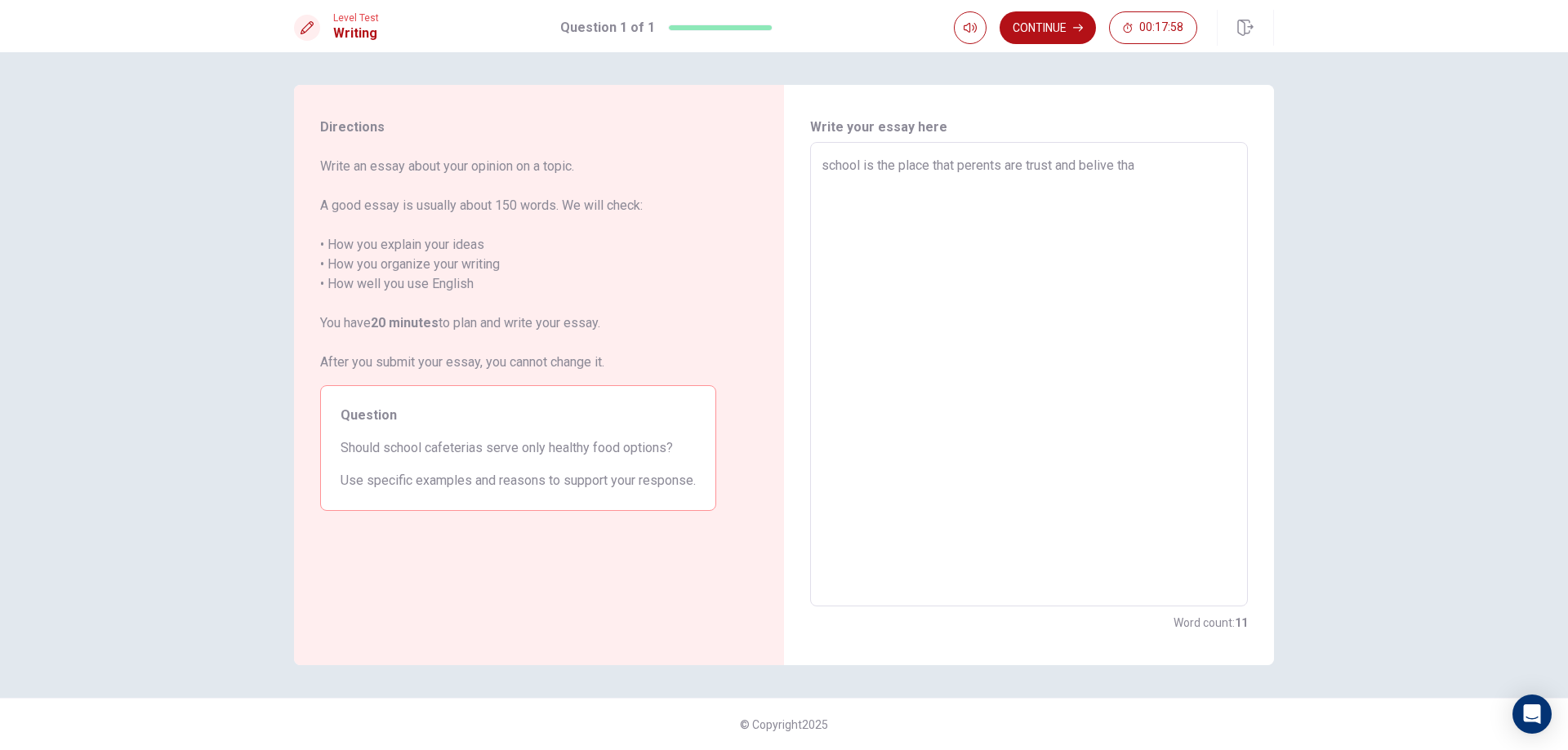
type textarea "school is the place that perents are trust and belive that"
type textarea "x"
type textarea "school is the place that perents are trust and belive tha"
type textarea "x"
type textarea "school is the place that perents are trust and belive th"
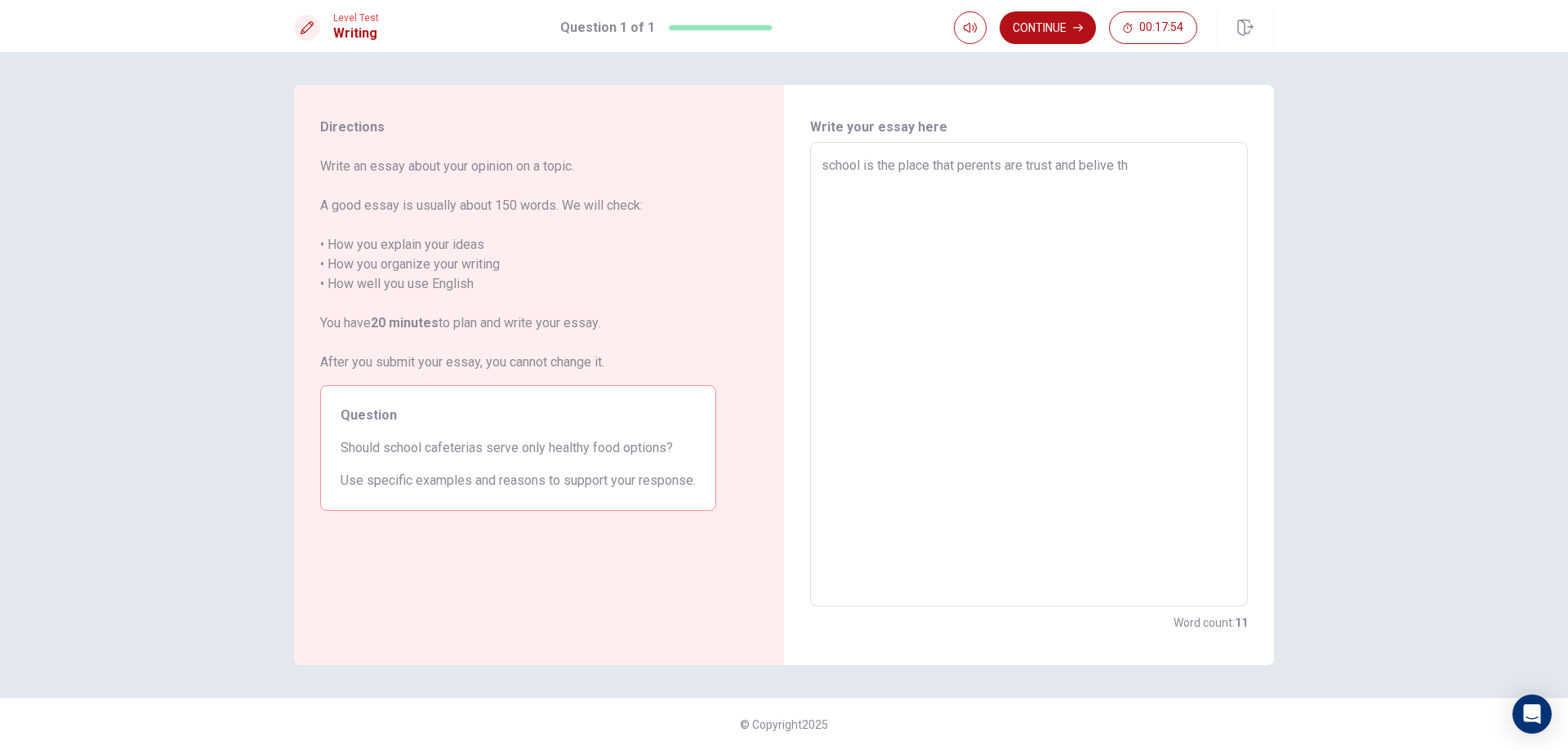
type textarea "x"
type textarea "school is the place that perents are trust and belive t"
type textarea "x"
type textarea "school is the place that perents are trust and belive"
type textarea "x"
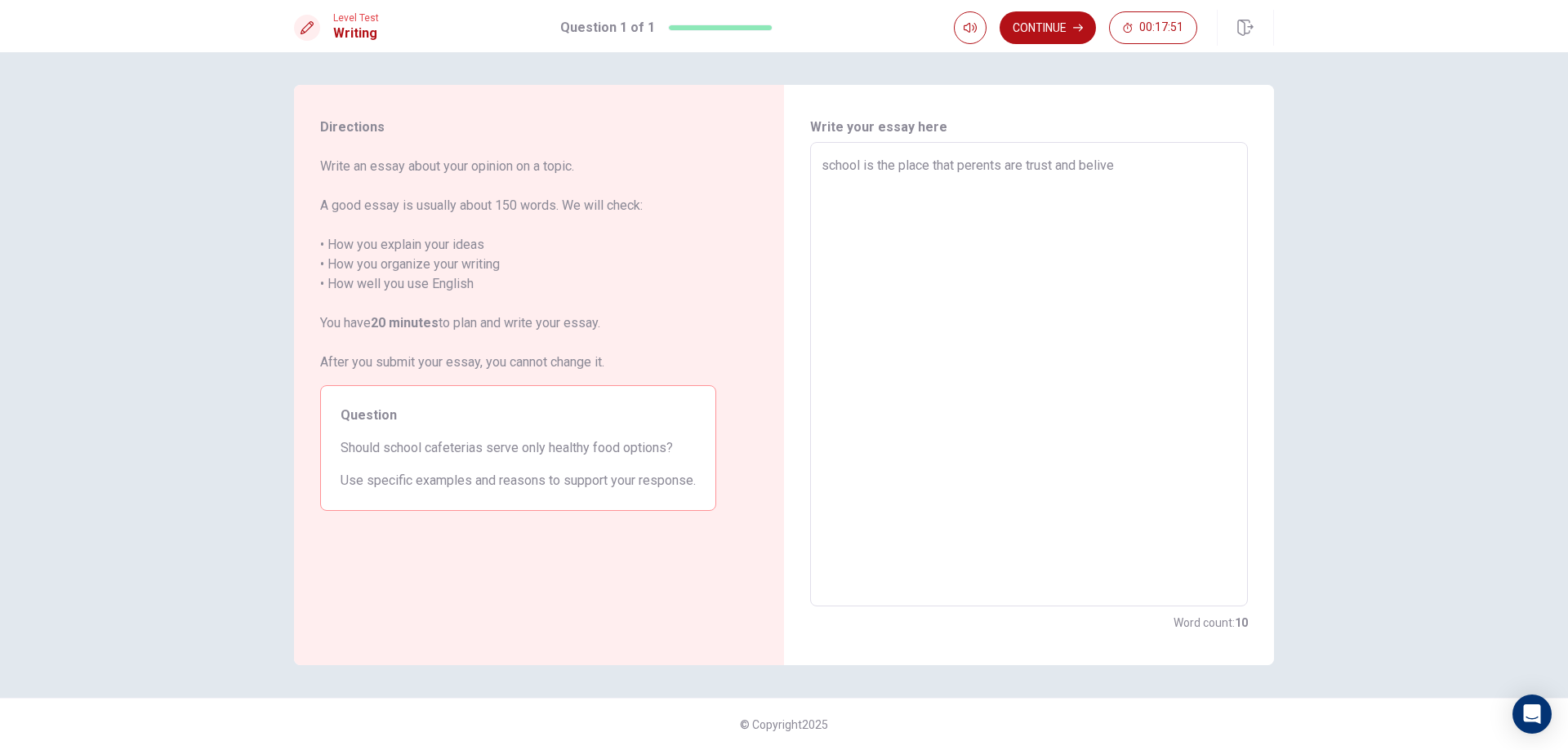
type textarea "school is the place that perents are trust and belive"
type textarea "x"
type textarea "school is the place that perents are trust and belives"
type textarea "x"
type textarea "school is the place that perents are trust and belives"
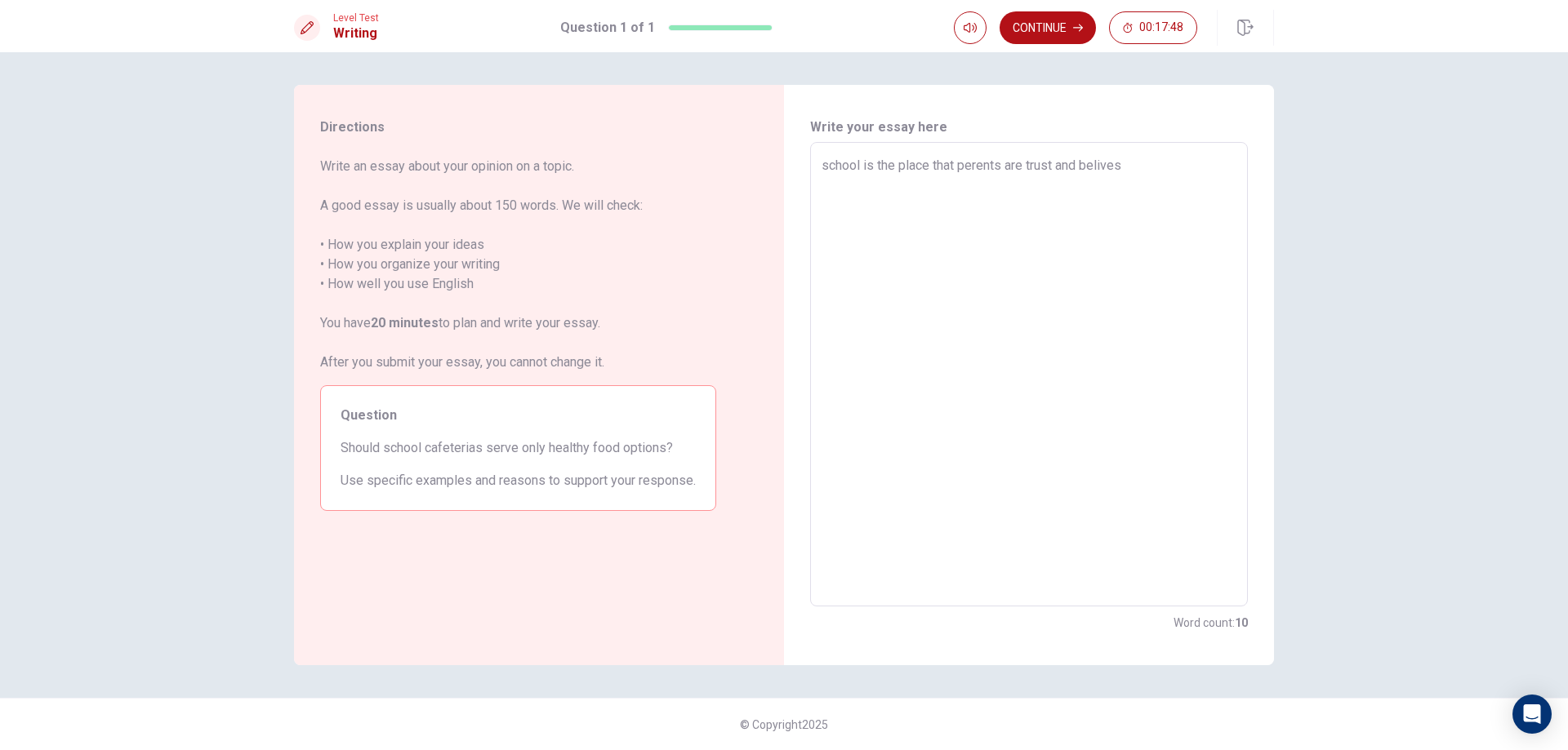
type textarea "x"
type textarea "school is the place that perents are trust and belives"
type textarea "x"
type textarea "school is the place that perents are trust and belive"
type textarea "x"
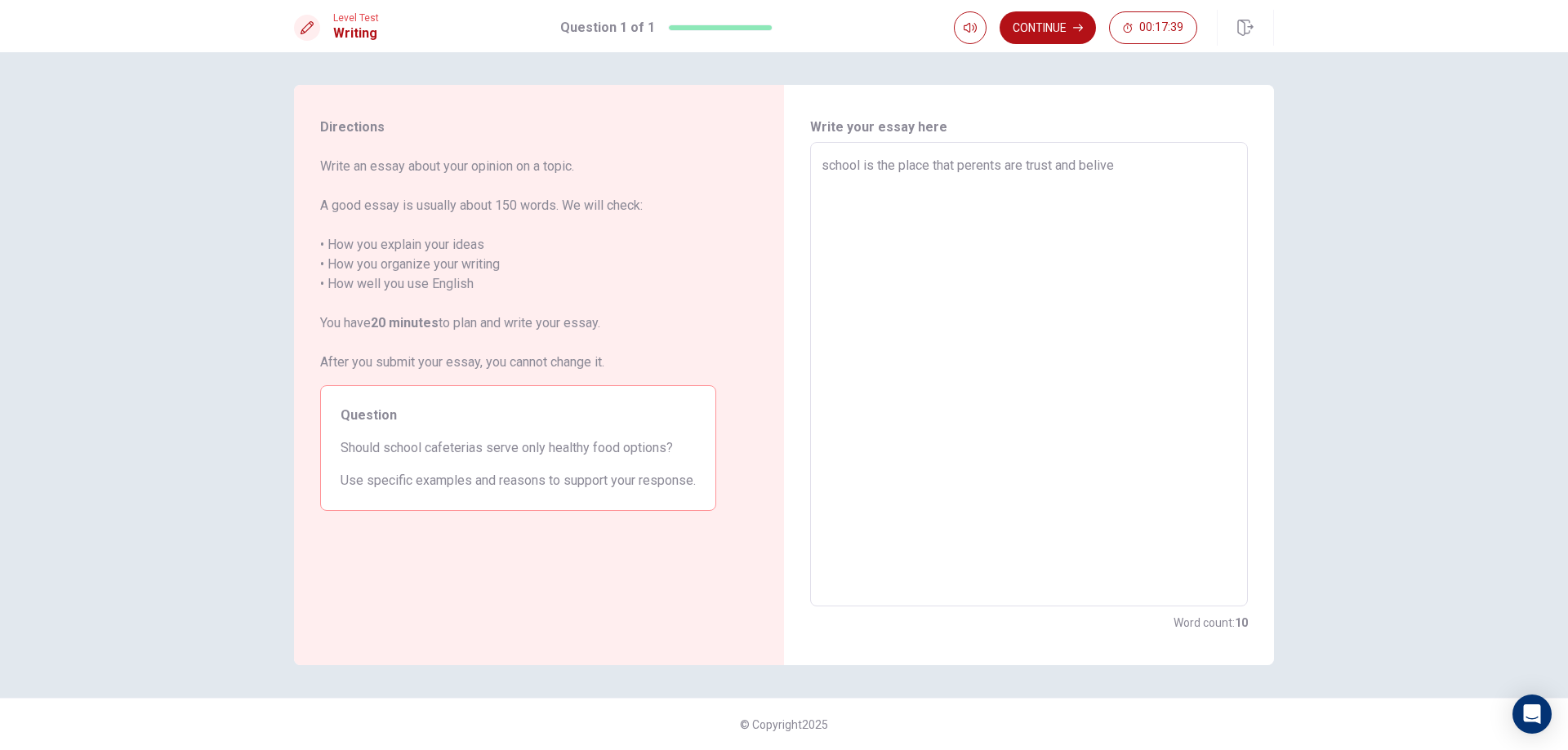
type textarea "school is the place that perents are trust and belive,"
type textarea "x"
type textarea "school is the place that perents are trust and belive,"
type textarea "x"
type textarea "school is the place that perents are trust and belive, e"
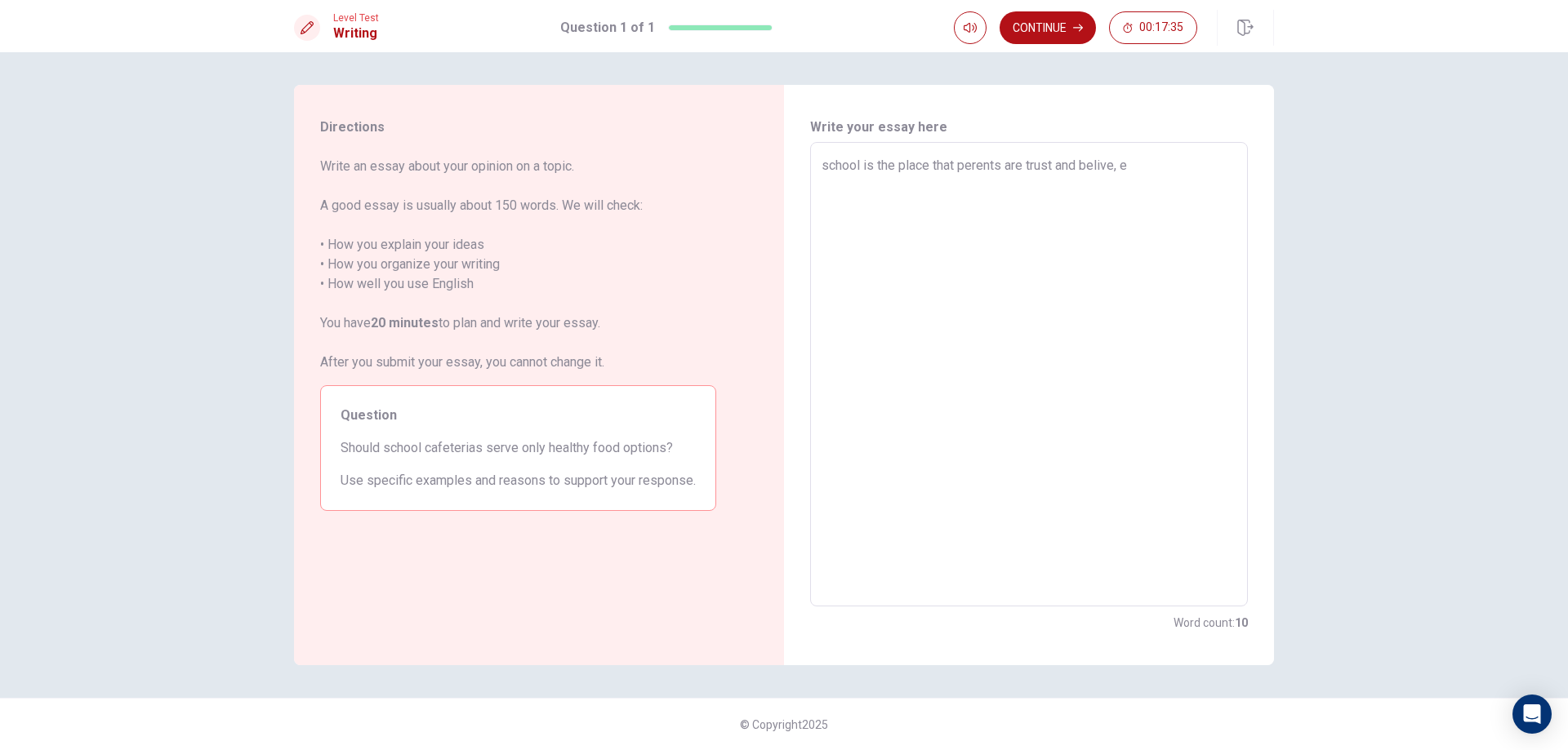
type textarea "x"
type textarea "school is the place that perents are trust and belive, ev"
type textarea "x"
type textarea "school is the place that perents are trust and belive, eve"
type textarea "x"
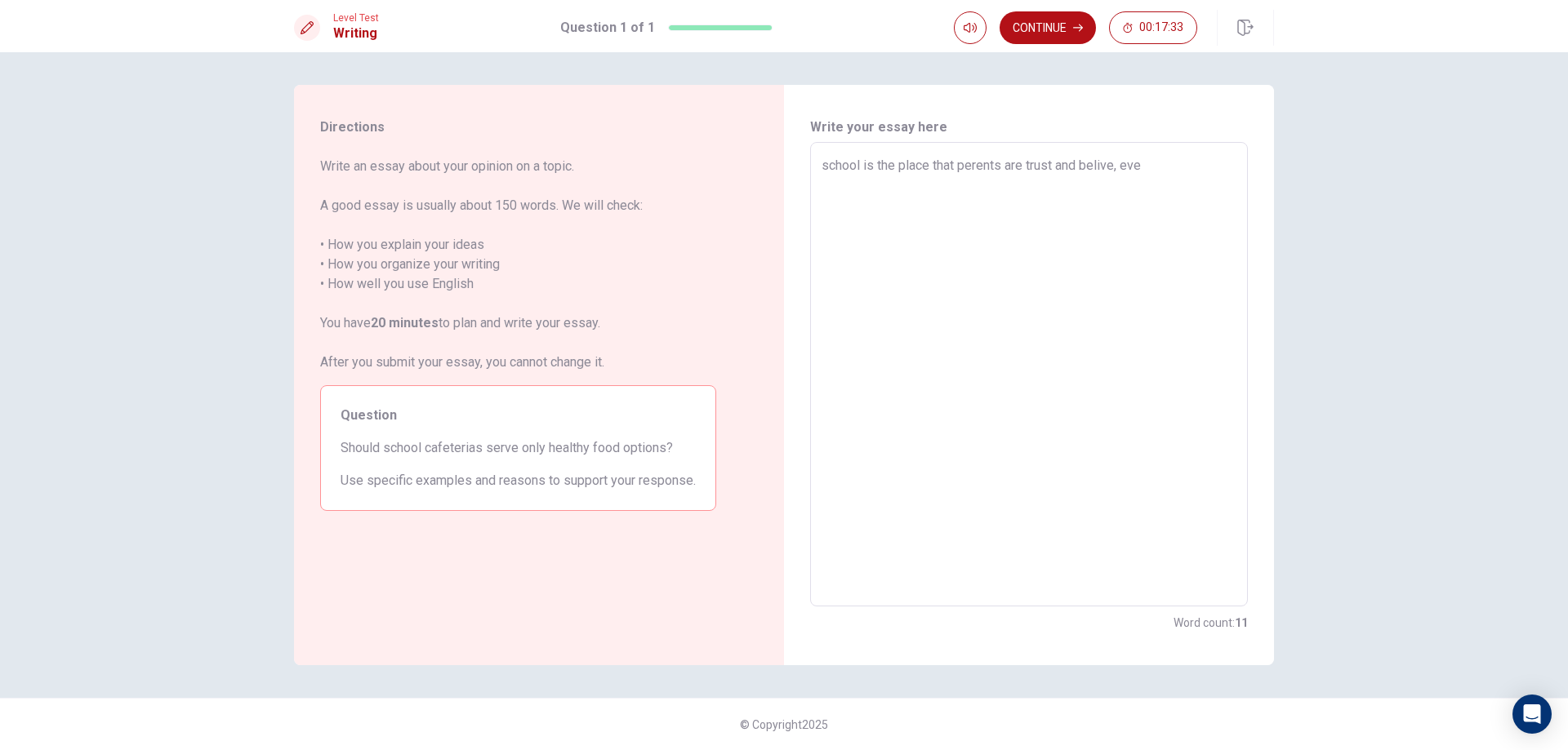
type textarea "school is the place that perents are trust and belive, ever"
type textarea "x"
type textarea "school is the place that perents are trust and belive, every"
type textarea "x"
type textarea "school is the place that perents are trust and belive, every"
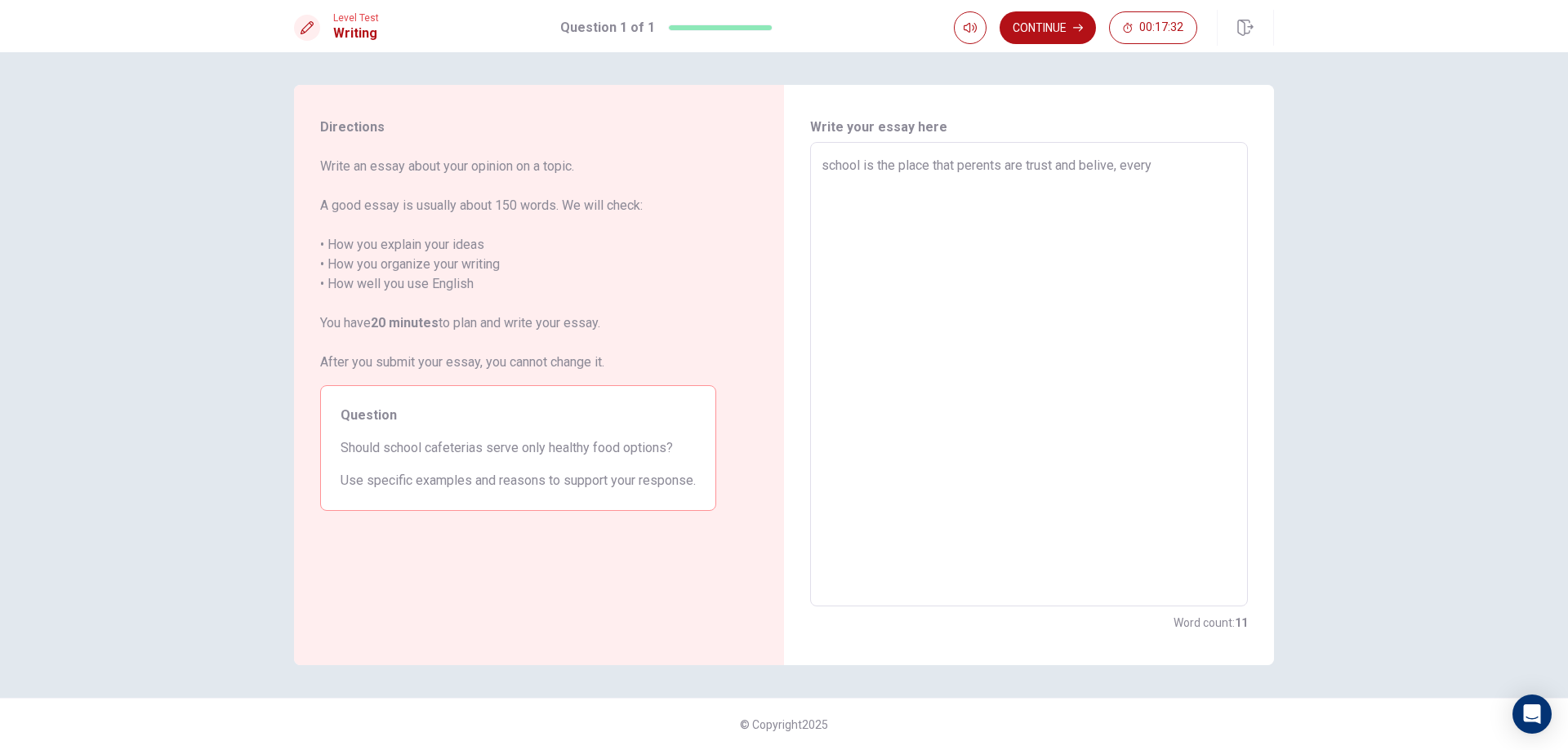
type textarea "x"
type textarea "school is the place that perents are trust and belive, every p"
type textarea "x"
type textarea "school is the place that perents are trust and belive, every pe"
type textarea "x"
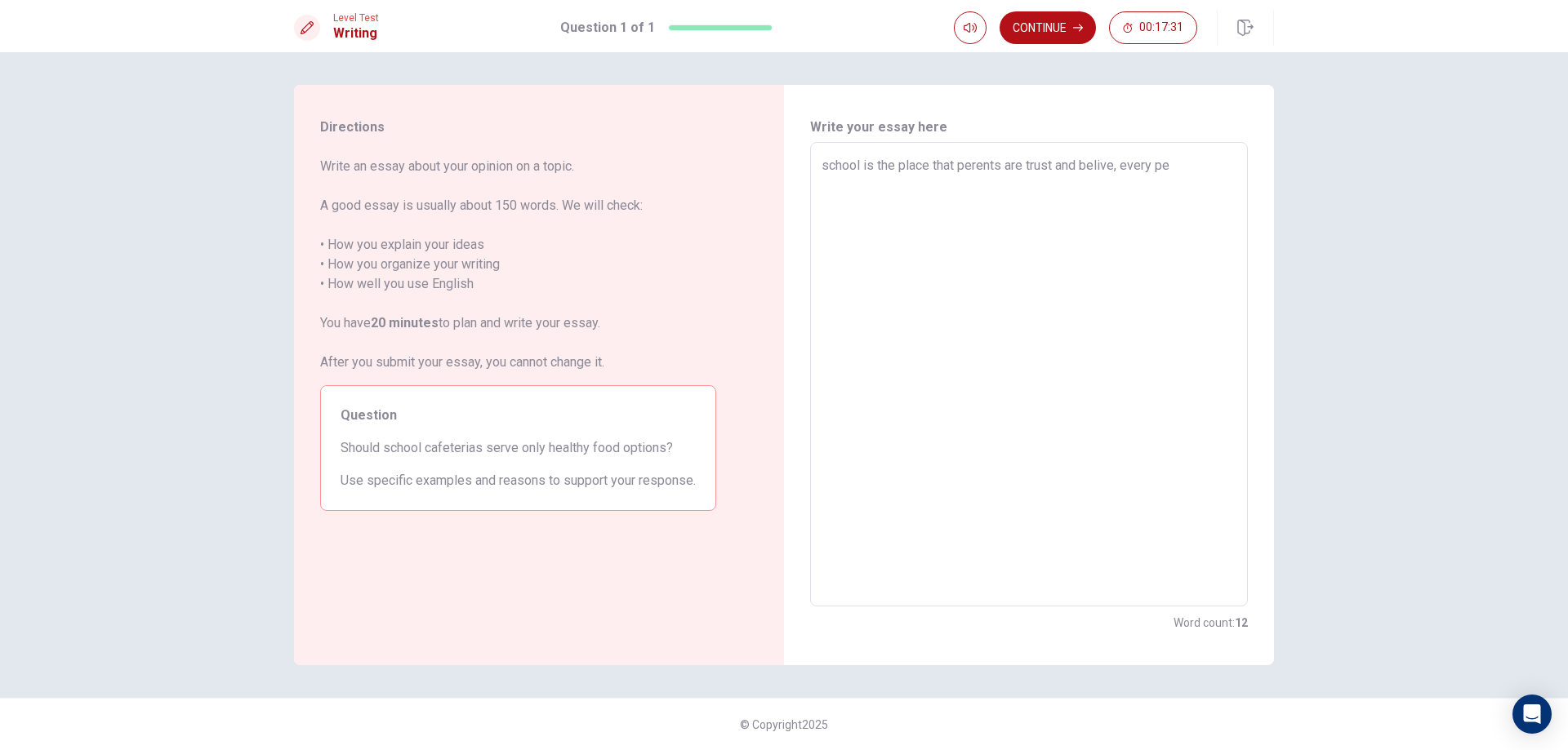
type textarea "school is the place that perents are trust and belive, every per"
type textarea "x"
type textarea "school is the place that perents are trust and belive, every pere"
type textarea "x"
type textarea "school is the place that perents are trust and belive, every peren"
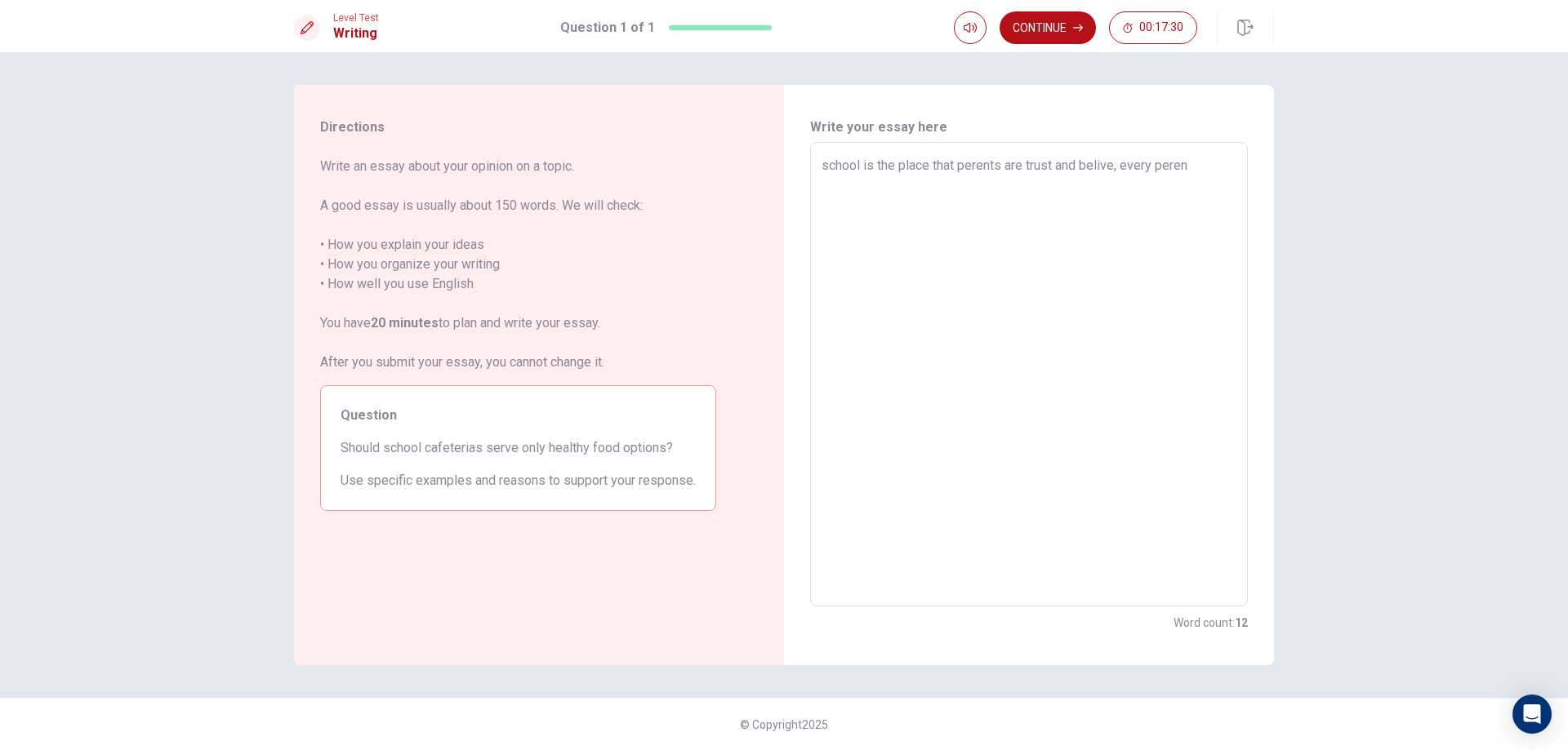
type textarea "x"
type textarea "school is the place that perents are trust and belive, every perent"
type textarea "x"
type textarea "school is the place that perents are trust and belive, every perents"
click at [1169, 165] on textarea "school is the place that perents are trust and belive, every perents" at bounding box center [1029, 375] width 415 height 437
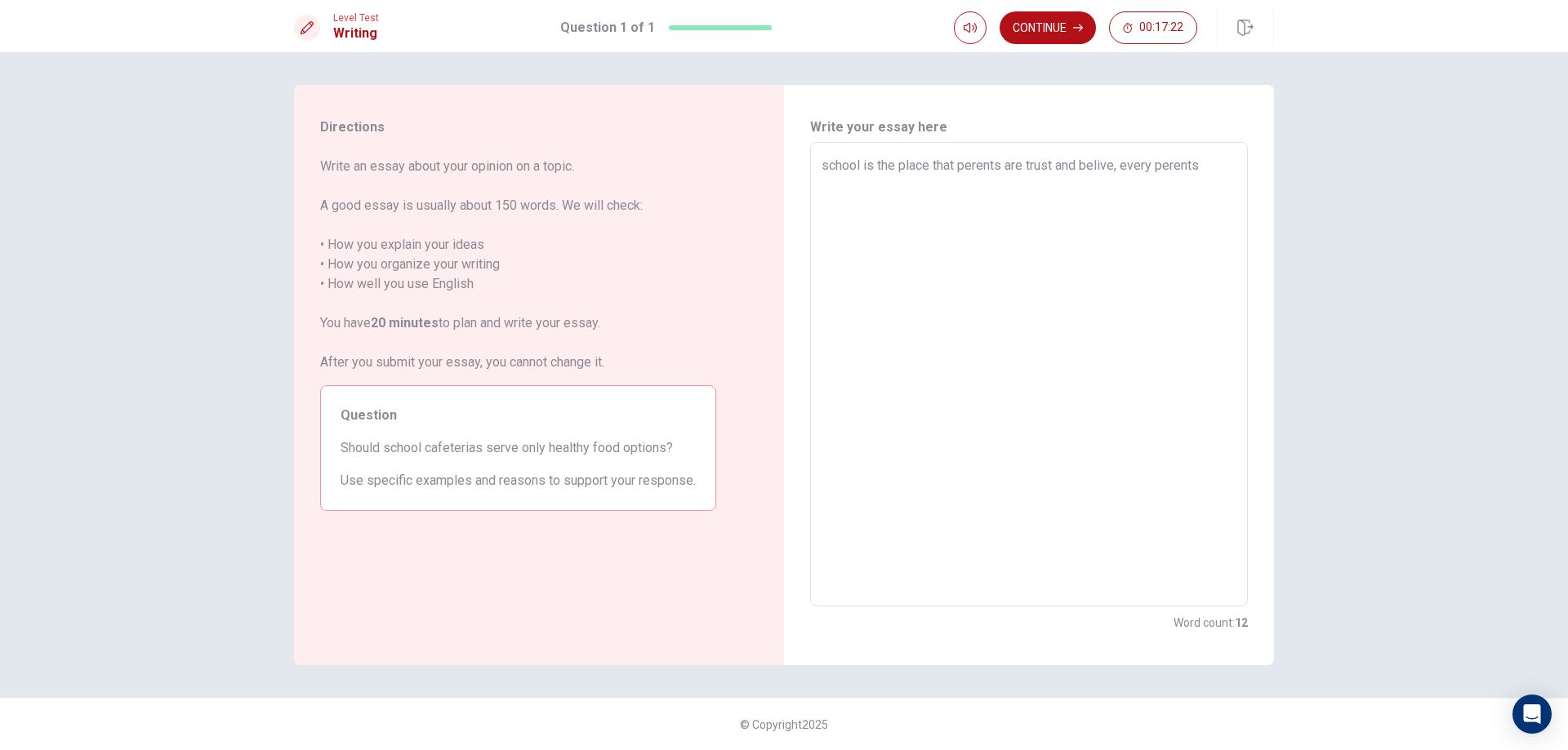
type textarea "x"
type textarea "school is the place that perents are trust and belive, every prents"
type textarea "x"
type textarea "school is the place that perents are trust and belive, every parents"
click at [970, 167] on textarea "school is the place that perents are trust and belive, every parents" at bounding box center [1029, 375] width 415 height 437
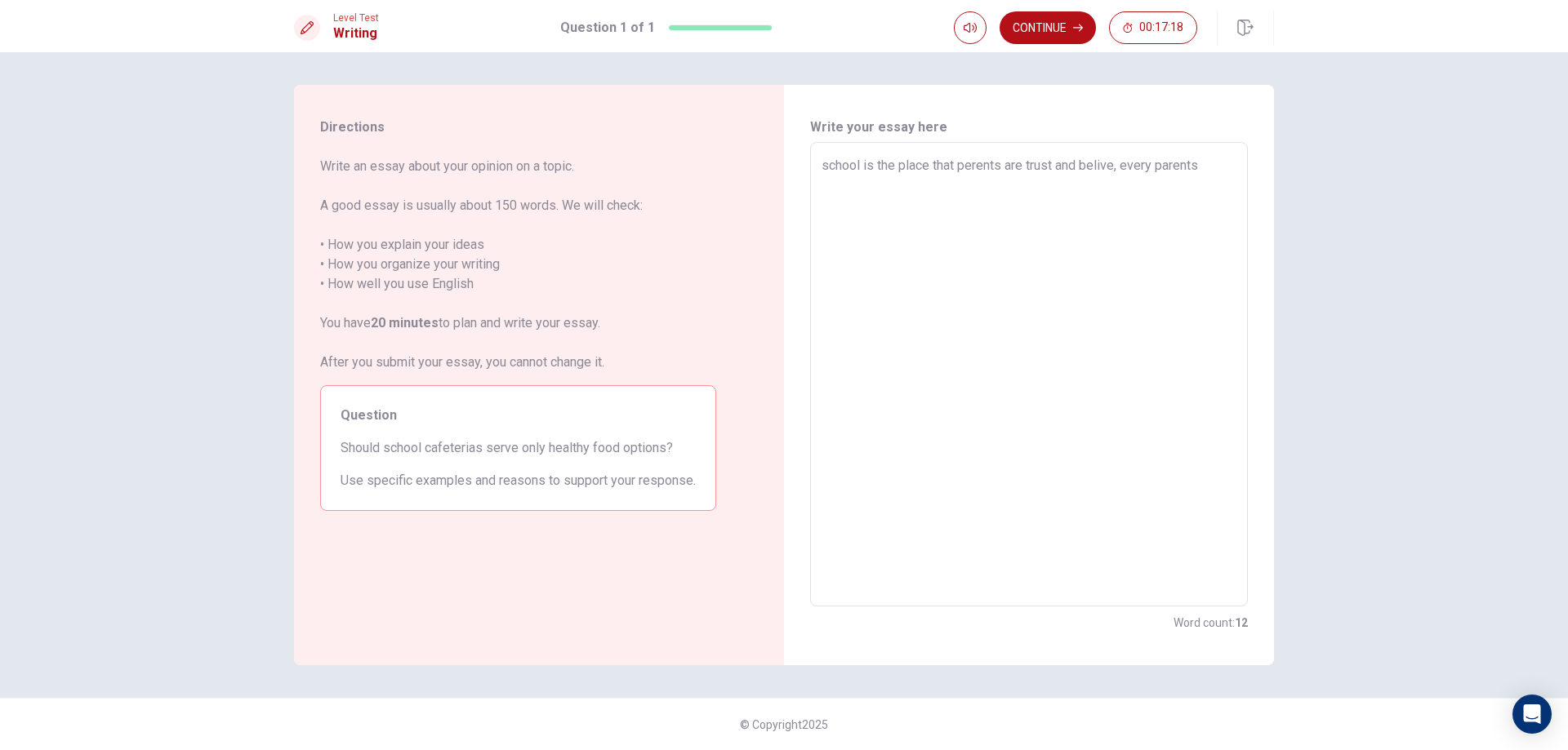
click at [970, 167] on textarea "school is the place that perents are trust and belive, every parents" at bounding box center [1029, 375] width 415 height 437
click at [968, 167] on textarea "school is the place that perents are trust and belive, every parents" at bounding box center [1029, 375] width 415 height 437
click at [976, 168] on textarea "school is the place that perents are trust and belive, every parents" at bounding box center [1029, 375] width 415 height 437
click at [970, 167] on textarea "school is the place that perents are trust and belive, every parents" at bounding box center [1029, 375] width 415 height 437
type textarea "x"
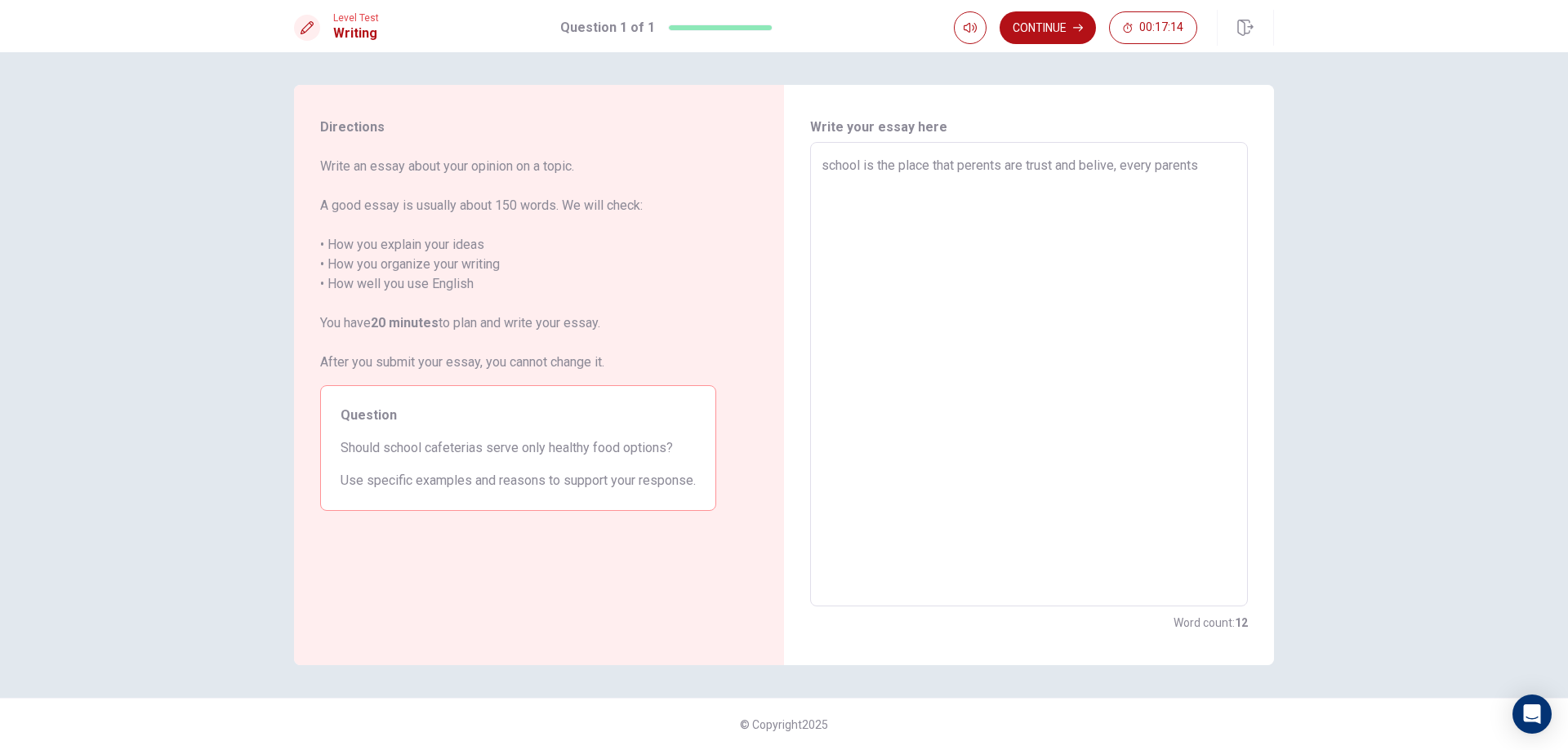
type textarea "school is the place that prents are trust and belive, every parents"
type textarea "x"
type textarea "school is the place that parents are trust and belive, every parents"
click at [1217, 173] on textarea "school is the place that parents are trust and belive, every parents" at bounding box center [1029, 375] width 415 height 437
type textarea "x"
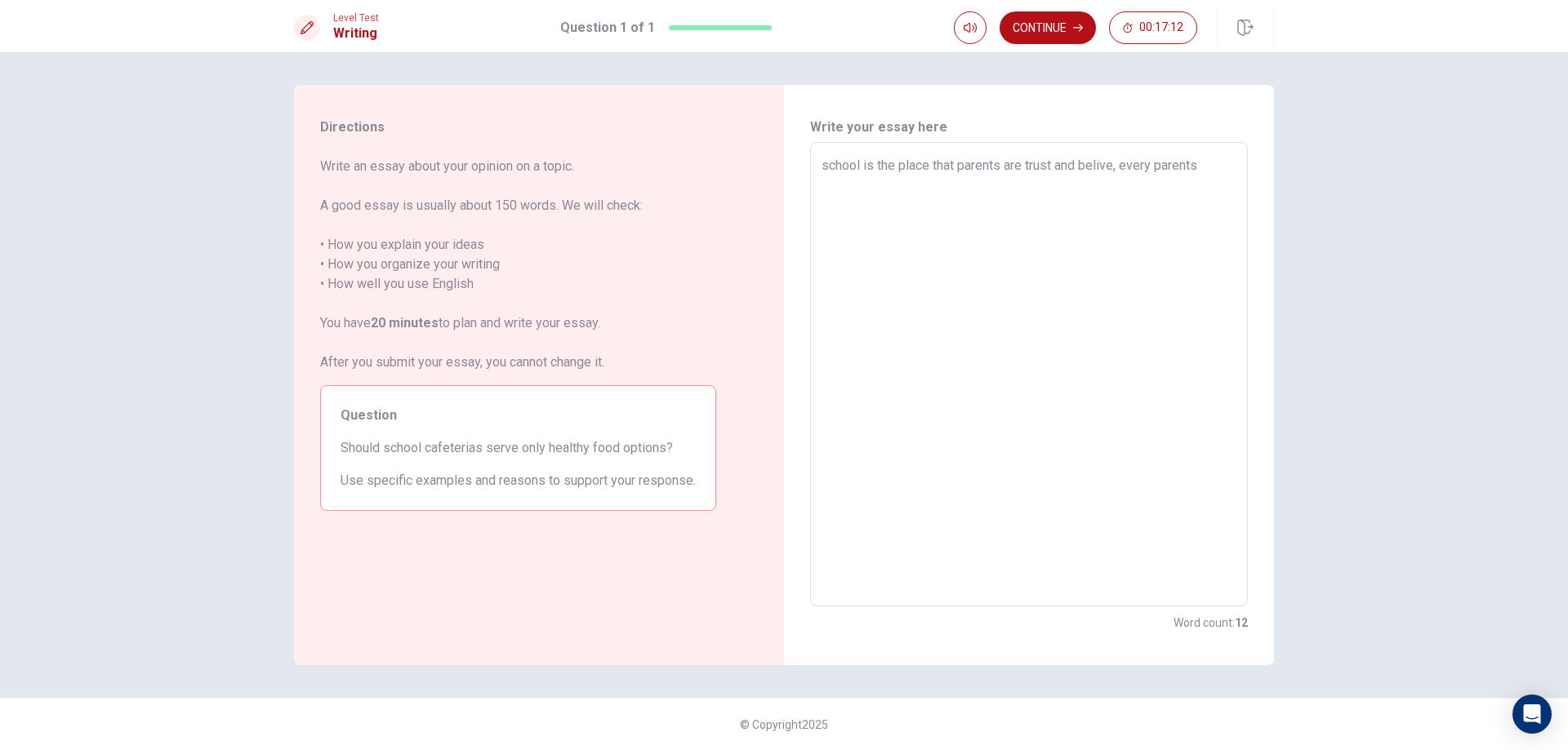
type textarea "school is the place that parents are trust and belive, every parents"
type textarea "x"
type textarea "school is the place that parents are trust and belive, every parents w"
type textarea "x"
type textarea "school is the place that parents are trust and belive, every parents wa"
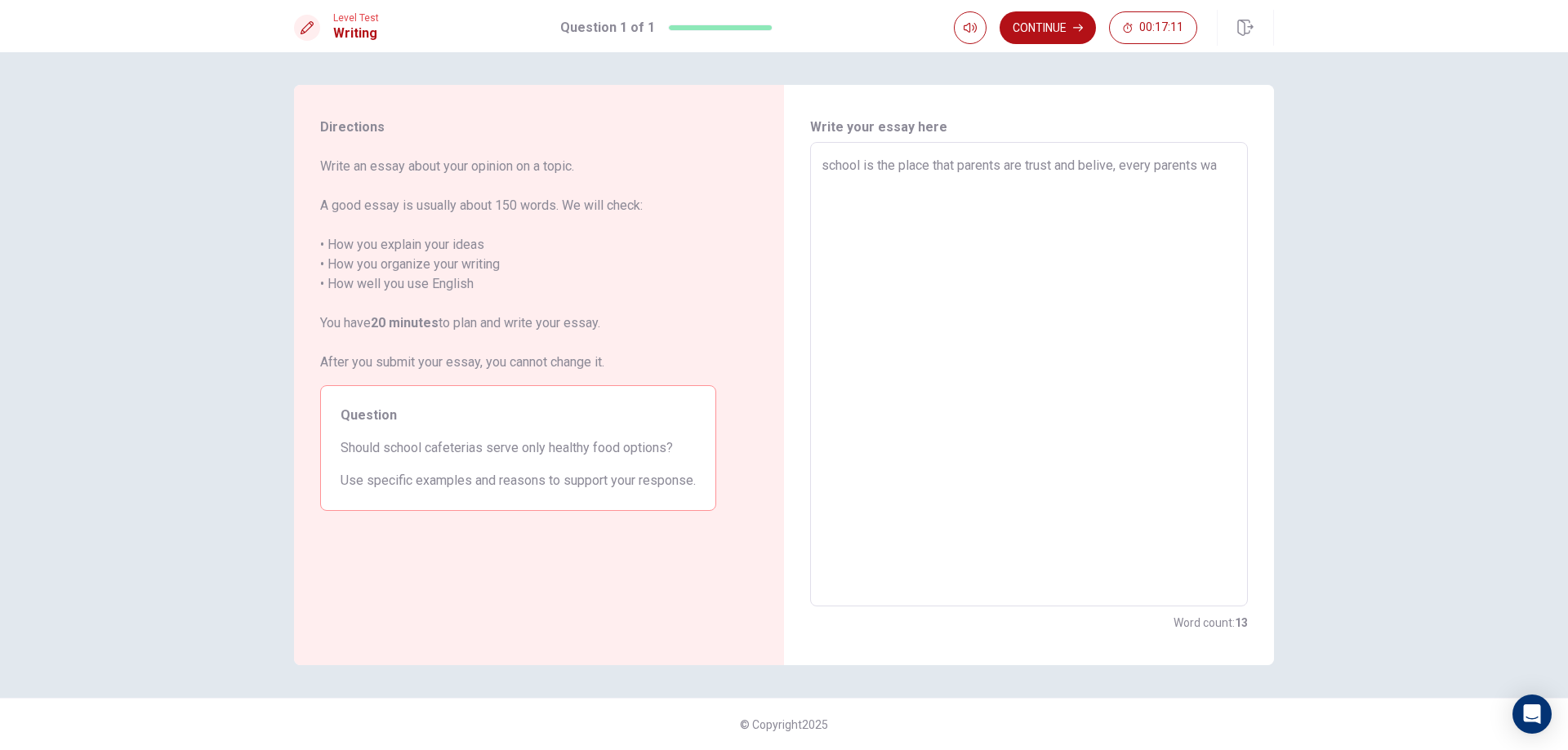
type textarea "x"
type textarea "school is the place that parents are trust and belive, every parents wan"
type textarea "x"
type textarea "school is the place that parents are trust and belive, every parents want"
type textarea "x"
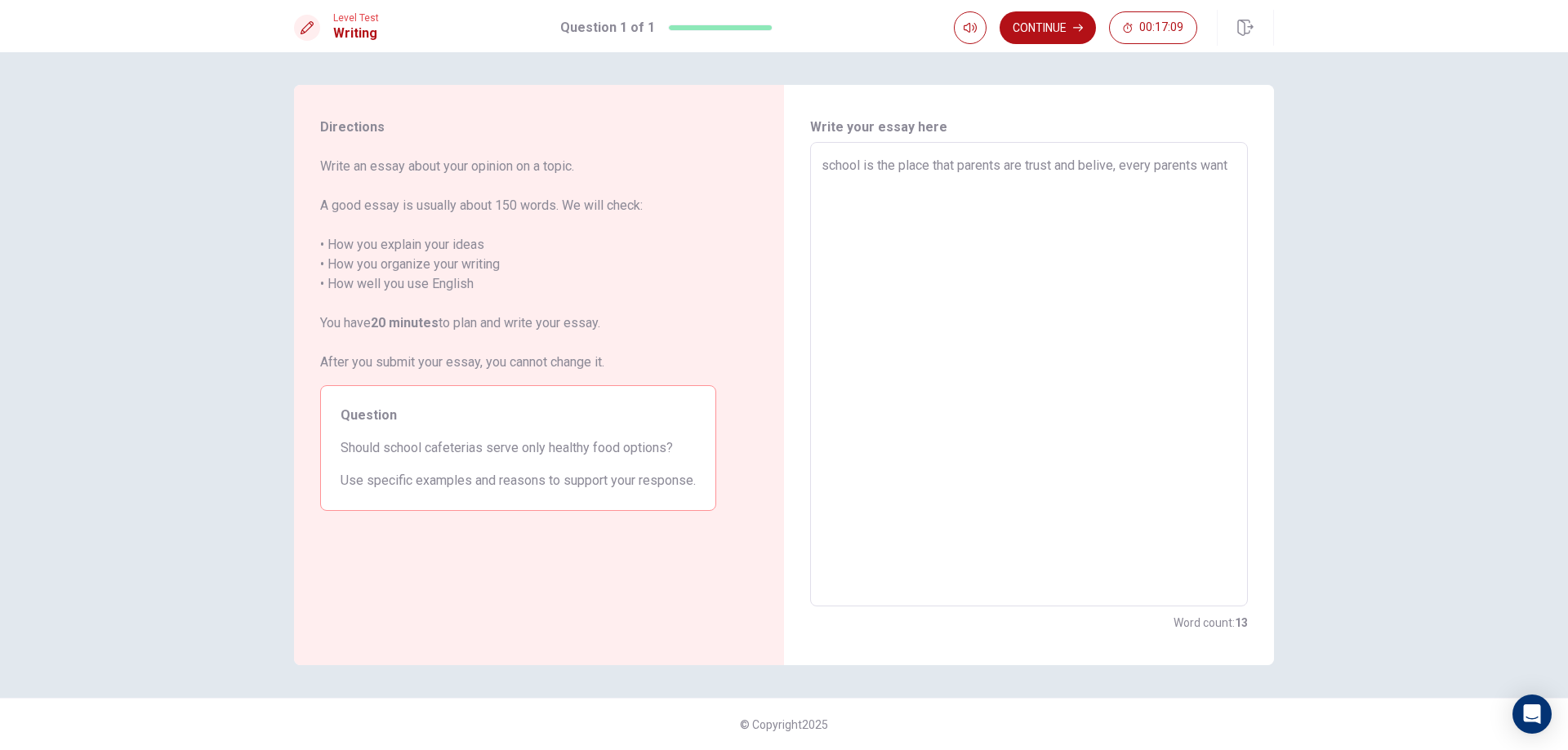
type textarea "school is the place that parents are trust and belive, every parents want"
type textarea "x"
type textarea "school is the place that parents are trust and belive, every parents want t"
type textarea "x"
type textarea "school is the place that parents are trust and belive, every parents want th"
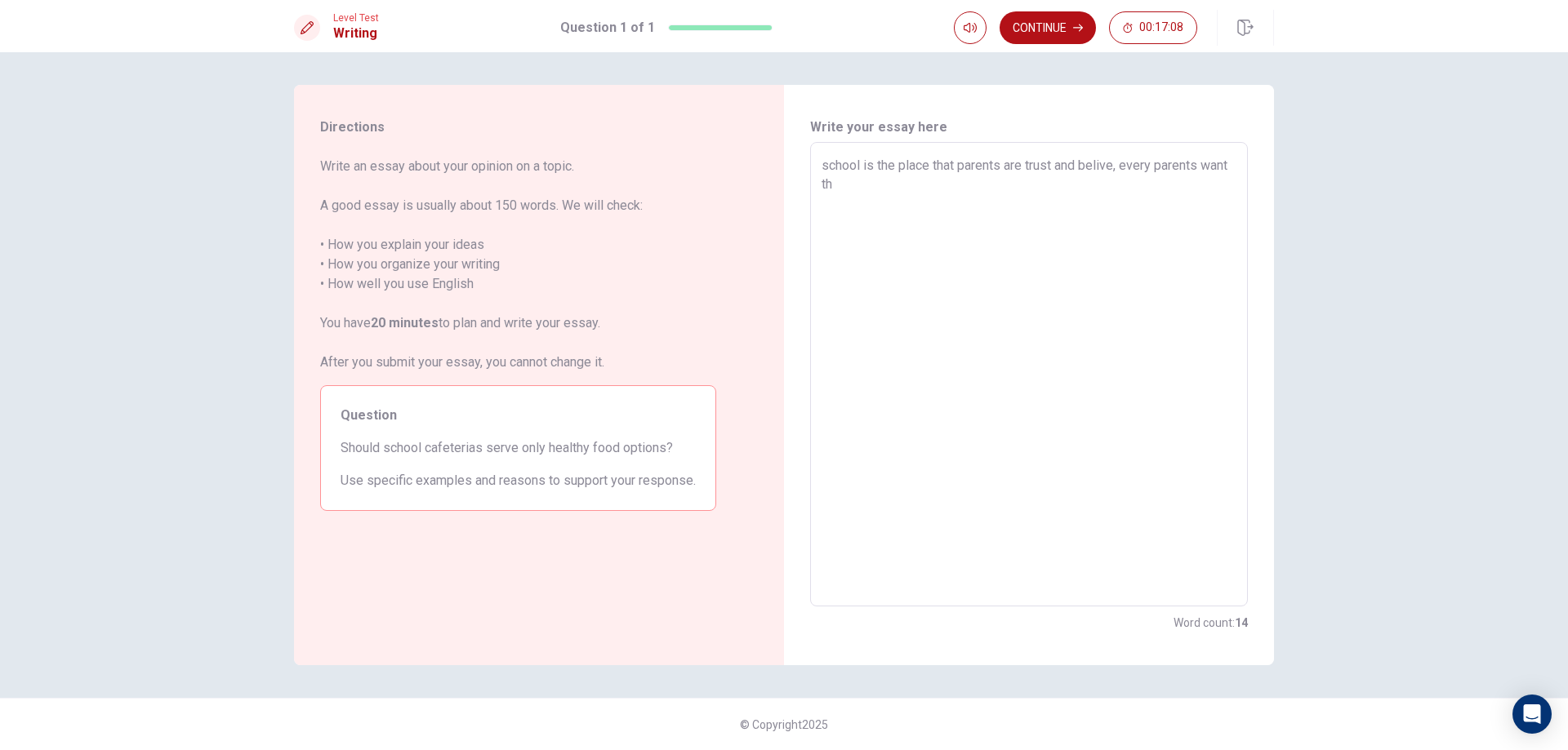
type textarea "x"
type textarea "school is the place that parents are trust and belive, every parents want thi"
type textarea "x"
type textarea "school is the place that parents are trust and belive, every parents want thie"
type textarea "x"
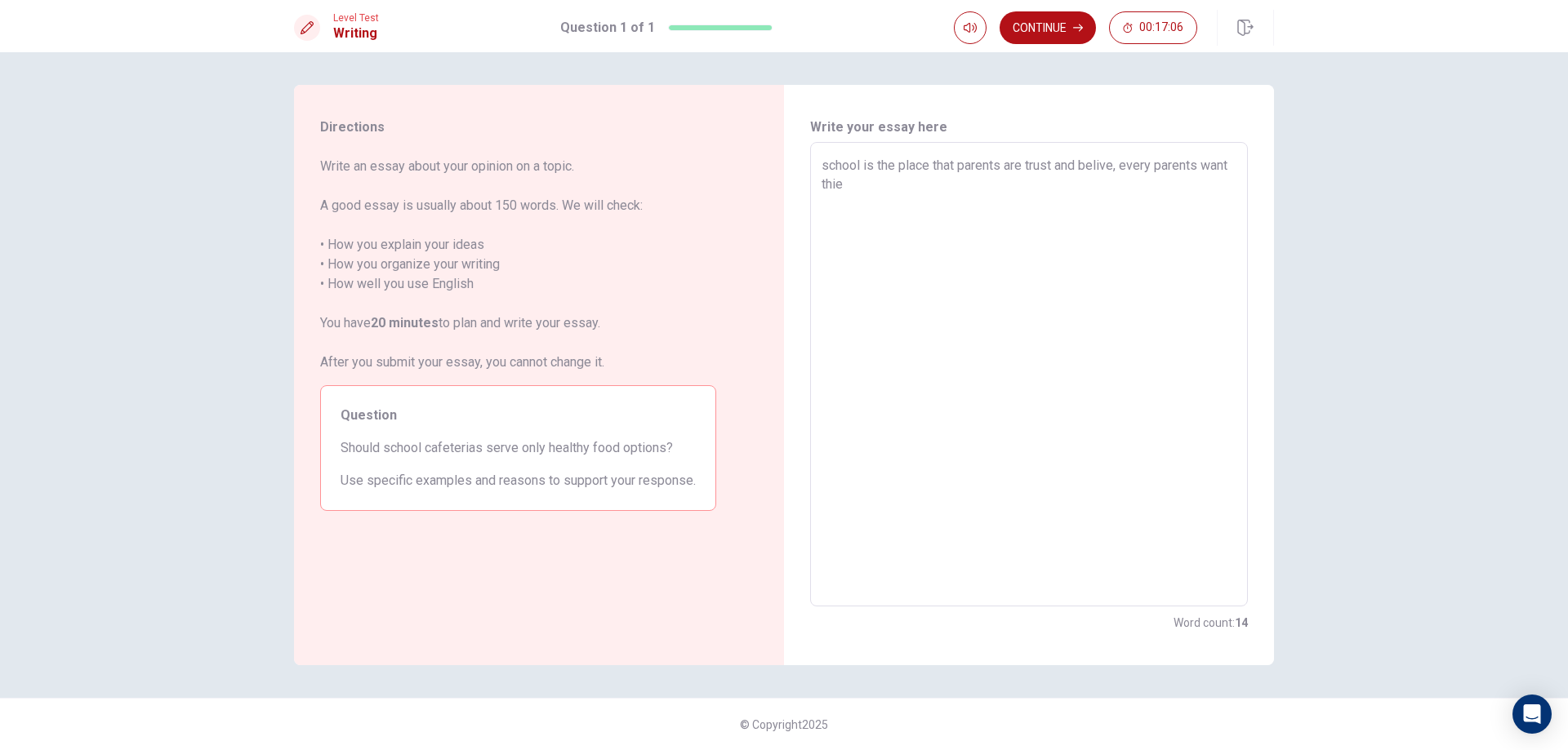
type textarea "school is the place that parents are trust and belive, every parents want thier"
type textarea "x"
type textarea "school is the place that parents are trust and belive, every parents want thier"
type textarea "x"
type textarea "school is the place that parents are trust and belive, every parents want thier…"
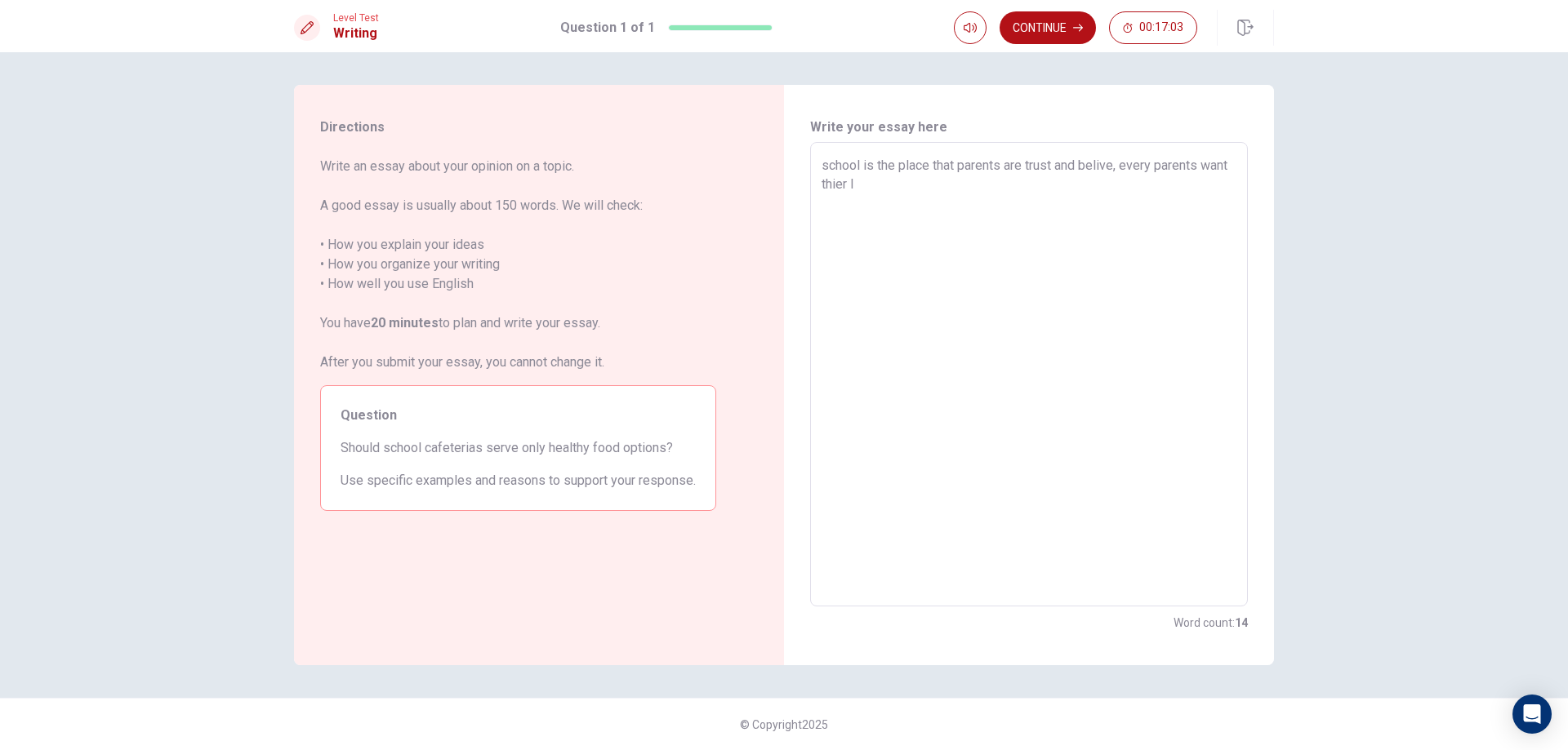
type textarea "x"
type textarea "school is the place that parents are trust and belive, every parents want thier"
type textarea "x"
drag, startPoint x: 1126, startPoint y: 168, endPoint x: 1044, endPoint y: 186, distance: 84.0
click at [1044, 186] on textarea "school is the place that parents are trust and belive, every parents want thier…" at bounding box center [1029, 375] width 415 height 437
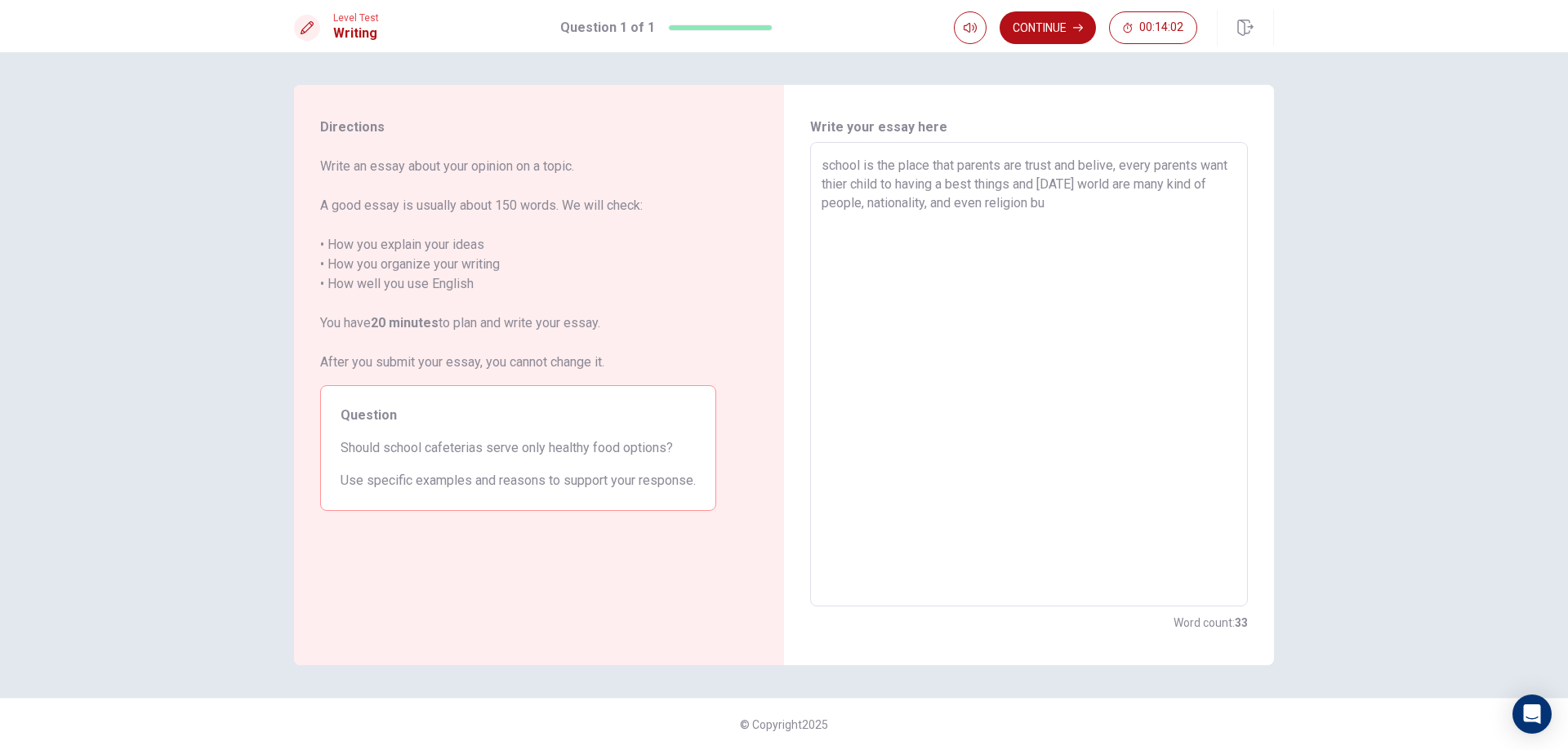
drag, startPoint x: 1125, startPoint y: 169, endPoint x: 1045, endPoint y: 189, distance: 82.5
click at [1045, 189] on textarea "school is the place that parents are trust and belive, every parents want thier…" at bounding box center [1029, 375] width 415 height 437
click at [1156, 165] on textarea "school is the place that parents are trust and belive, and [DATE] world are man…" at bounding box center [1029, 375] width 415 height 437
click at [1153, 166] on textarea "school is the place that parents are trust and belive, and [DATE] world are man…" at bounding box center [1029, 375] width 415 height 437
click at [1154, 166] on textarea "school is the place that parents are trust and belive, and [DATE] world are man…" at bounding box center [1029, 375] width 415 height 437
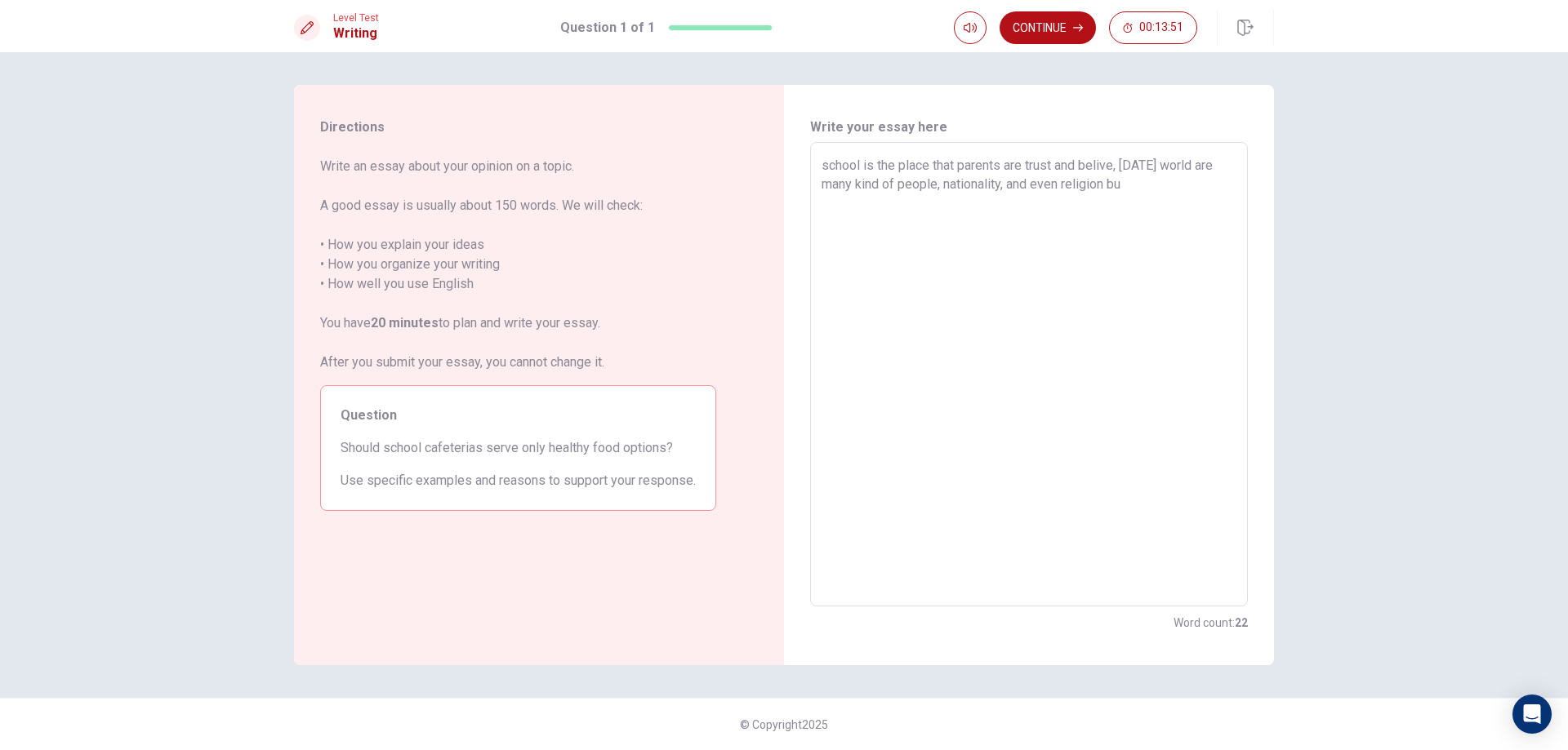
click at [1138, 183] on textarea "school is the place that parents are trust and belive, [DATE] world are many ki…" at bounding box center [1029, 375] width 415 height 437
click at [1131, 183] on textarea "school is the place that parents are trust and belive, [DATE] world are many ki…" at bounding box center [1029, 375] width 415 height 437
click at [996, 219] on textarea "school is the place that parents are trust and belive, [DATE] world are many ki…" at bounding box center [1029, 375] width 415 height 437
click at [1129, 232] on textarea "school is the place that parents are trust and belive, [DATE] world are many ki…" at bounding box center [1029, 375] width 415 height 437
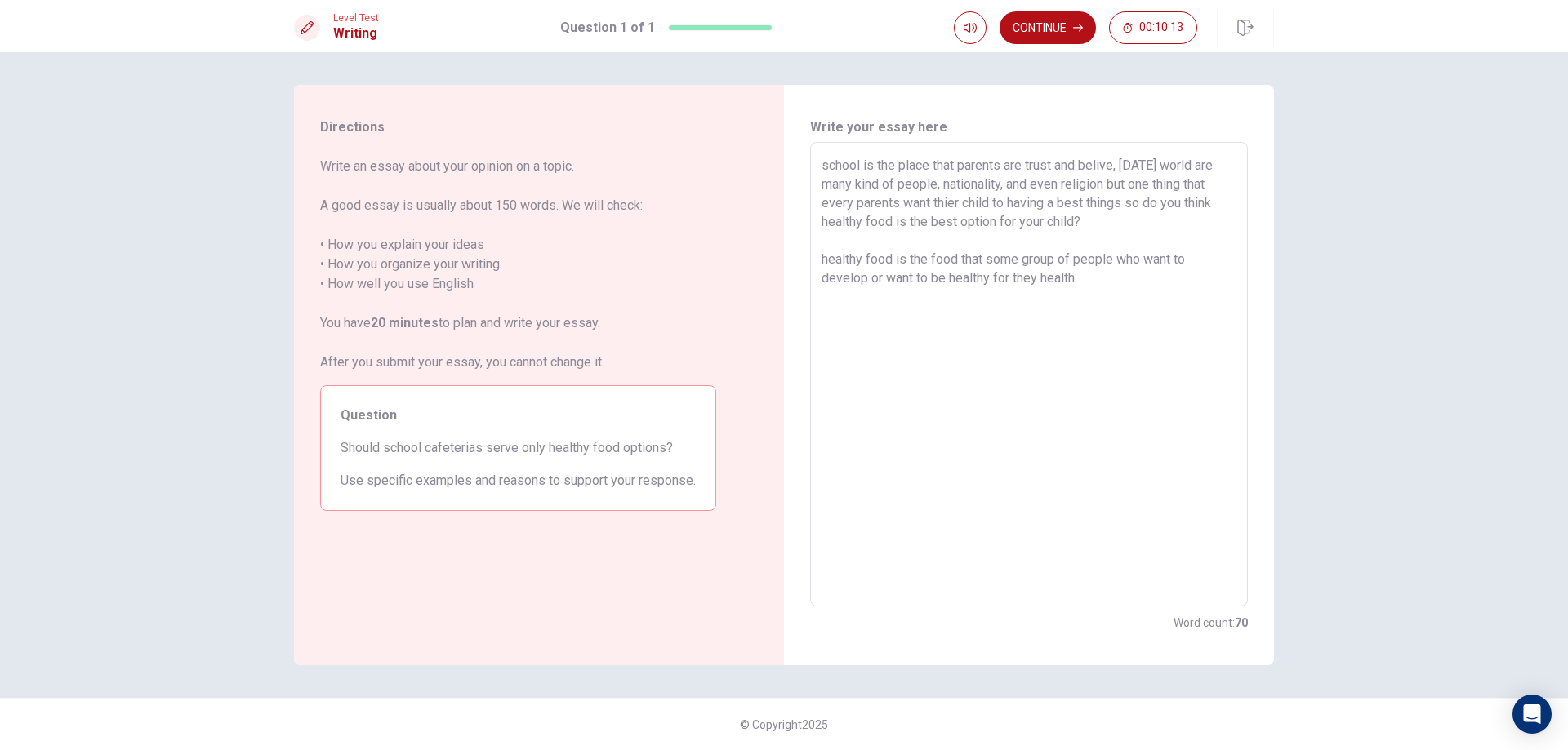
click at [952, 285] on textarea "school is the place that parents are trust and belive, [DATE] world are many ki…" at bounding box center [1029, 375] width 415 height 437
click at [1068, 278] on textarea "school is the place that parents are trust and belive, [DATE] world are many ki…" at bounding box center [1029, 375] width 415 height 437
click at [1128, 285] on textarea "school is the place that parents are trust and belive, [DATE] world are many ki…" at bounding box center [1029, 375] width 415 height 437
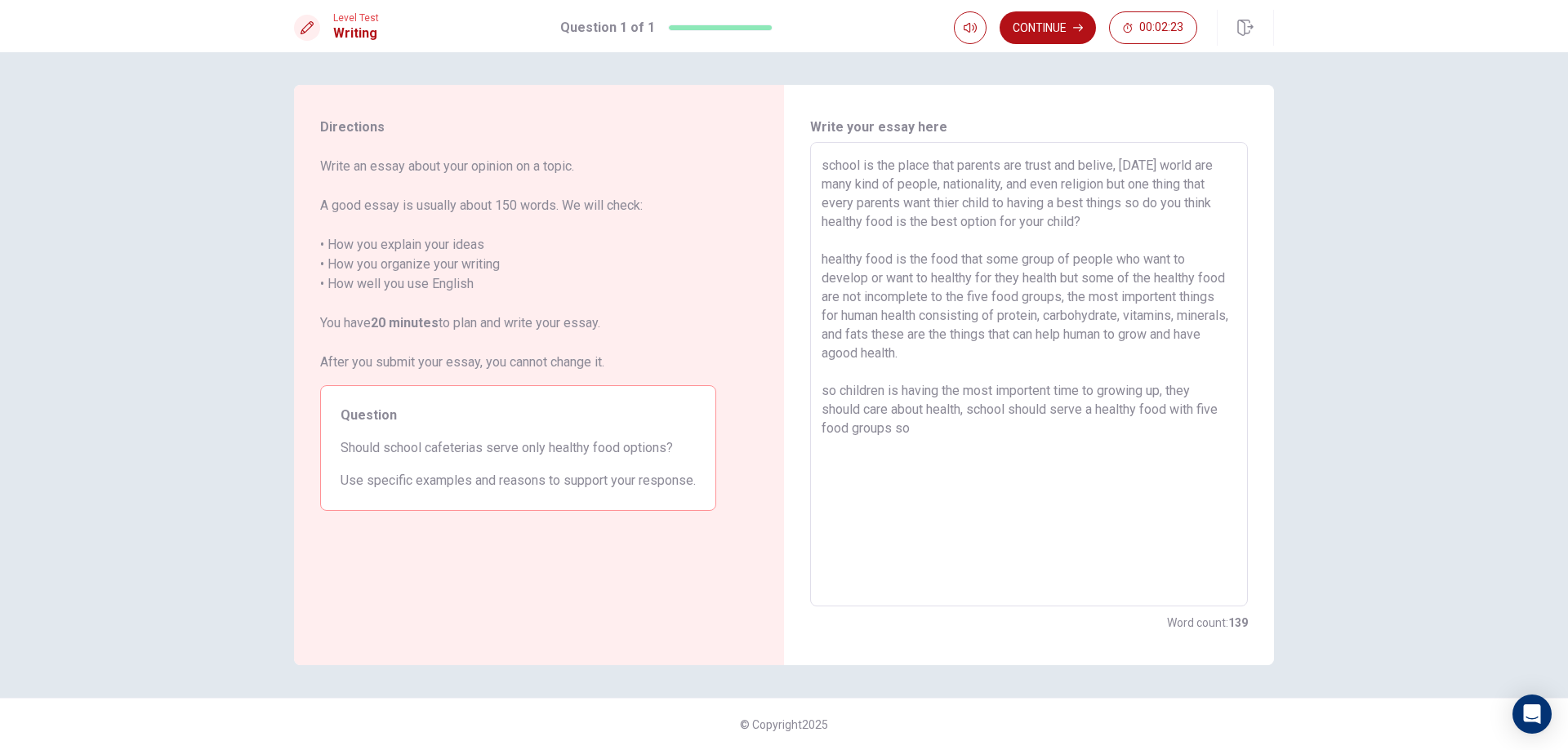
click at [841, 394] on textarea "school is the place that parents are trust and belive, [DATE] world are many ki…" at bounding box center [1029, 375] width 415 height 437
click at [889, 424] on textarea "school is the place that parents are trust and belive, [DATE] world are many ki…" at bounding box center [1029, 375] width 415 height 437
click at [1148, 396] on textarea "school is the place that parents are trust and belive, [DATE] world are many ki…" at bounding box center [1029, 375] width 415 height 437
click at [972, 410] on textarea "school is the place that parents are trust and belive, [DATE] world are many ki…" at bounding box center [1029, 375] width 415 height 437
click at [1059, 18] on button "Continue" at bounding box center [1048, 28] width 96 height 32
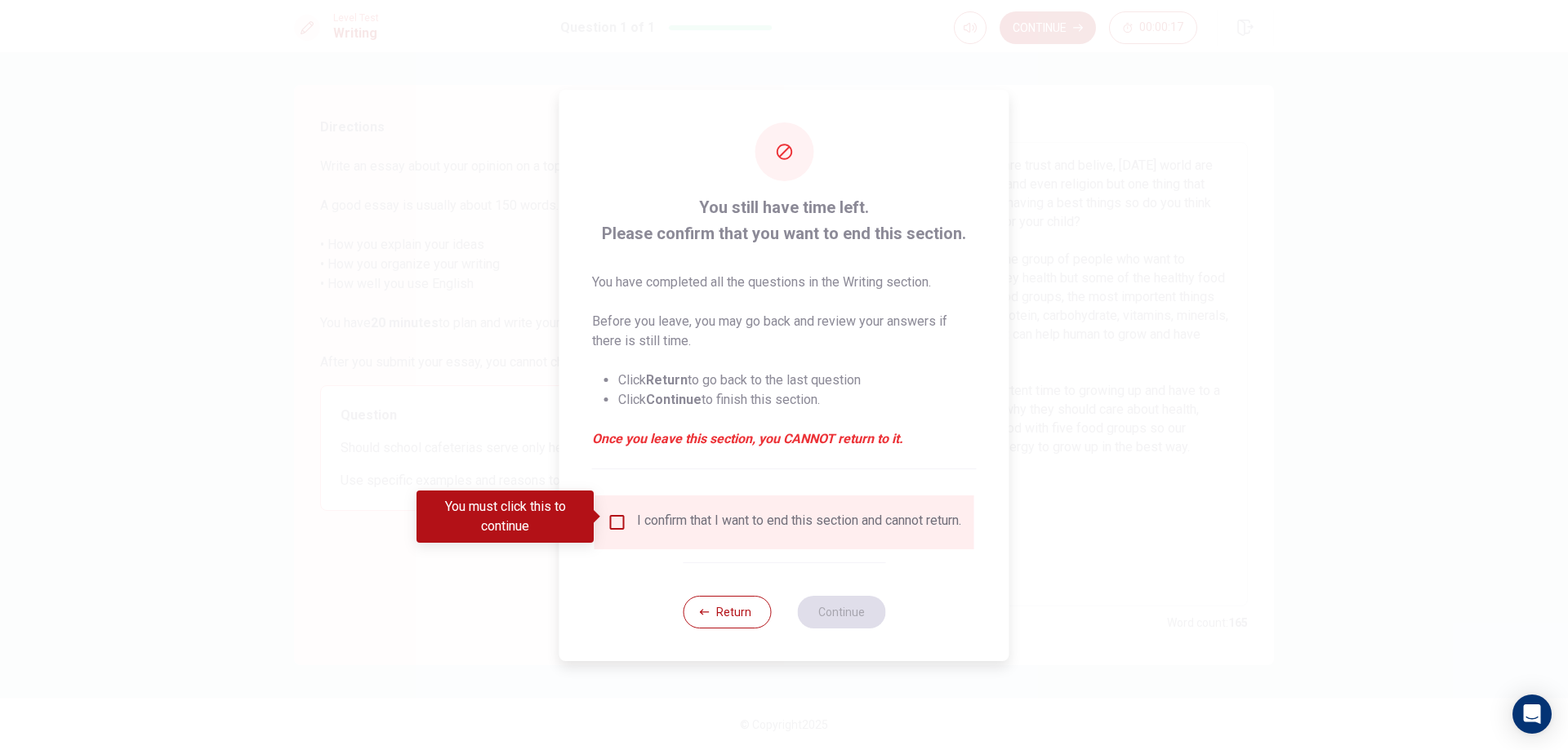
click at [624, 522] on input "You must click this to continue" at bounding box center [617, 523] width 20 height 20
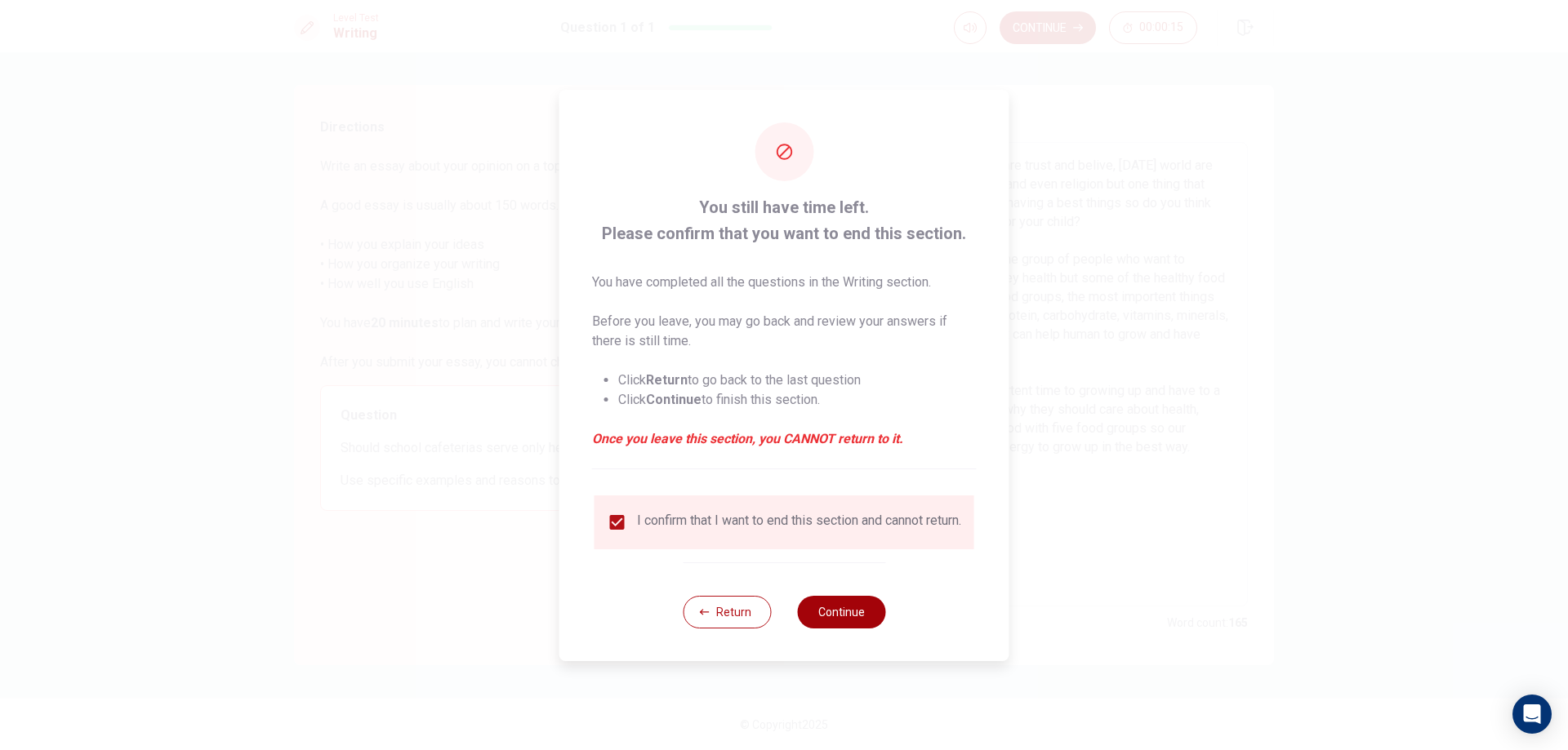
click at [862, 614] on button "Continue" at bounding box center [841, 613] width 88 height 32
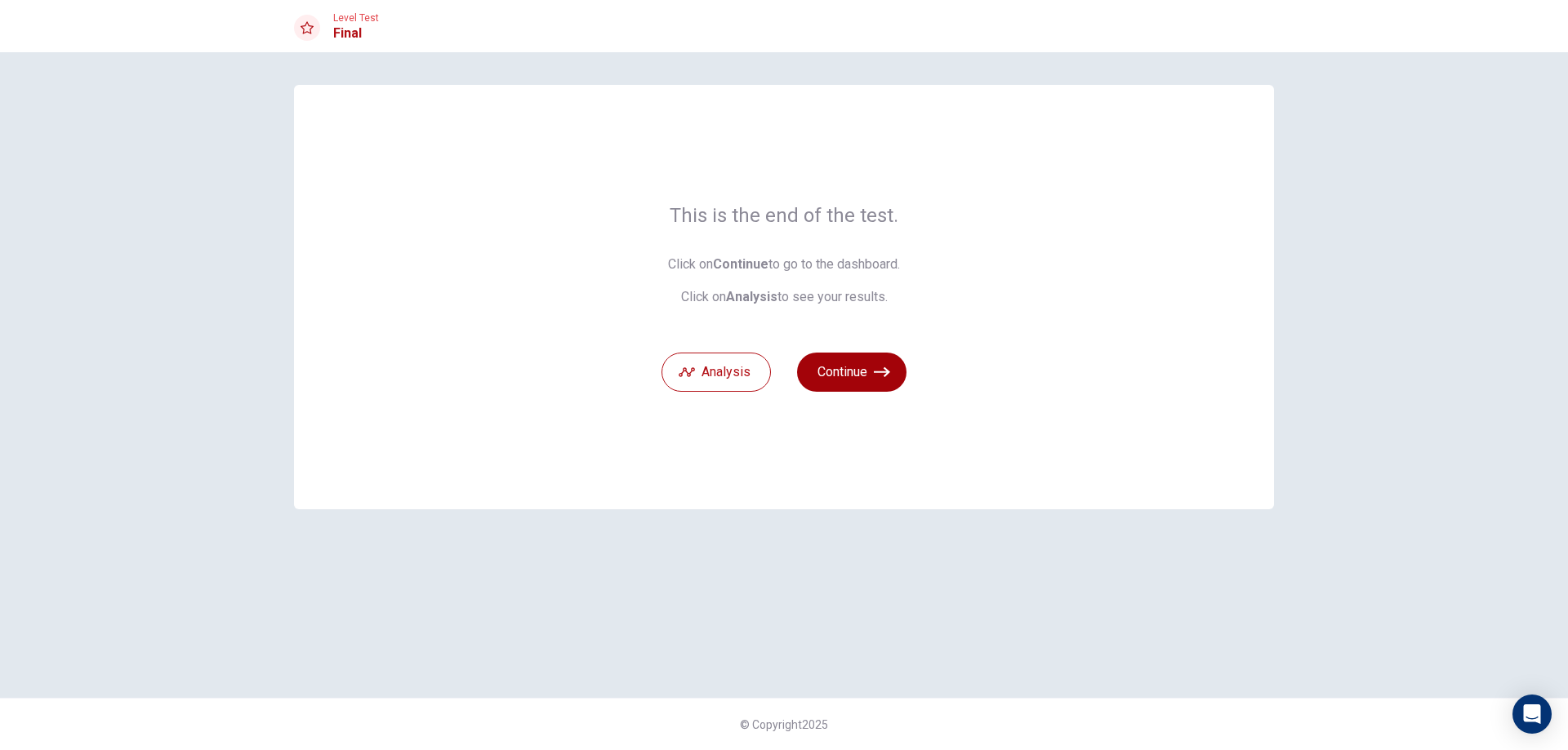
click at [831, 388] on button "Continue" at bounding box center [852, 373] width 110 height 40
